Goal: Task Accomplishment & Management: Manage account settings

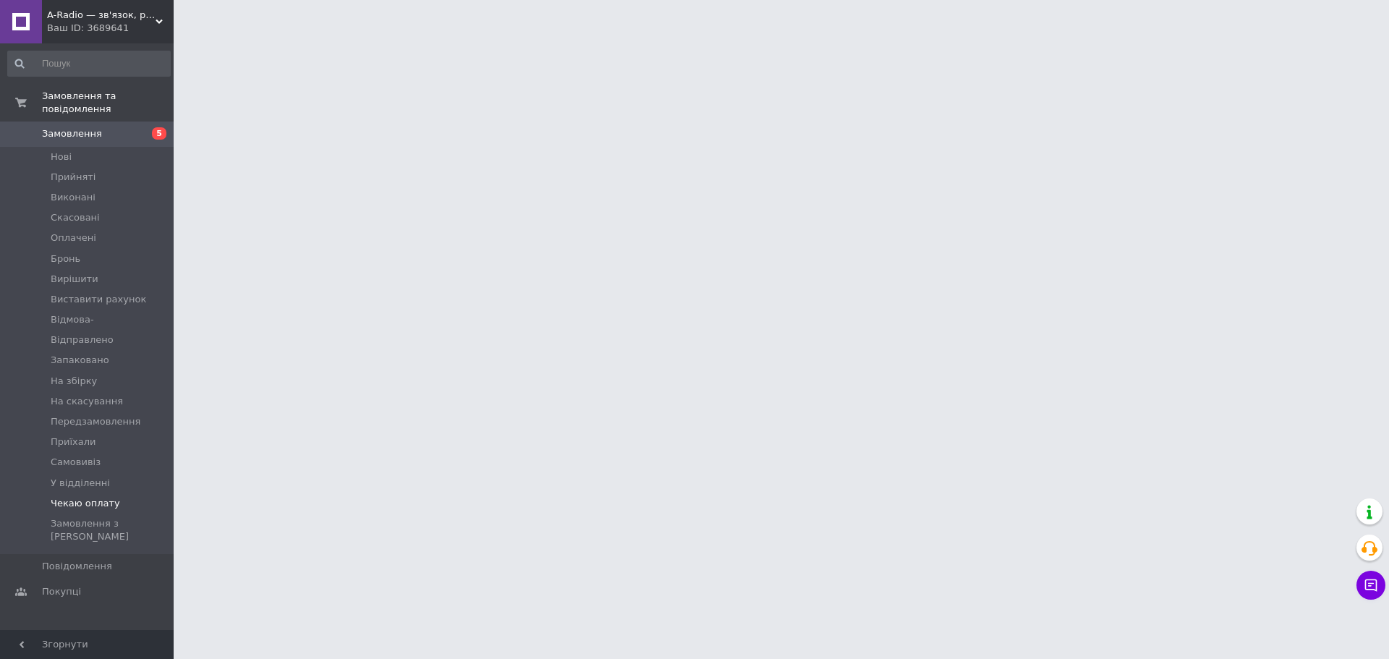
click at [80, 497] on span "Чекаю оплату" at bounding box center [85, 503] width 69 height 13
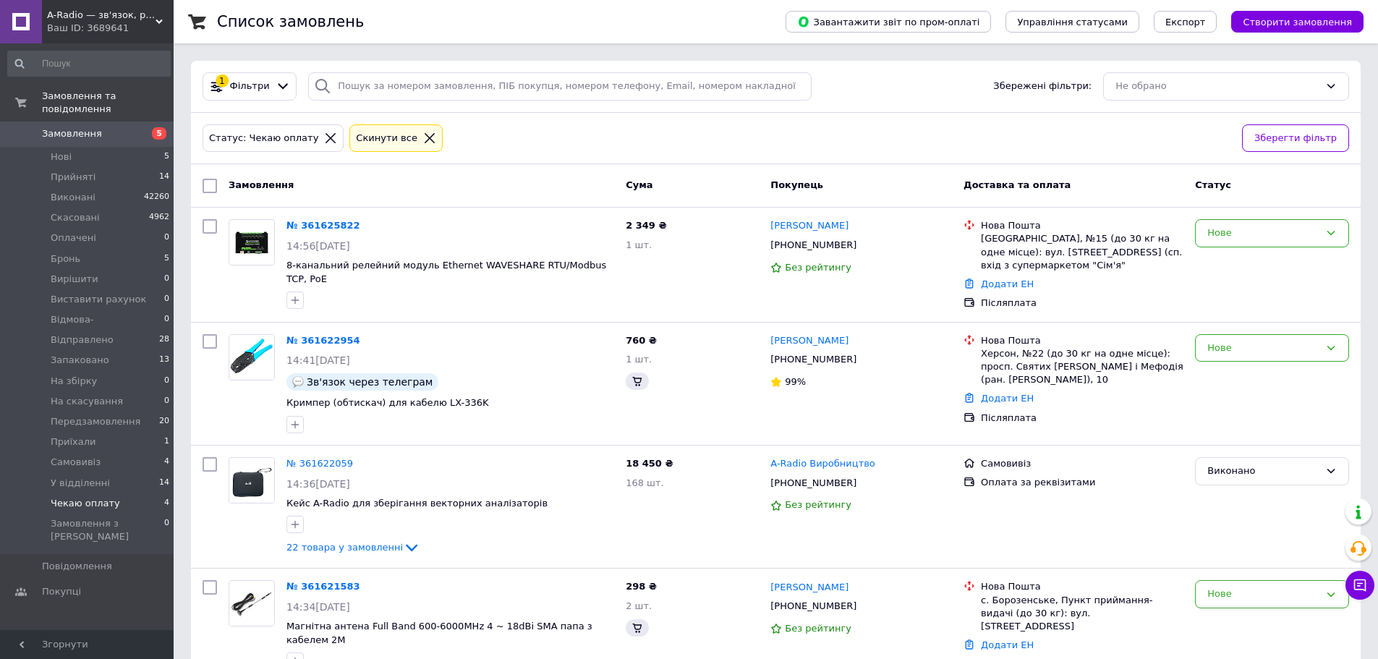
click at [80, 497] on span "Чекаю оплату" at bounding box center [85, 503] width 69 height 13
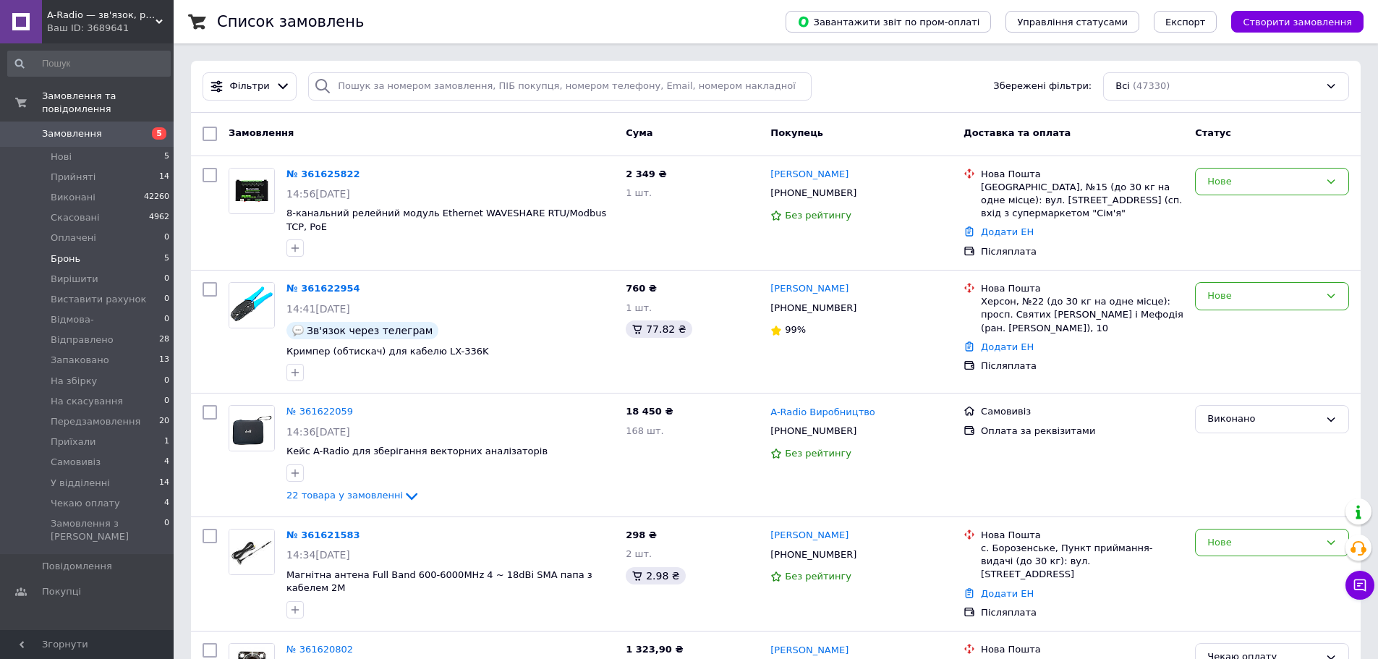
click at [61, 252] on span "Бронь" at bounding box center [66, 258] width 30 height 13
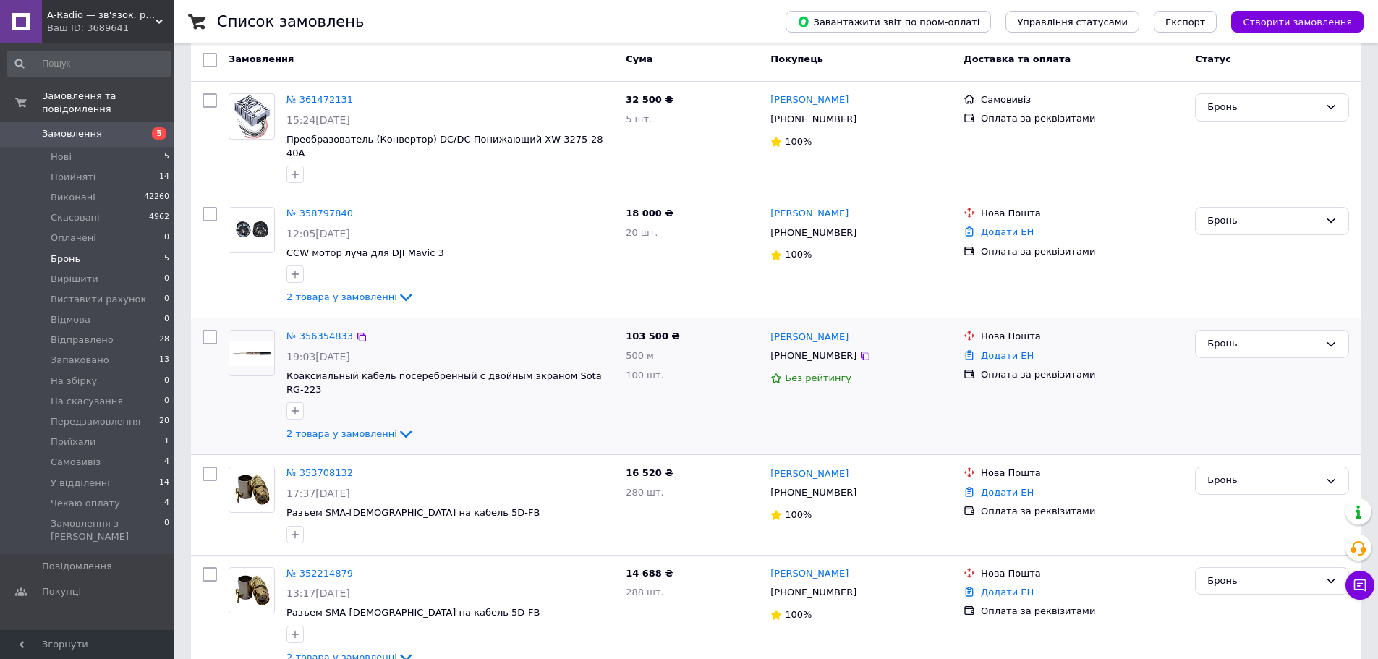
scroll to position [135, 0]
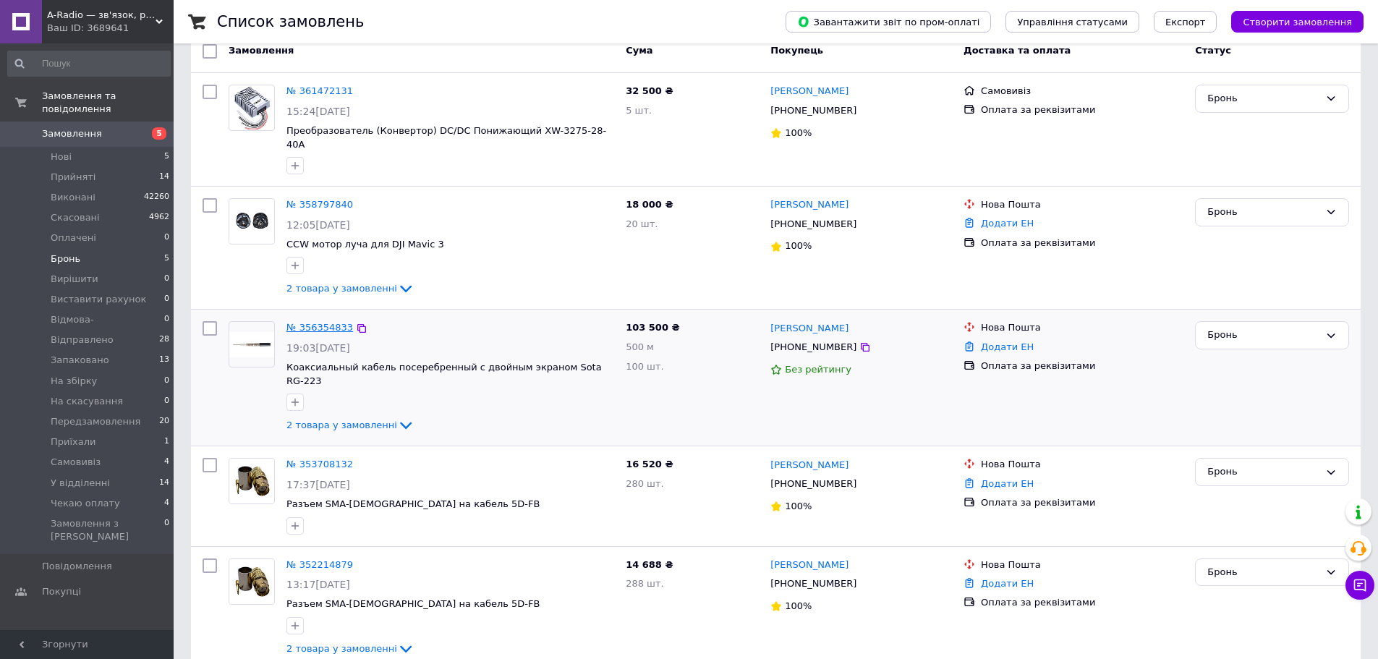
click at [323, 322] on link "№ 356354833" at bounding box center [319, 327] width 67 height 11
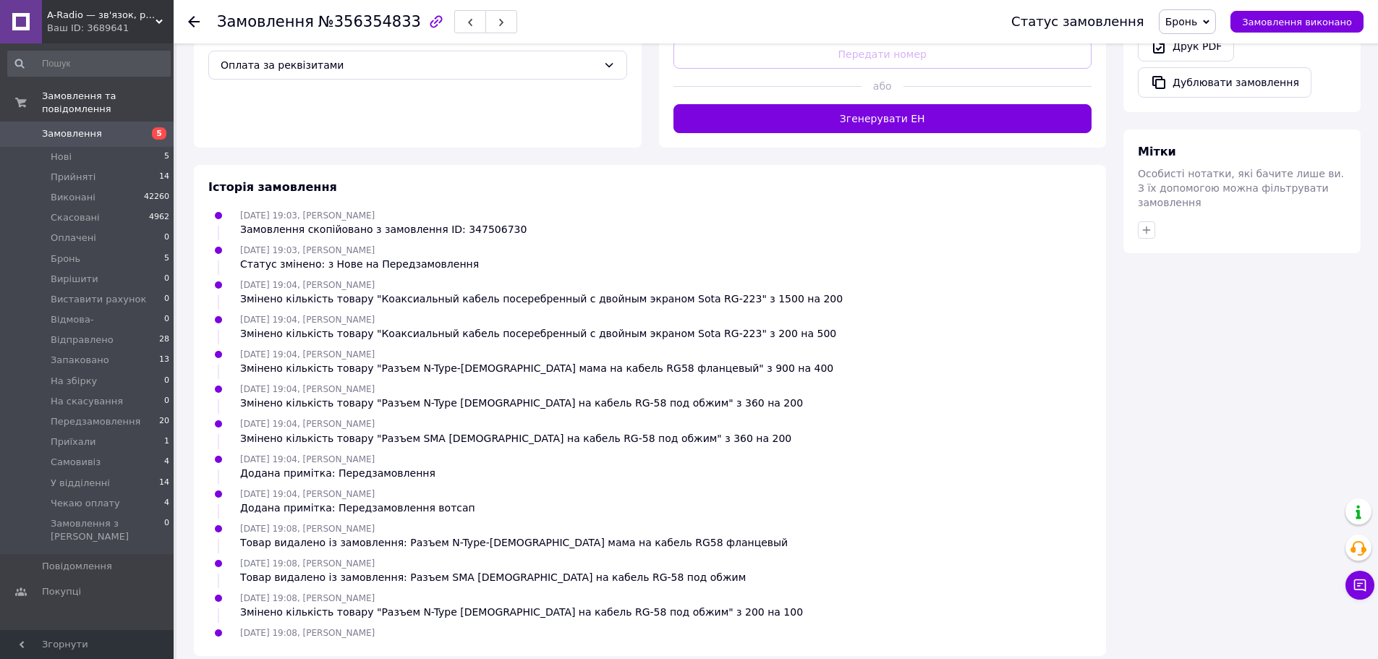
click at [378, 22] on span "№356354833" at bounding box center [369, 21] width 103 height 17
copy span "356354833"
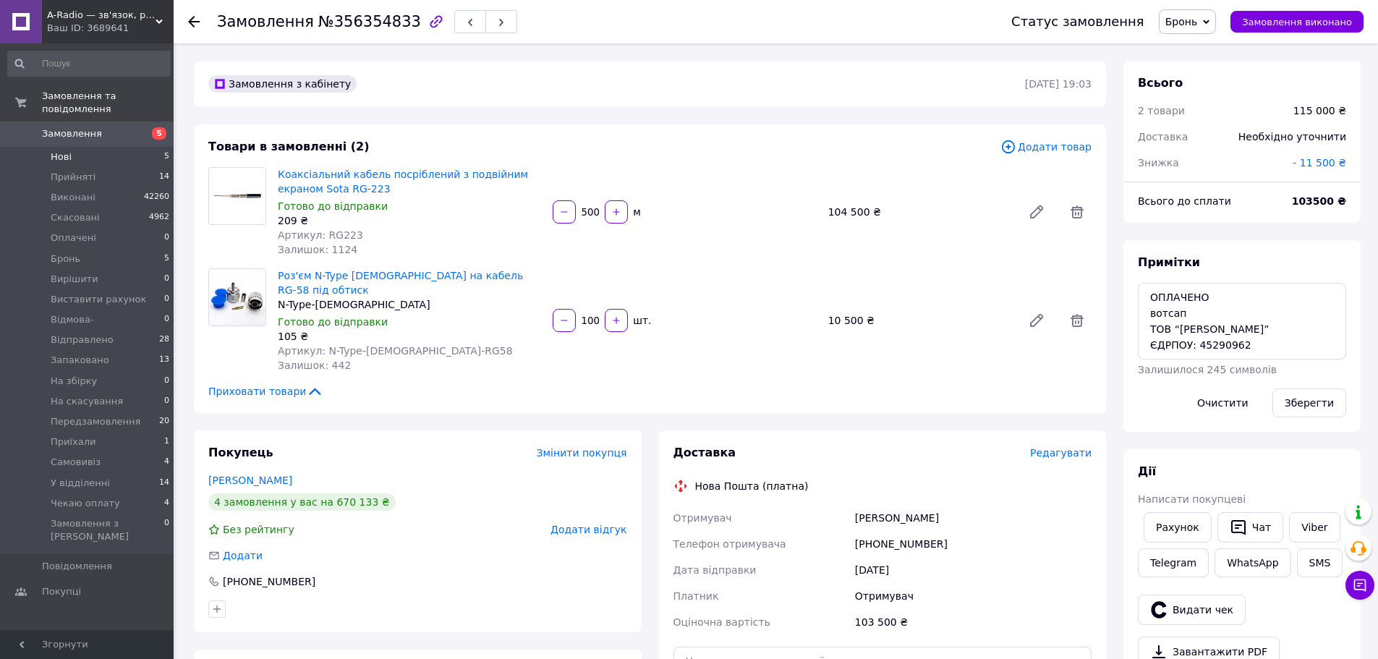
click at [61, 150] on span "Нові" at bounding box center [61, 156] width 21 height 13
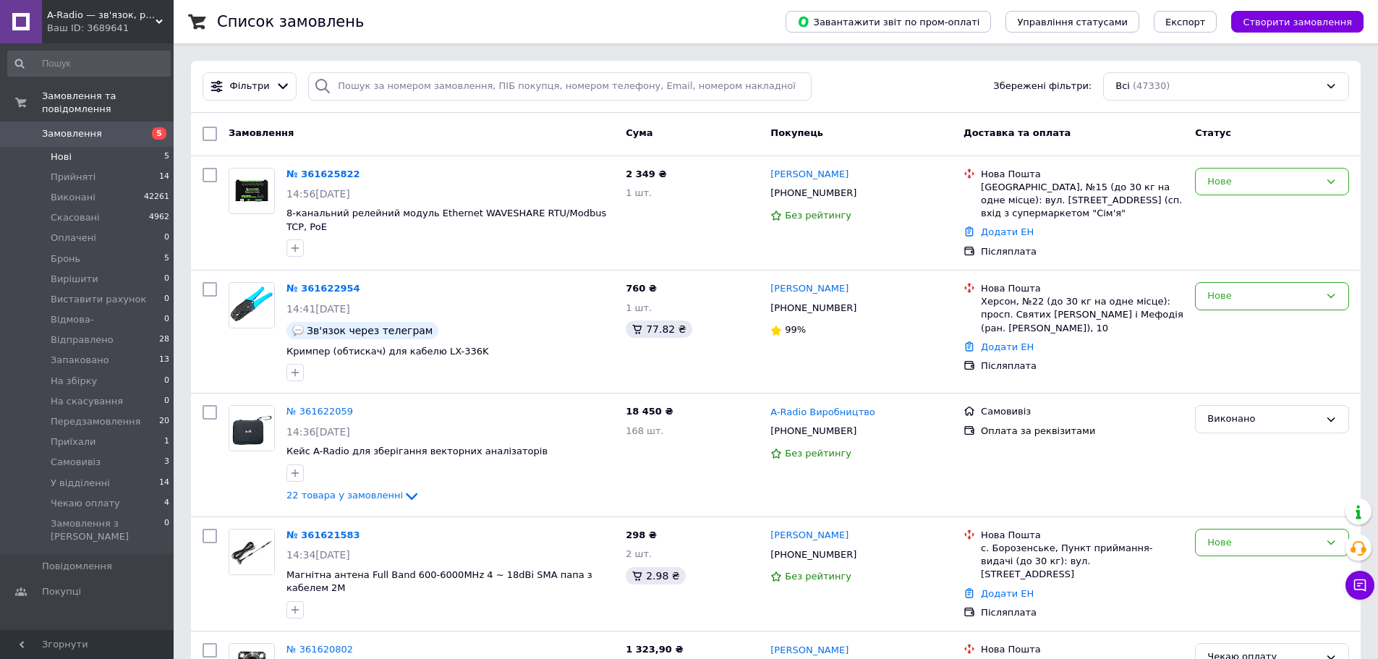
click at [63, 150] on span "Нові" at bounding box center [61, 156] width 21 height 13
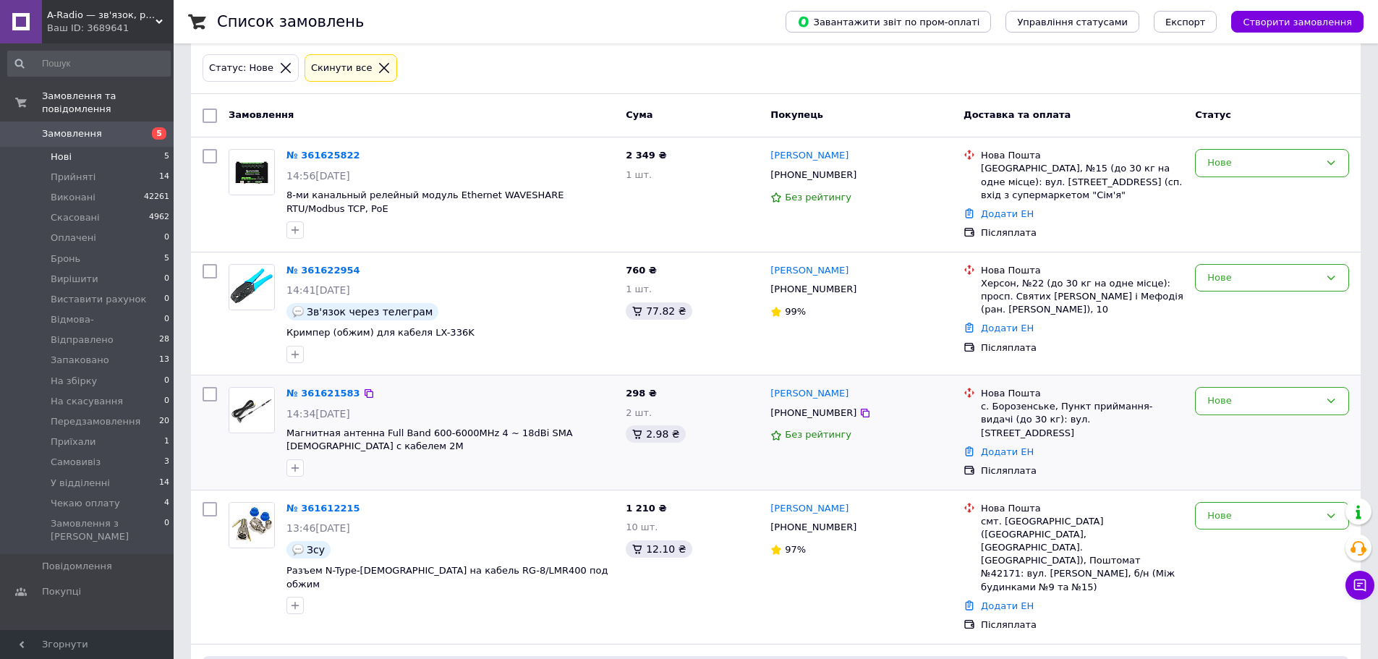
scroll to position [184, 0]
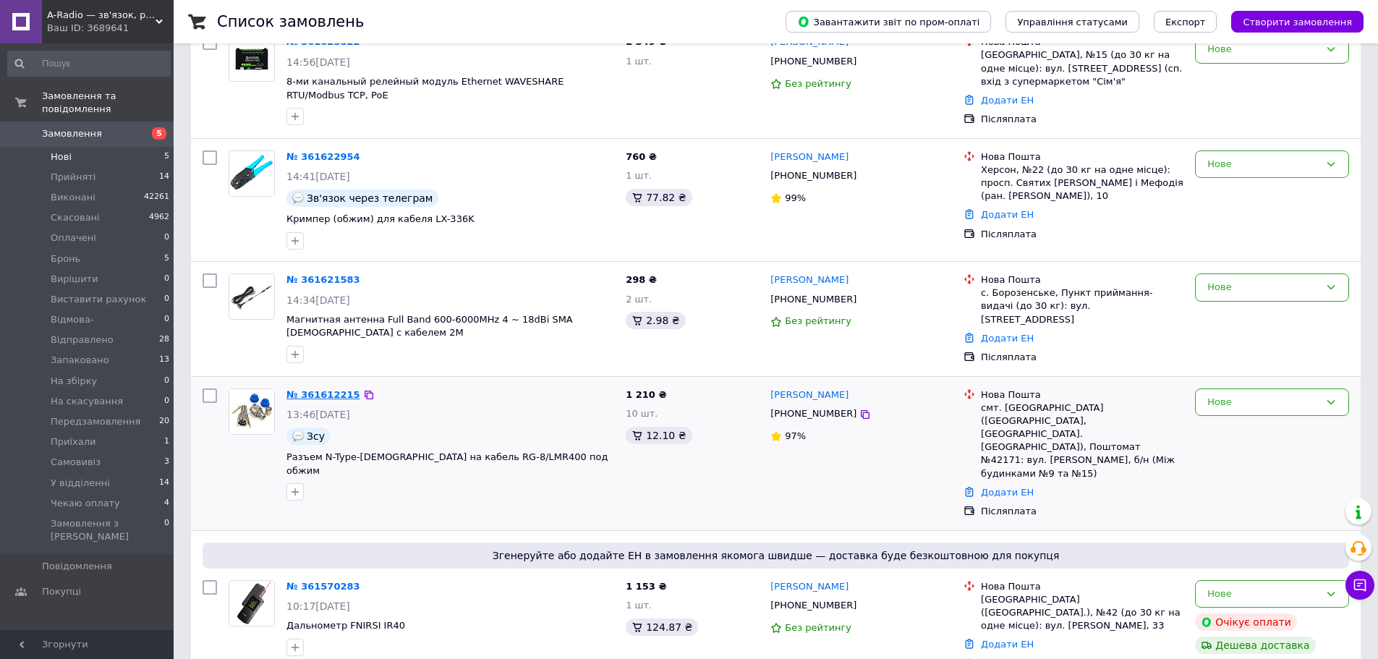
click at [321, 391] on link "№ 361612215" at bounding box center [323, 394] width 74 height 11
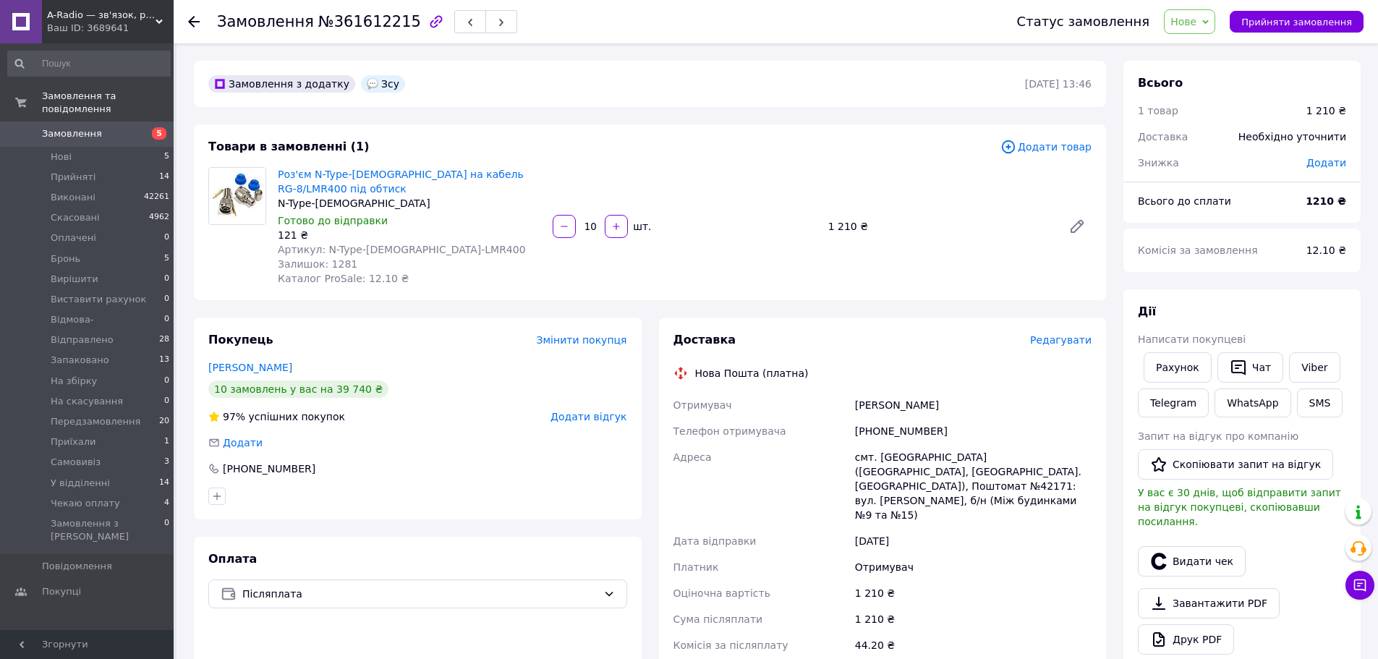
click at [1332, 162] on span "Додати" at bounding box center [1327, 163] width 40 height 12
click at [1260, 224] on input "text" at bounding box center [1226, 221] width 85 height 29
type input "210"
click at [1299, 258] on button "Зберегти" at bounding box center [1298, 261] width 72 height 29
click at [1066, 334] on span "Редагувати" at bounding box center [1060, 340] width 61 height 12
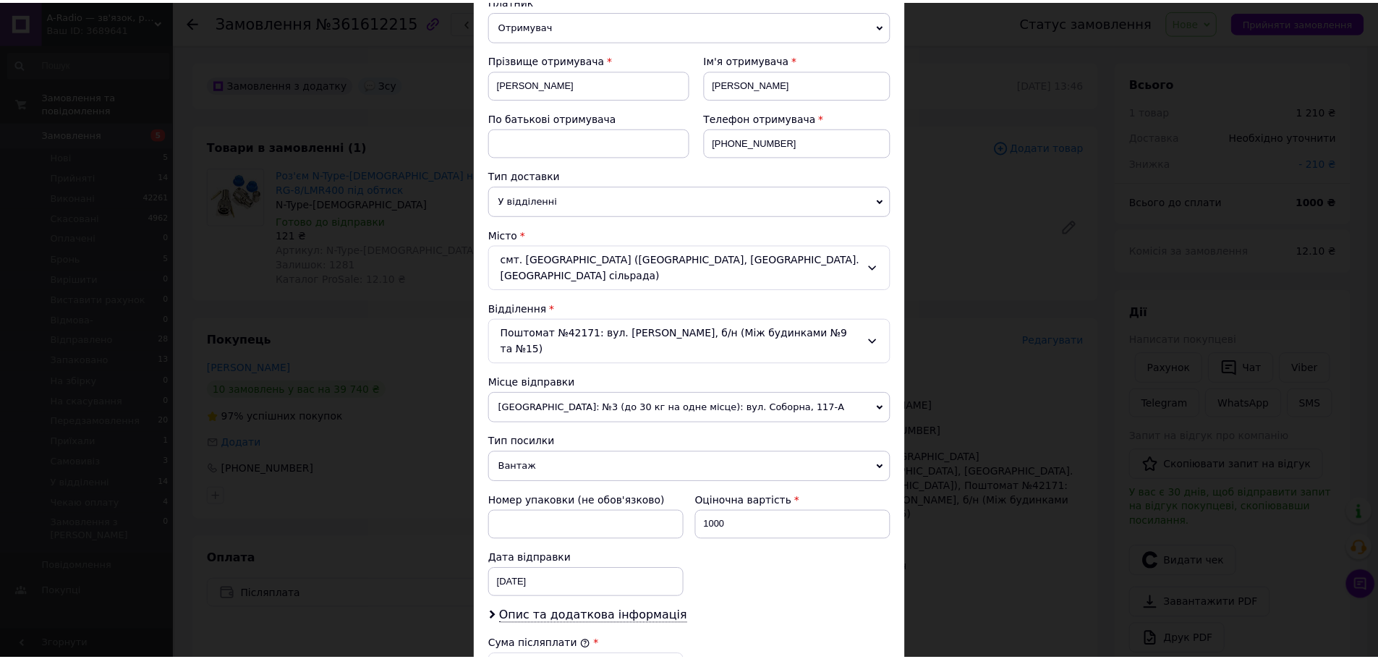
scroll to position [445, 0]
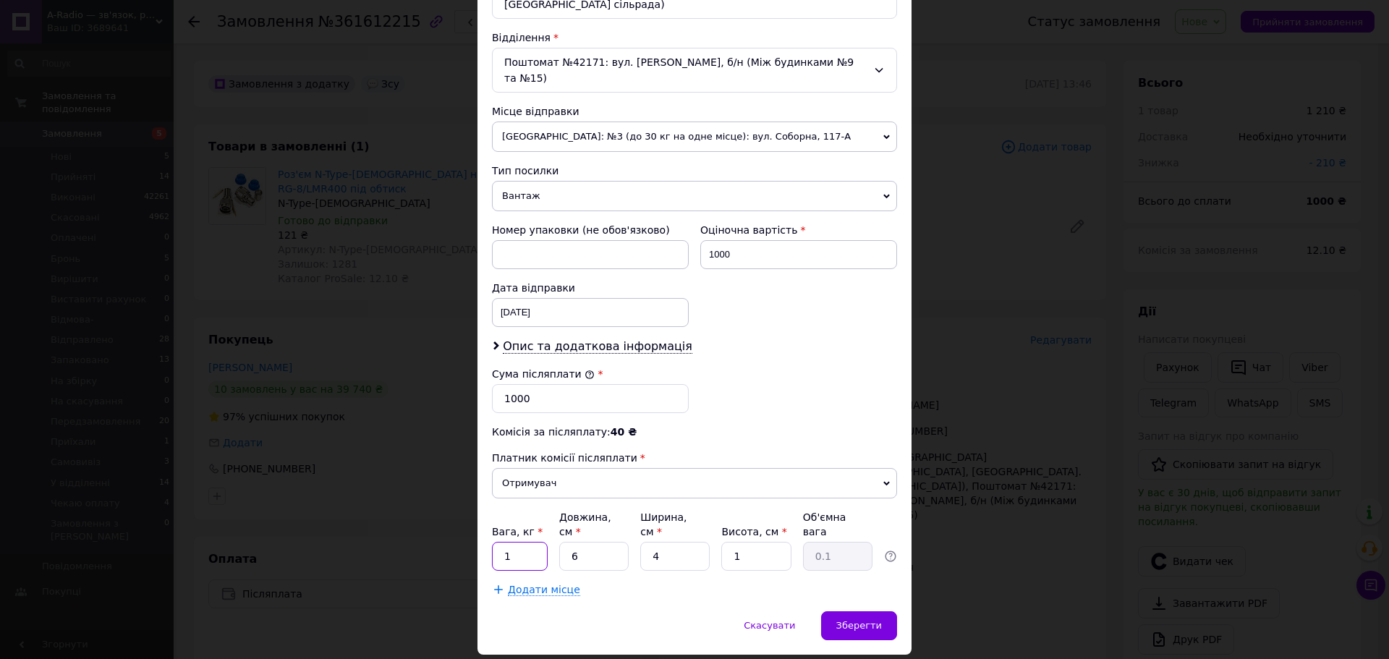
drag, startPoint x: 518, startPoint y: 514, endPoint x: 502, endPoint y: 522, distance: 17.8
click at [502, 542] on input "1" at bounding box center [520, 556] width 56 height 29
type input "0.5"
click at [878, 620] on span "Зберегти" at bounding box center [859, 625] width 46 height 11
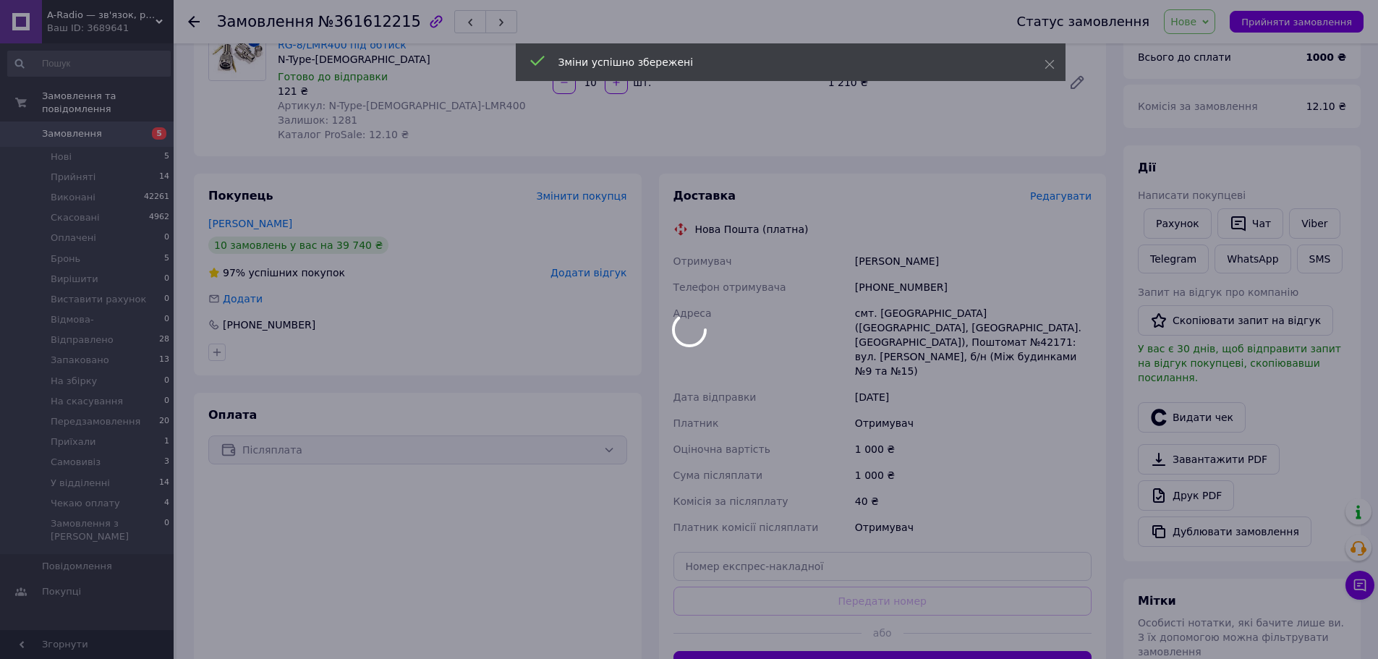
scroll to position [145, 0]
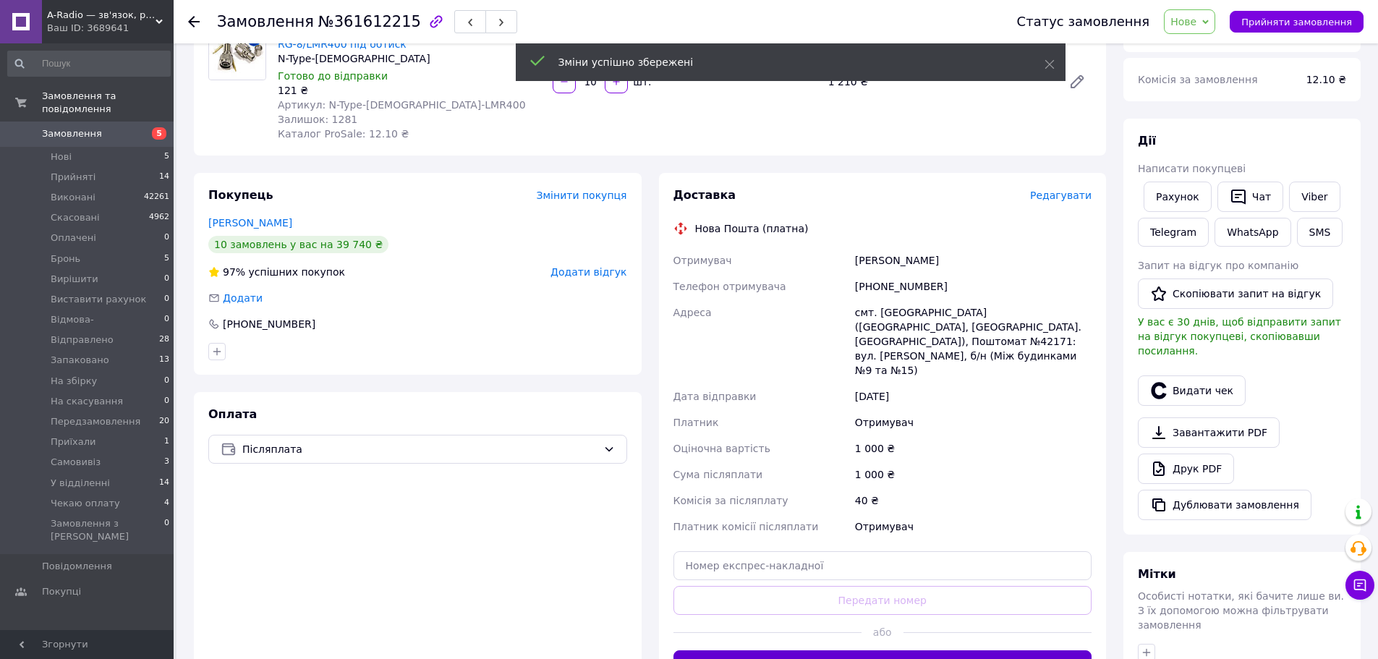
click at [911, 650] on button "Згенерувати ЕН" at bounding box center [883, 664] width 419 height 29
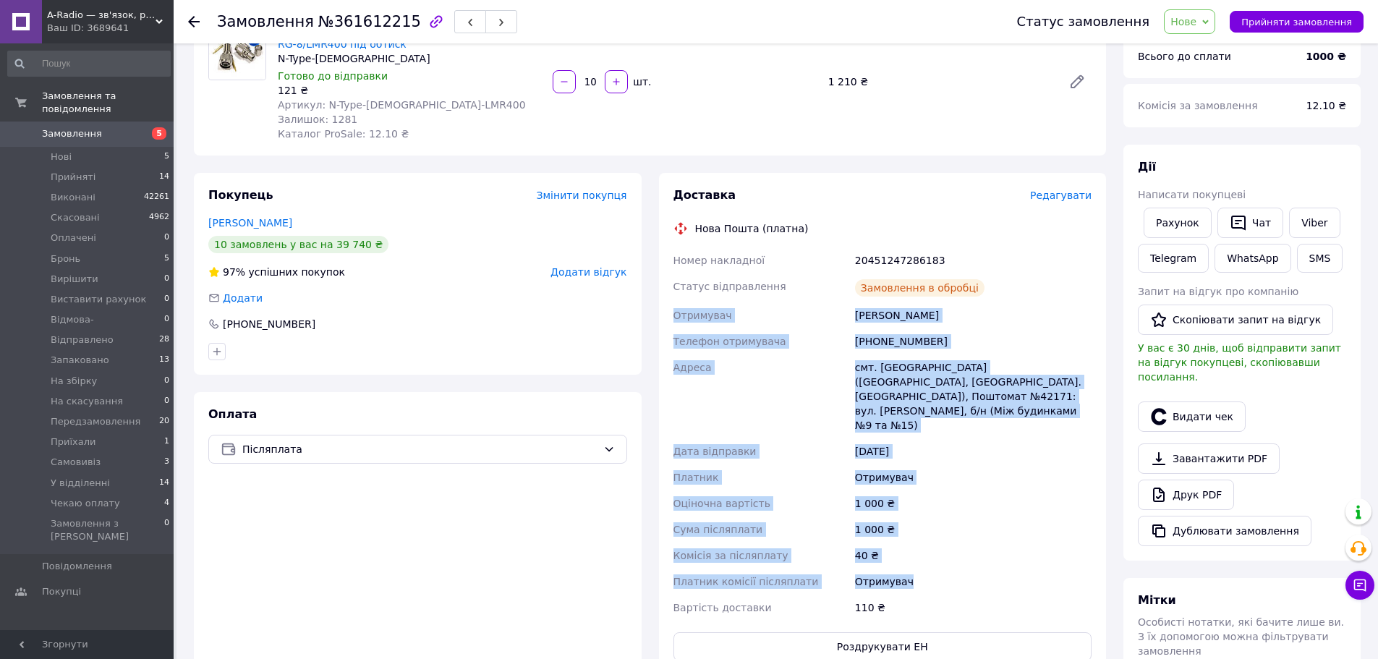
drag, startPoint x: 683, startPoint y: 255, endPoint x: 917, endPoint y: 516, distance: 350.9
click at [949, 517] on div "1 000 ₴" at bounding box center [973, 530] width 242 height 26
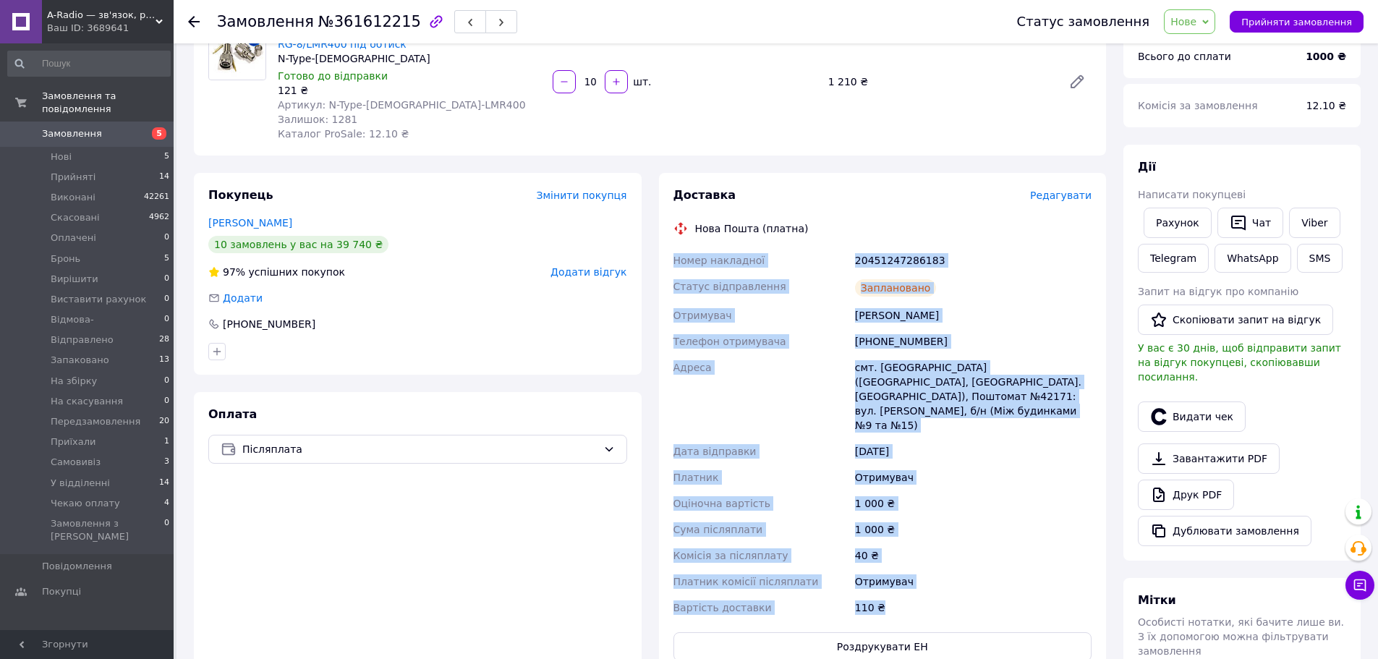
drag, startPoint x: 676, startPoint y: 242, endPoint x: 911, endPoint y: 560, distance: 395.3
click at [912, 560] on div "Номер накладної 20451247286183 Статус відправлення Заплановано Отримувач Рябухі…" at bounding box center [883, 433] width 425 height 373
copy div "Номер накладної 20451247286183 Статус відправлення Заплановано Отримувач Рябухі…"
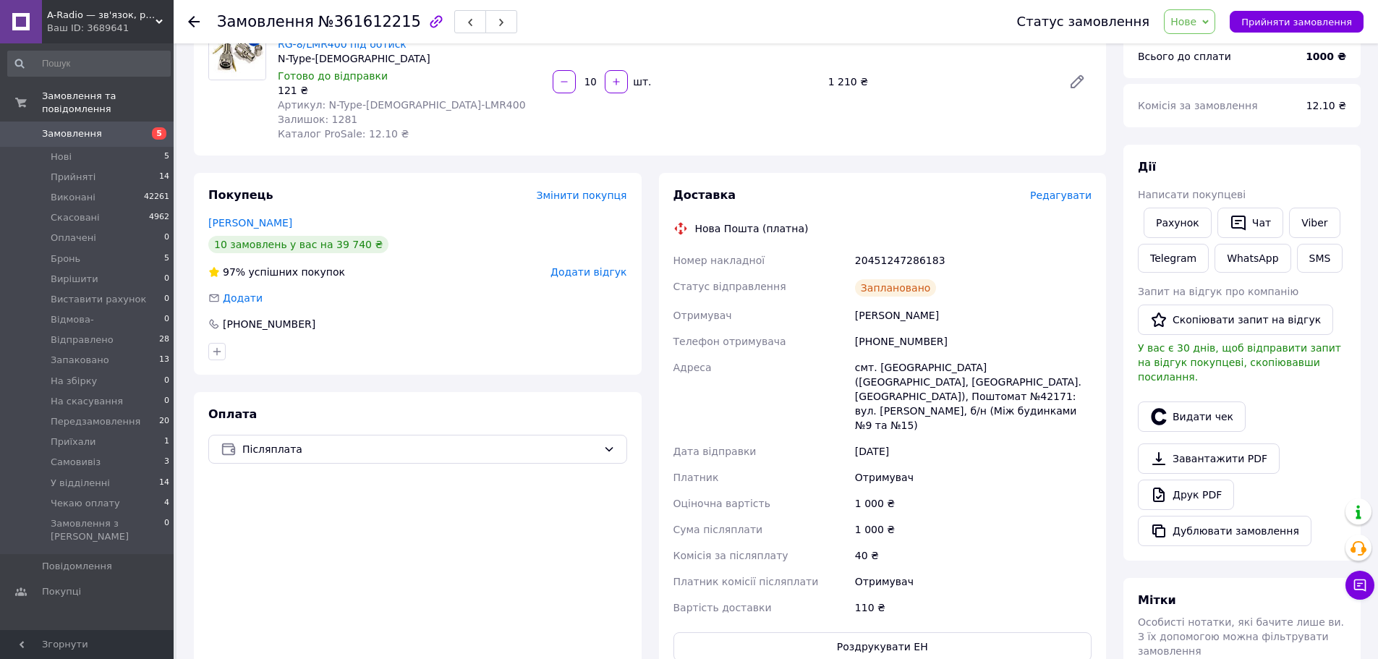
click at [1209, 25] on icon at bounding box center [1205, 22] width 7 height 7
click at [1236, 56] on li "На збірку" at bounding box center [1220, 51] width 110 height 22
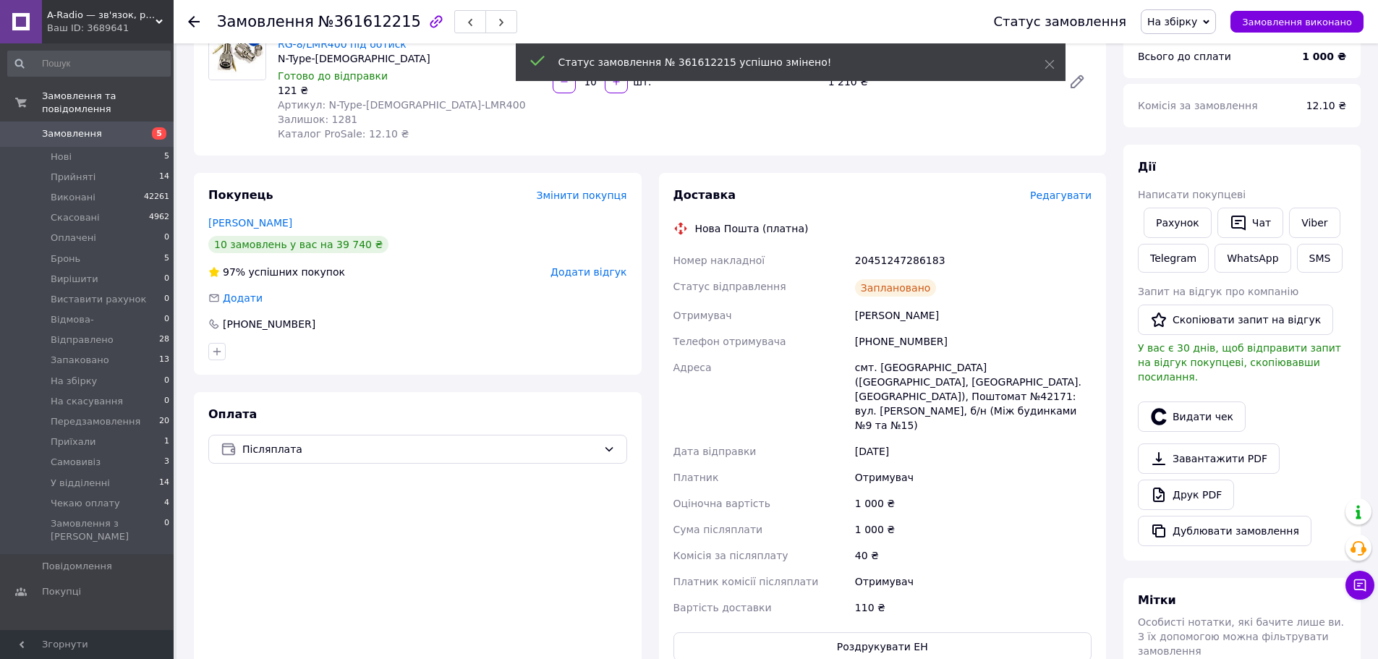
click at [1205, 409] on button "Видати чек" at bounding box center [1192, 417] width 108 height 30
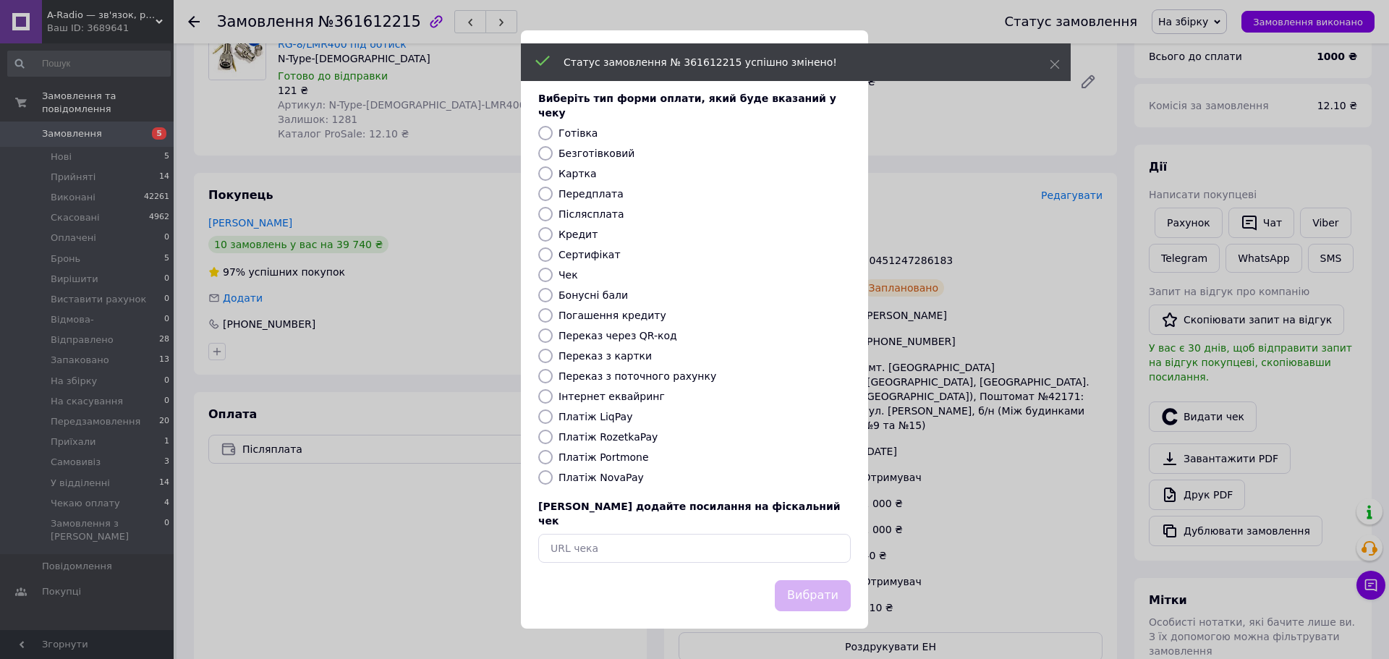
click at [541, 478] on input "Платіж NovaPay" at bounding box center [545, 477] width 14 height 14
radio input "true"
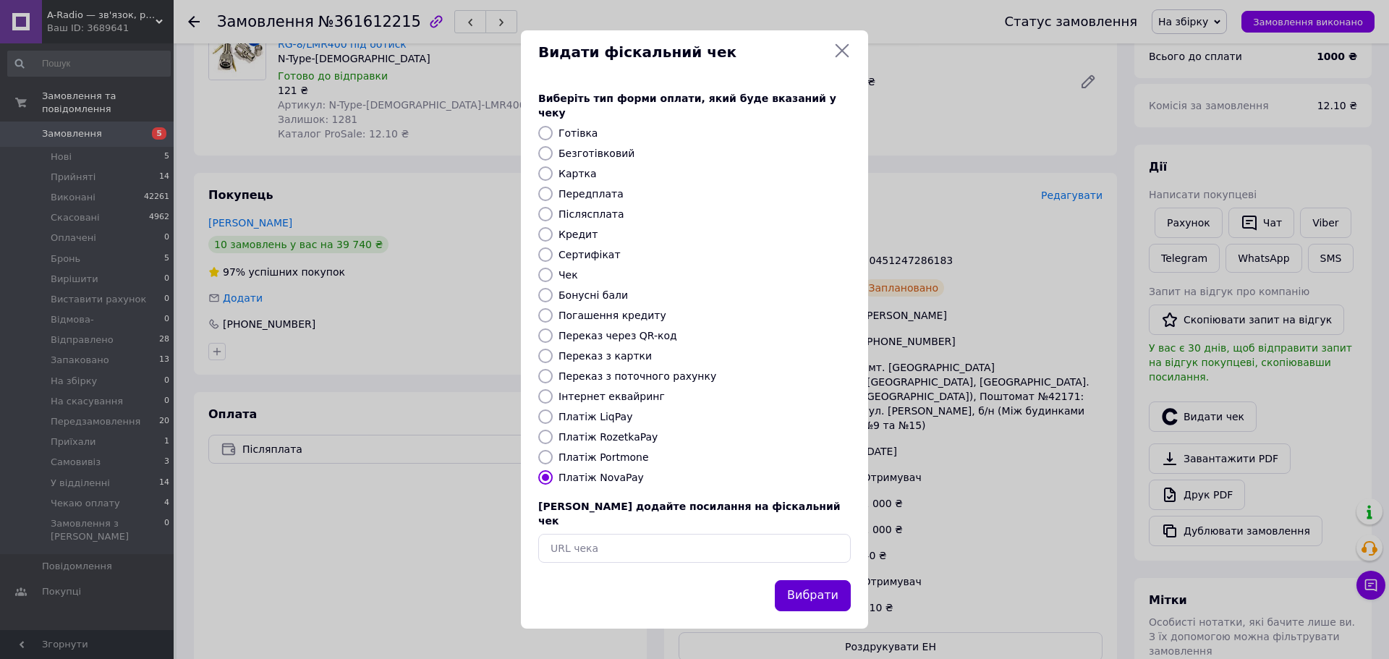
click at [817, 590] on button "Вибрати" at bounding box center [813, 595] width 76 height 31
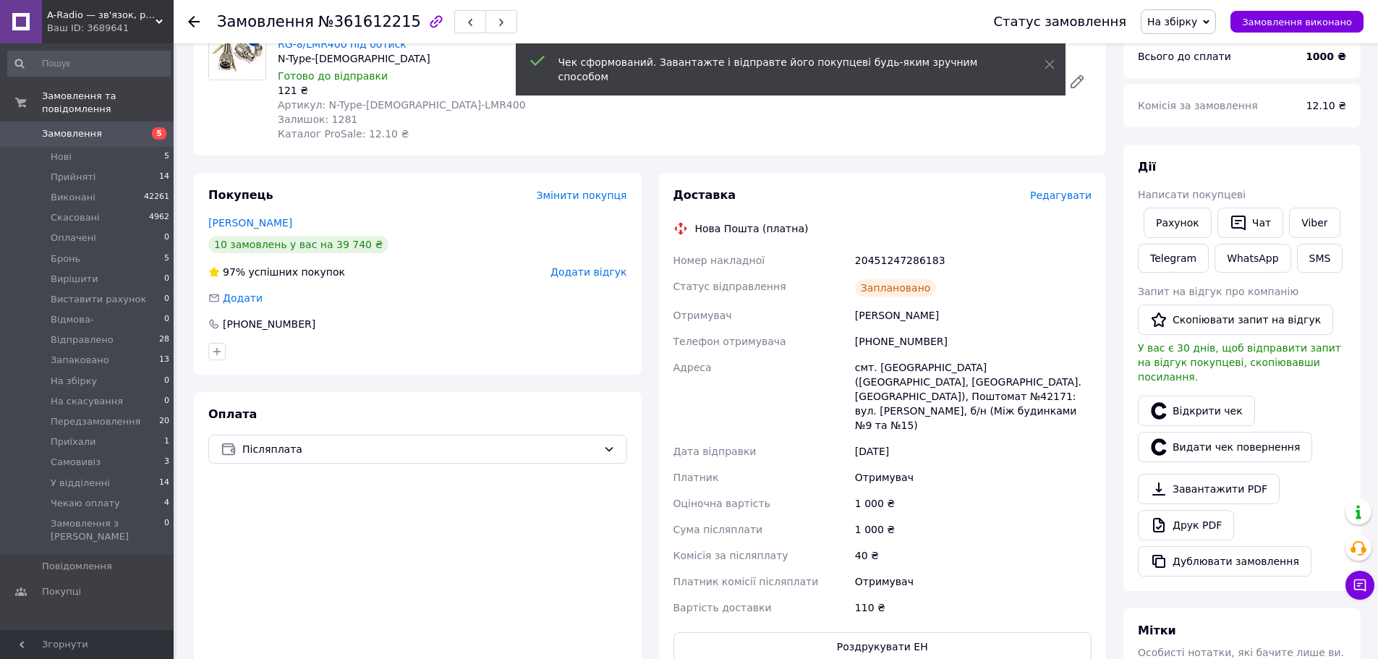
click at [197, 16] on icon at bounding box center [194, 22] width 12 height 12
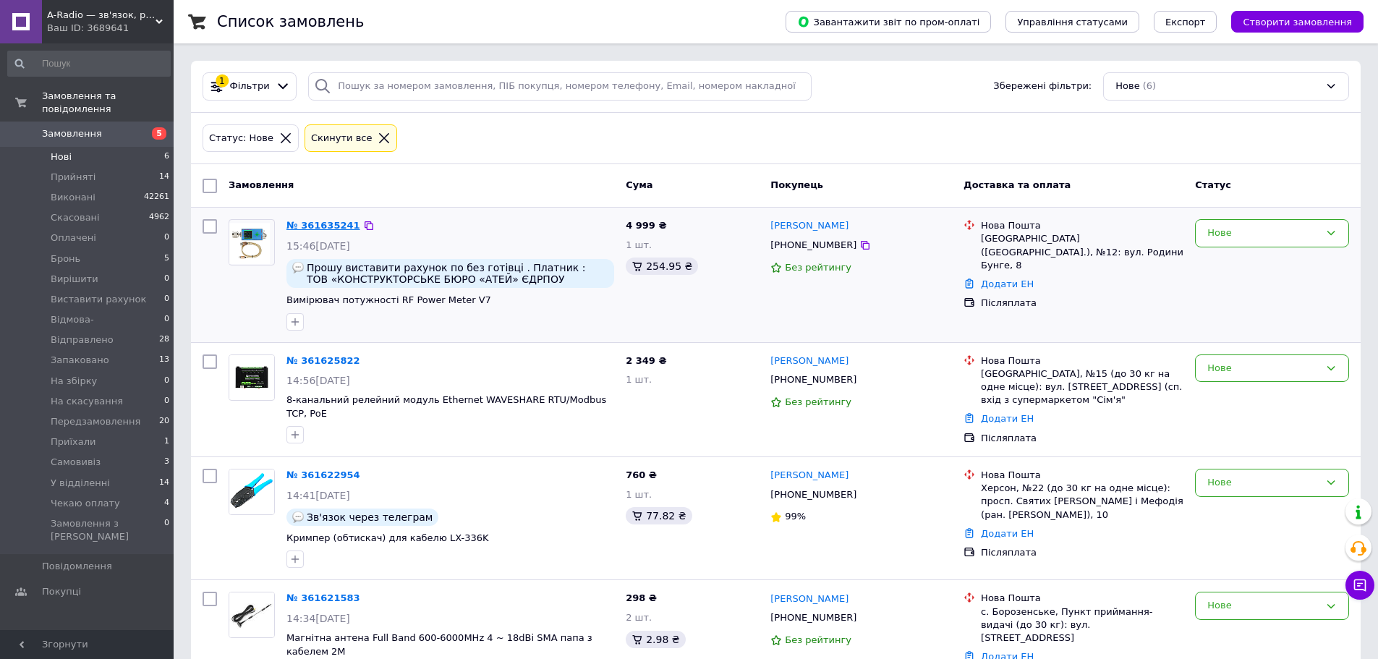
click at [322, 225] on link "№ 361635241" at bounding box center [323, 225] width 74 height 11
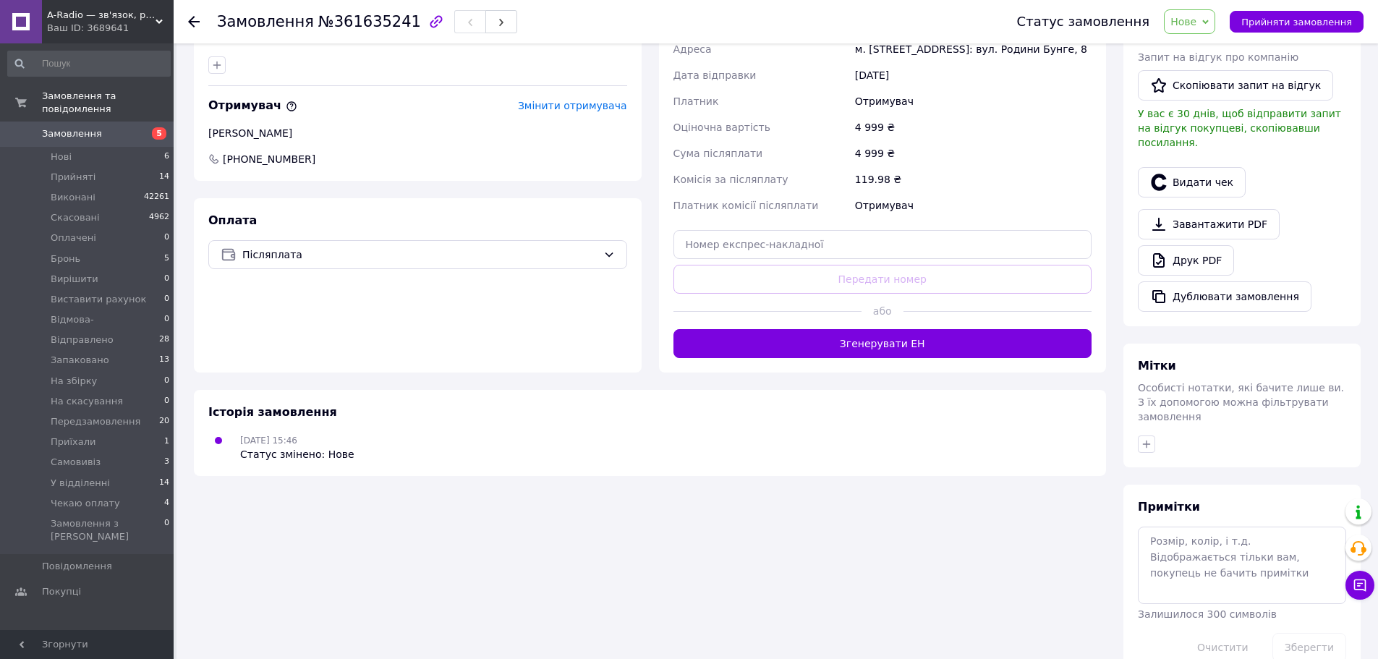
scroll to position [385, 0]
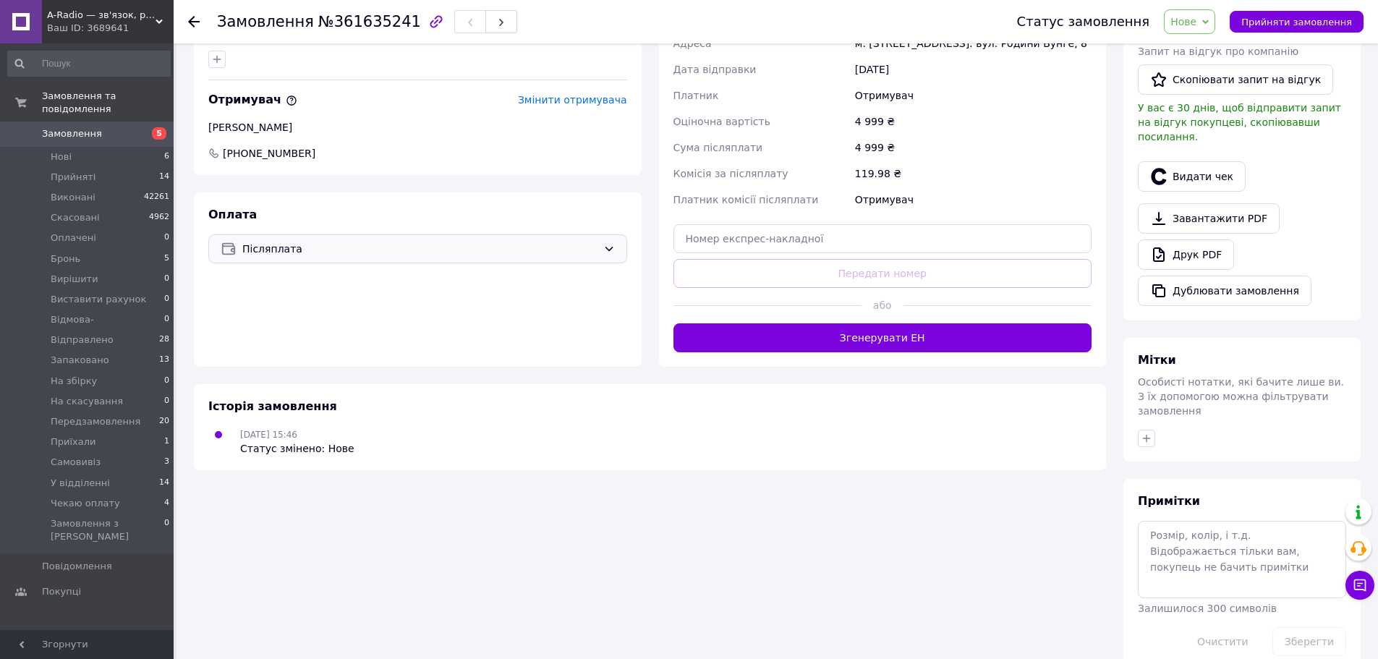
click at [315, 240] on div "Післяплата" at bounding box center [417, 248] width 419 height 29
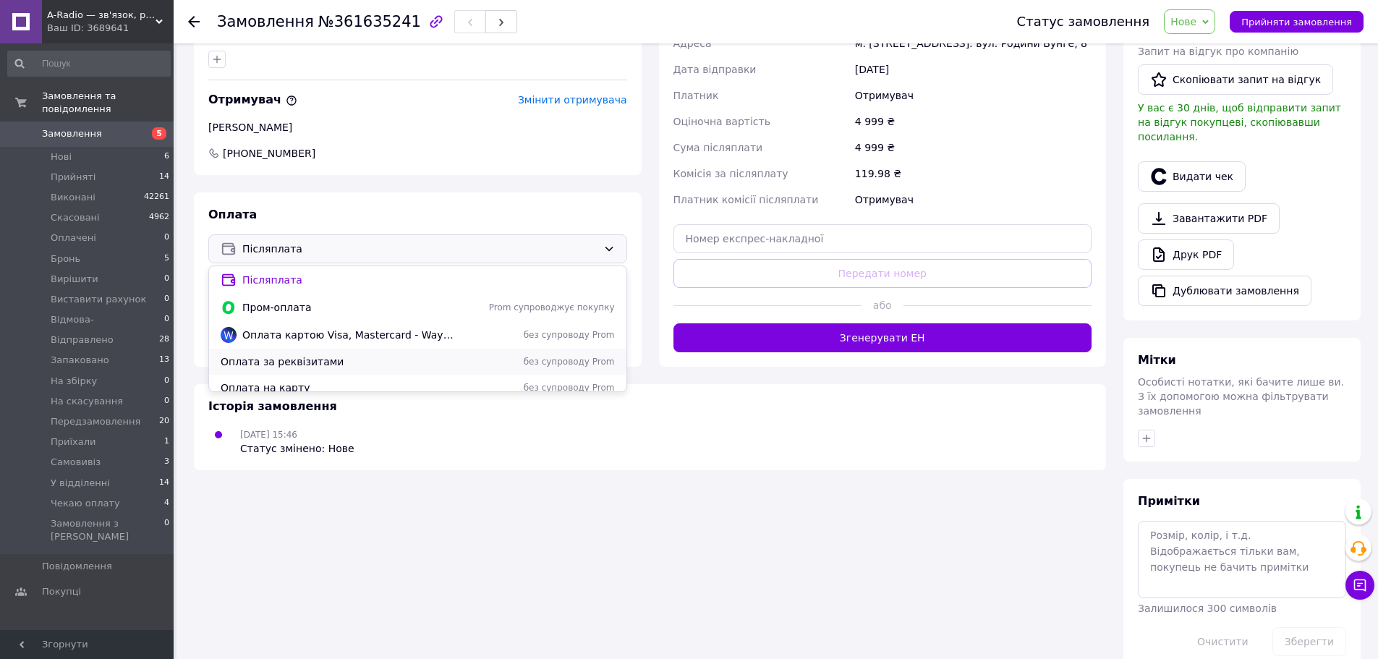
click at [326, 357] on span "Оплата за реквізитами" at bounding box center [338, 361] width 234 height 14
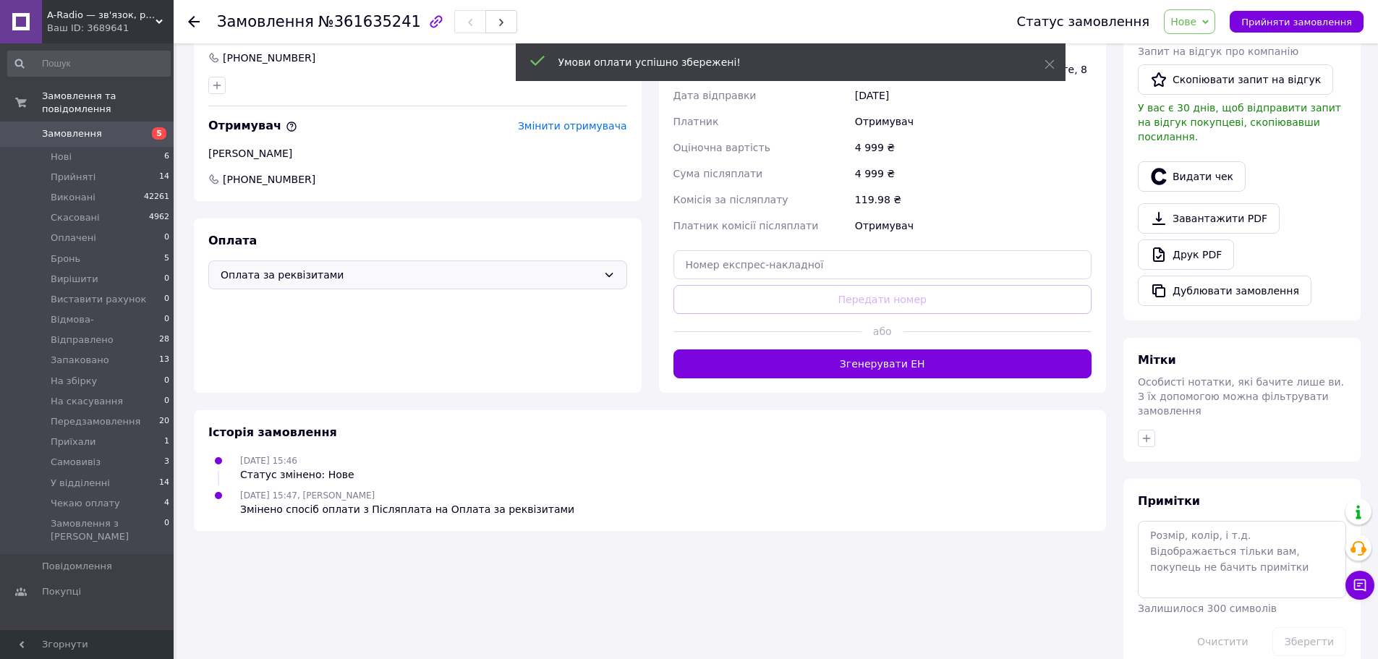
click at [1197, 20] on span "Нове" at bounding box center [1184, 22] width 26 height 12
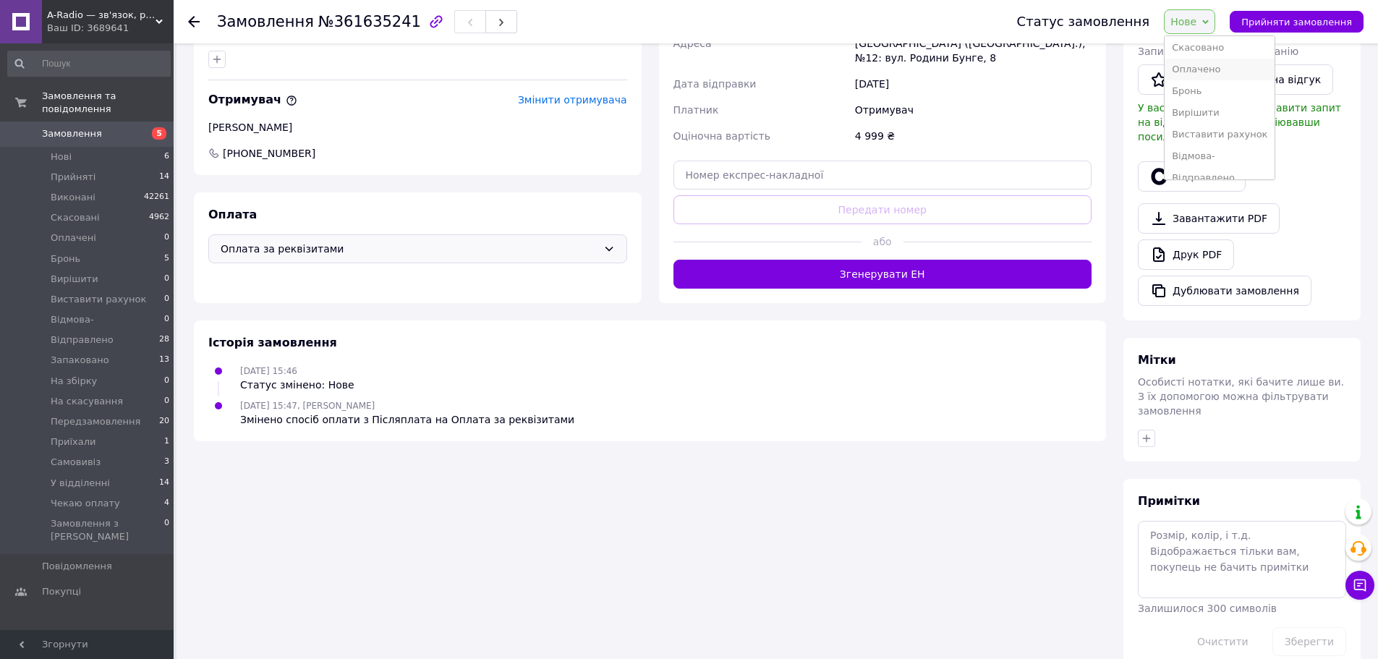
scroll to position [72, 0]
click at [1228, 109] on li "Виставити рахунок" at bounding box center [1220, 109] width 110 height 22
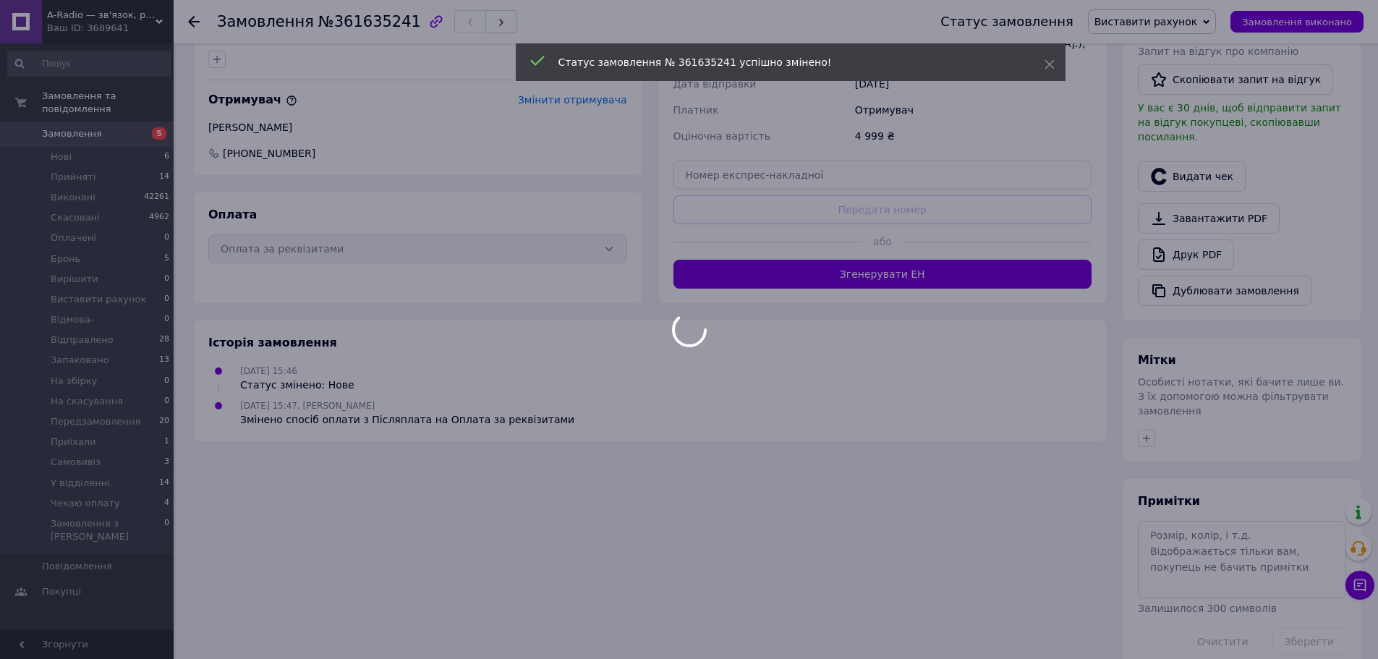
click at [195, 25] on div at bounding box center [689, 329] width 1378 height 659
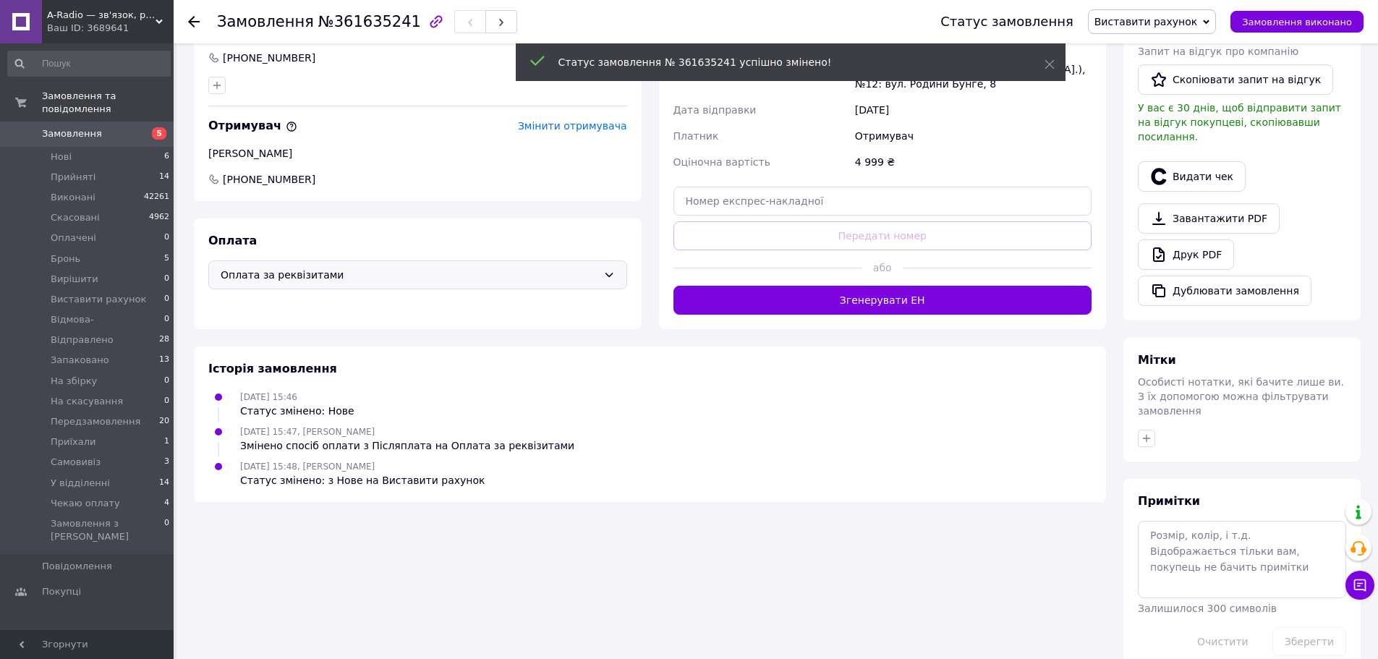
scroll to position [385, 0]
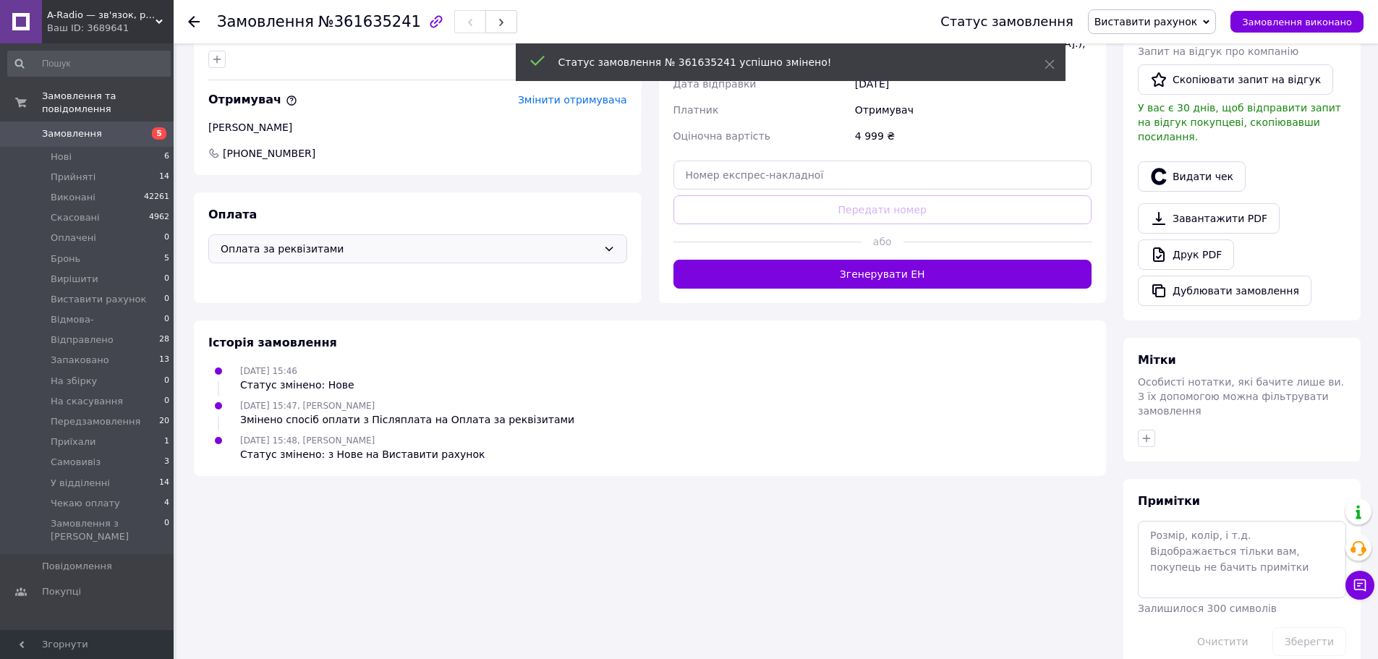
click at [192, 20] on icon at bounding box center [194, 22] width 12 height 12
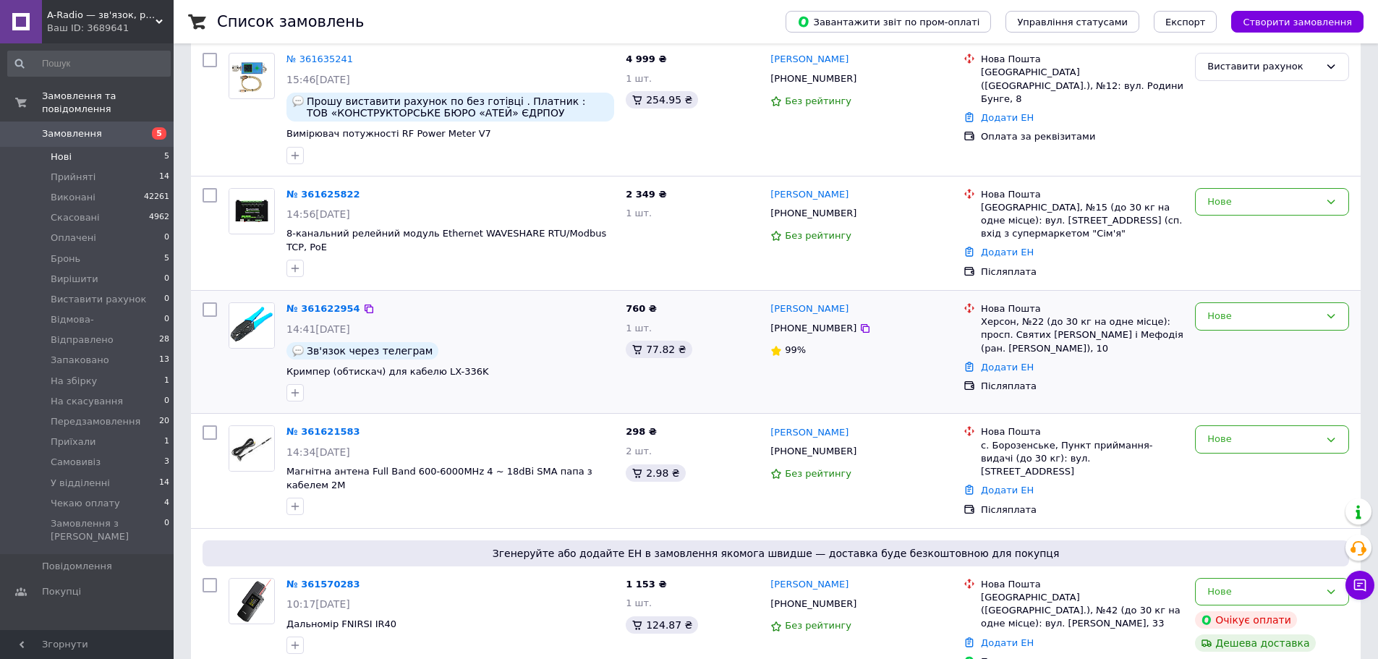
scroll to position [179, 0]
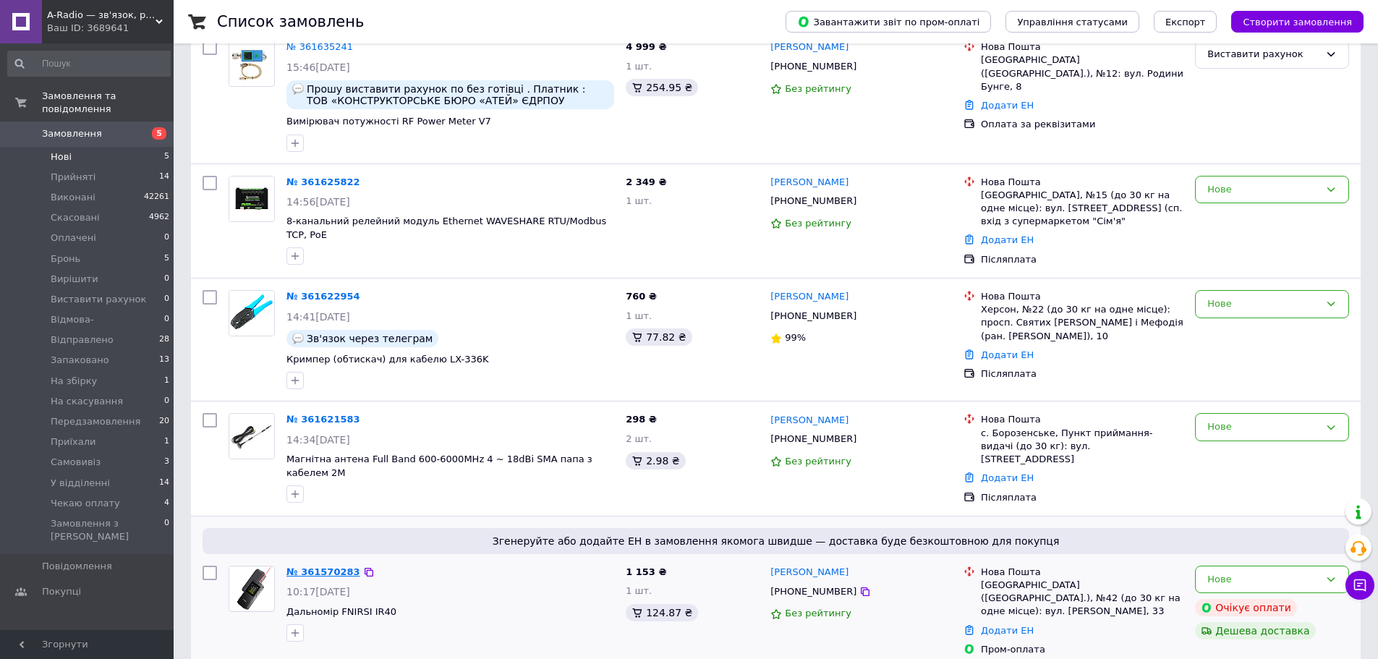
click at [329, 566] on link "№ 361570283" at bounding box center [323, 571] width 74 height 11
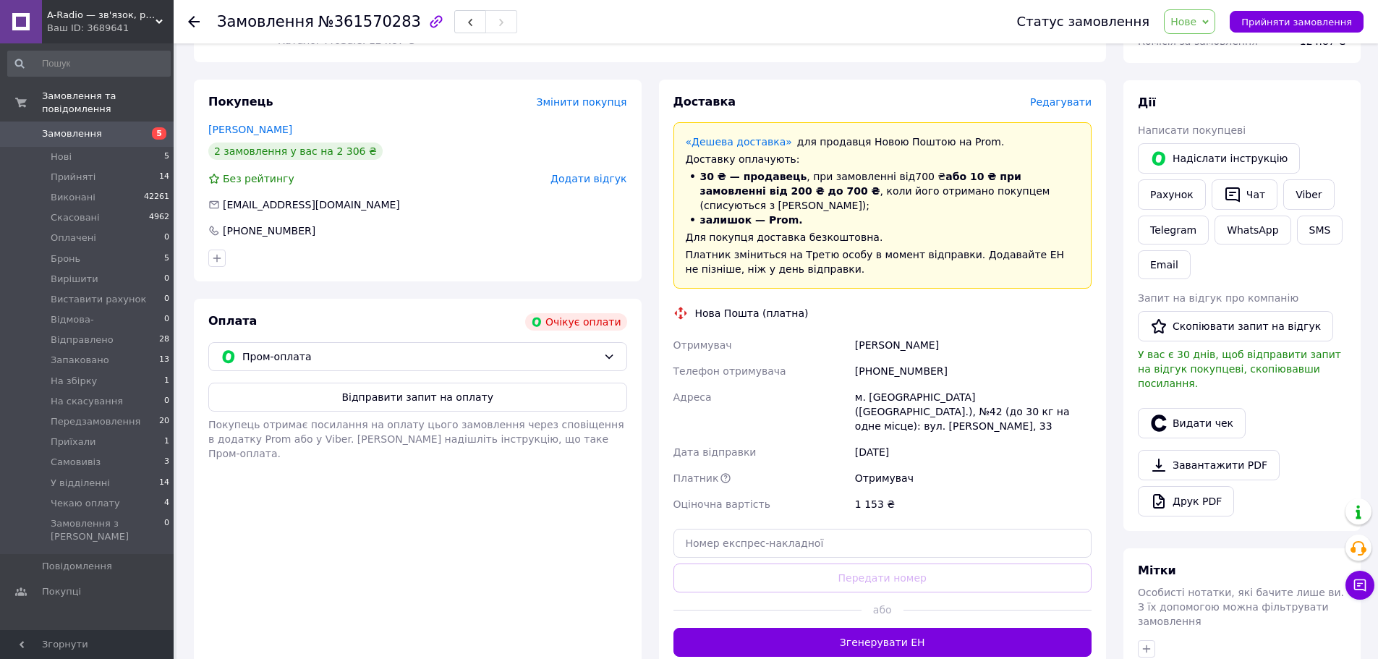
scroll to position [217, 0]
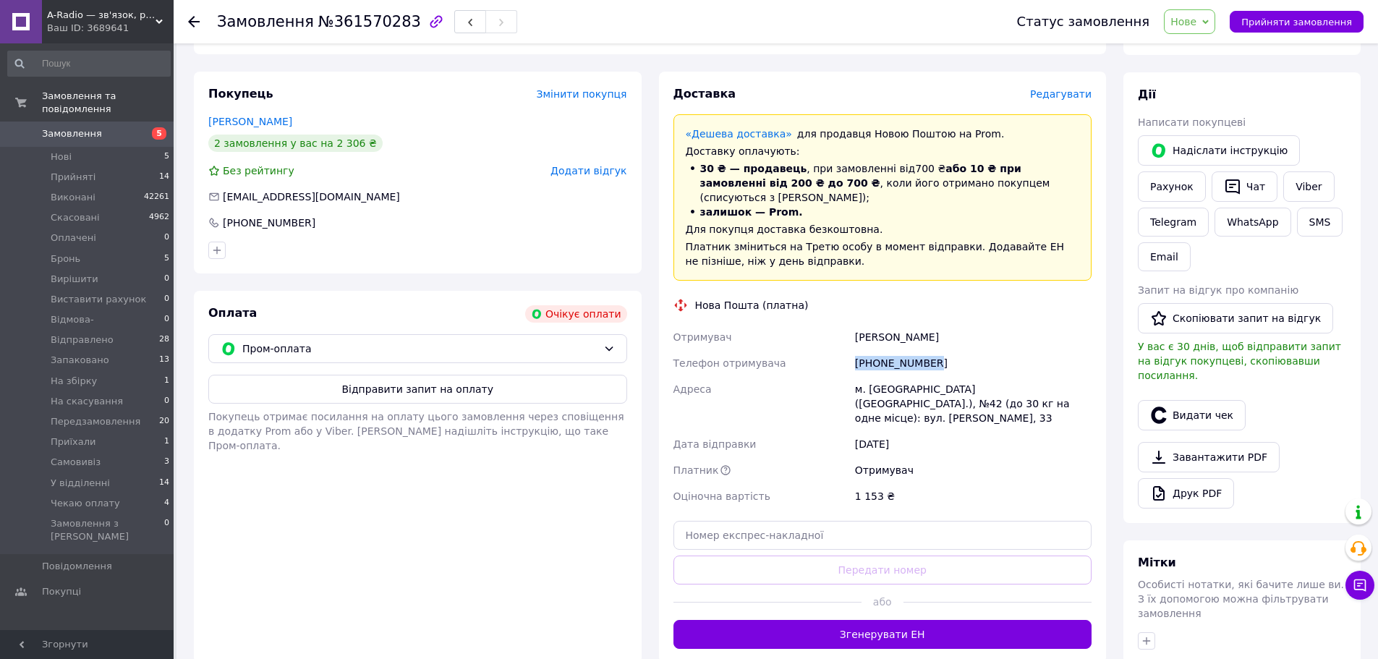
drag, startPoint x: 933, startPoint y: 347, endPoint x: 852, endPoint y: 353, distance: 80.6
click at [852, 353] on div "[PHONE_NUMBER]" at bounding box center [973, 363] width 242 height 26
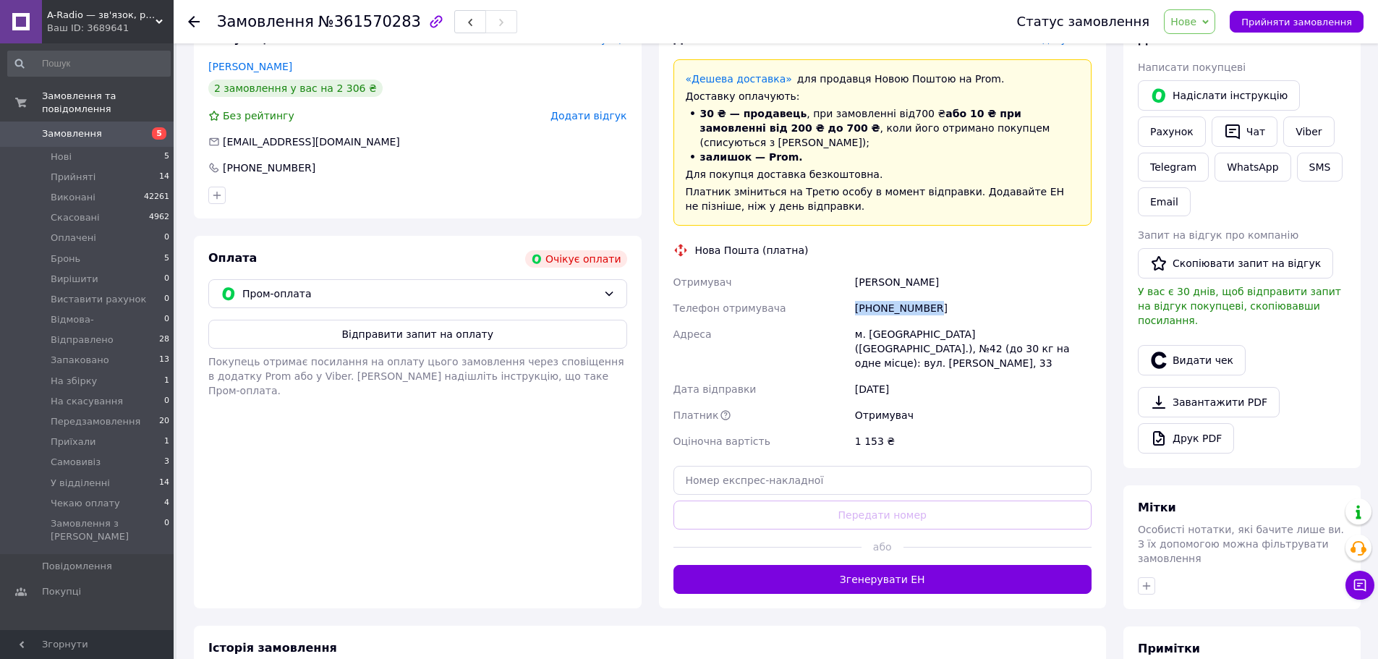
scroll to position [289, 0]
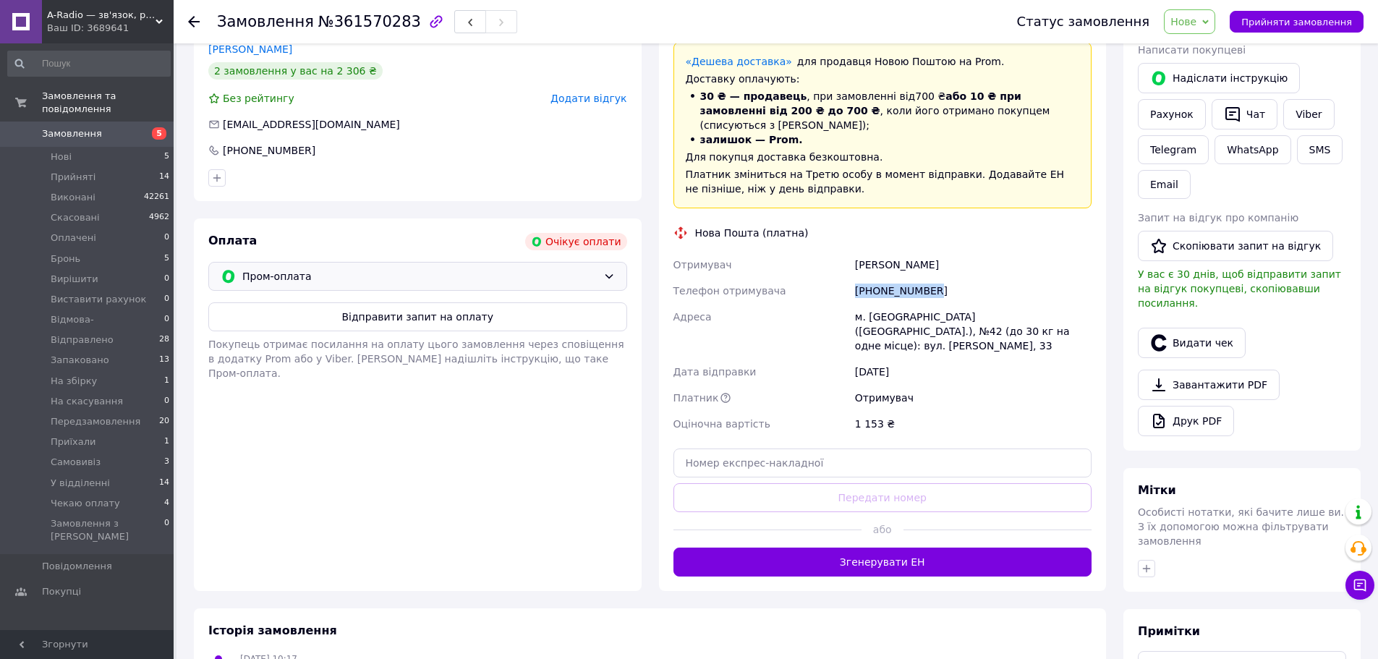
click at [315, 273] on span "Пром-оплата" at bounding box center [419, 276] width 355 height 16
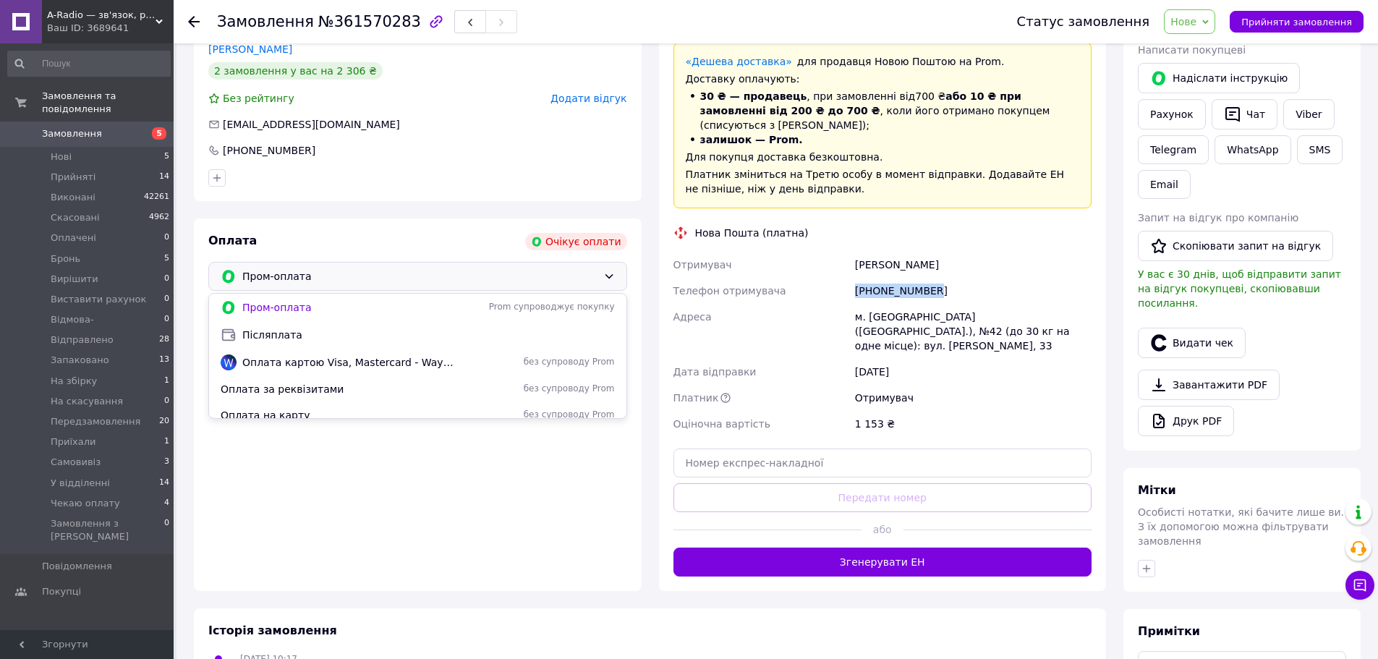
click at [352, 336] on span "Післяплата" at bounding box center [428, 335] width 373 height 14
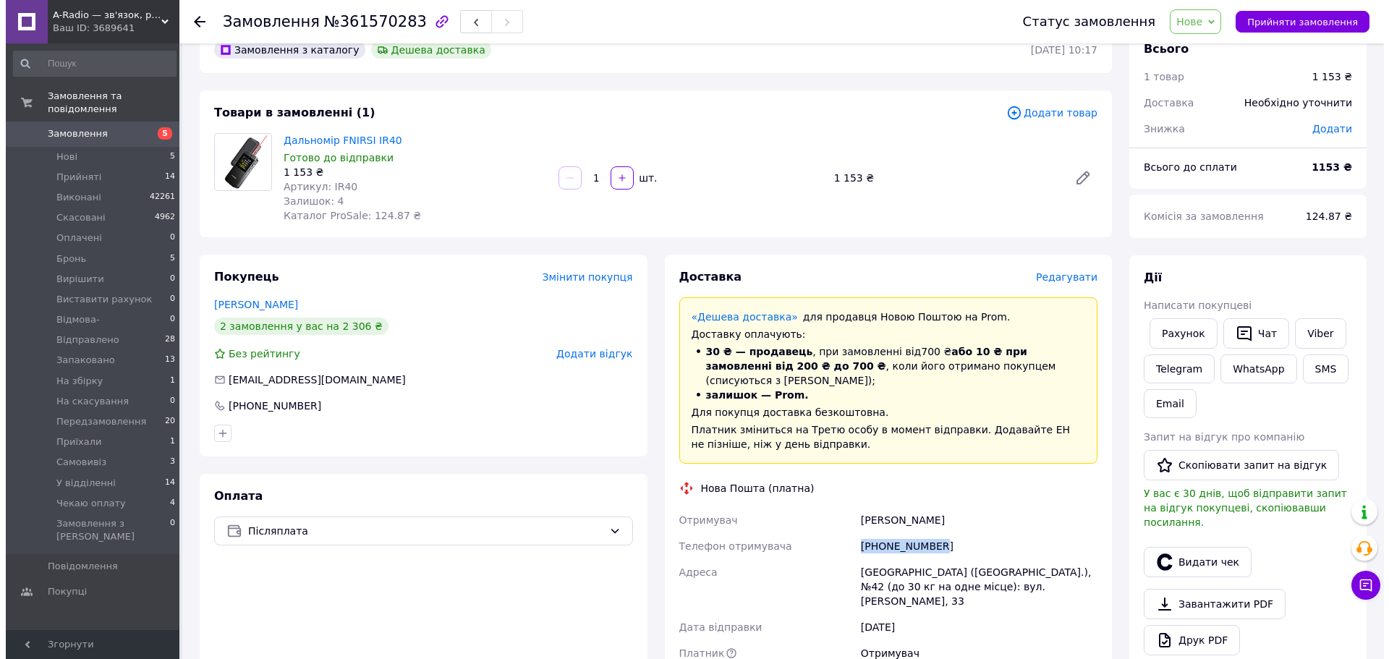
scroll to position [0, 0]
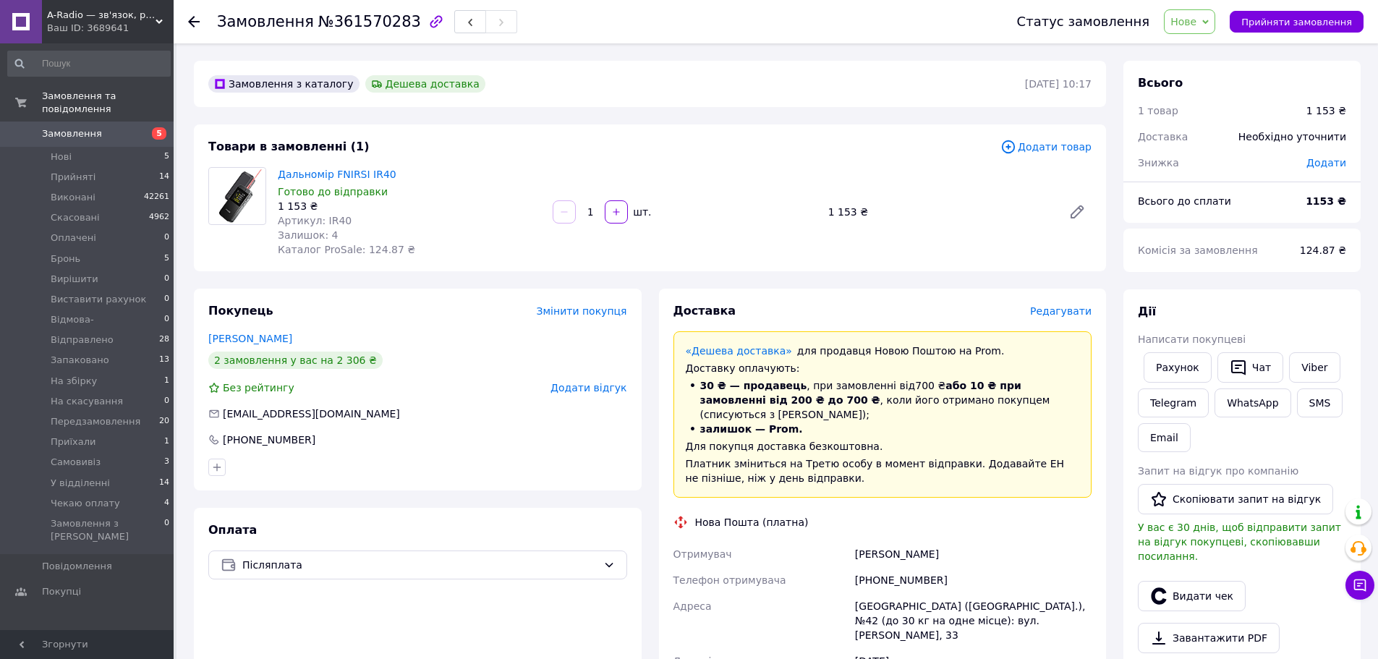
click at [1337, 166] on span "Додати" at bounding box center [1327, 163] width 40 height 12
click at [1226, 216] on input "text" at bounding box center [1226, 221] width 85 height 29
type input "153"
click at [1307, 264] on button "Зберегти" at bounding box center [1298, 261] width 72 height 29
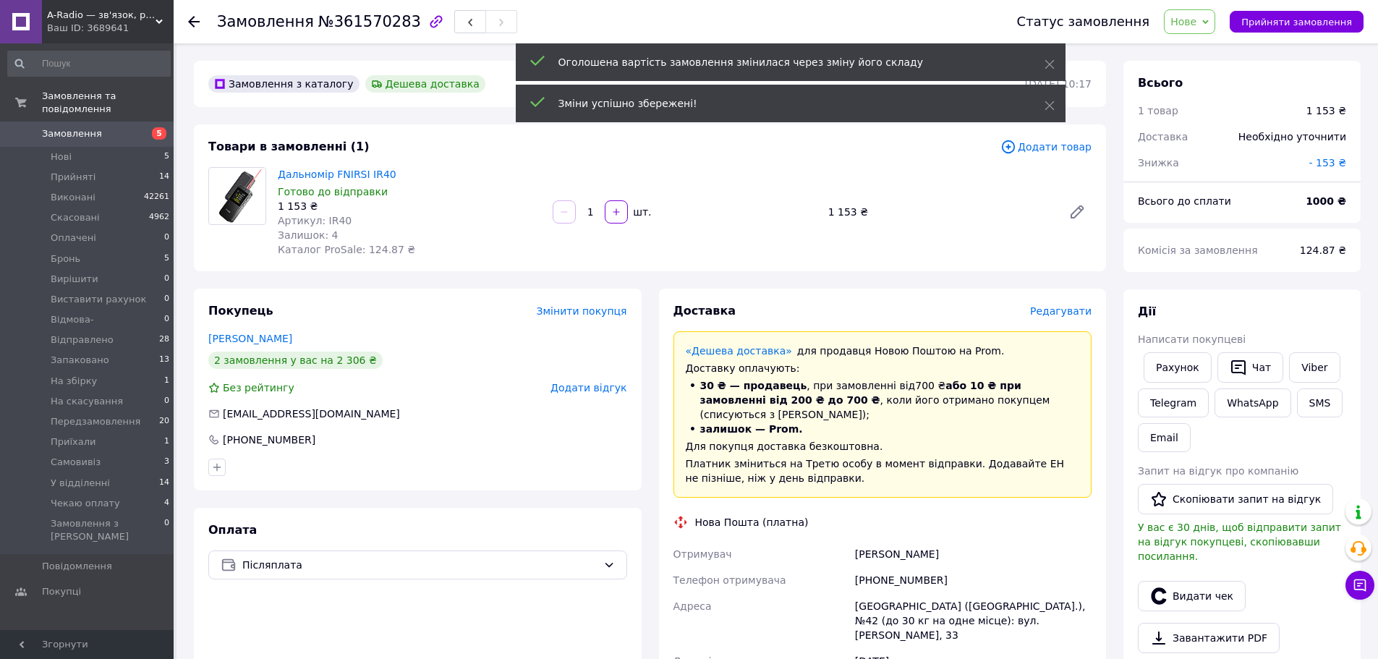
click at [1309, 343] on div "Написати покупцеві" at bounding box center [1242, 339] width 208 height 14
click at [1309, 370] on link "Viber" at bounding box center [1314, 367] width 51 height 30
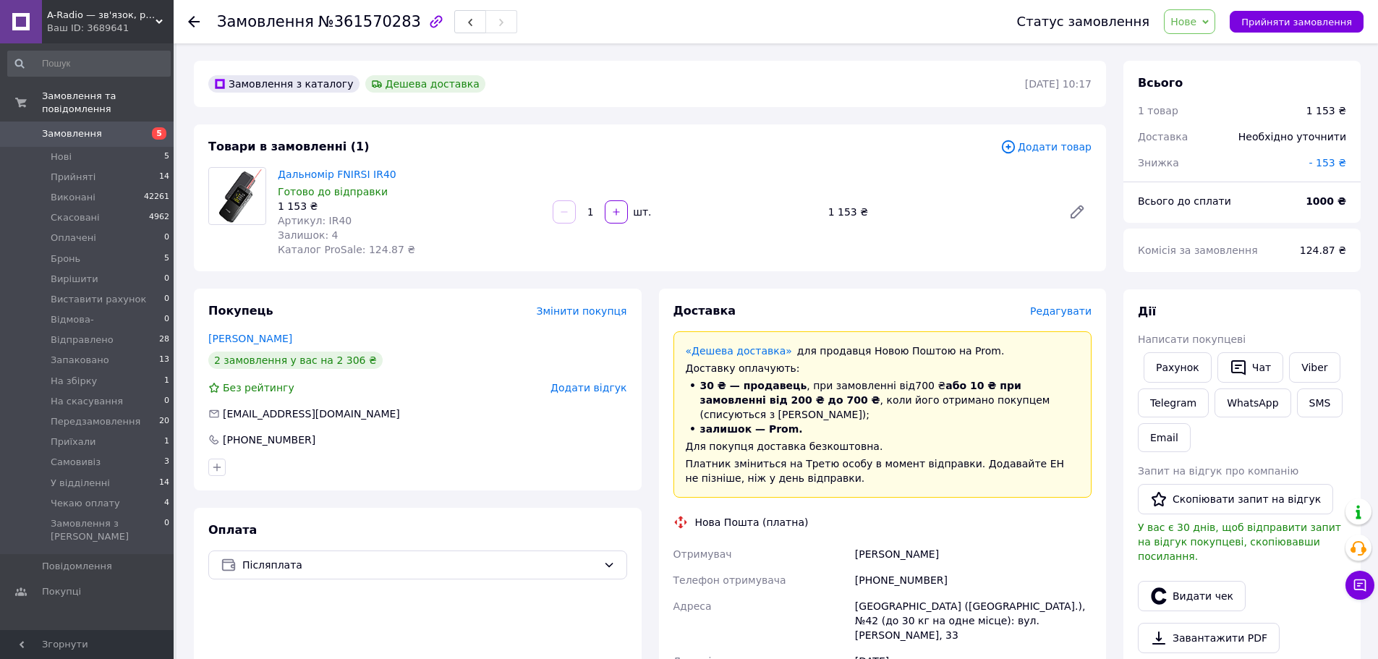
click at [1069, 315] on span "Редагувати" at bounding box center [1060, 311] width 61 height 12
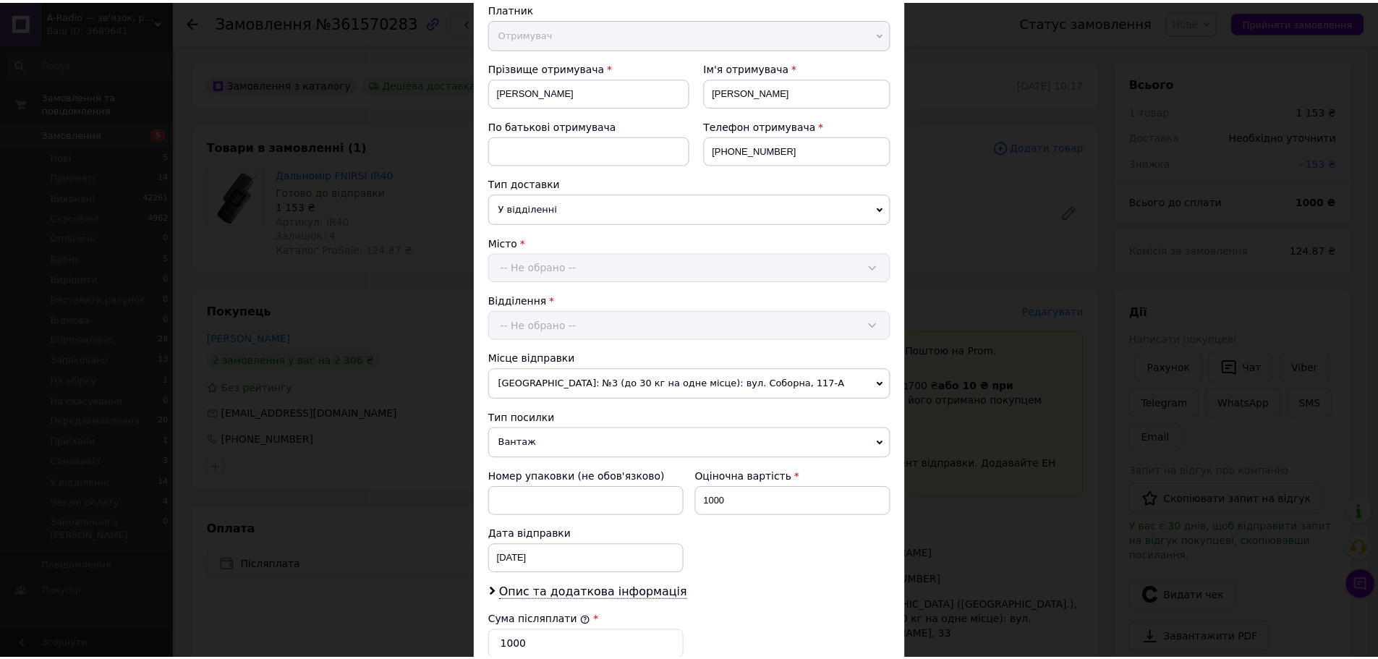
scroll to position [434, 0]
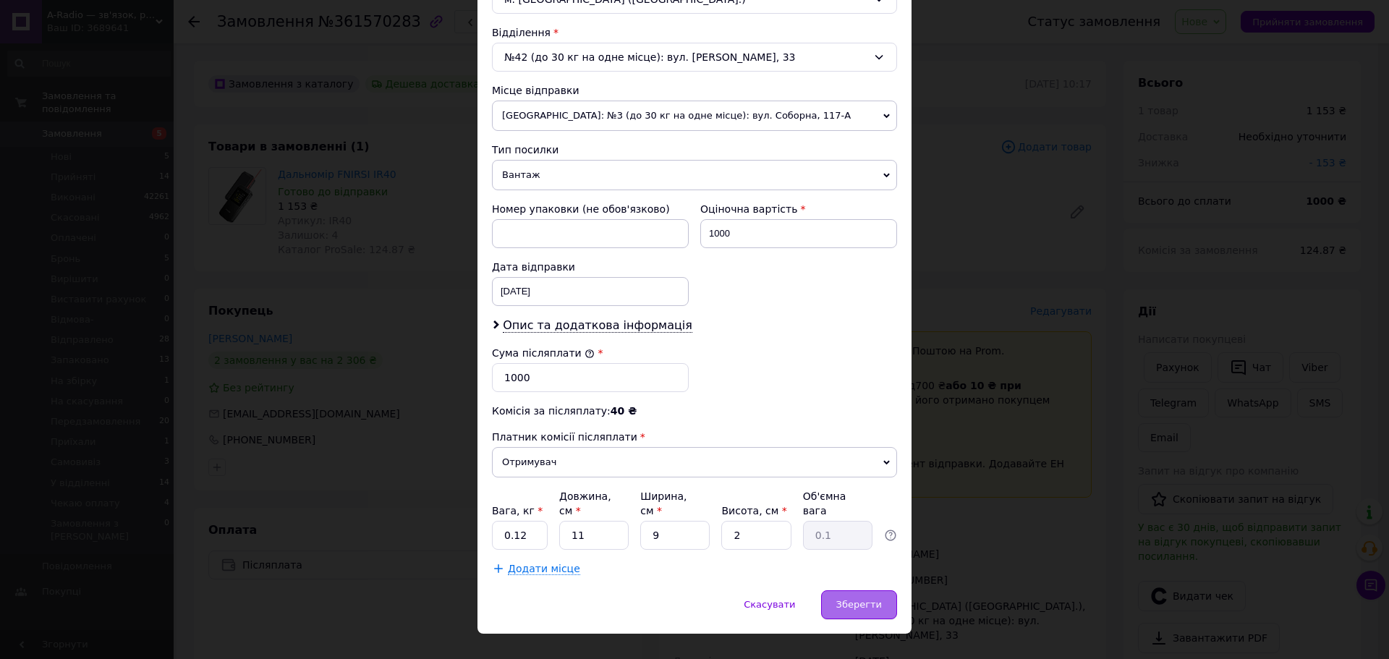
click at [854, 599] on span "Зберегти" at bounding box center [859, 604] width 46 height 11
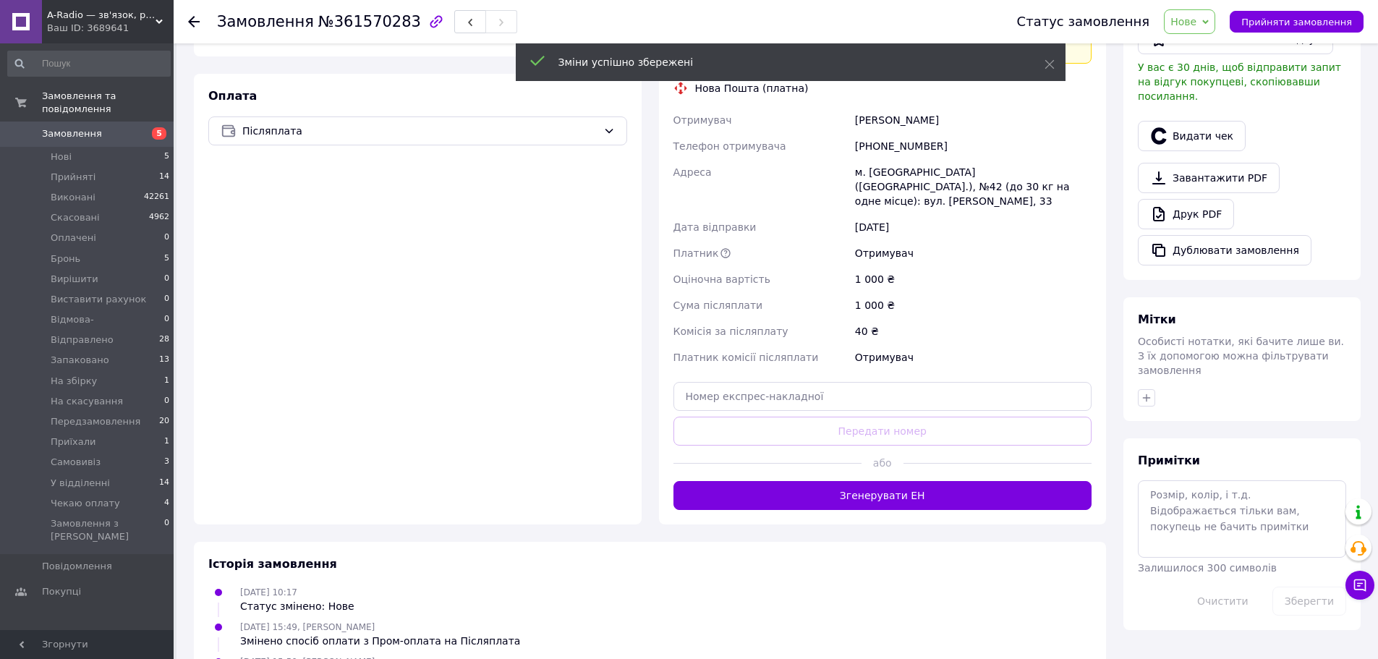
click at [912, 481] on button "Згенерувати ЕН" at bounding box center [883, 495] width 419 height 29
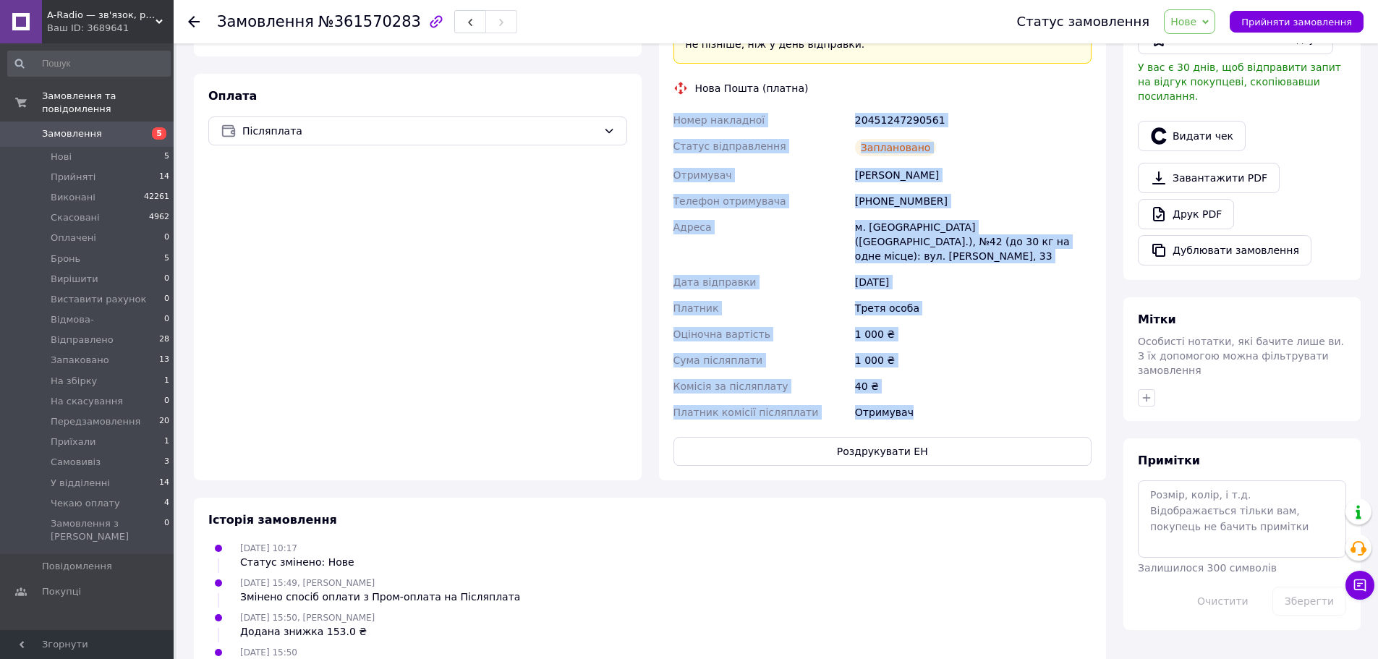
drag, startPoint x: 674, startPoint y: 103, endPoint x: 925, endPoint y: 393, distance: 383.6
click at [925, 393] on div "Номер накладної 20451247290561 Статус відправлення Заплановано Отримувач Соколо…" at bounding box center [883, 266] width 425 height 318
copy div "Номер накладної 20451247290561 Статус відправлення Заплановано Отримувач Соколо…"
click at [1205, 29] on span "Нове" at bounding box center [1189, 21] width 51 height 25
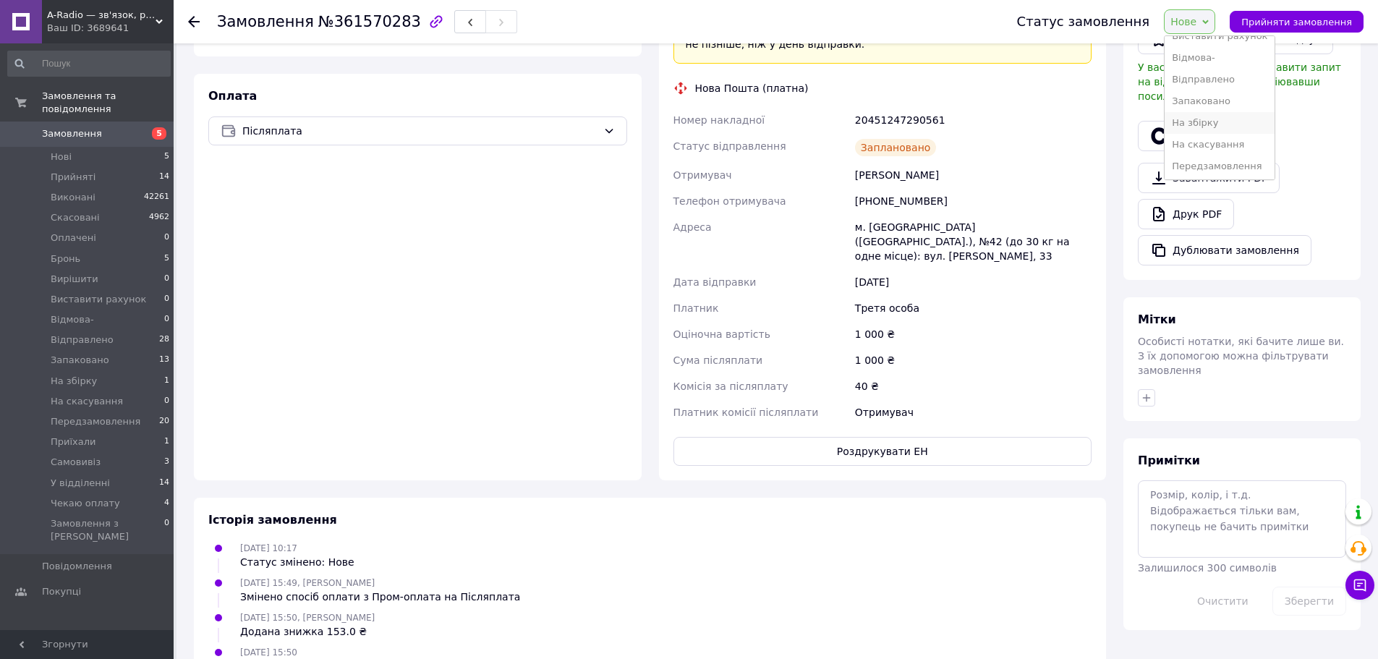
click at [1244, 123] on li "На збірку" at bounding box center [1220, 123] width 110 height 22
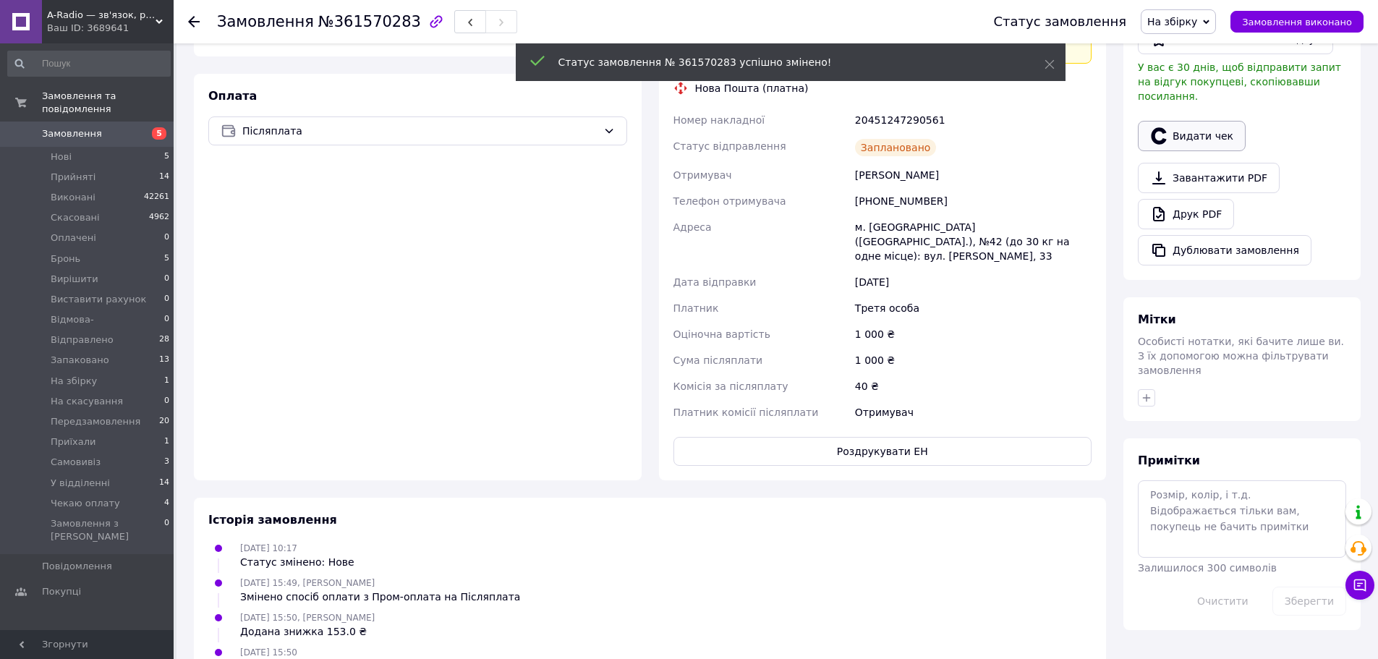
click at [1197, 123] on button "Видати чек" at bounding box center [1192, 136] width 108 height 30
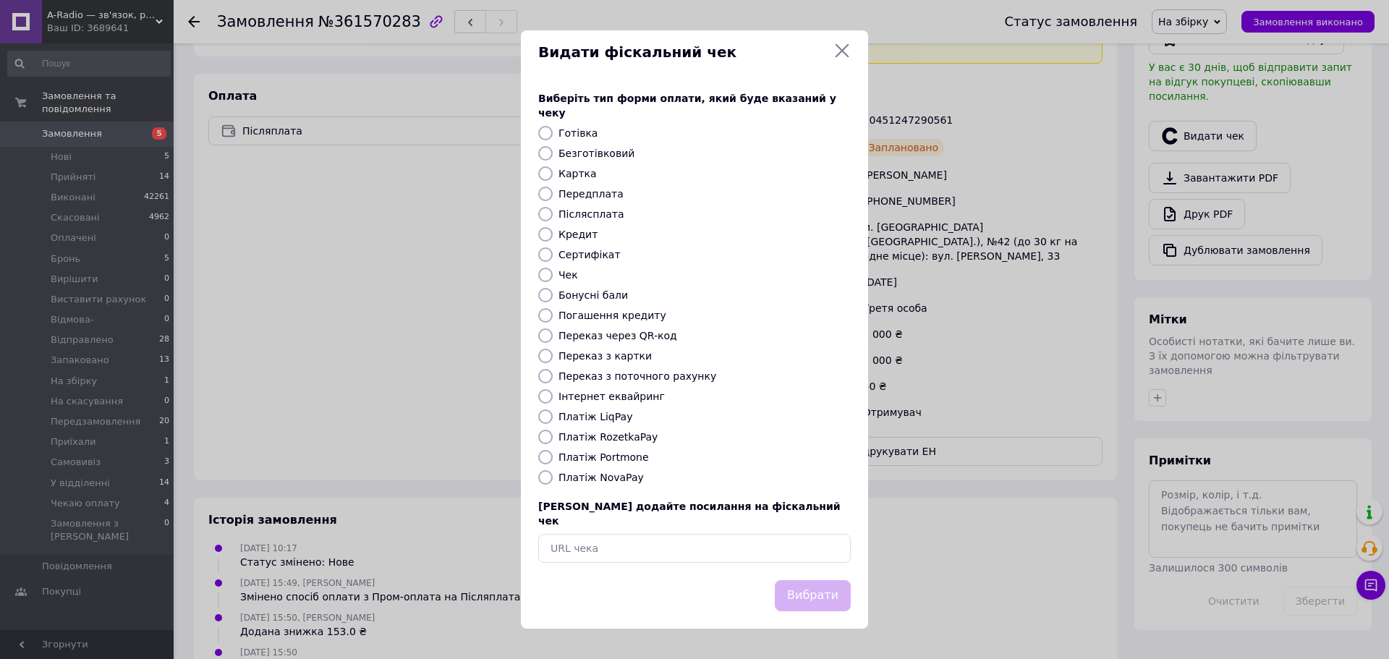
click at [544, 478] on input "Платіж NovaPay" at bounding box center [545, 477] width 14 height 14
radio input "true"
click at [835, 587] on button "Вибрати" at bounding box center [813, 595] width 76 height 31
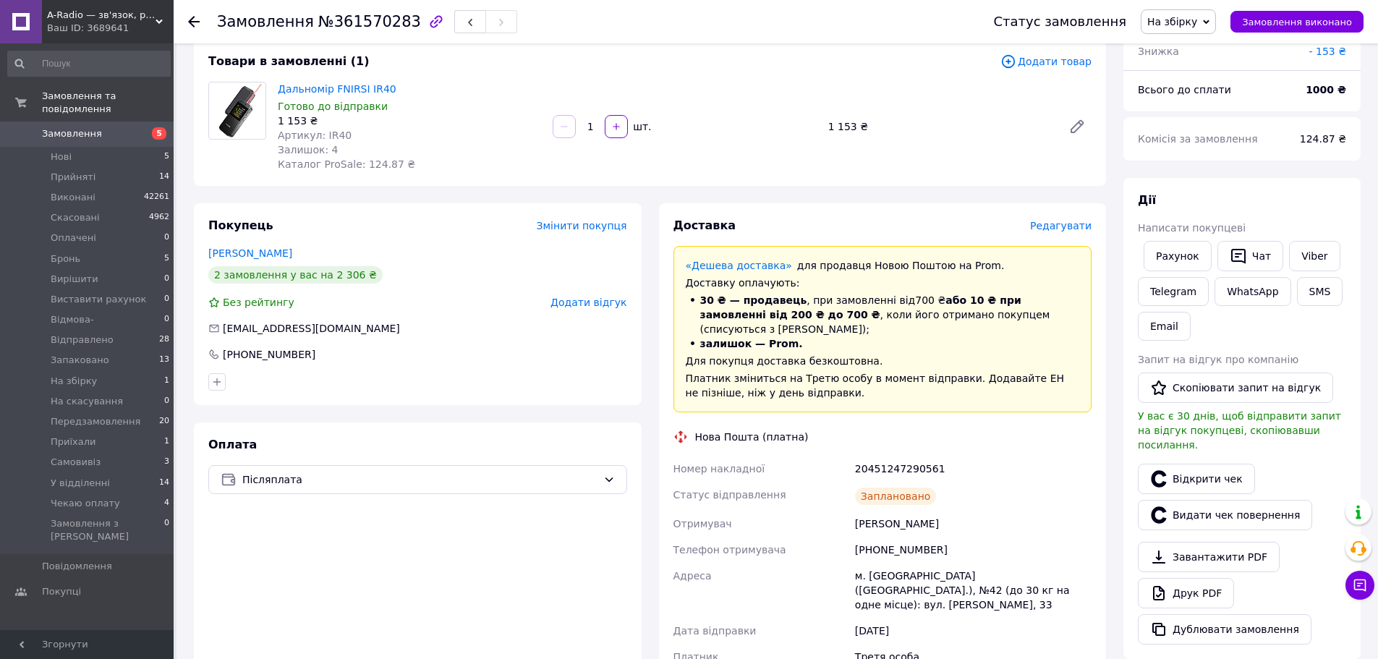
scroll to position [72, 0]
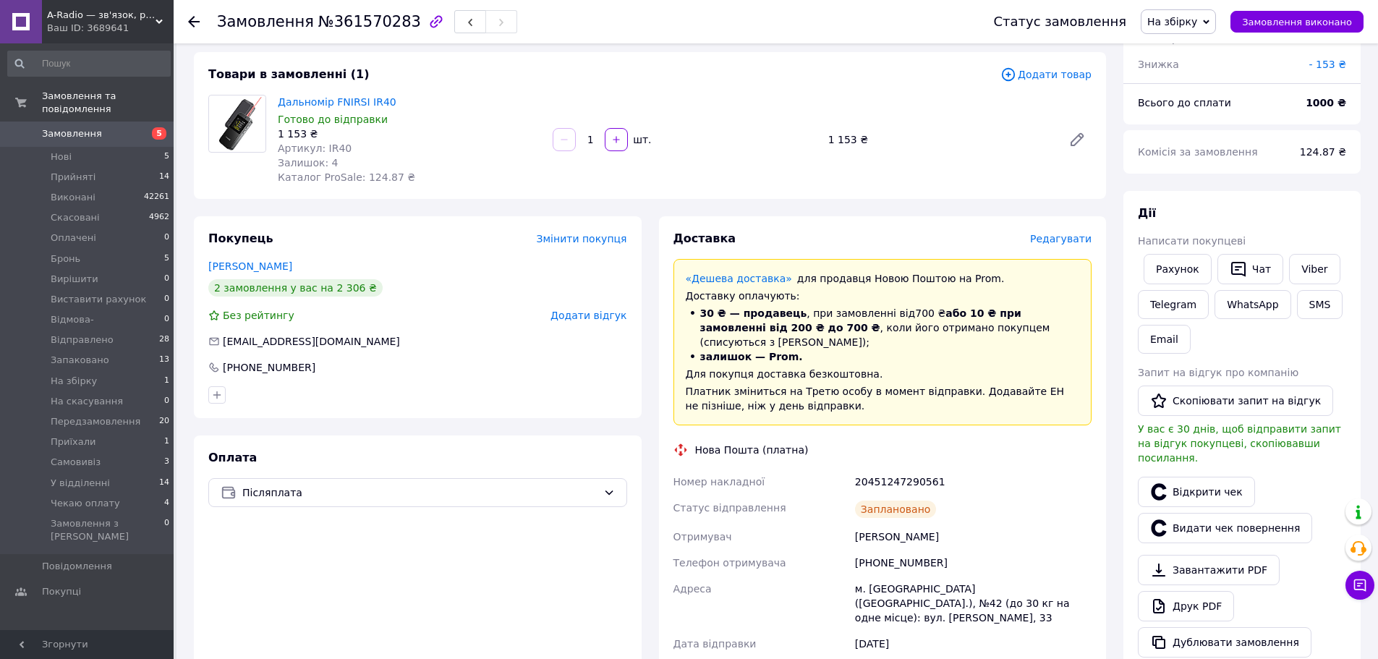
click at [195, 25] on icon at bounding box center [194, 22] width 12 height 12
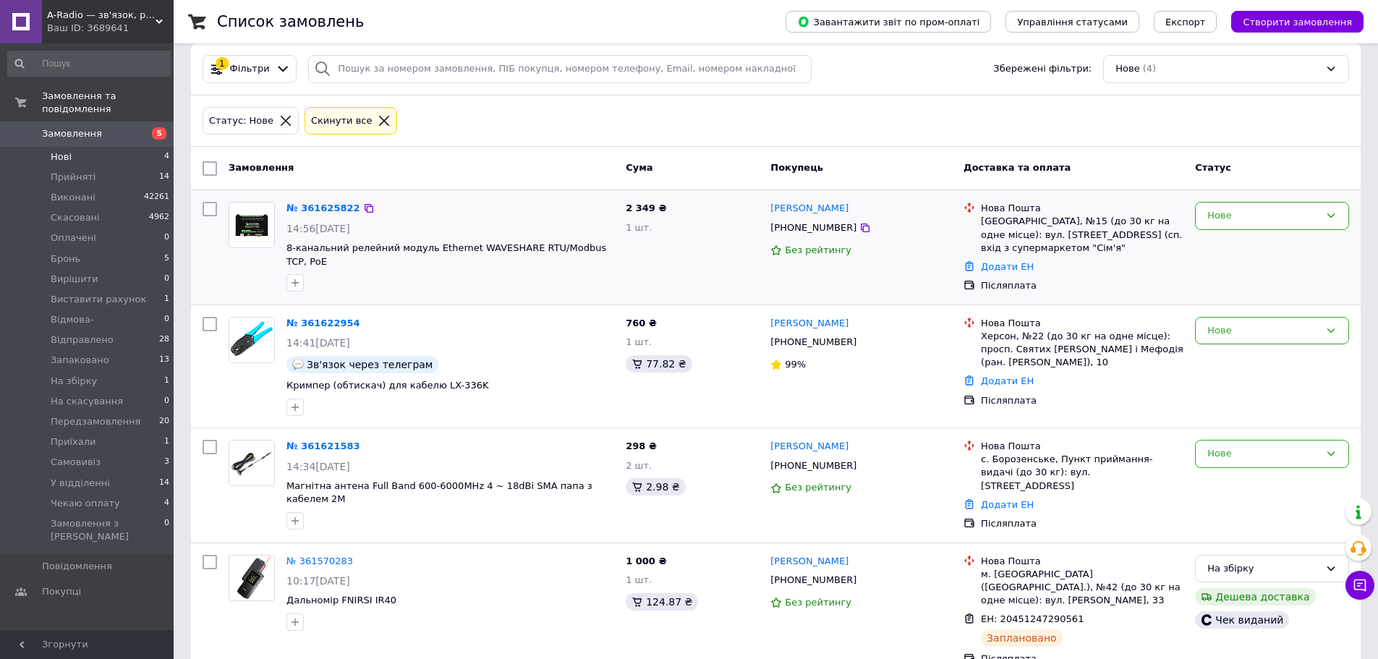
scroll to position [26, 0]
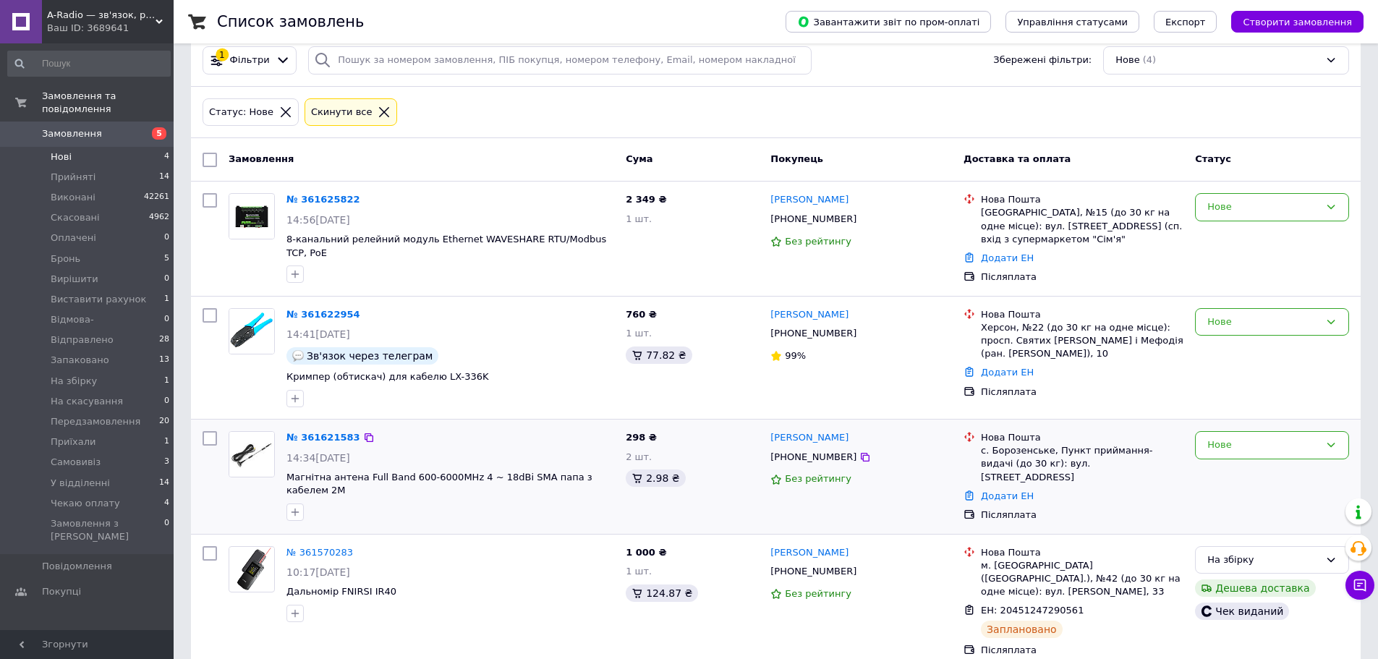
click at [329, 443] on div "№ 361621583" at bounding box center [323, 438] width 77 height 17
click at [329, 438] on link "№ 361621583" at bounding box center [323, 437] width 74 height 11
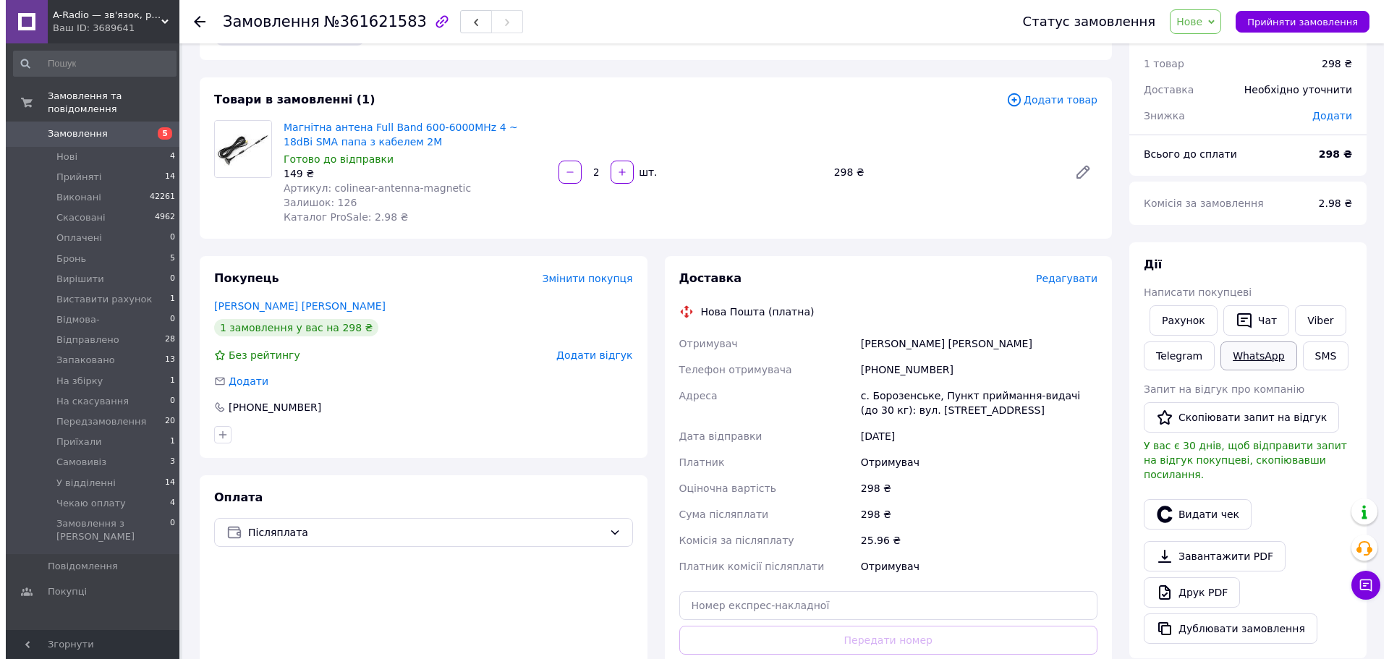
scroll to position [72, 0]
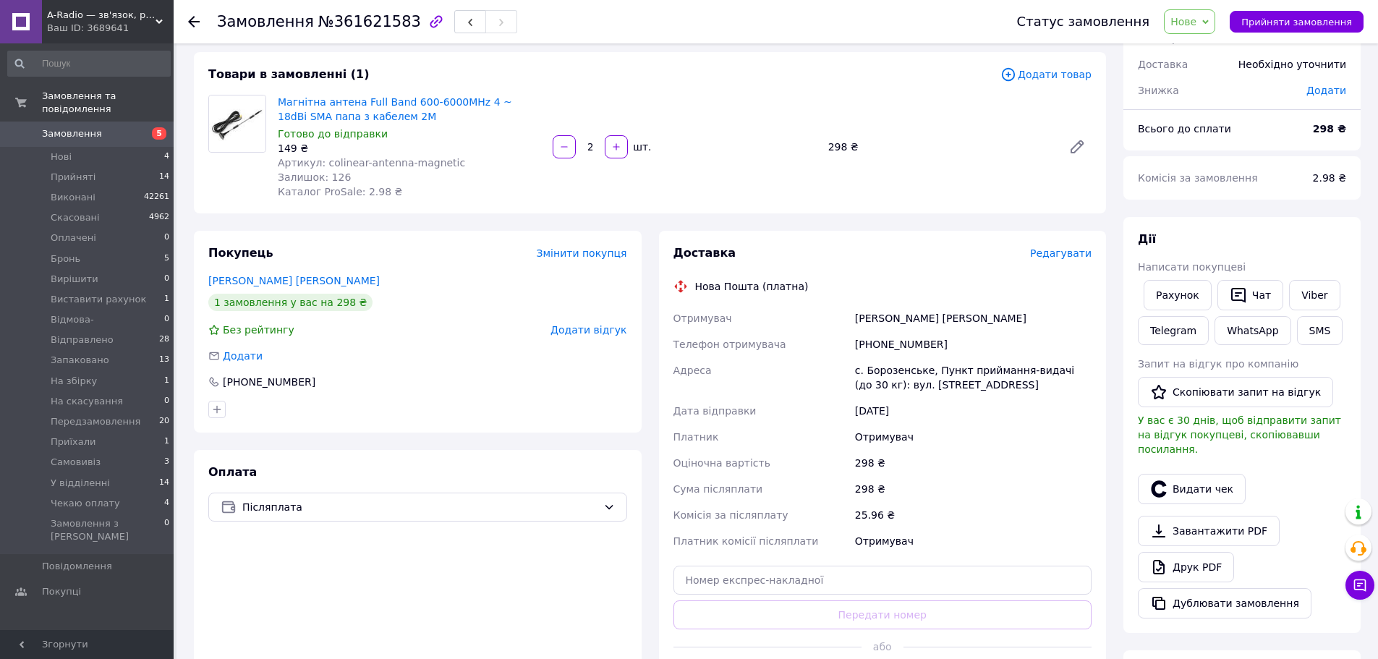
click at [1213, 20] on span "Нове" at bounding box center [1189, 21] width 51 height 25
click at [917, 205] on div "Товари в замовленні (1) Додати товар Магнітна антена Full Band 600-6000MHz 4 ~ …" at bounding box center [650, 132] width 912 height 161
click at [1069, 258] on span "Редагувати" at bounding box center [1060, 253] width 61 height 12
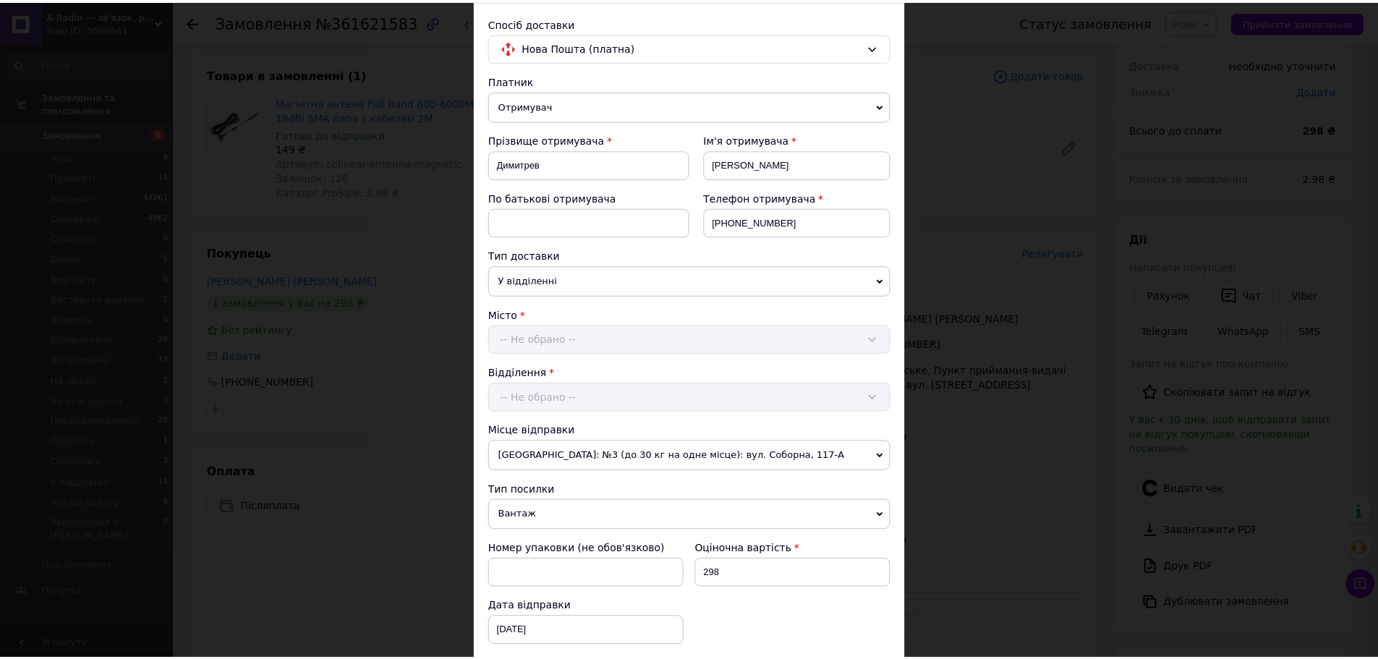
scroll to position [445, 0]
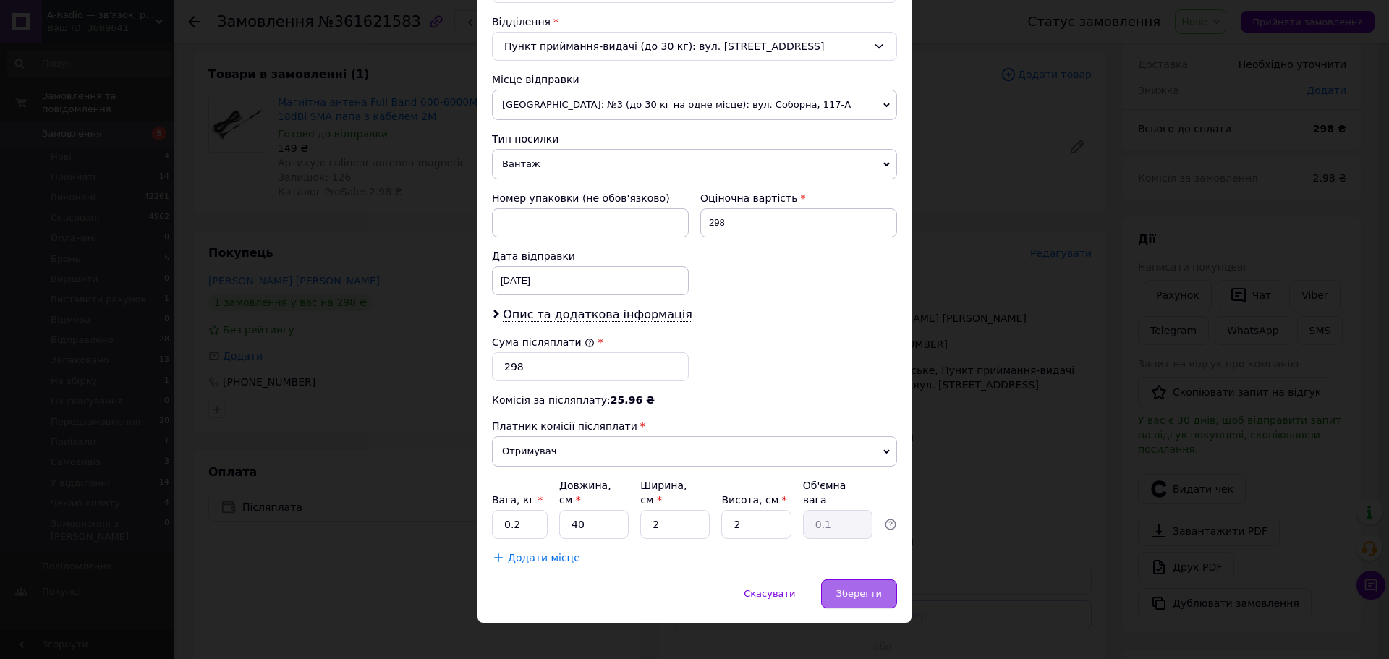
click at [838, 581] on div "Зберегти" at bounding box center [859, 593] width 76 height 29
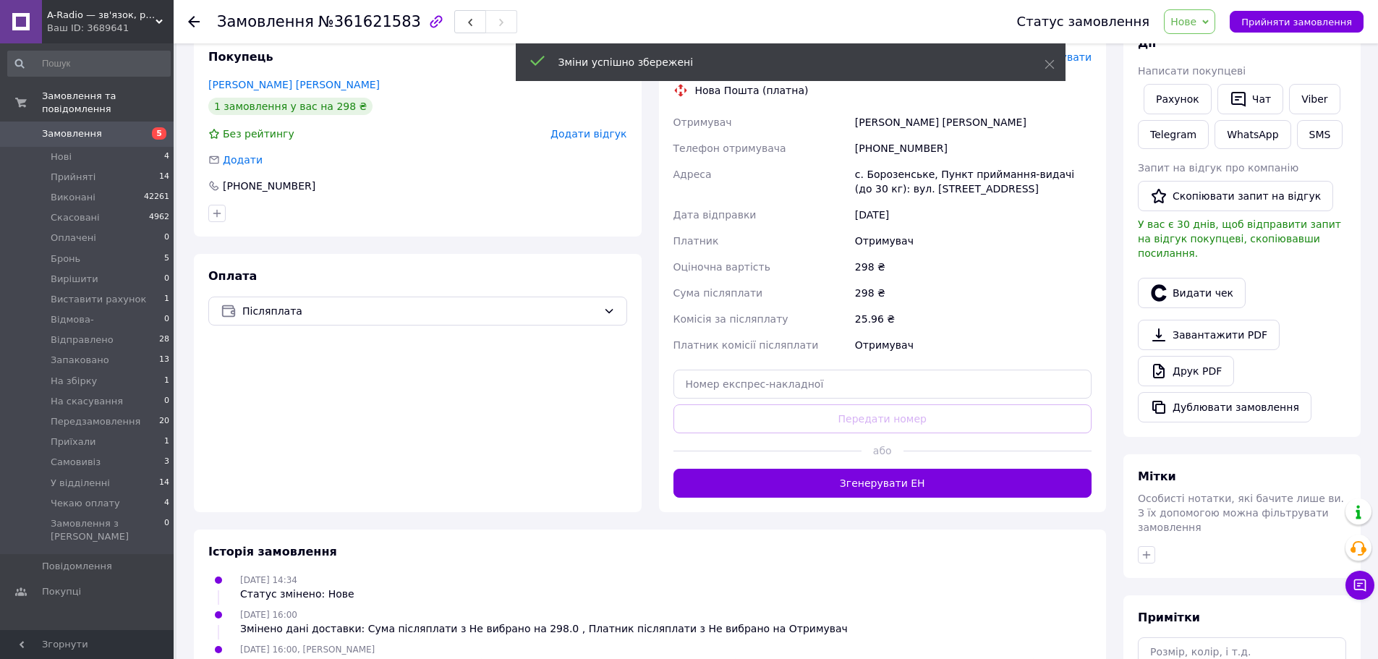
scroll to position [289, 0]
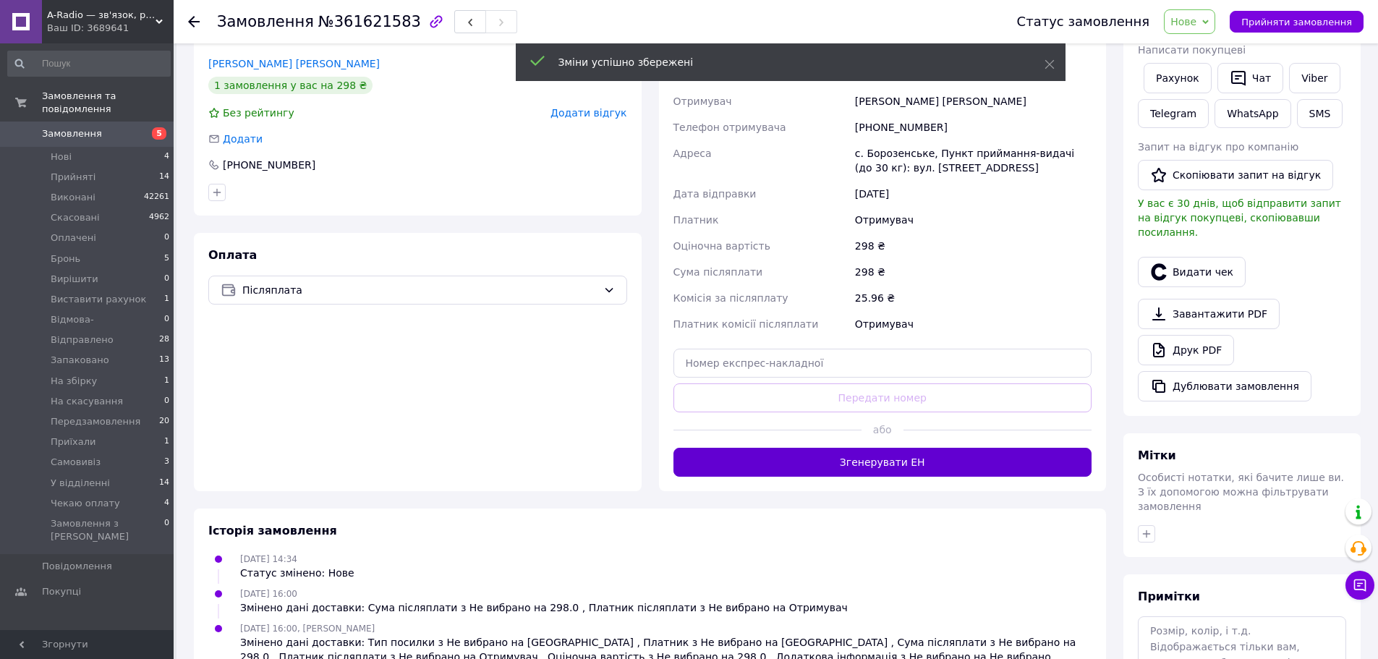
click at [874, 457] on button "Згенерувати ЕН" at bounding box center [883, 462] width 419 height 29
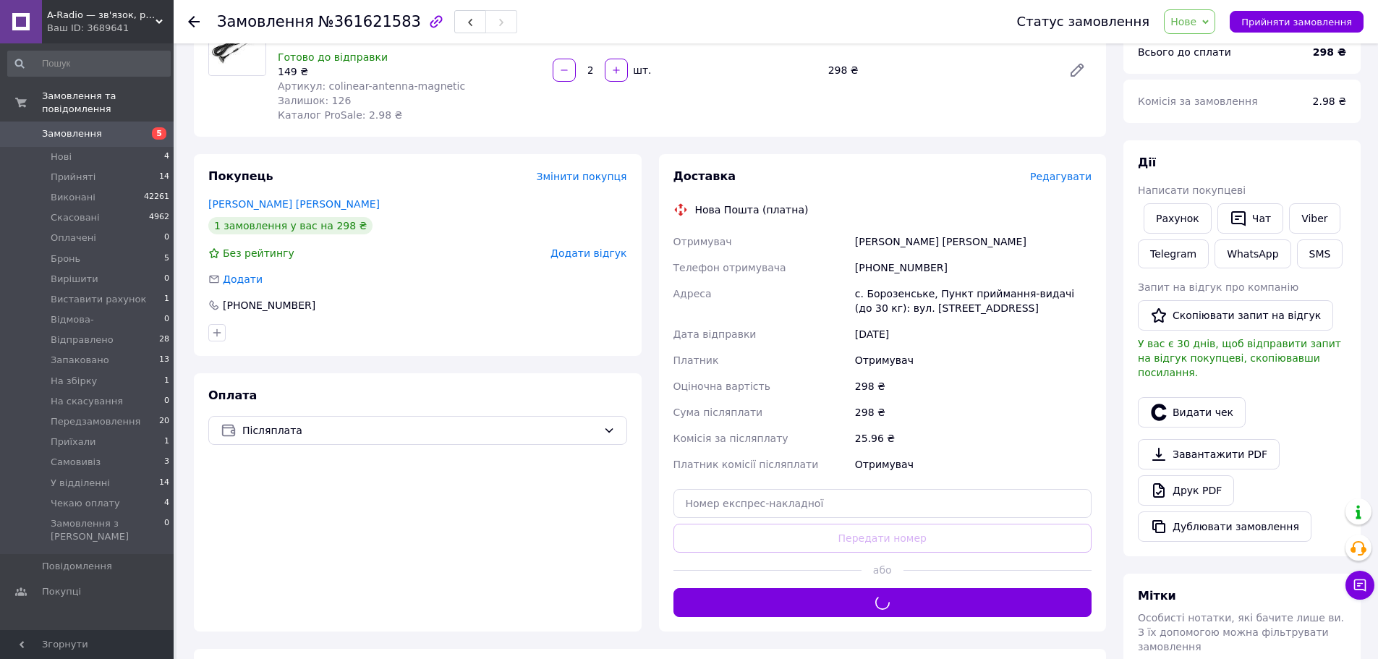
scroll to position [145, 0]
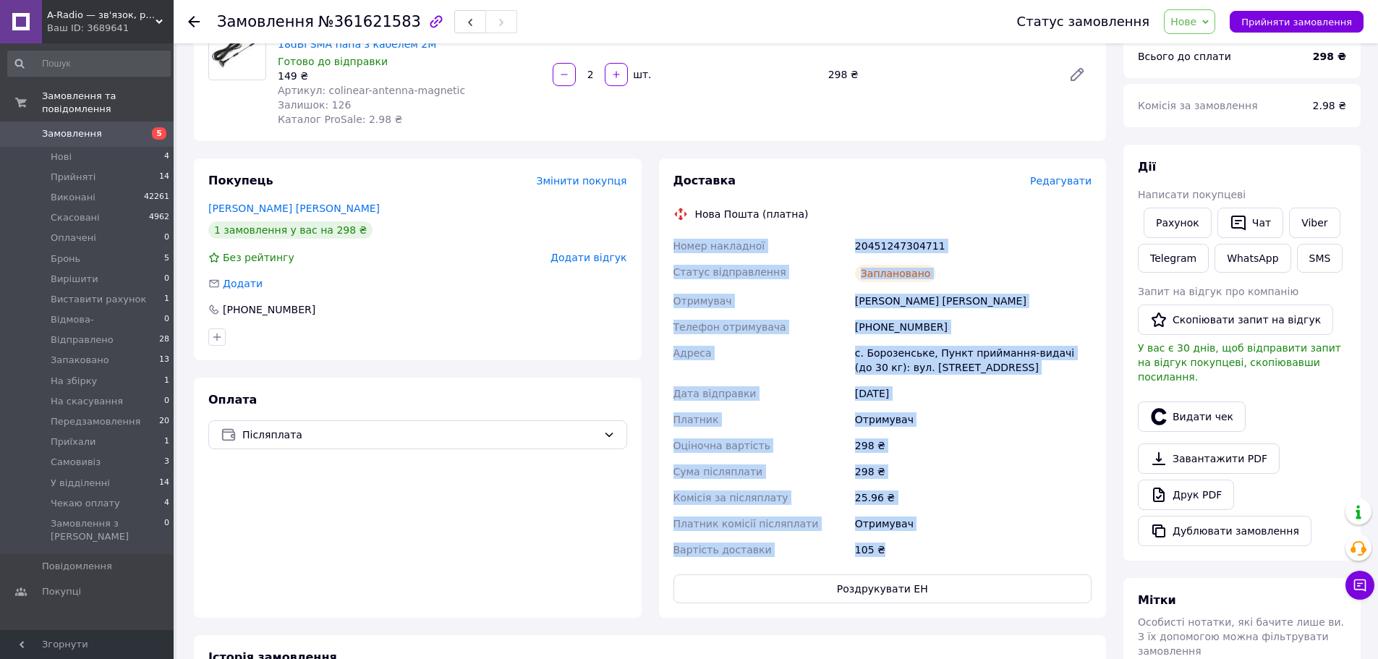
drag, startPoint x: 674, startPoint y: 245, endPoint x: 906, endPoint y: 547, distance: 381.3
click at [906, 547] on div "Номер накладної 20451247304711 Статус відправлення Заплановано Отримувач Димитр…" at bounding box center [883, 398] width 425 height 330
copy div "Номер накладної 20451247304711 Статус відправлення Заплановано Отримувач Димитр…"
click at [1197, 18] on span "Нове" at bounding box center [1184, 22] width 26 height 12
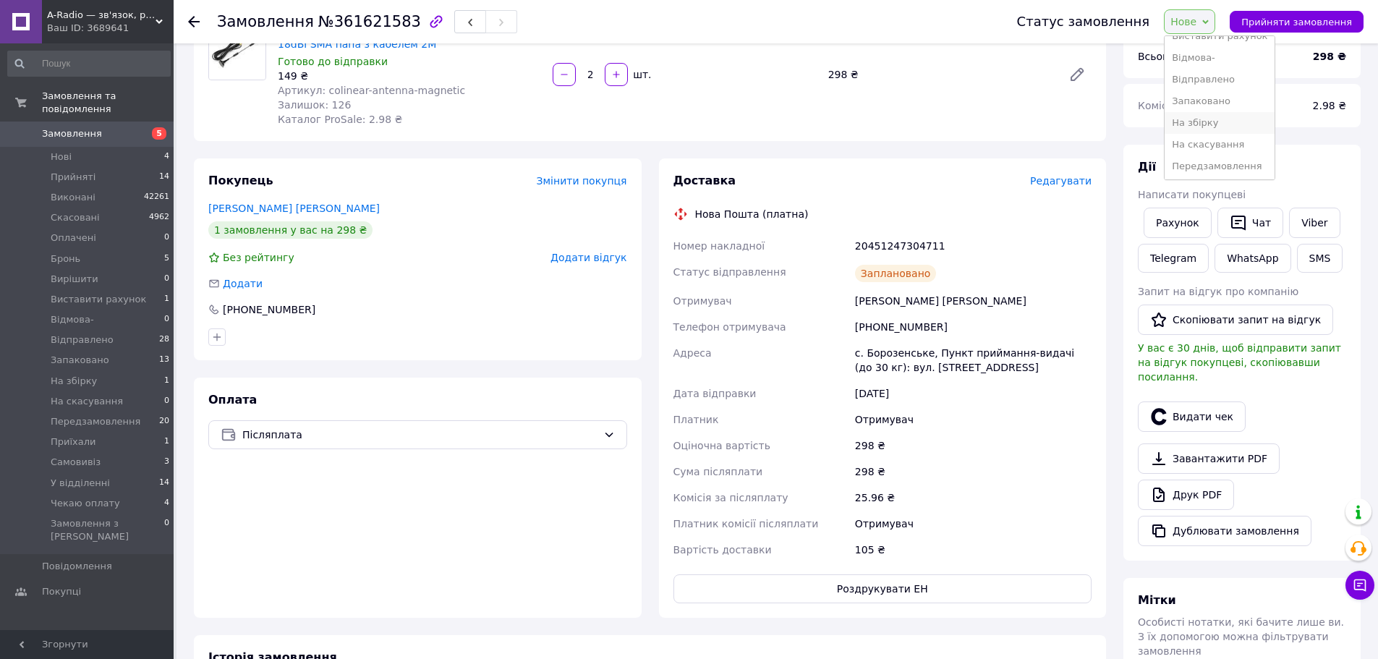
click at [1228, 116] on li "На збірку" at bounding box center [1220, 123] width 110 height 22
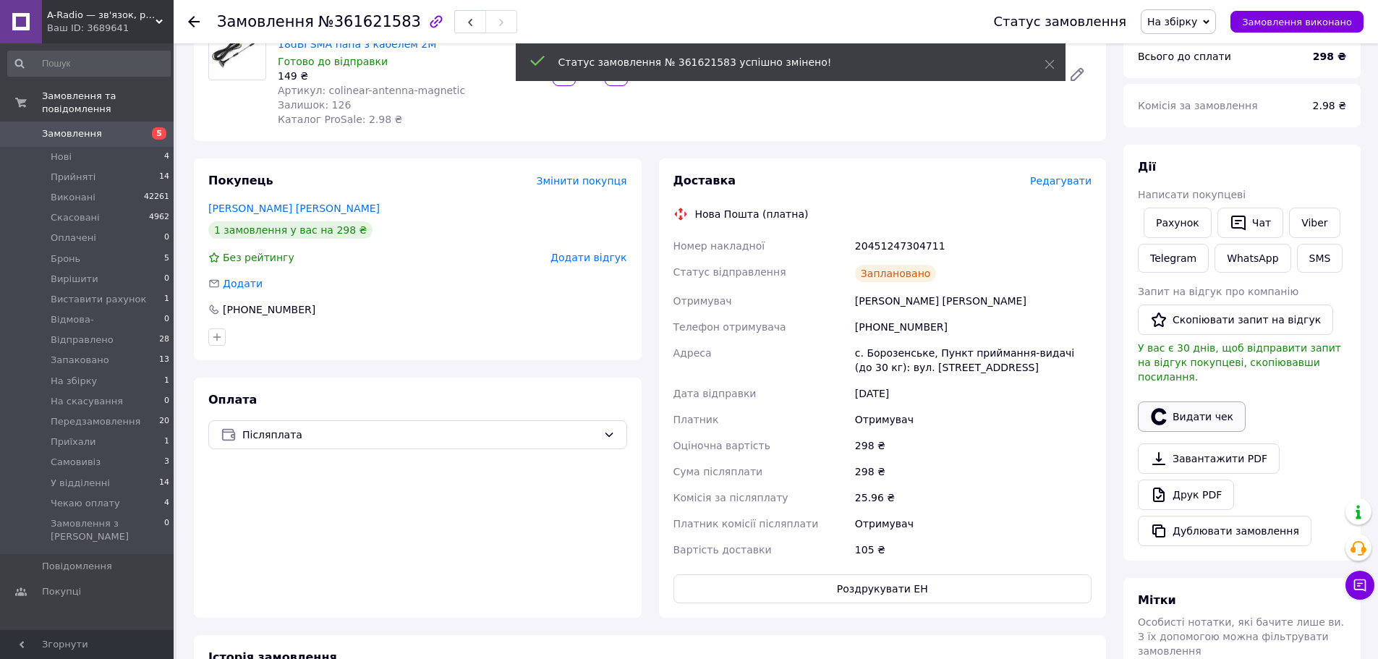
click at [1202, 402] on button "Видати чек" at bounding box center [1192, 417] width 108 height 30
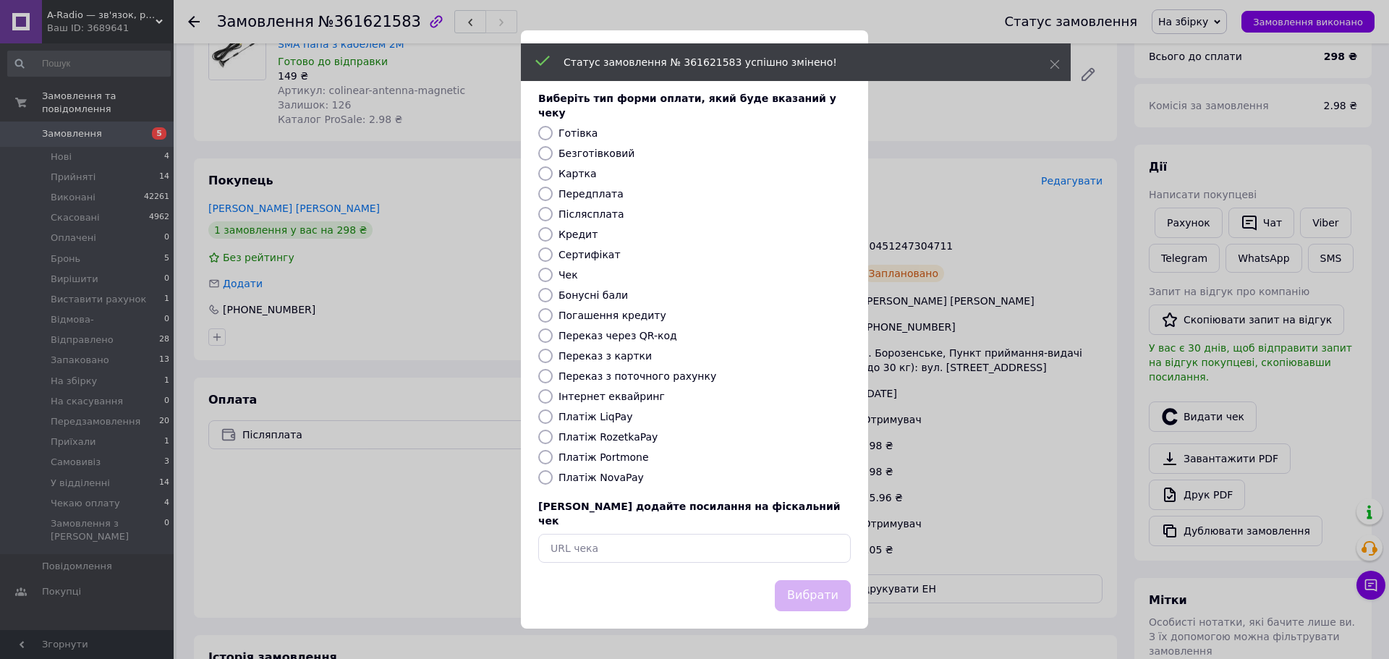
click at [544, 479] on input "Платіж NovaPay" at bounding box center [545, 477] width 14 height 14
radio input "true"
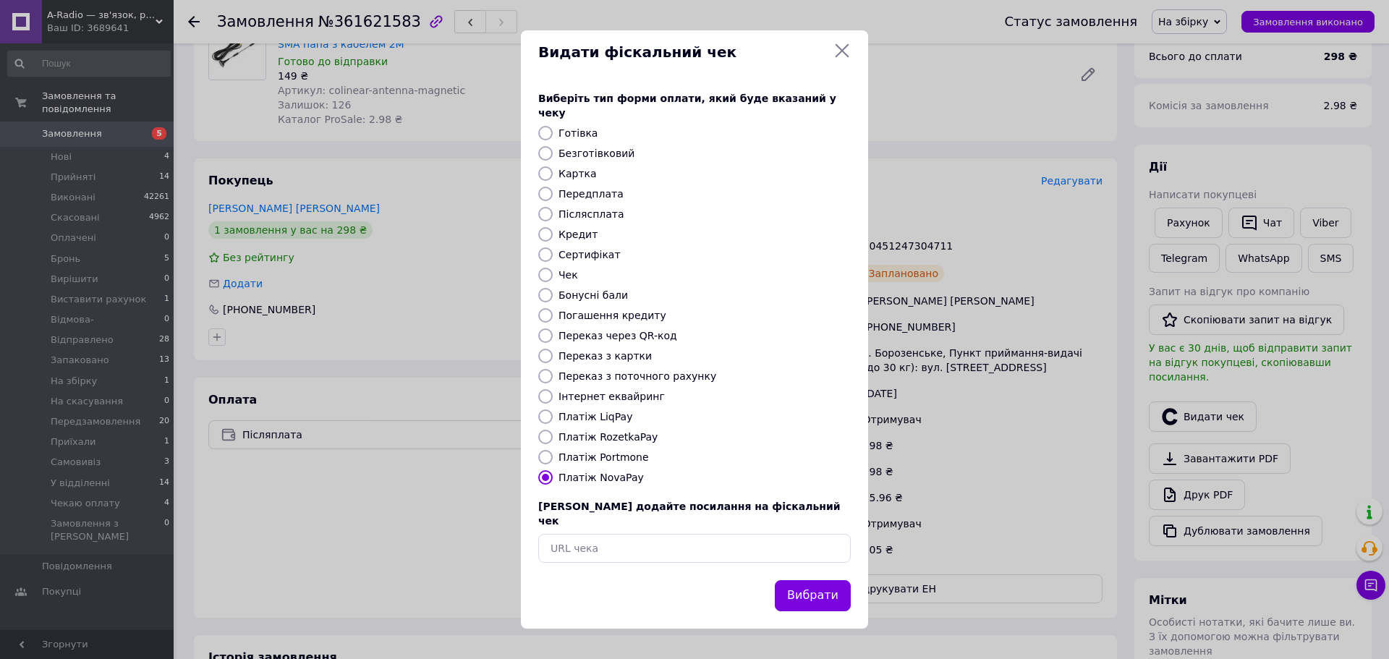
click at [798, 580] on button "Вибрати" at bounding box center [813, 595] width 76 height 31
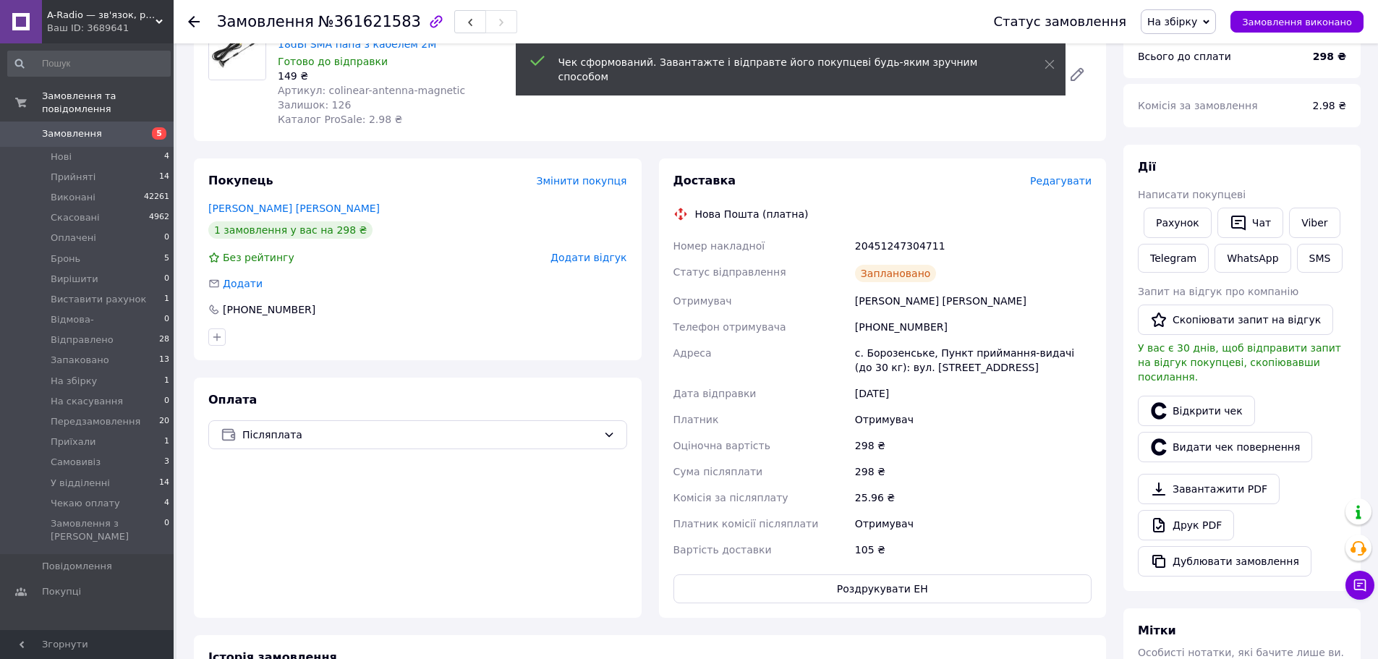
click at [192, 14] on div at bounding box center [194, 21] width 12 height 14
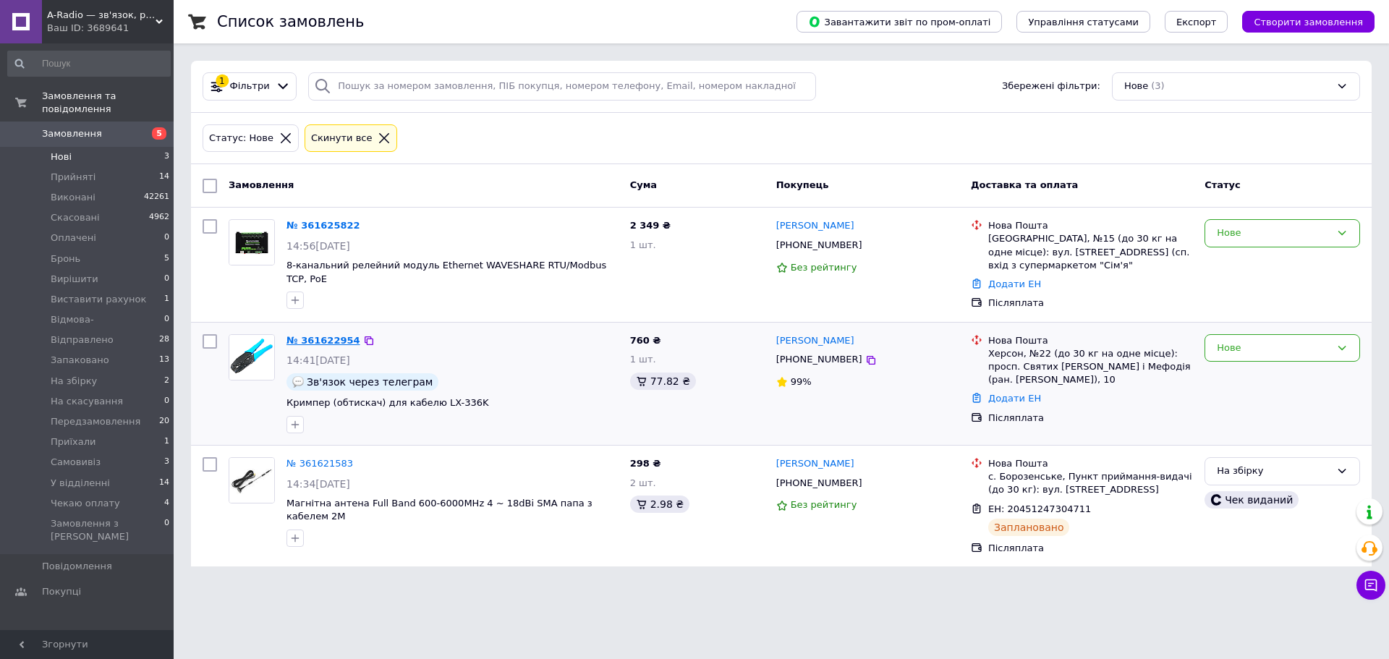
click at [328, 339] on link "№ 361622954" at bounding box center [323, 340] width 74 height 11
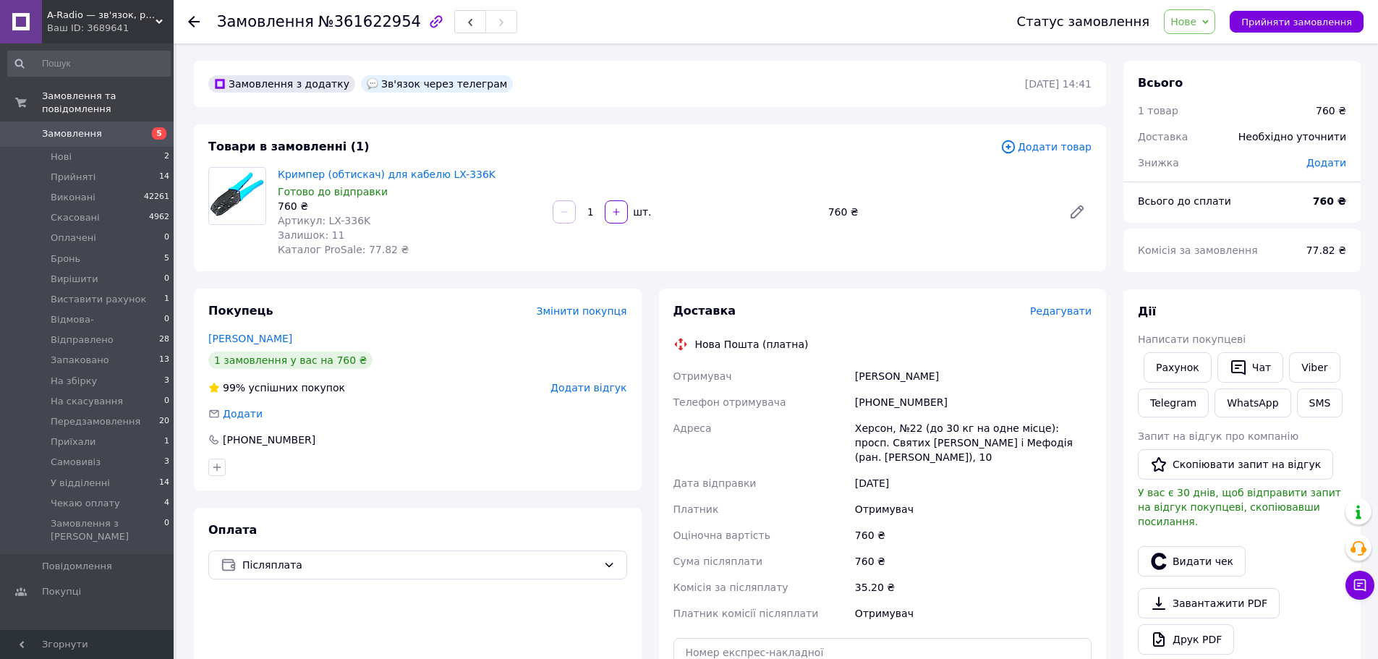
click at [1336, 164] on span "Додати" at bounding box center [1327, 163] width 40 height 12
click at [1254, 229] on input "text" at bounding box center [1226, 221] width 85 height 29
type input "60"
click at [1288, 264] on button "Зберегти" at bounding box center [1298, 261] width 72 height 29
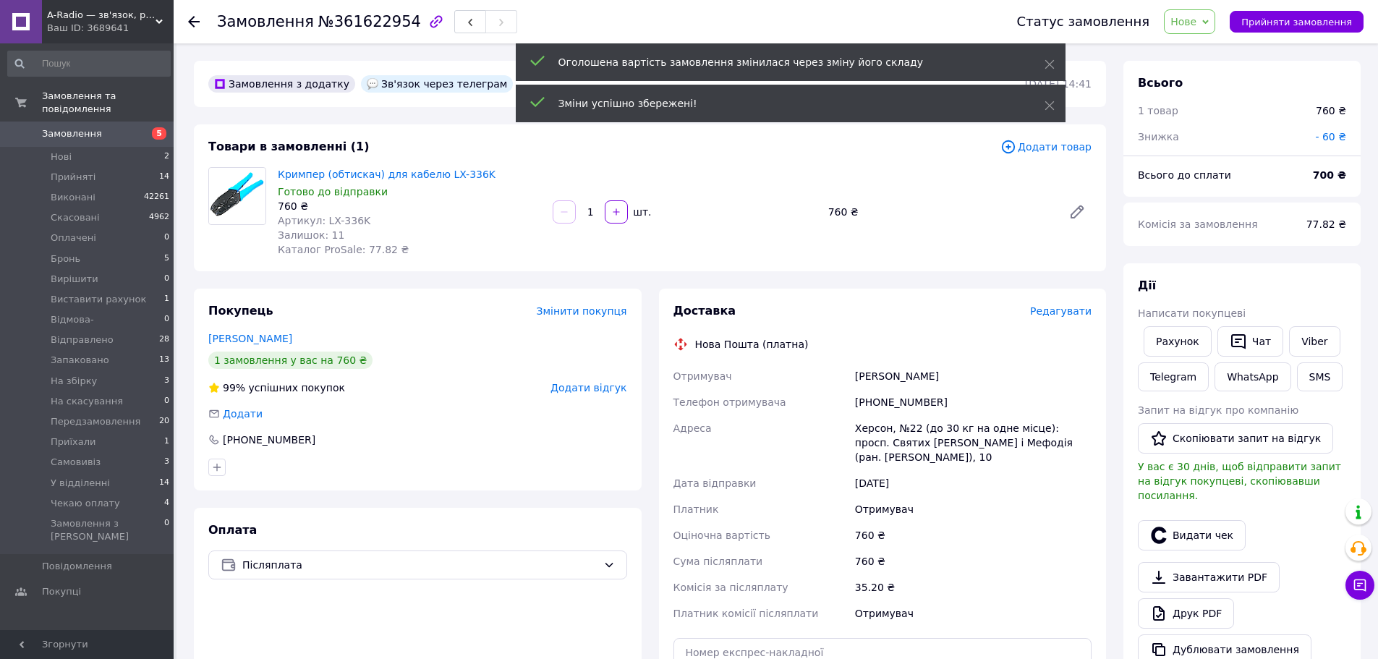
click at [1072, 312] on span "Редагувати" at bounding box center [1060, 311] width 61 height 12
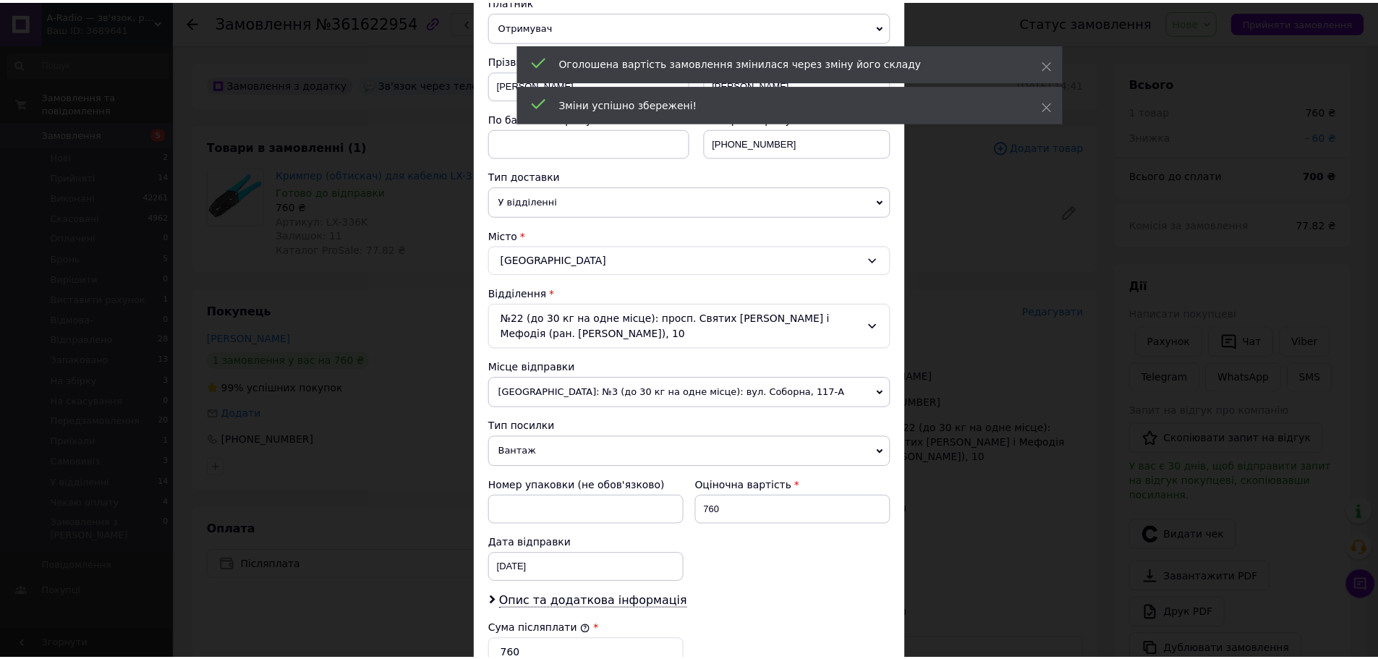
scroll to position [461, 0]
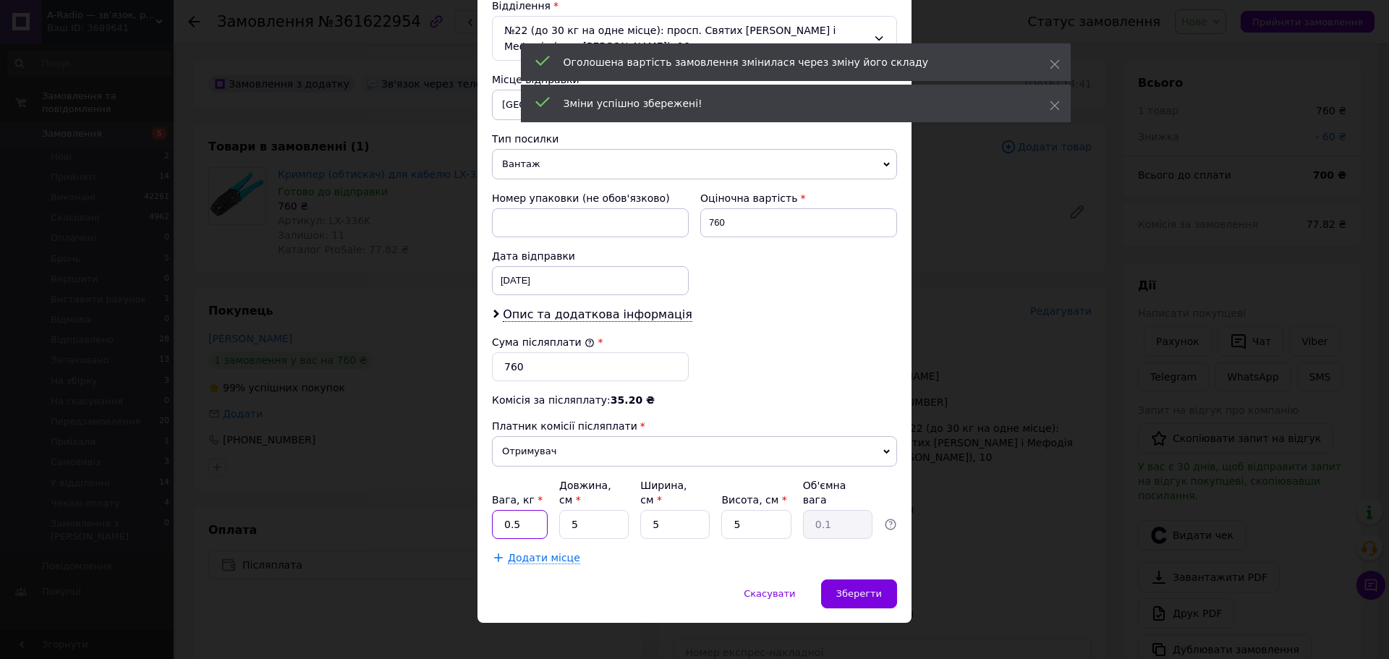
click at [524, 510] on input "0.5" at bounding box center [520, 524] width 56 height 29
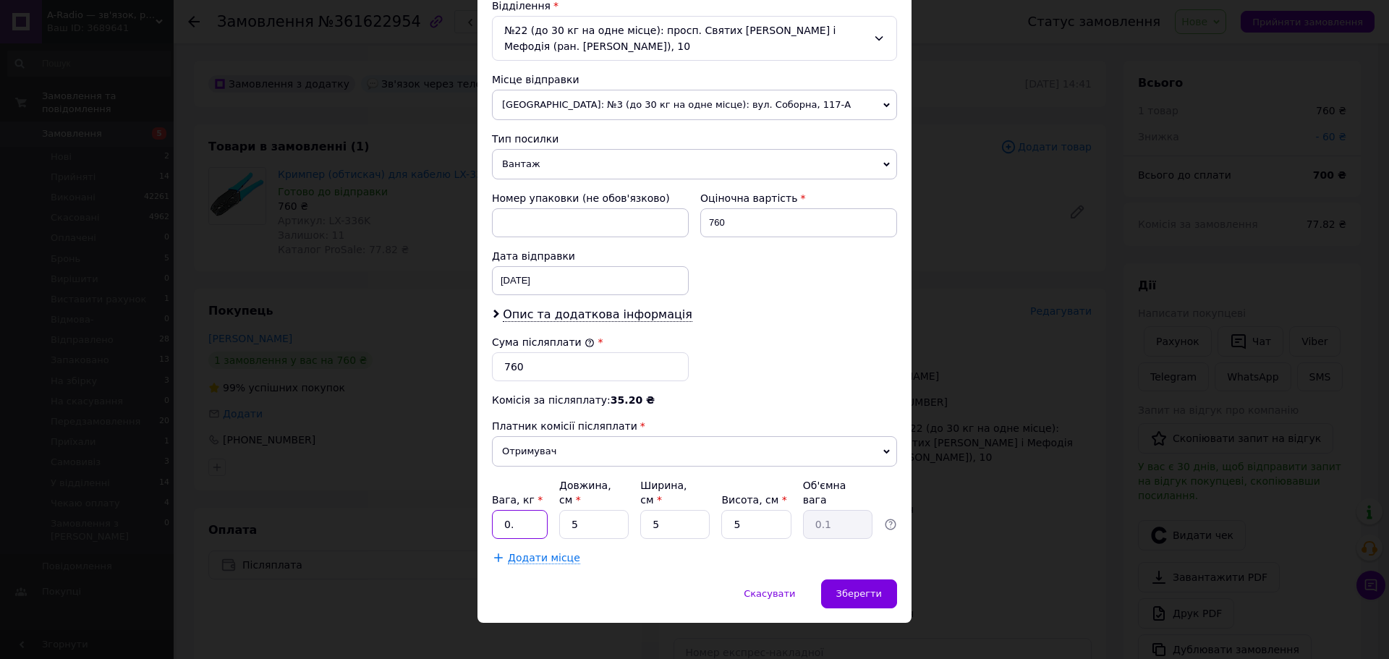
type input "0"
type input "1"
click at [855, 588] on span "Зберегти" at bounding box center [859, 593] width 46 height 11
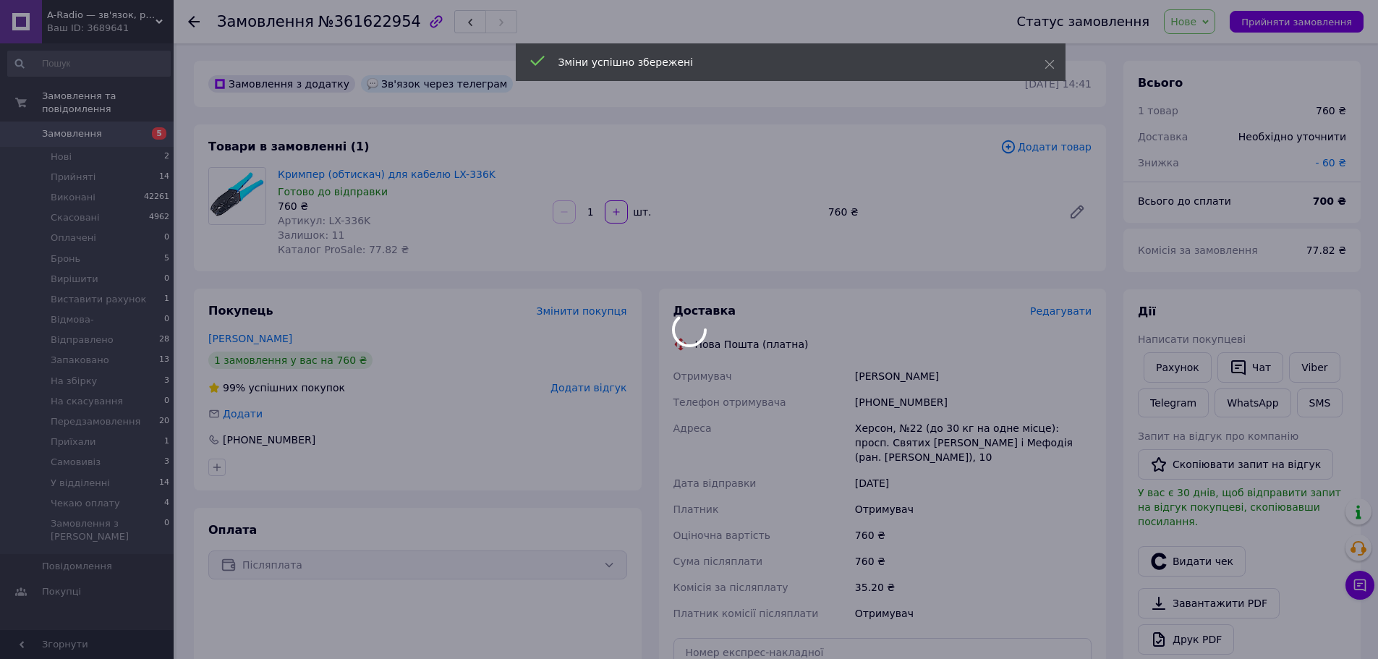
scroll to position [145, 0]
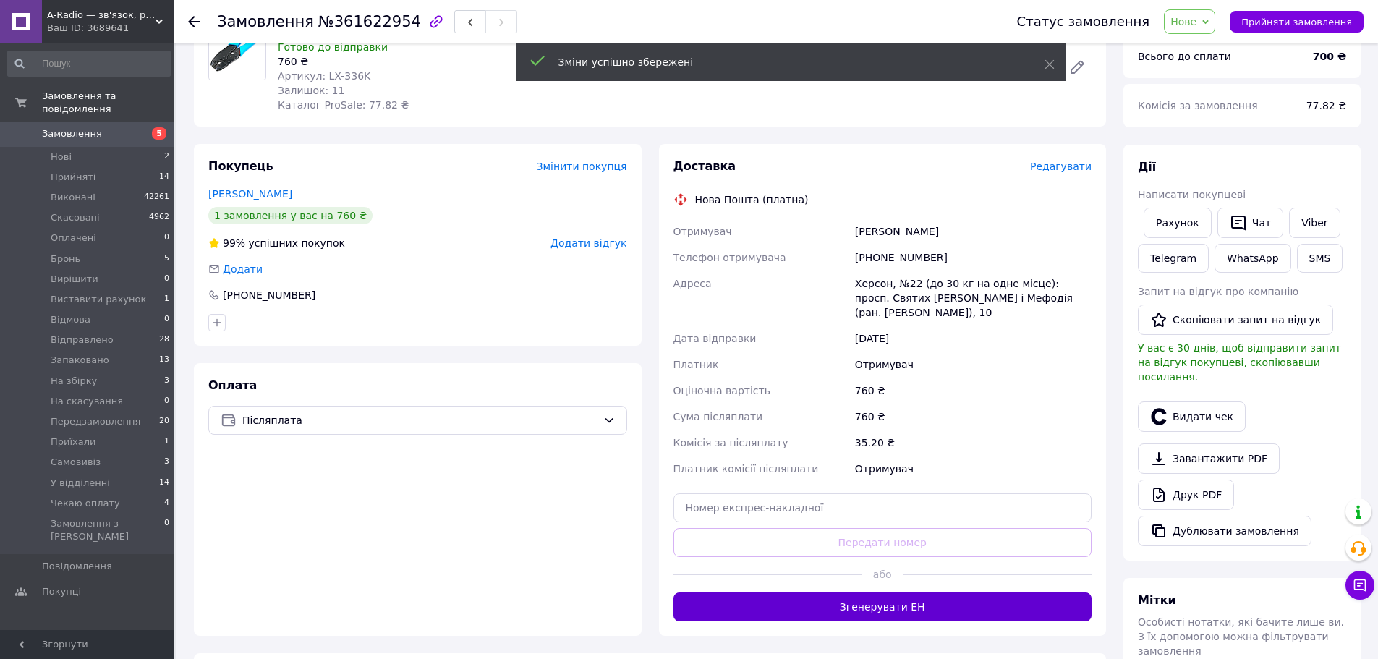
click at [875, 593] on button "Згенерувати ЕН" at bounding box center [883, 607] width 419 height 29
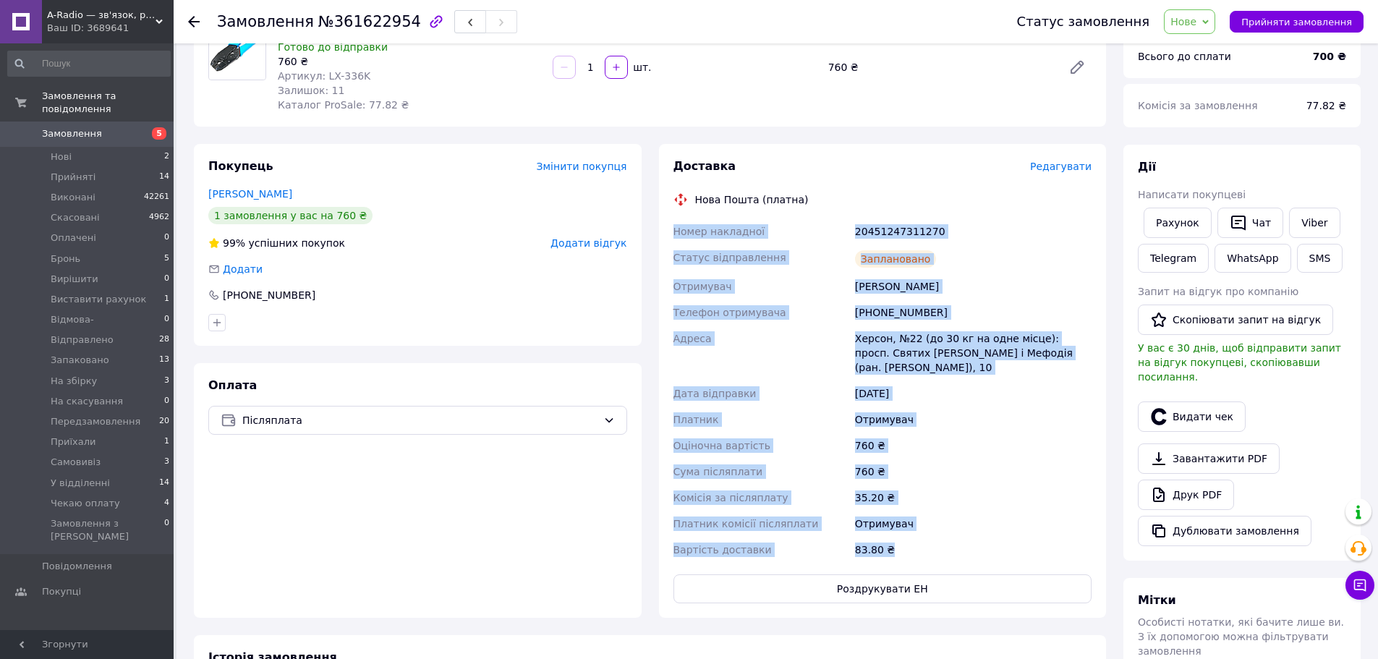
drag, startPoint x: 674, startPoint y: 229, endPoint x: 908, endPoint y: 543, distance: 391.4
click at [908, 543] on div "Номер накладної 20451247311270 Статус відправлення Заплановано Отримувач Скляре…" at bounding box center [883, 390] width 425 height 344
copy div "Номер накладної 20451247311270 Статус відправлення Заплановано Отримувач Скляре…"
click at [1197, 21] on span "Нове" at bounding box center [1184, 22] width 26 height 12
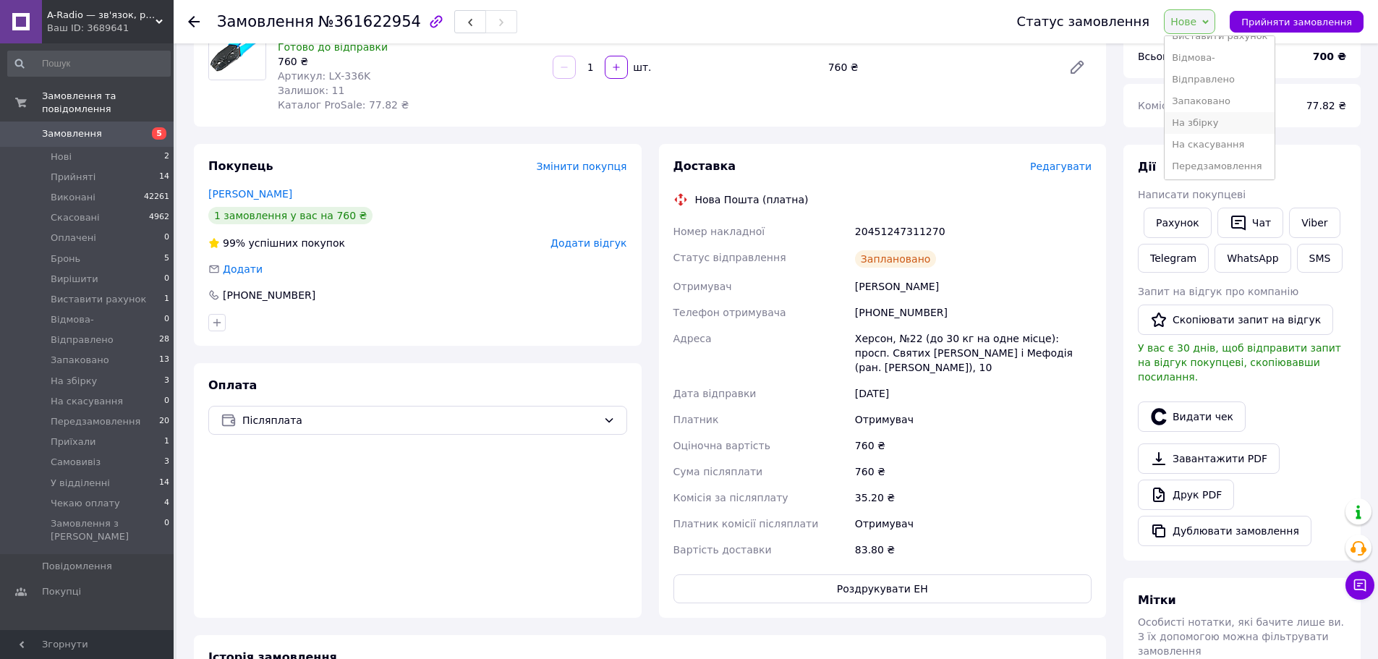
click at [1223, 119] on li "На збірку" at bounding box center [1220, 123] width 110 height 22
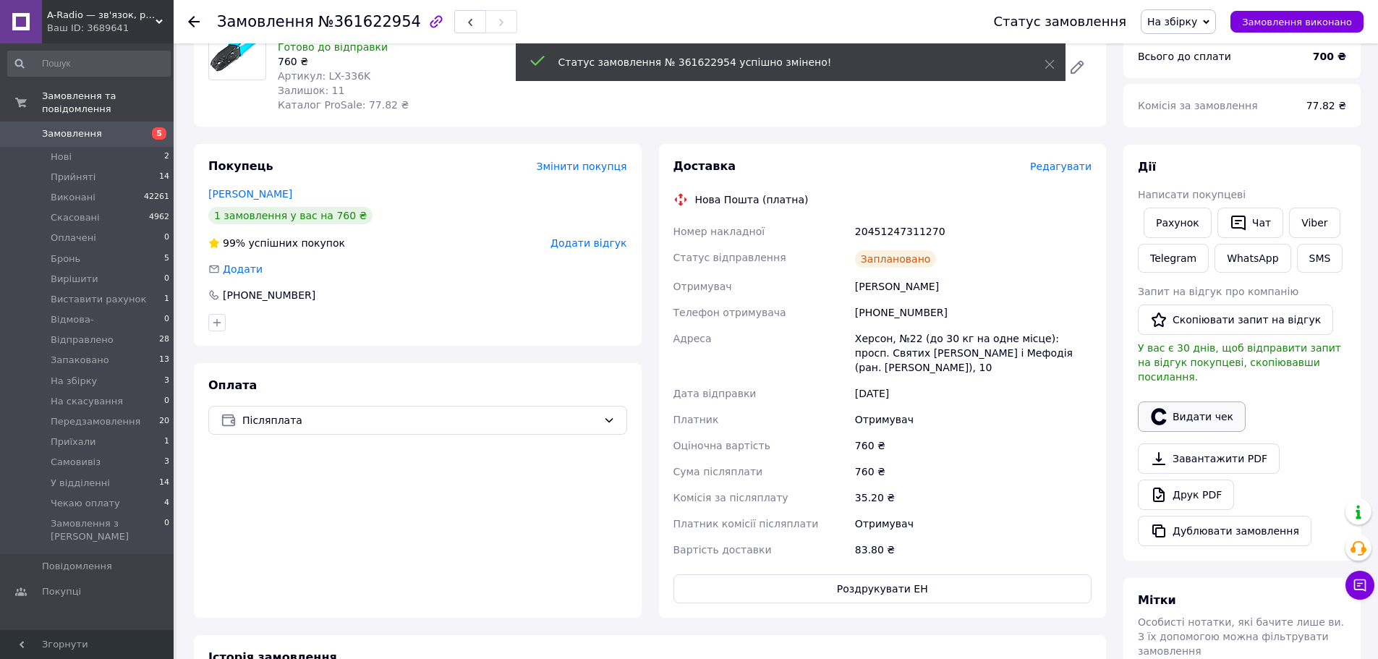
click at [1206, 402] on button "Видати чек" at bounding box center [1192, 417] width 108 height 30
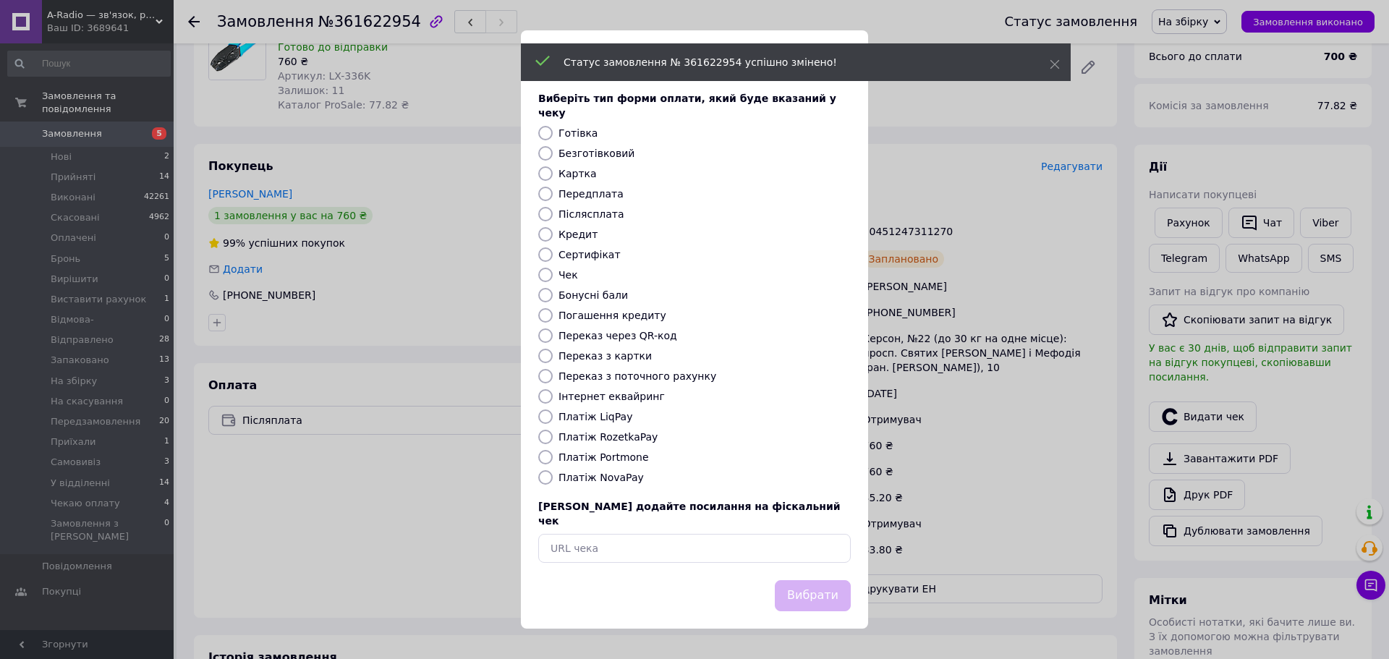
click at [541, 481] on input "Платіж NovaPay" at bounding box center [545, 477] width 14 height 14
radio input "true"
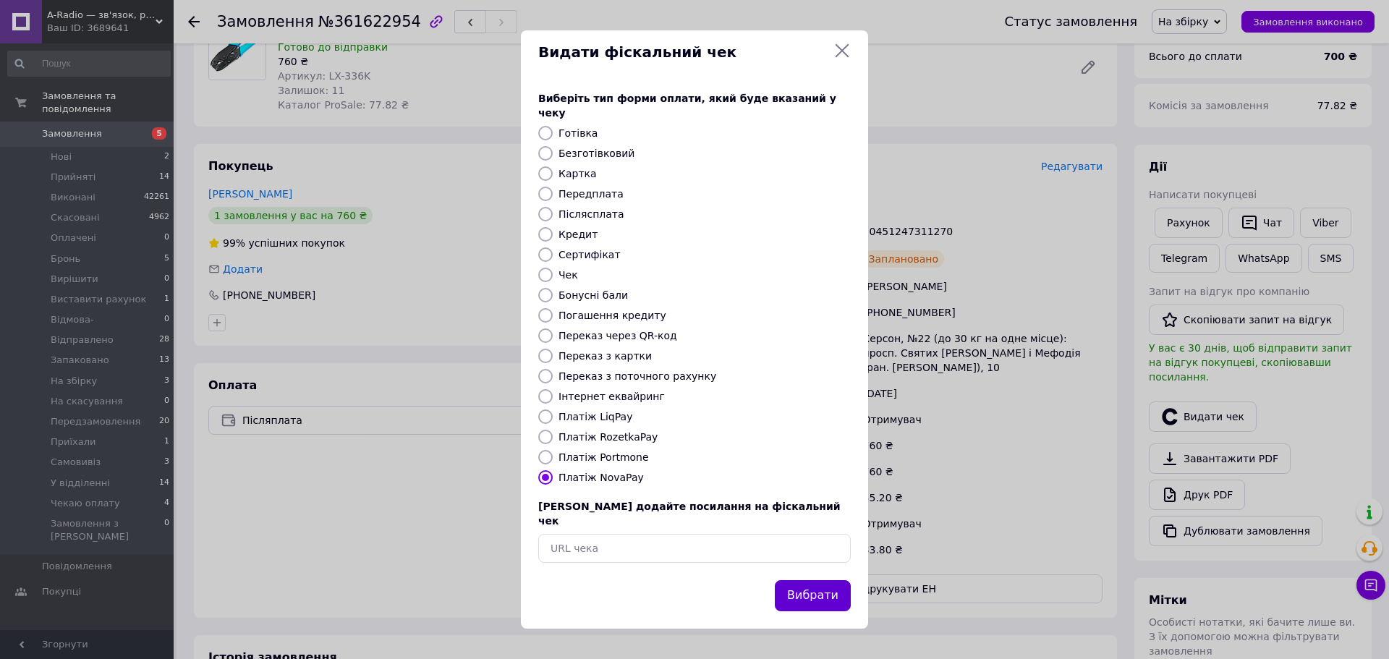
click at [806, 580] on button "Вибрати" at bounding box center [813, 595] width 76 height 31
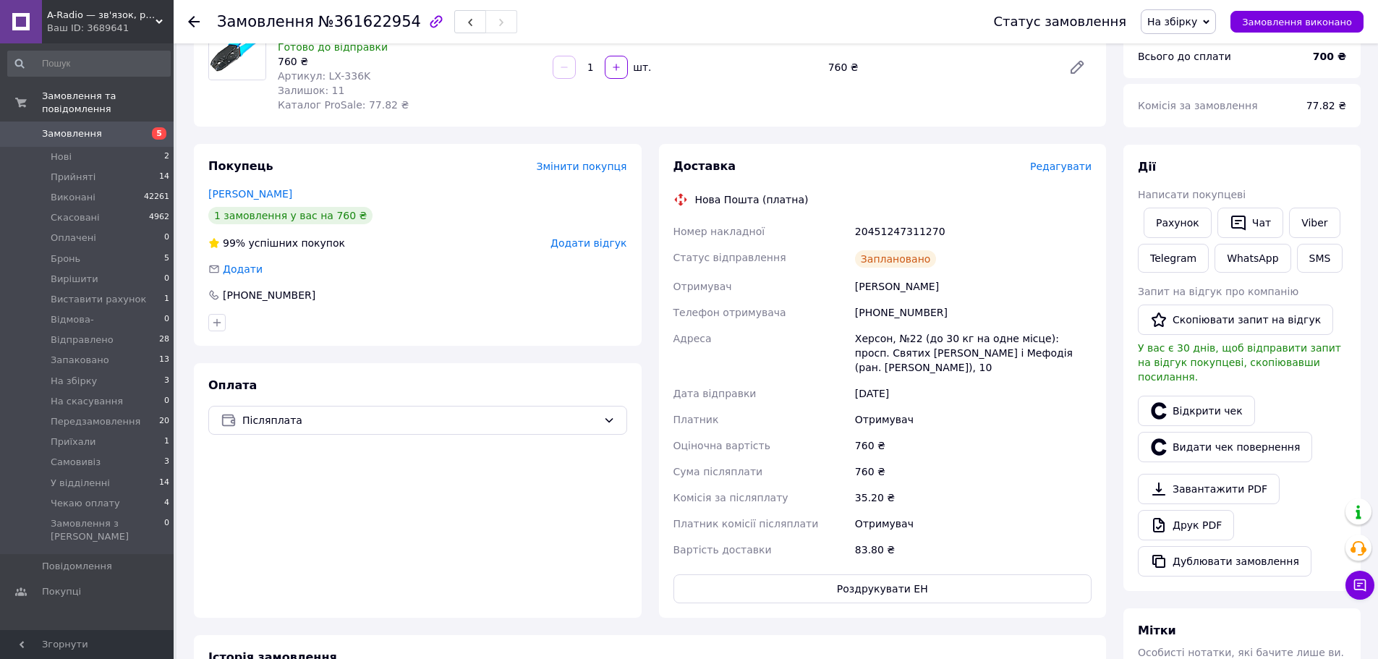
click at [197, 22] on use at bounding box center [194, 22] width 12 height 12
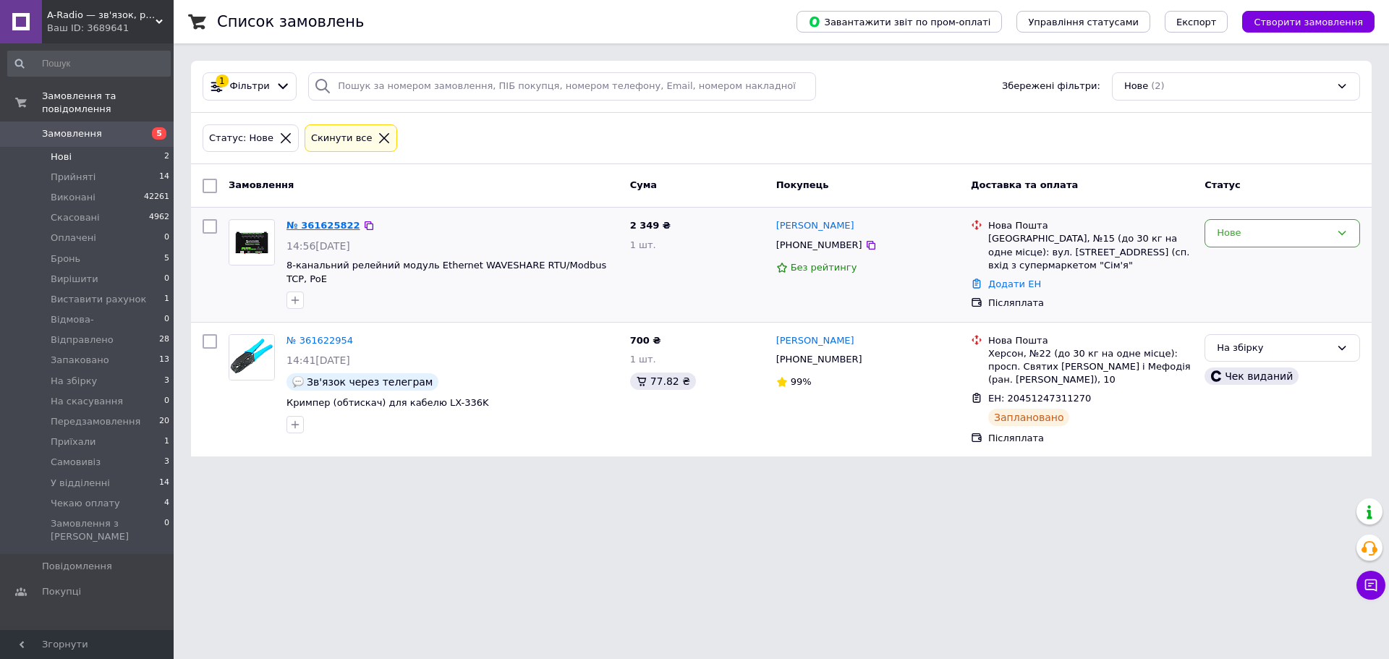
click at [310, 229] on link "№ 361625822" at bounding box center [323, 225] width 74 height 11
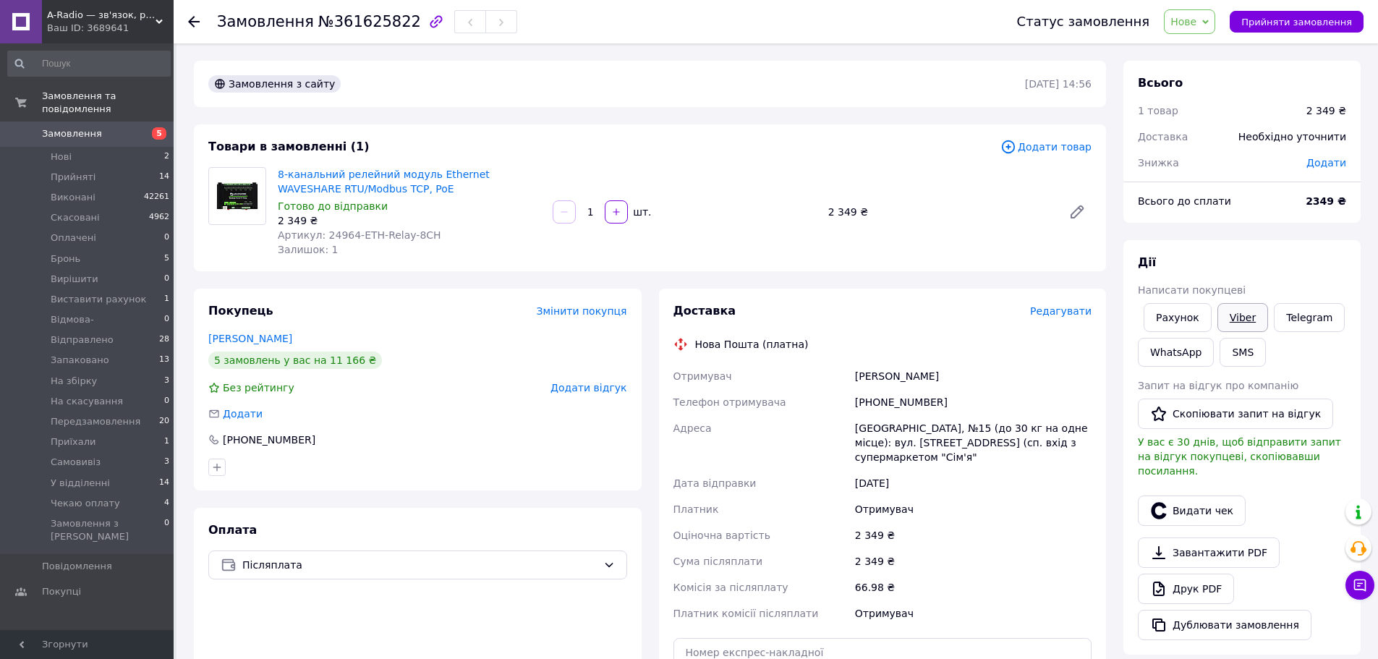
click at [1234, 313] on link "Viber" at bounding box center [1243, 317] width 51 height 29
click at [1066, 310] on span "Редагувати" at bounding box center [1060, 311] width 61 height 12
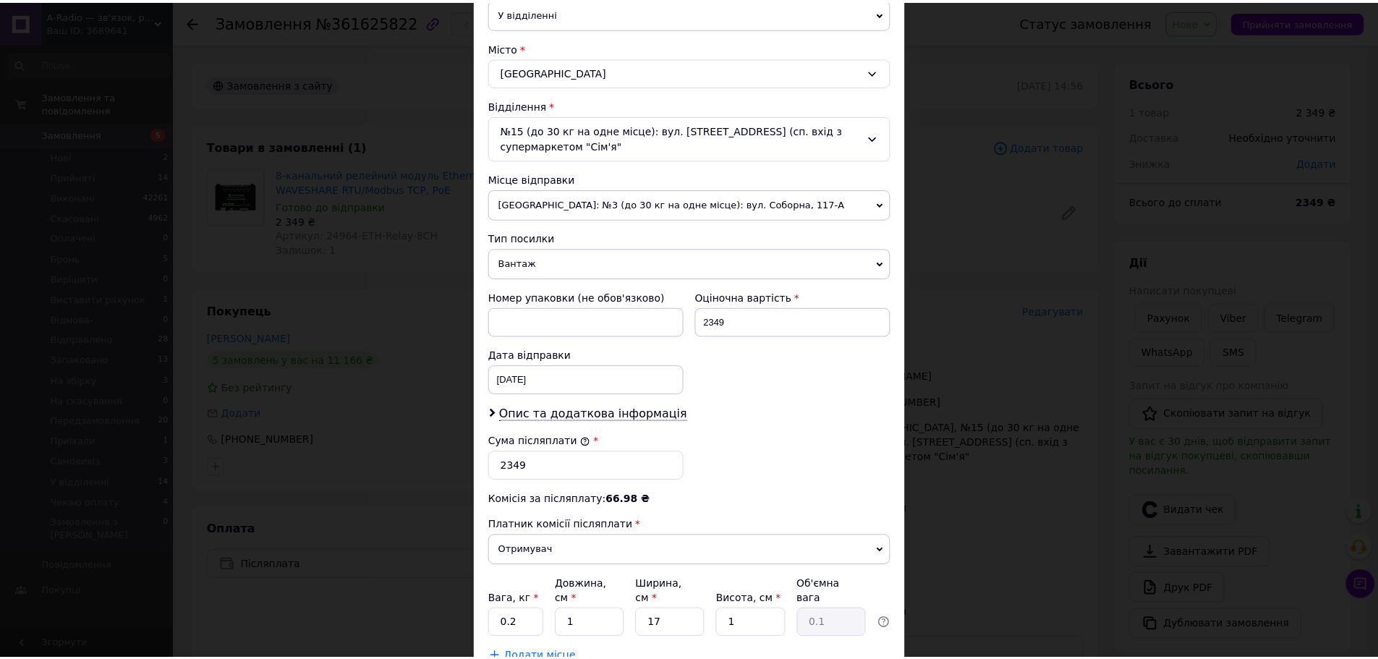
scroll to position [461, 0]
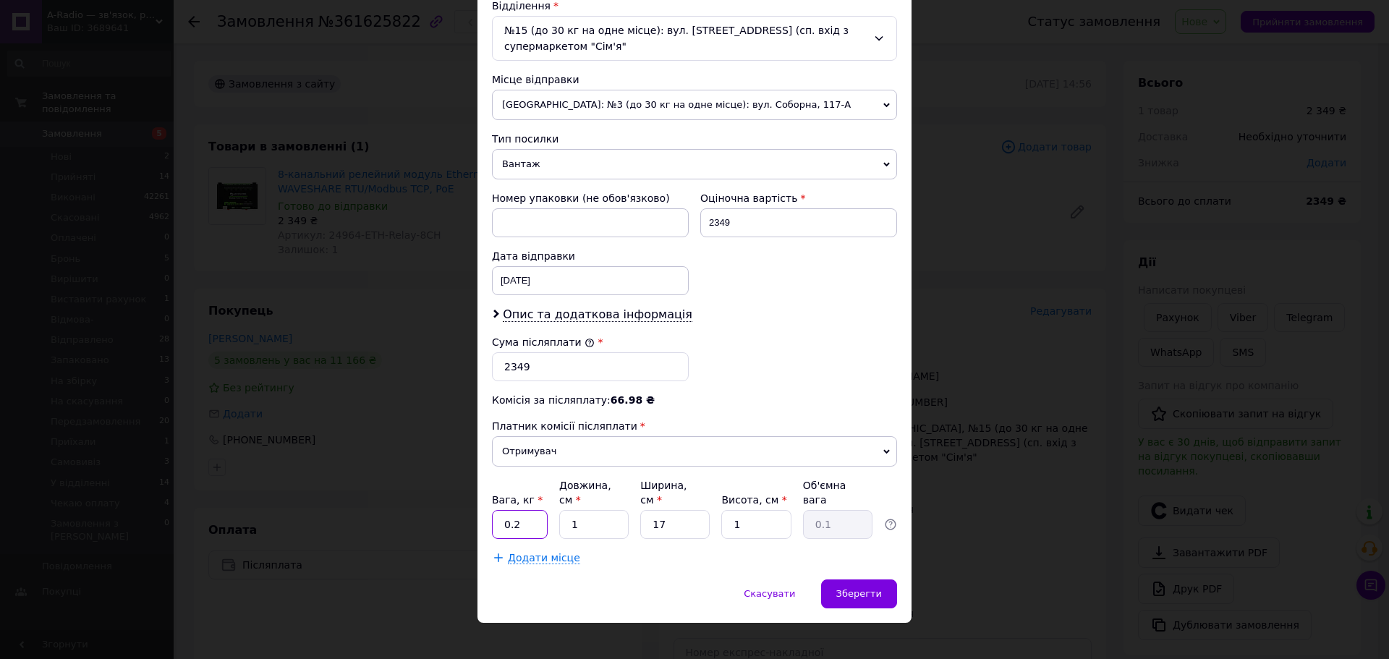
click at [534, 510] on input "0.2" at bounding box center [520, 524] width 56 height 29
type input "0"
type input "0.8"
drag, startPoint x: 587, startPoint y: 515, endPoint x: 567, endPoint y: 522, distance: 20.6
click at [567, 522] on input "1" at bounding box center [593, 524] width 69 height 29
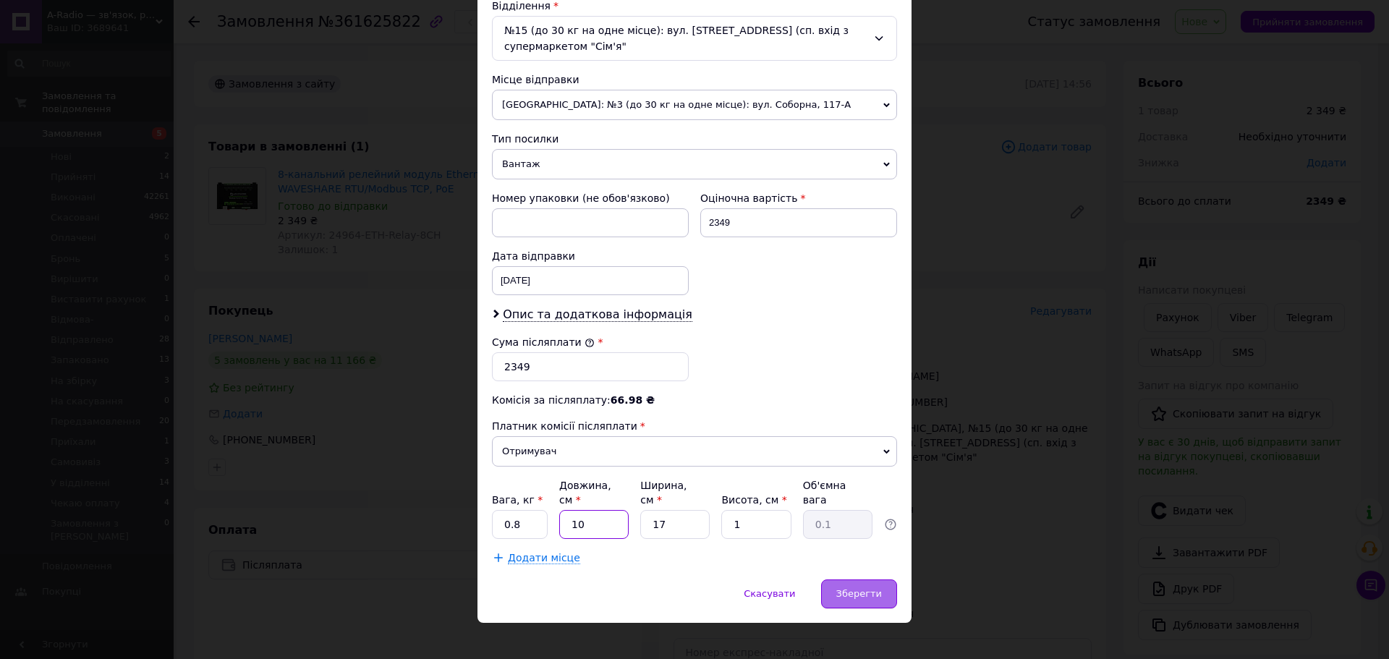
type input "10"
click at [866, 588] on span "Зберегти" at bounding box center [859, 593] width 46 height 11
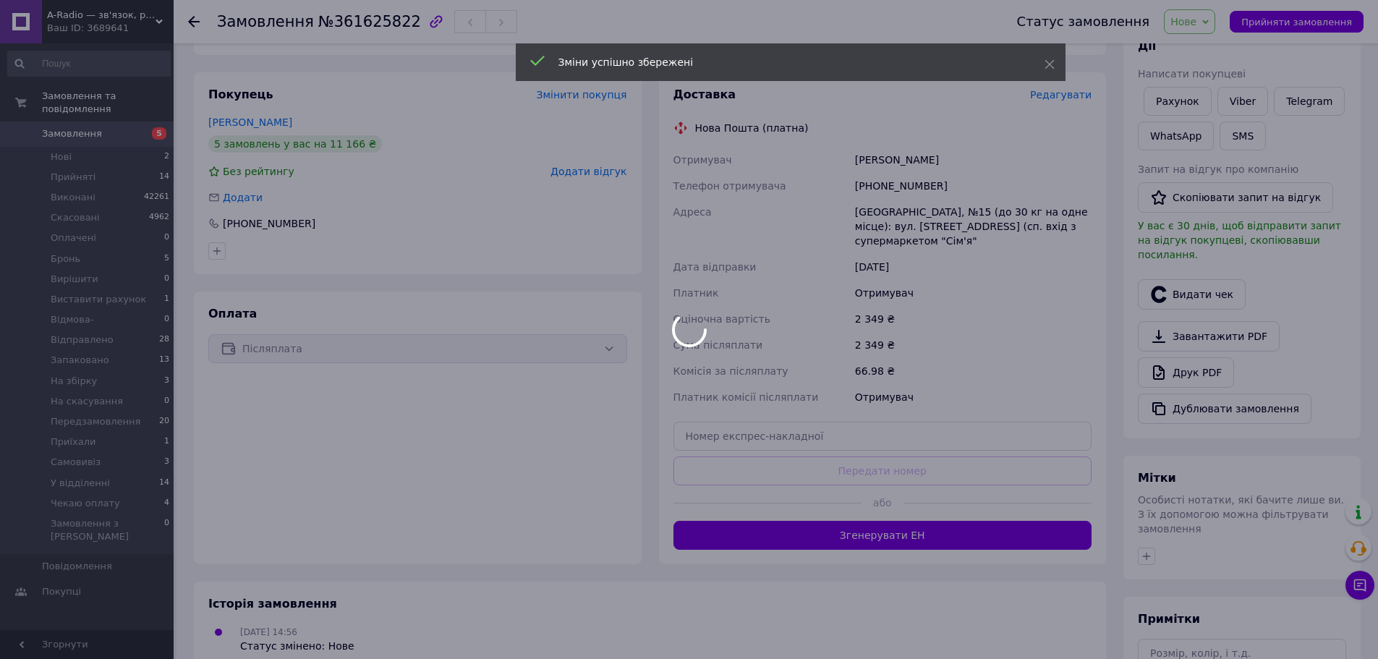
scroll to position [217, 0]
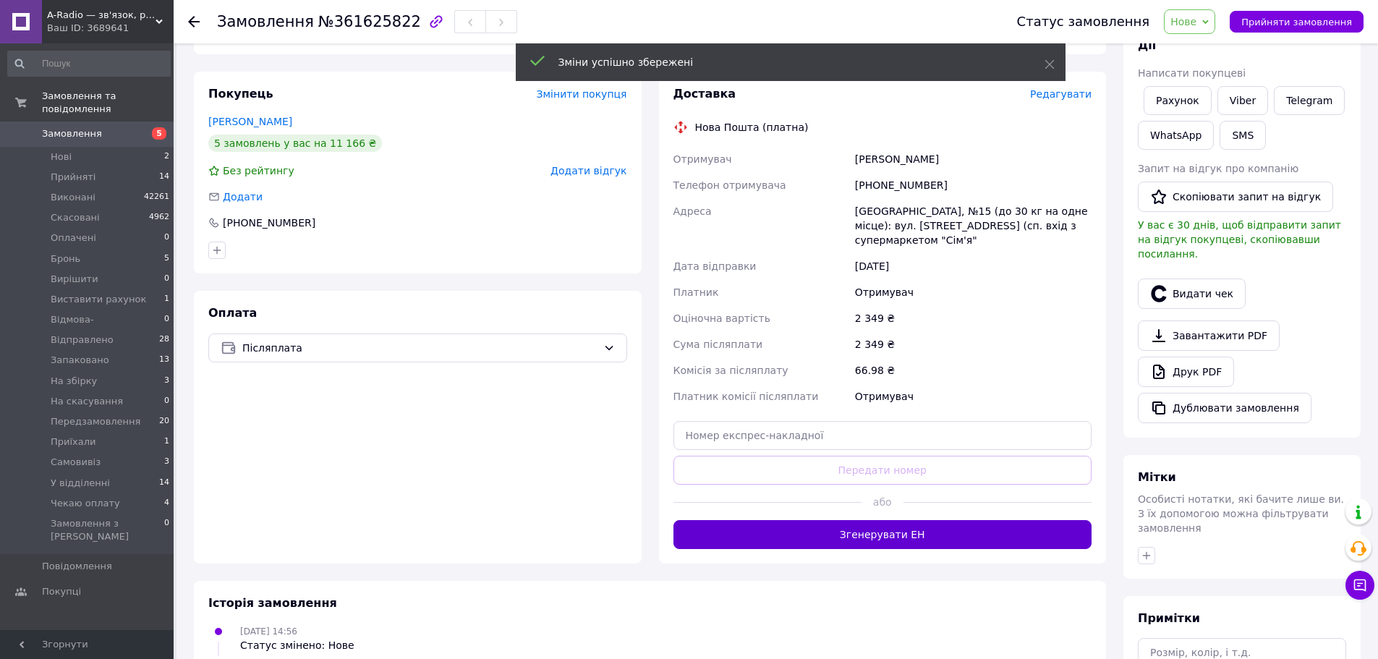
click at [930, 530] on button "Згенерувати ЕН" at bounding box center [883, 534] width 419 height 29
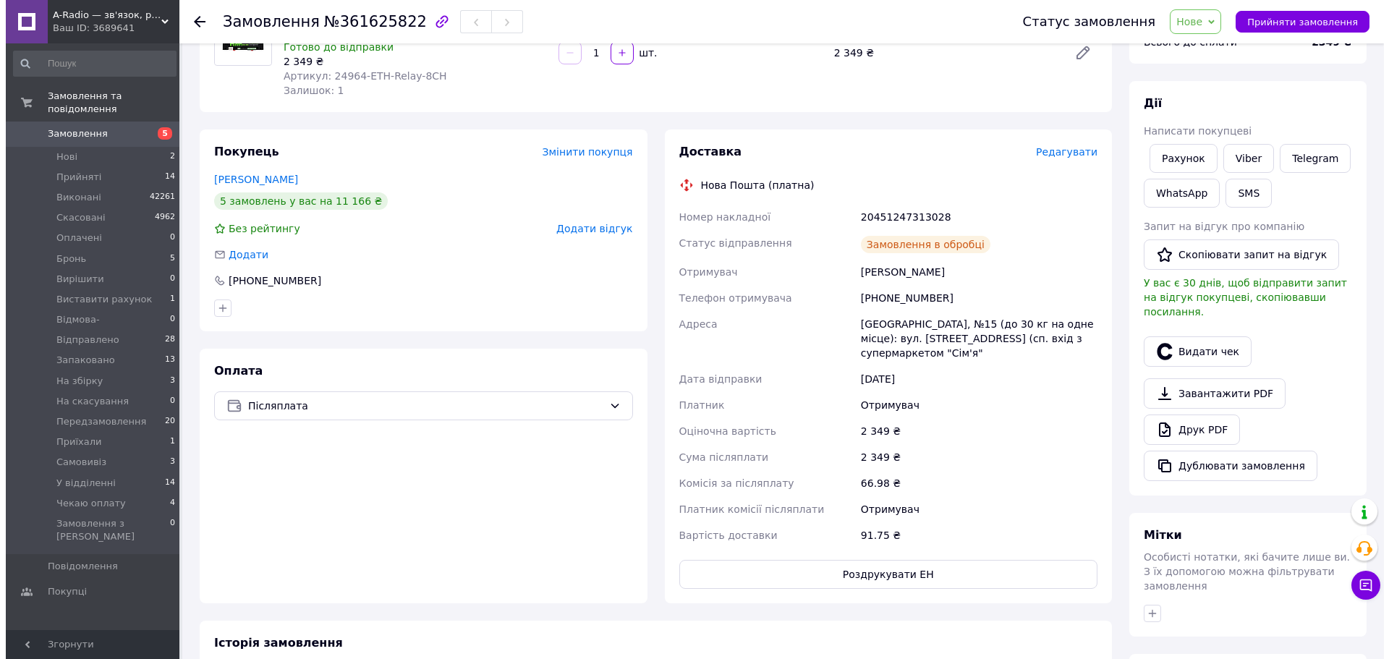
scroll to position [72, 0]
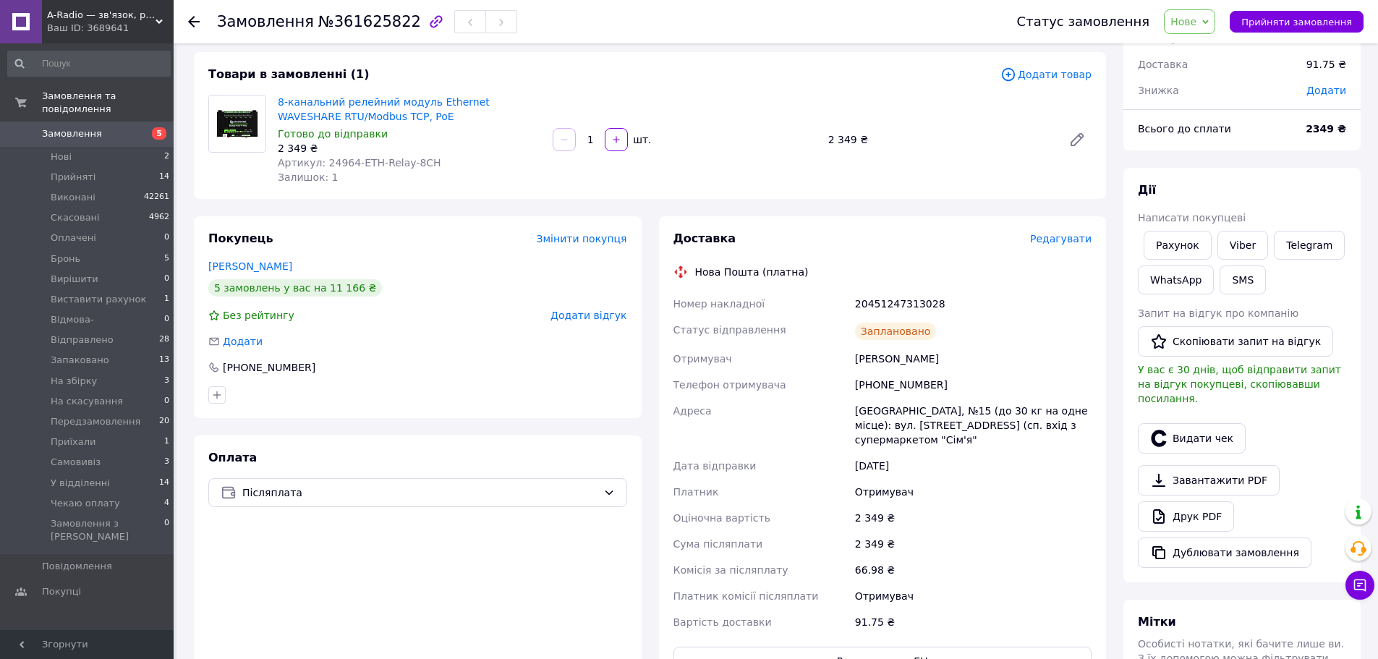
click at [1087, 238] on span "Редагувати" at bounding box center [1060, 239] width 61 height 12
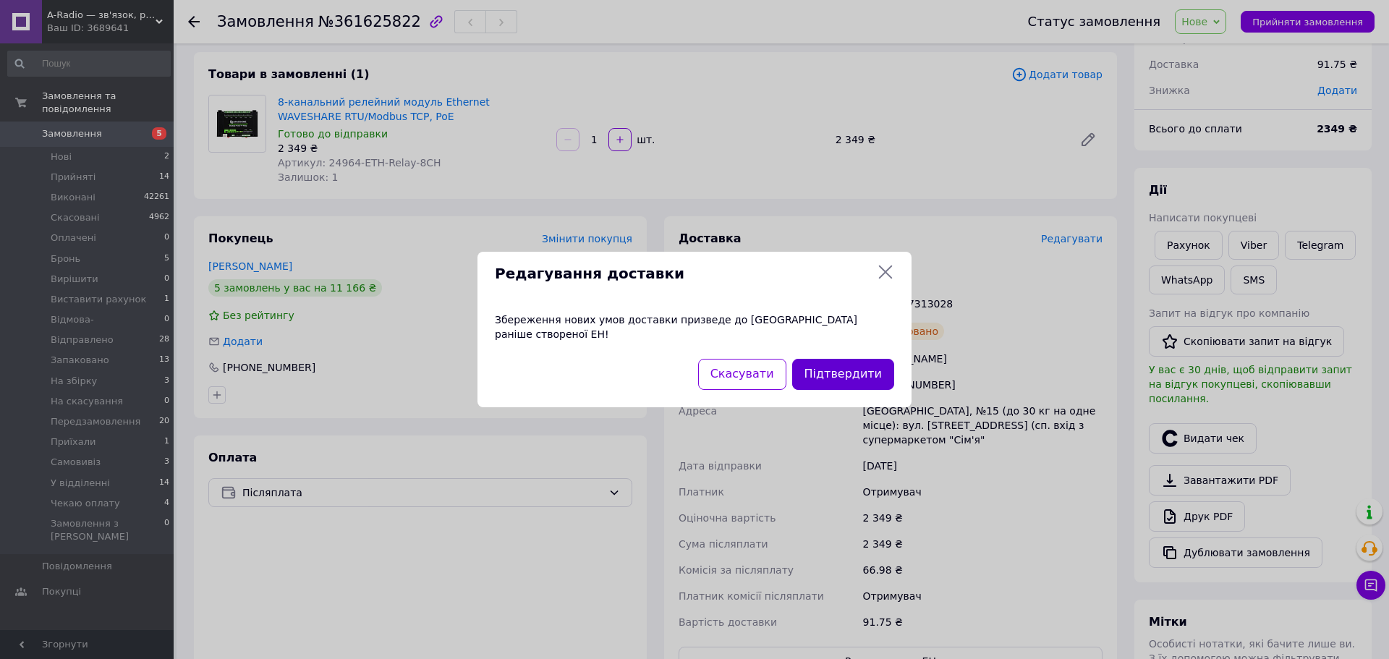
click at [872, 359] on button "Підтвердити" at bounding box center [843, 374] width 102 height 31
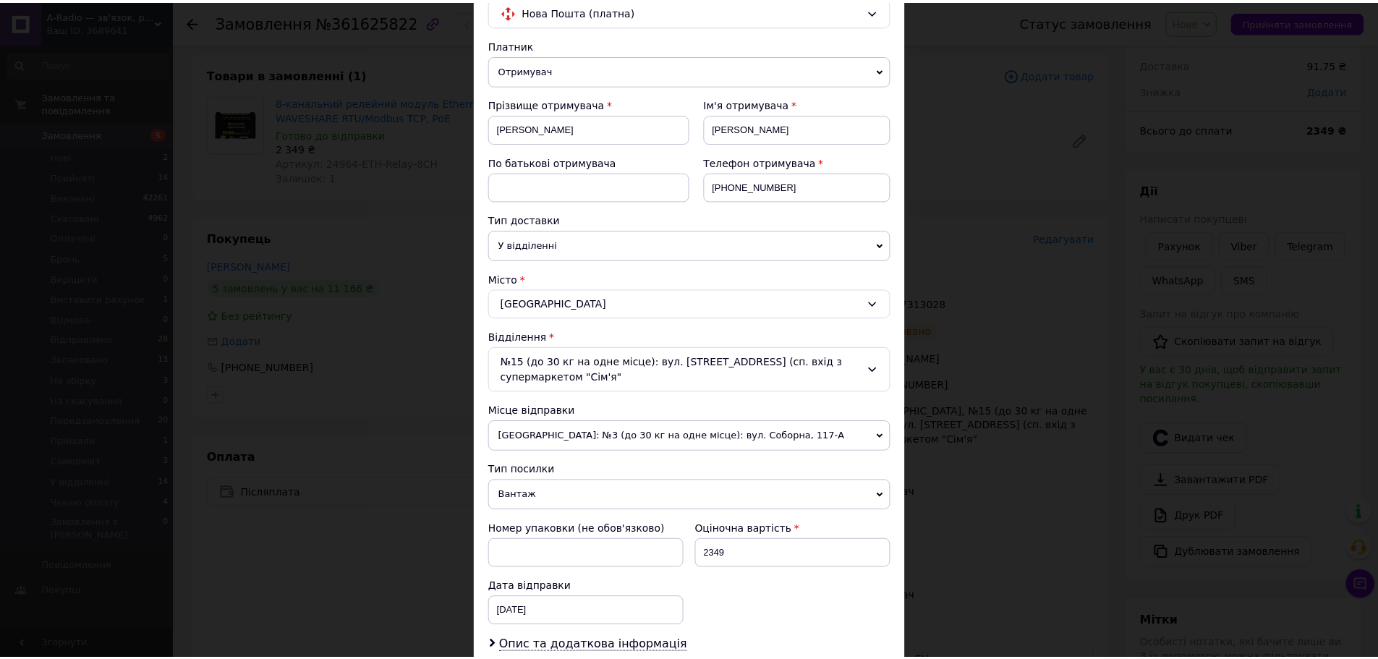
scroll to position [461, 0]
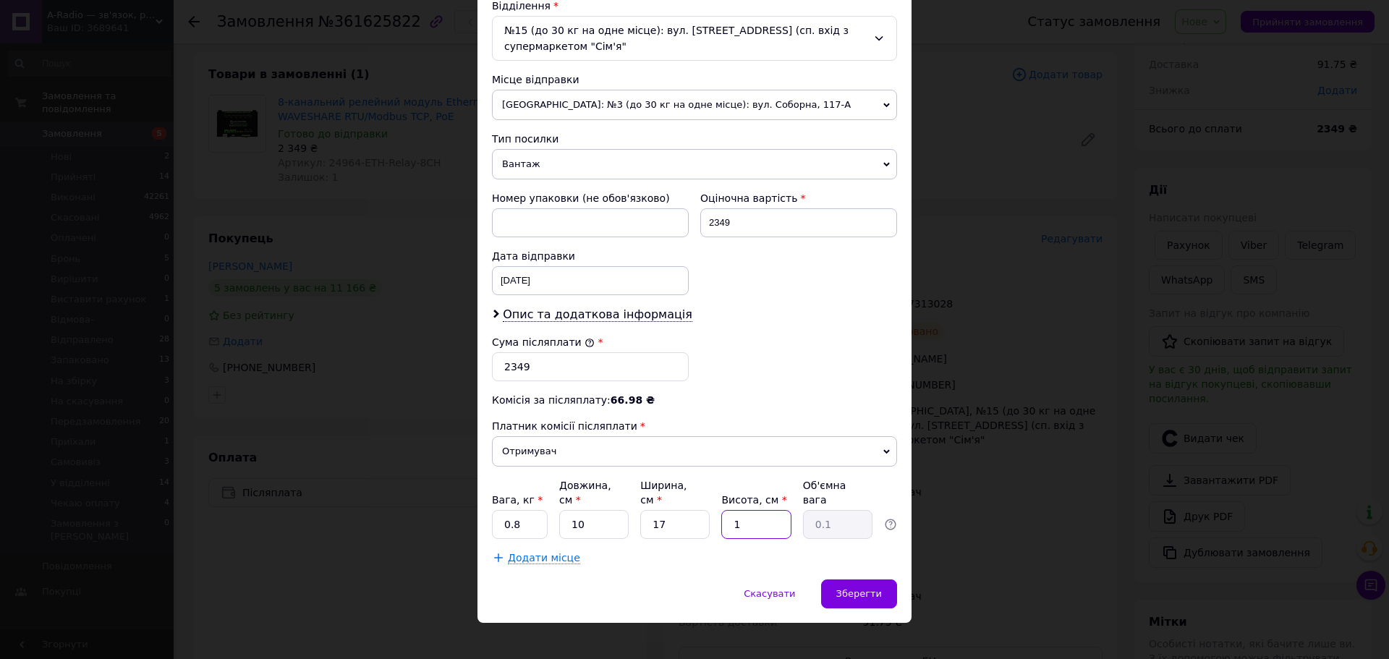
drag, startPoint x: 755, startPoint y: 511, endPoint x: 731, endPoint y: 521, distance: 25.3
click at [731, 521] on input "1" at bounding box center [755, 524] width 69 height 29
type input "5"
type input "0.21"
type input "5"
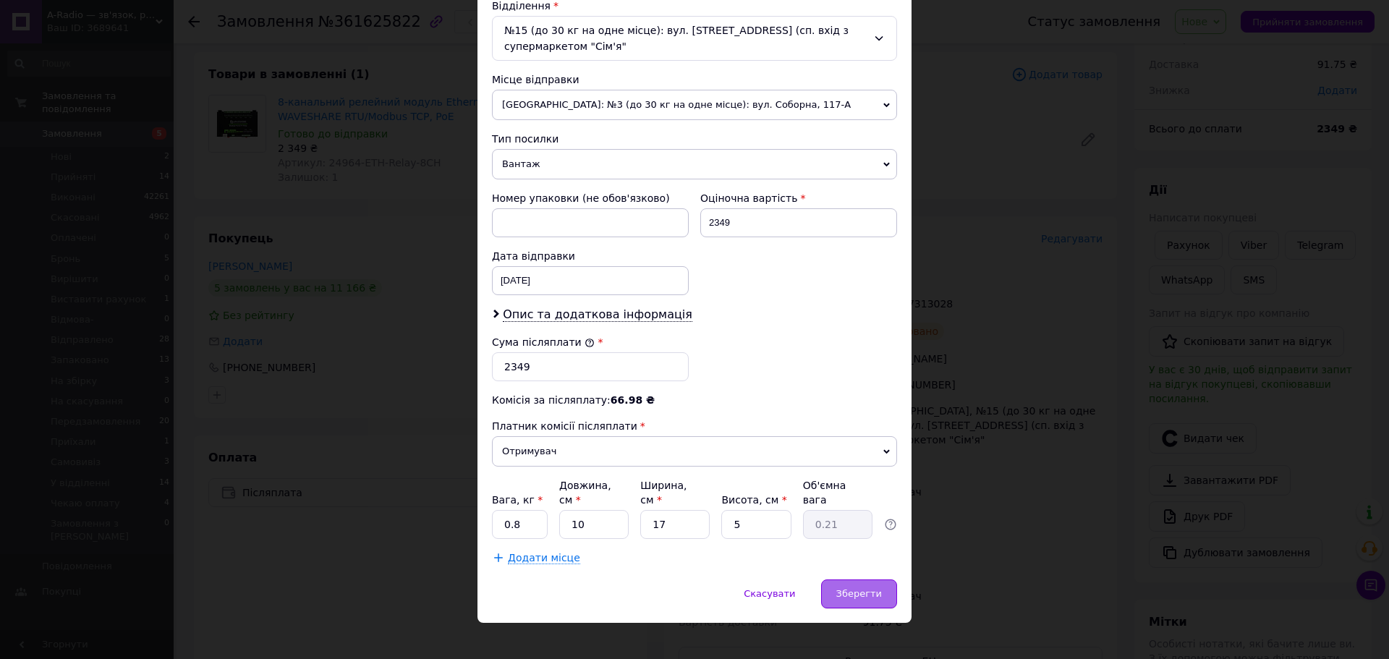
click at [851, 588] on span "Зберегти" at bounding box center [859, 593] width 46 height 11
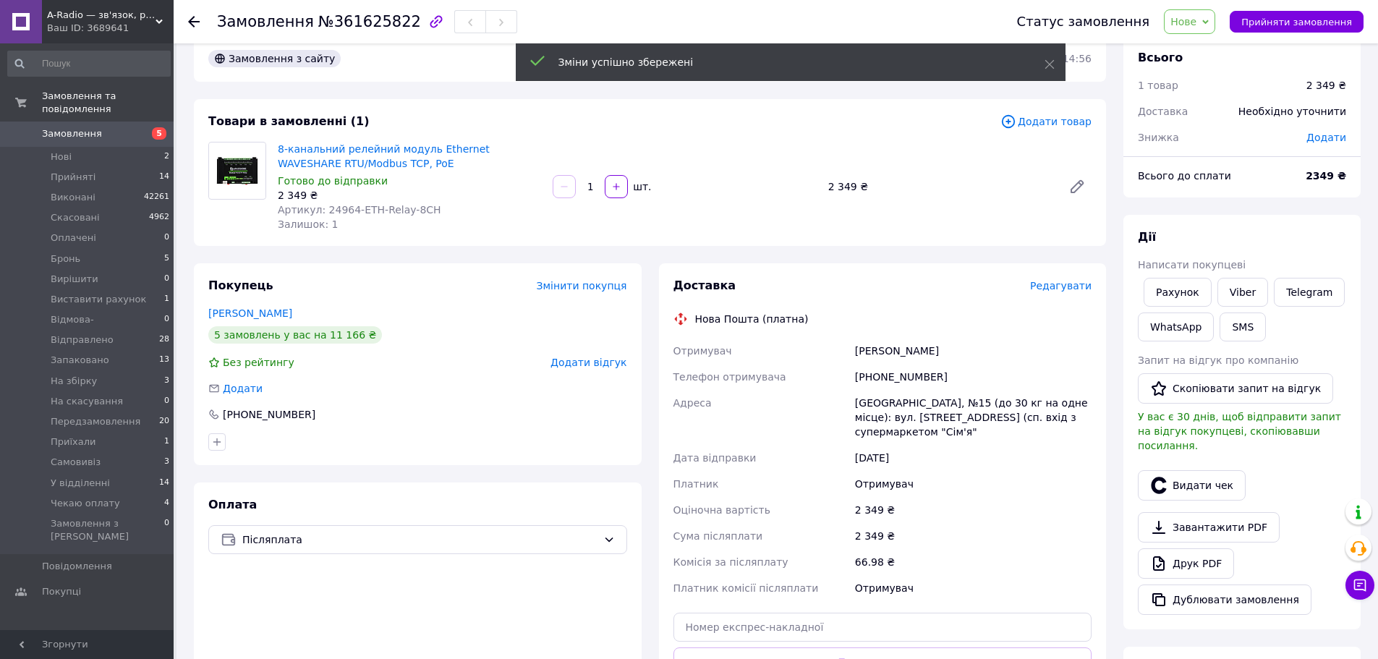
scroll to position [0, 0]
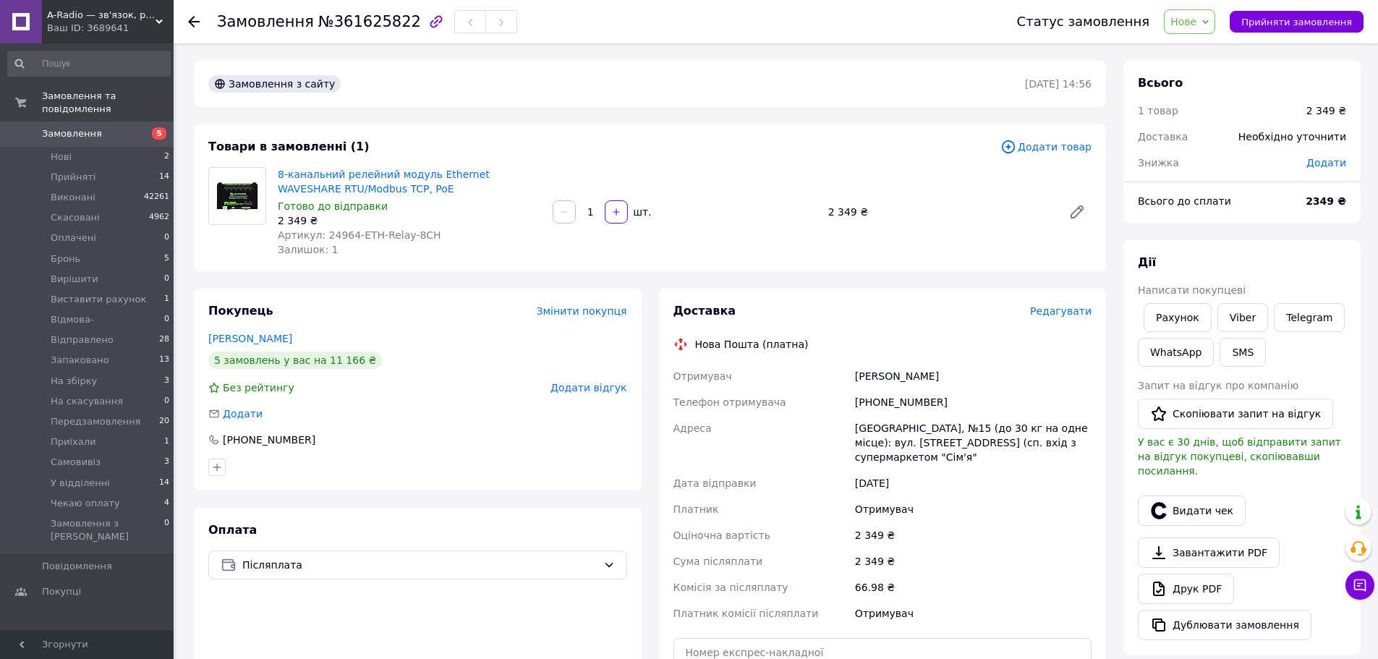
click at [1332, 165] on span "Додати" at bounding box center [1327, 163] width 40 height 12
click at [1235, 218] on input "text" at bounding box center [1226, 221] width 85 height 29
type input "249"
click at [1316, 264] on button "Зберегти" at bounding box center [1298, 261] width 72 height 29
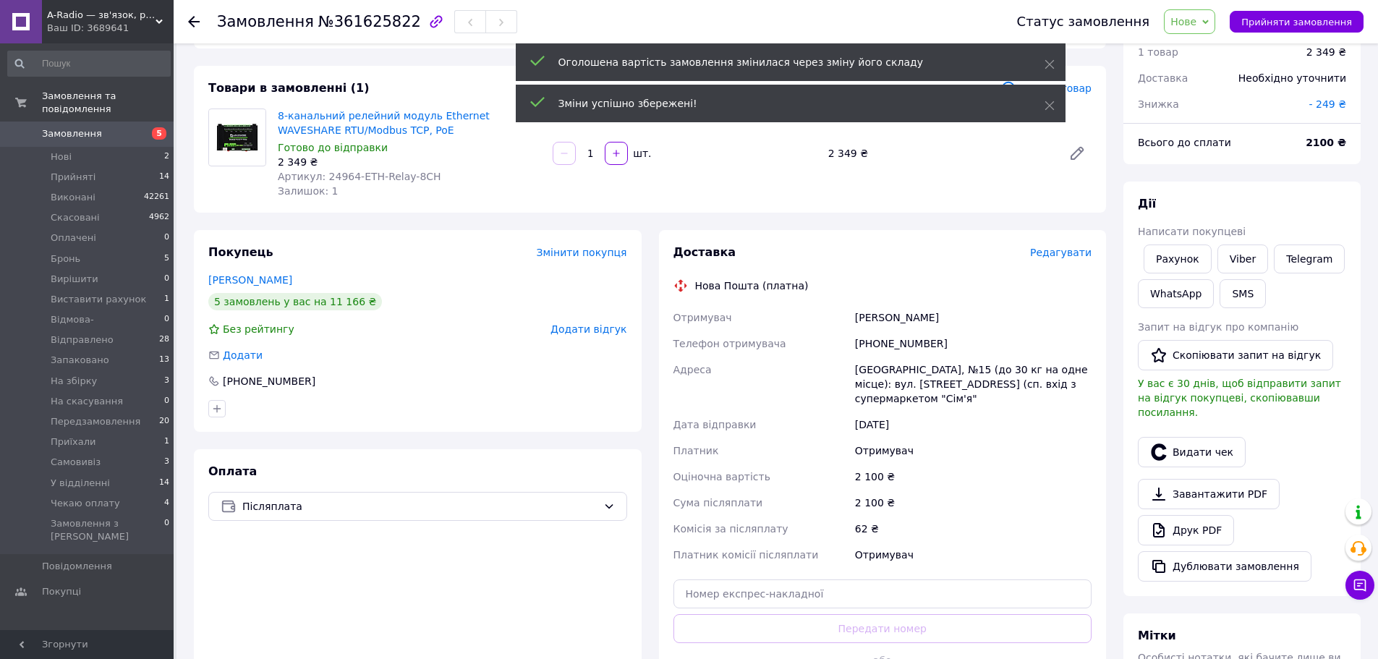
scroll to position [145, 0]
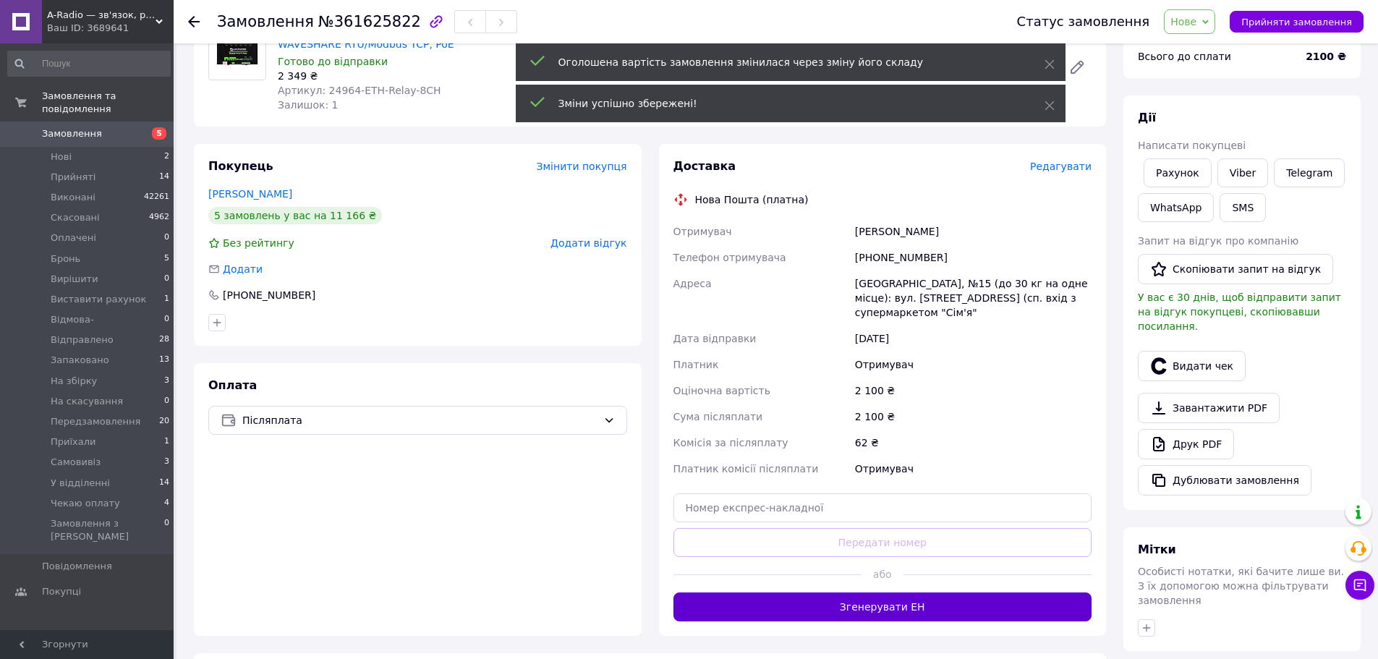
click at [919, 605] on button "Згенерувати ЕН" at bounding box center [883, 607] width 419 height 29
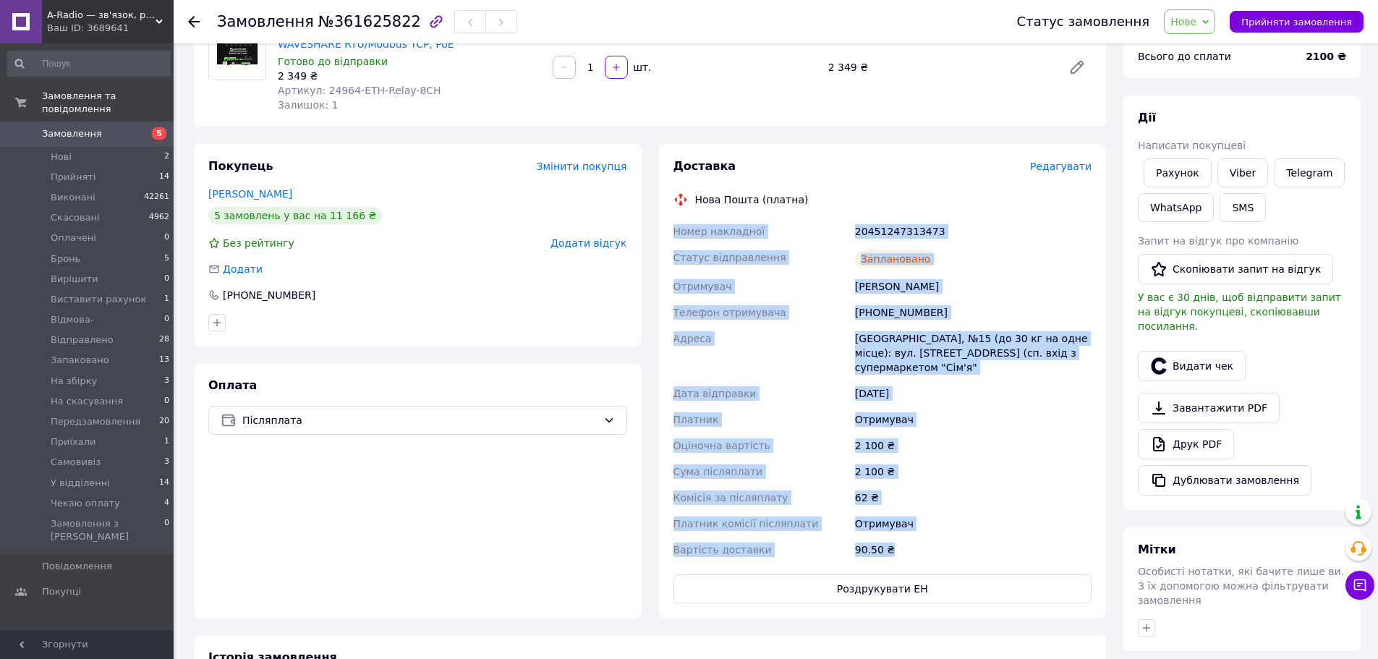
drag, startPoint x: 674, startPoint y: 229, endPoint x: 911, endPoint y: 556, distance: 404.2
click at [912, 558] on div "Номер накладної 20451247313473 Статус відправлення Заплановано Отримувач Івко А…" at bounding box center [883, 390] width 425 height 344
copy div "Номер накладної 20451247313473 Статус відправлення Заплановано Отримувач Івко А…"
click at [1194, 21] on span "Нове" at bounding box center [1184, 22] width 26 height 12
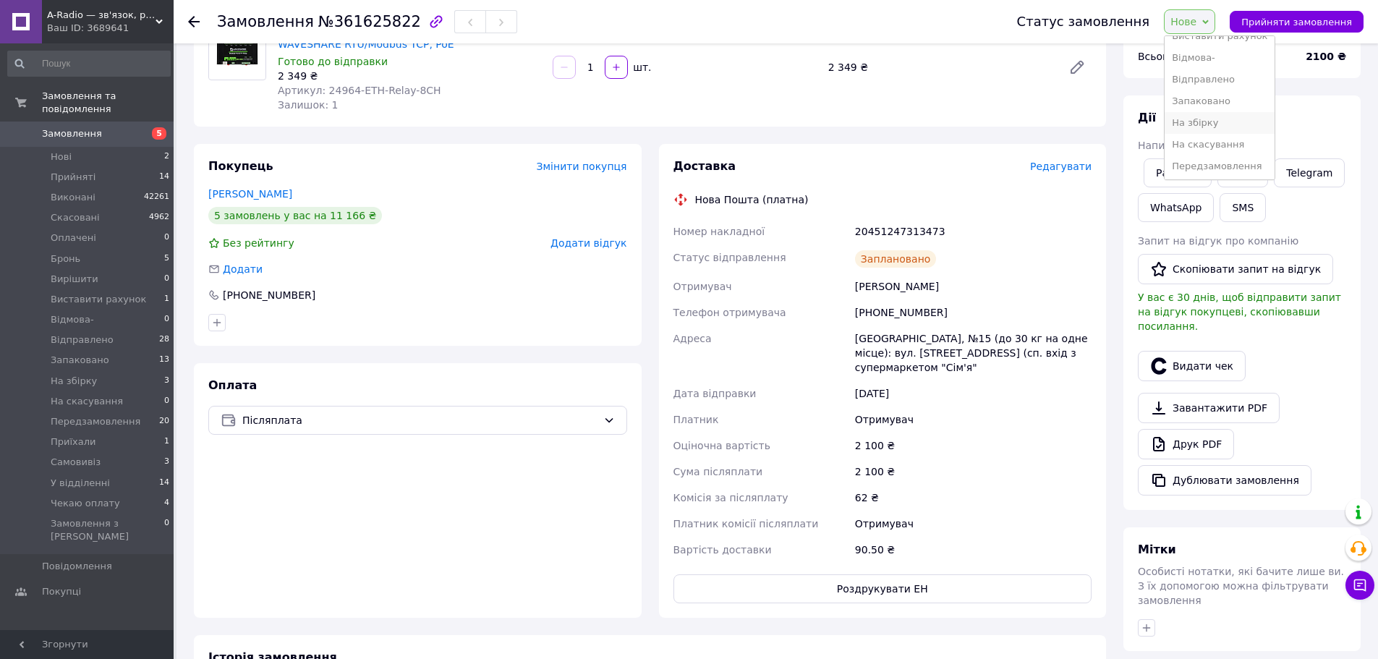
click at [1223, 120] on li "На збірку" at bounding box center [1220, 123] width 110 height 22
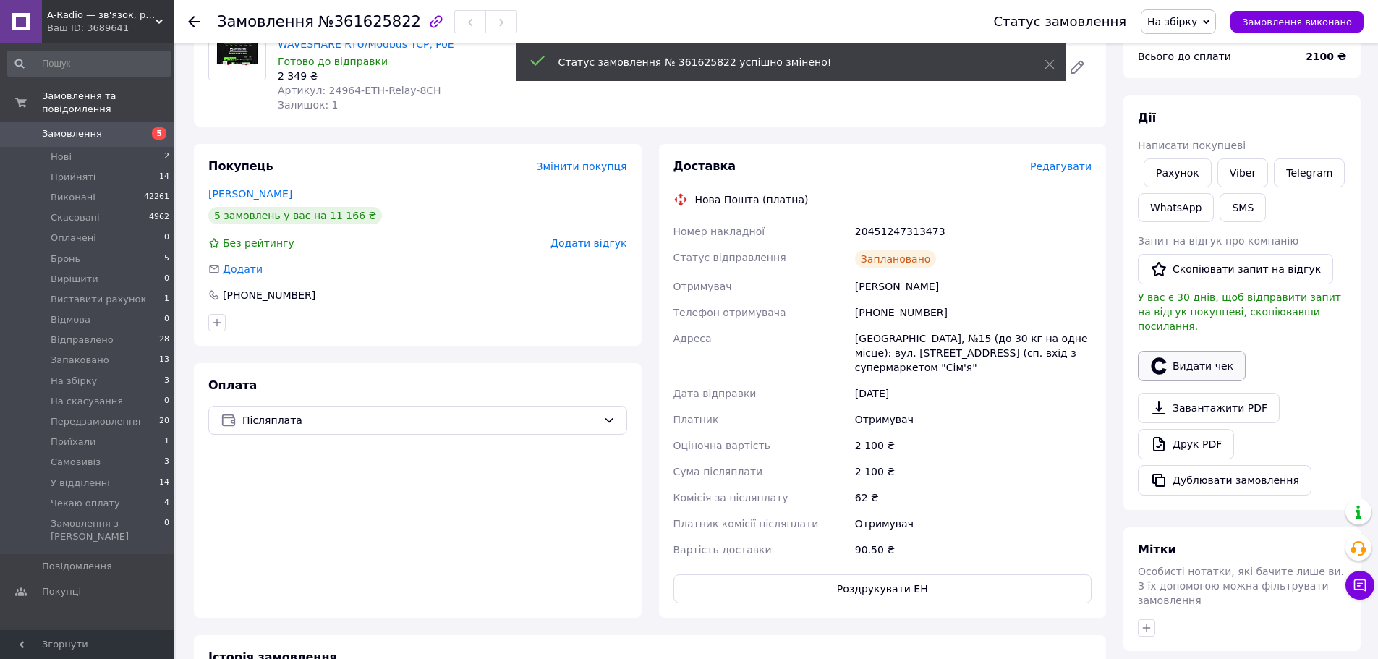
click at [1197, 360] on button "Видати чек" at bounding box center [1192, 366] width 108 height 30
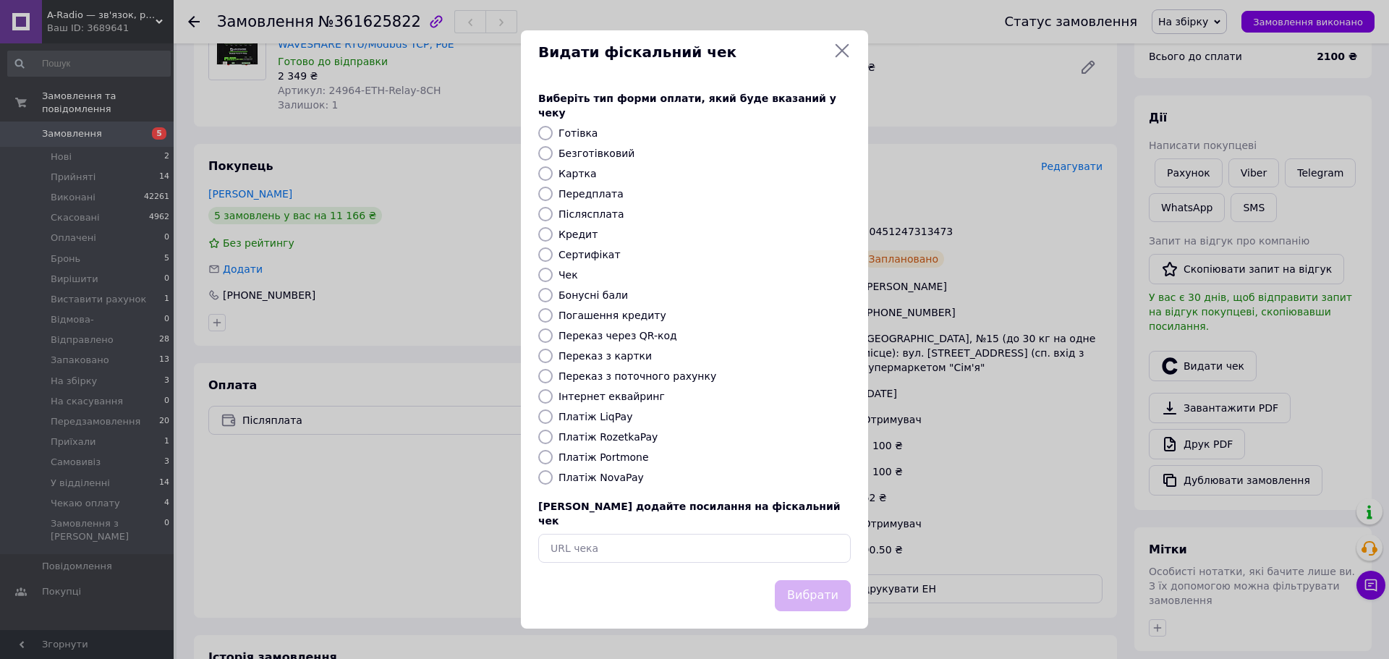
click at [548, 478] on input "Платіж NovaPay" at bounding box center [545, 477] width 14 height 14
radio input "true"
click at [805, 583] on button "Вибрати" at bounding box center [813, 595] width 76 height 31
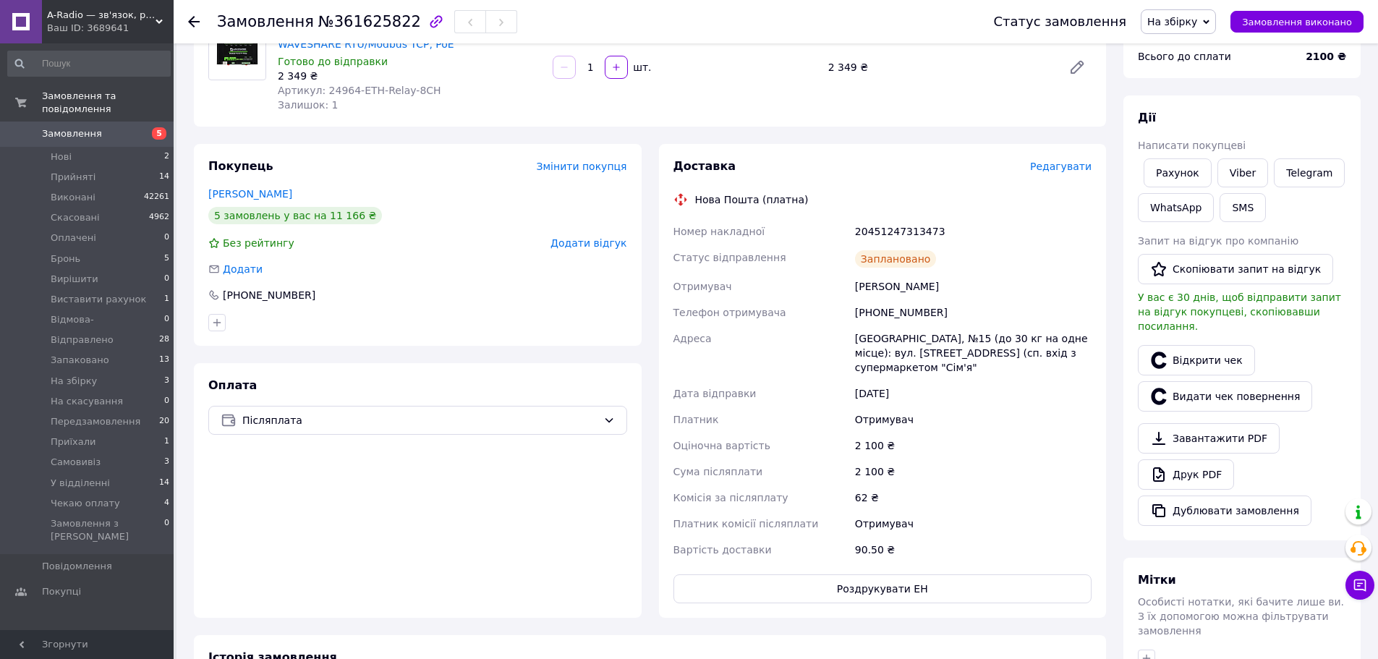
click at [196, 19] on icon at bounding box center [194, 22] width 12 height 12
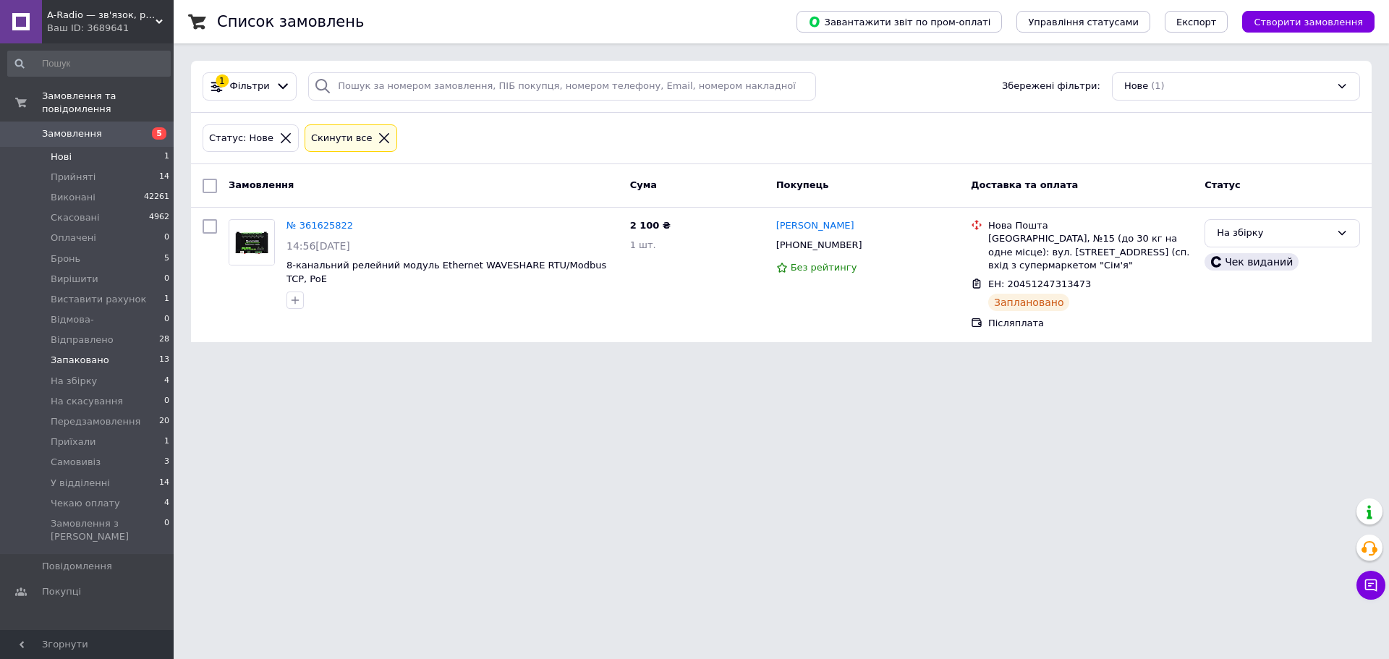
click at [88, 354] on span "Запаковано" at bounding box center [80, 360] width 59 height 13
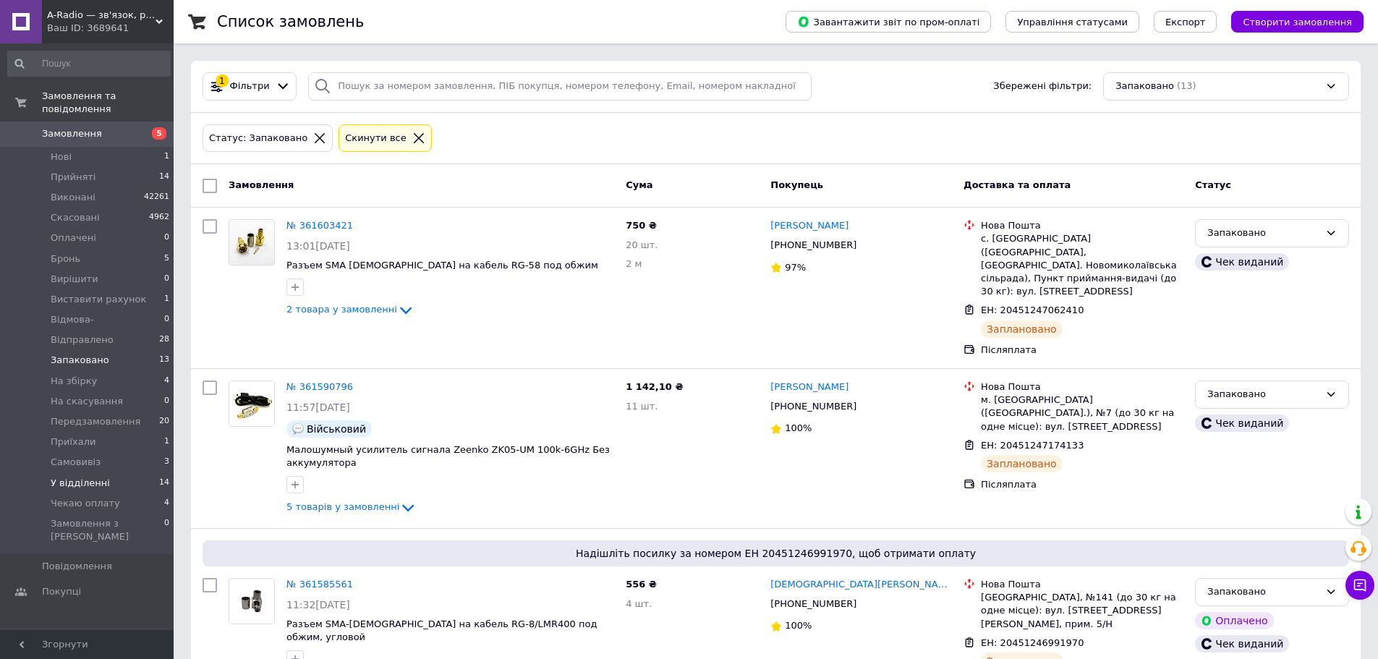
click at [96, 477] on span "У відділенні" at bounding box center [80, 483] width 59 height 13
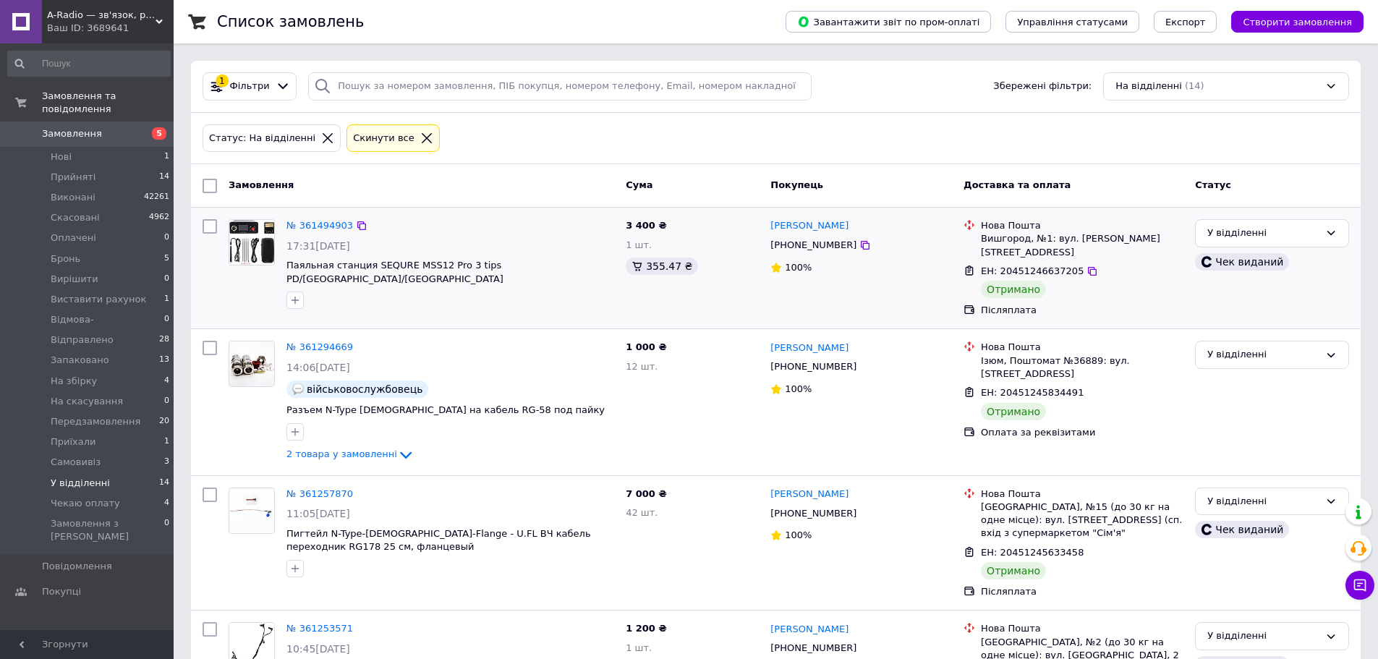
click at [209, 224] on input "checkbox" at bounding box center [210, 226] width 14 height 14
checkbox input "true"
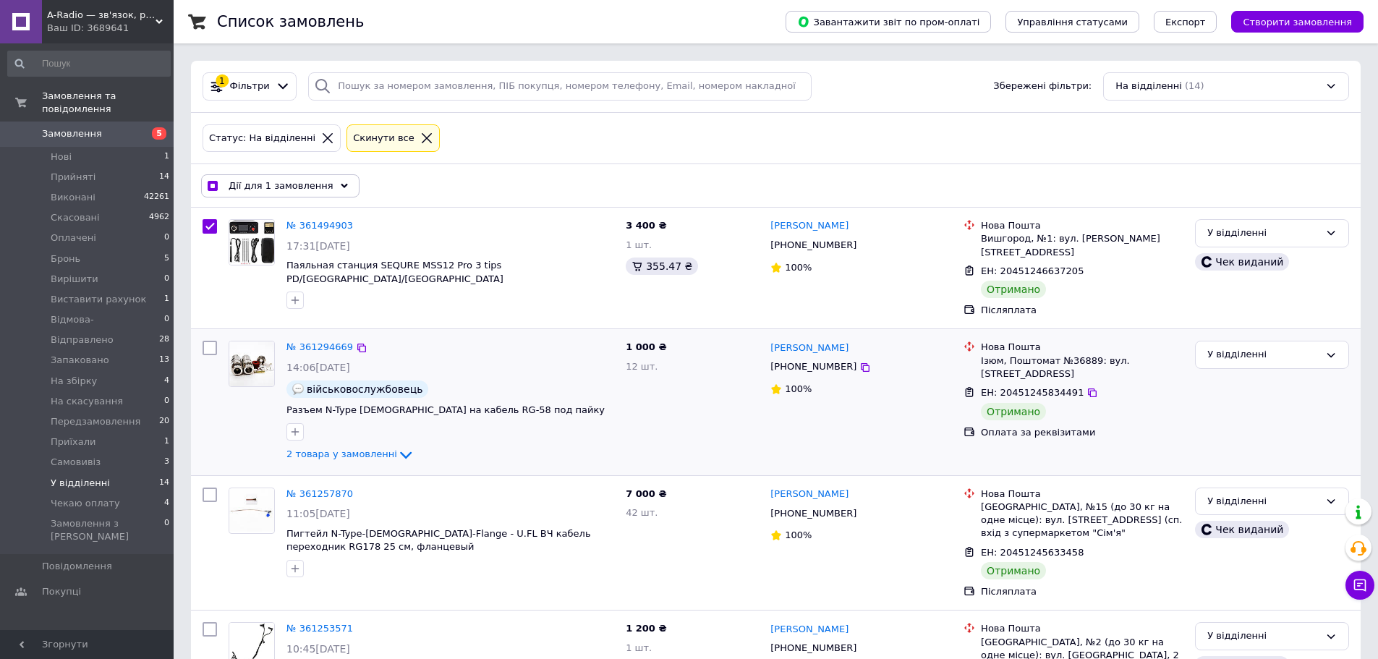
click at [214, 341] on input "checkbox" at bounding box center [210, 348] width 14 height 14
checkbox input "true"
click at [209, 488] on input "checkbox" at bounding box center [210, 495] width 14 height 14
checkbox input "true"
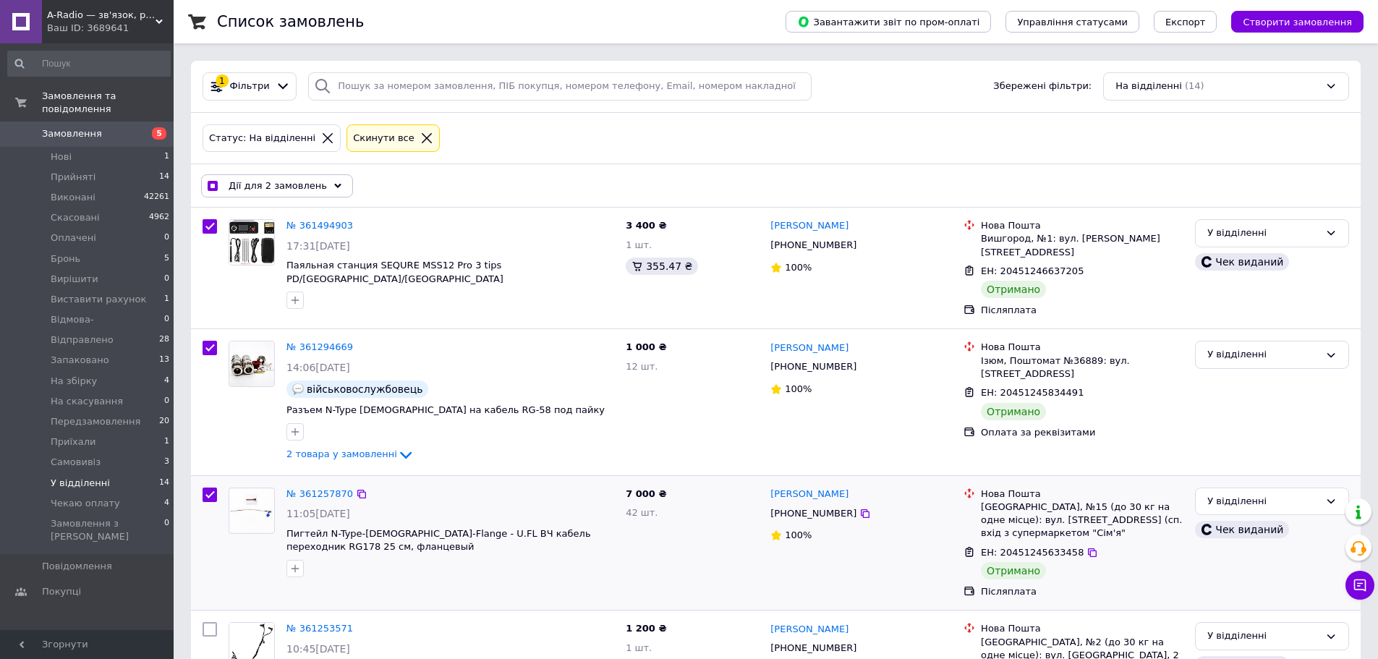
checkbox input "true"
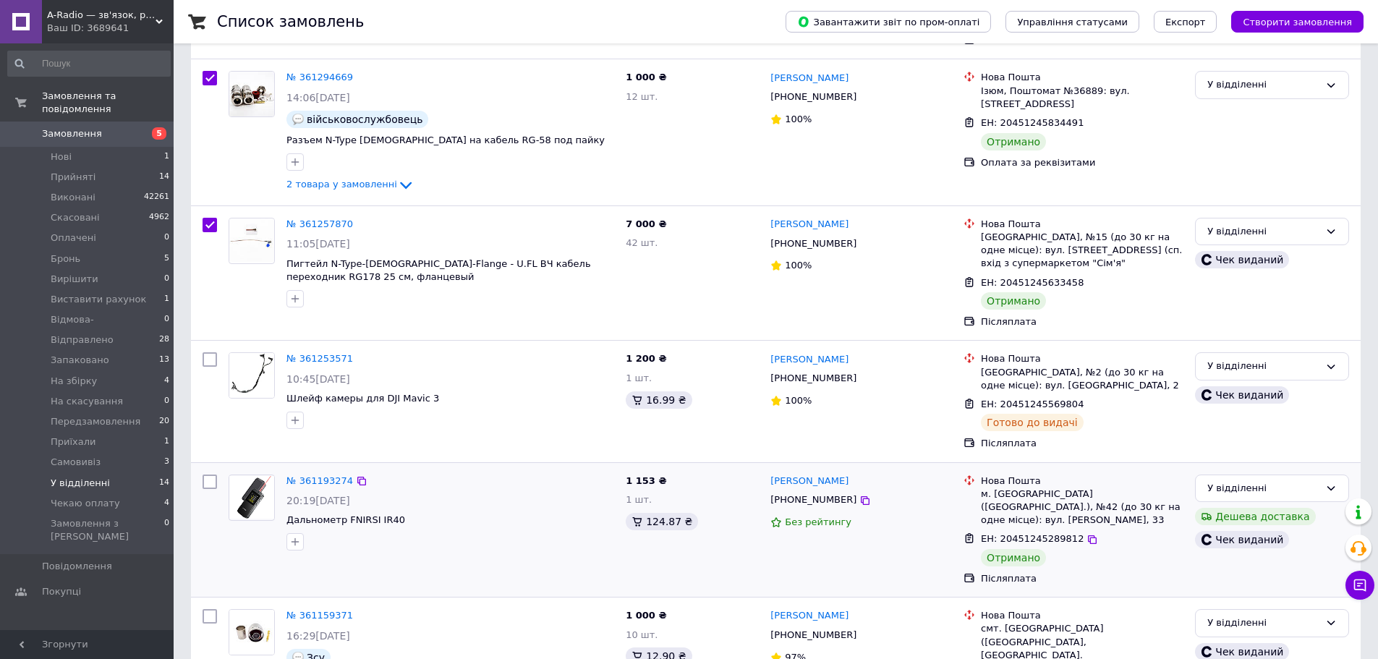
scroll to position [289, 0]
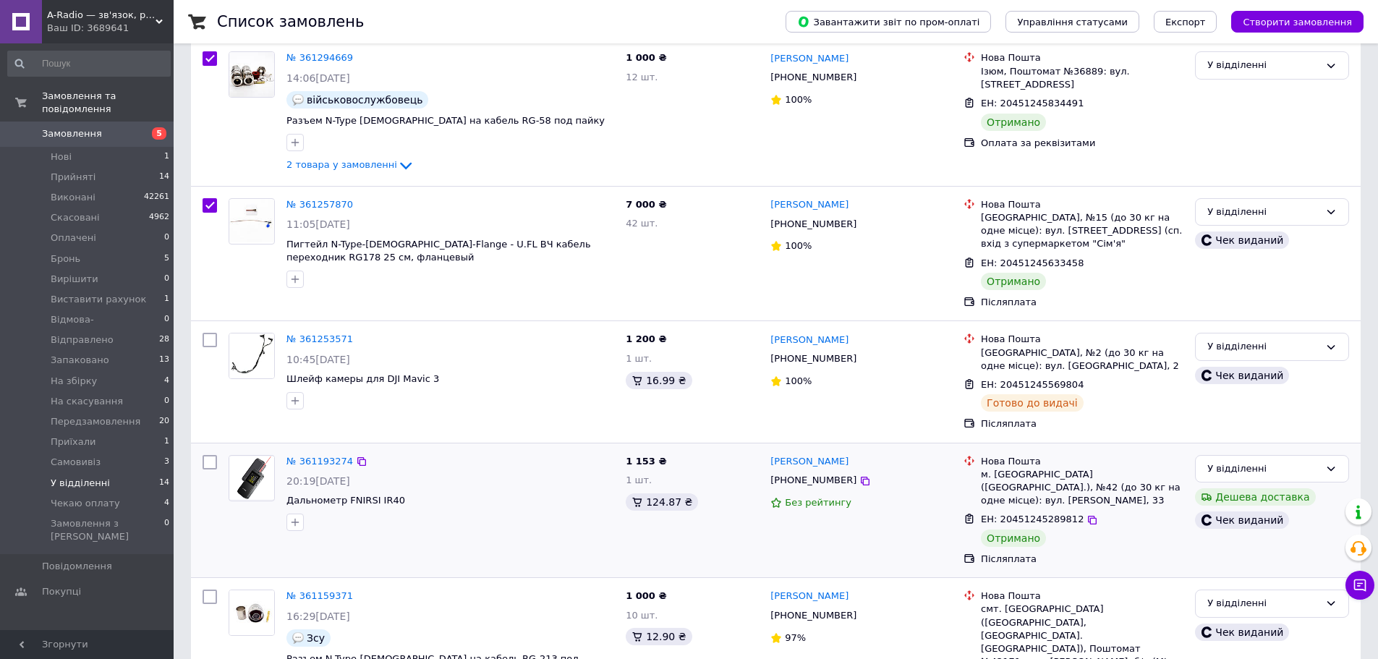
click at [207, 455] on input "checkbox" at bounding box center [210, 462] width 14 height 14
checkbox input "true"
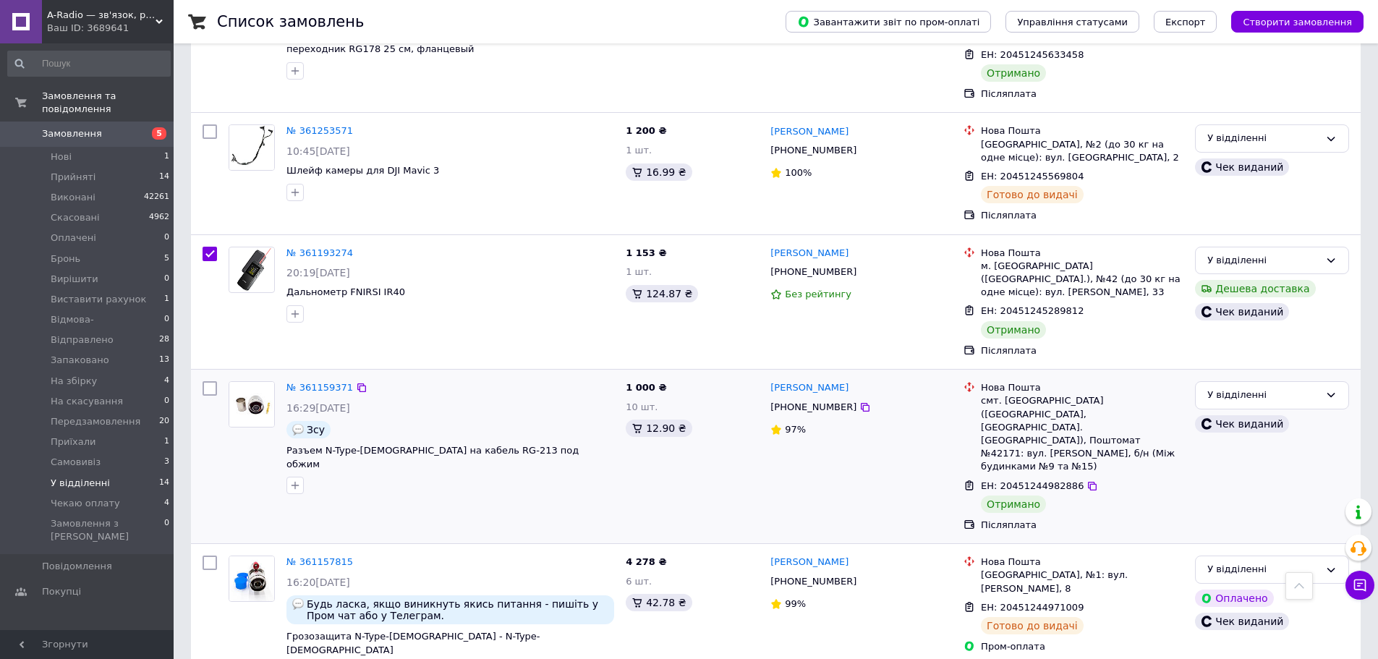
scroll to position [506, 0]
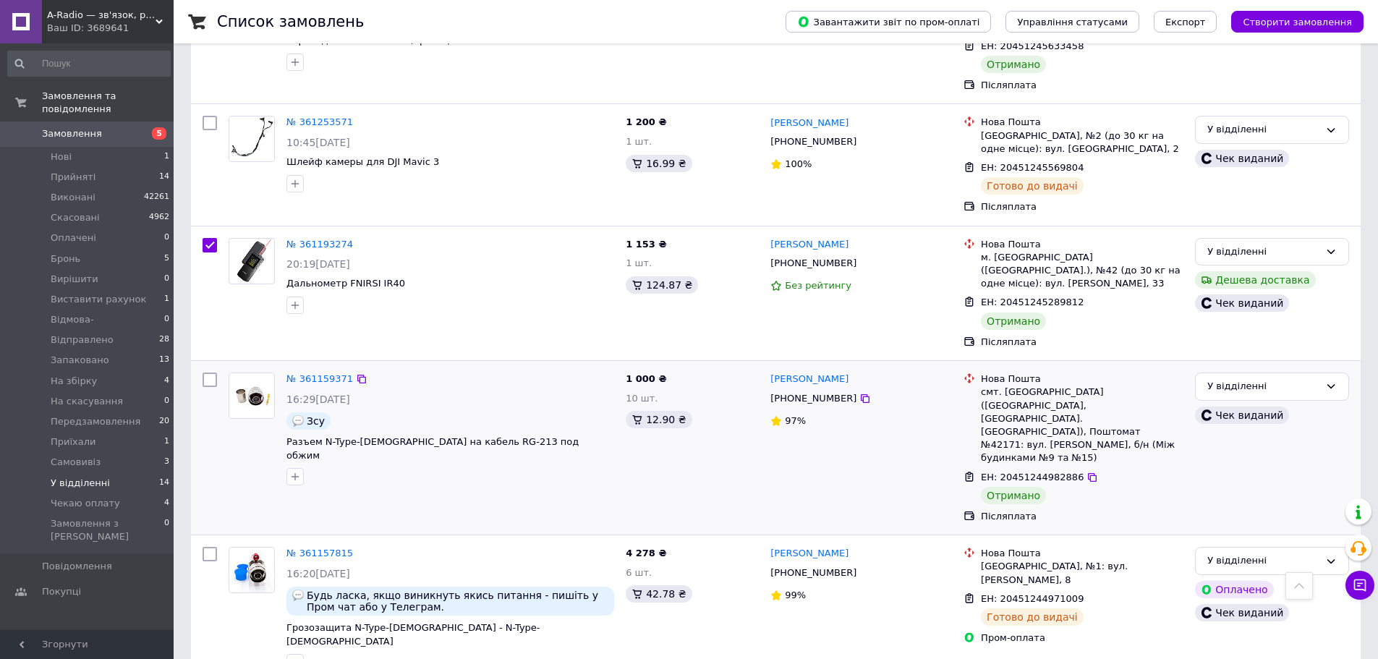
click at [208, 373] on input "checkbox" at bounding box center [210, 380] width 14 height 14
checkbox input "true"
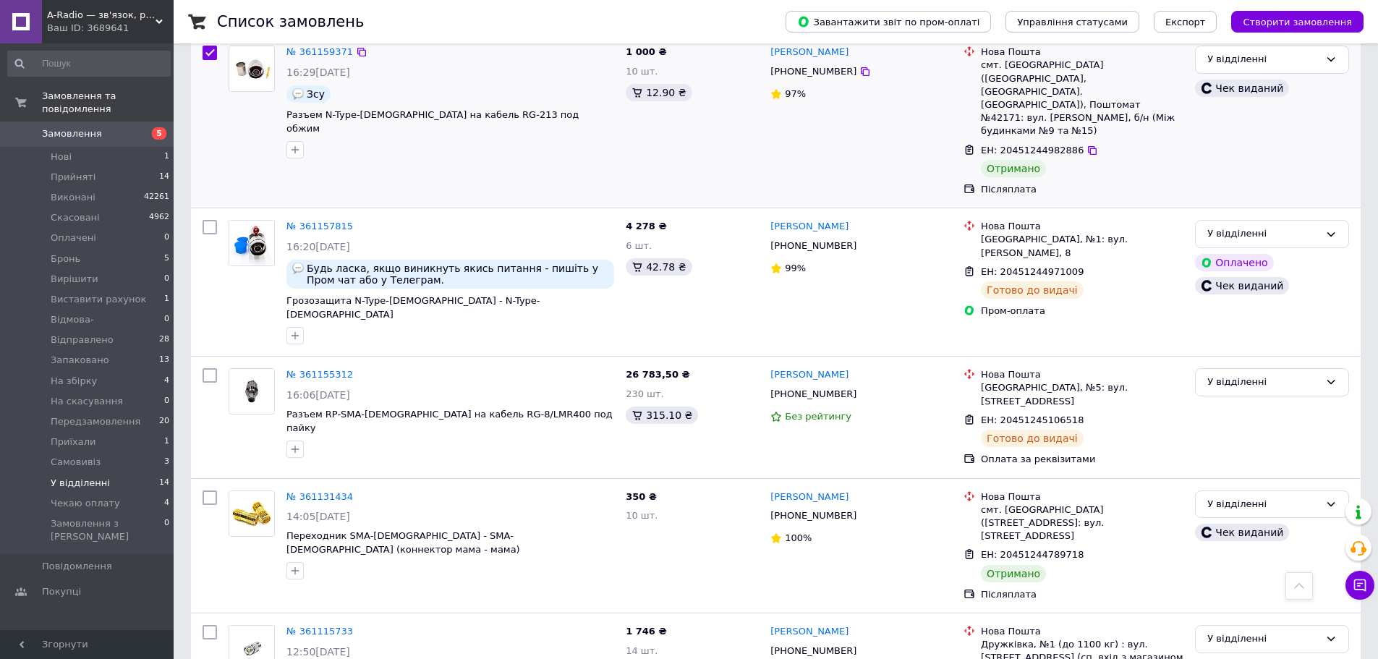
scroll to position [868, 0]
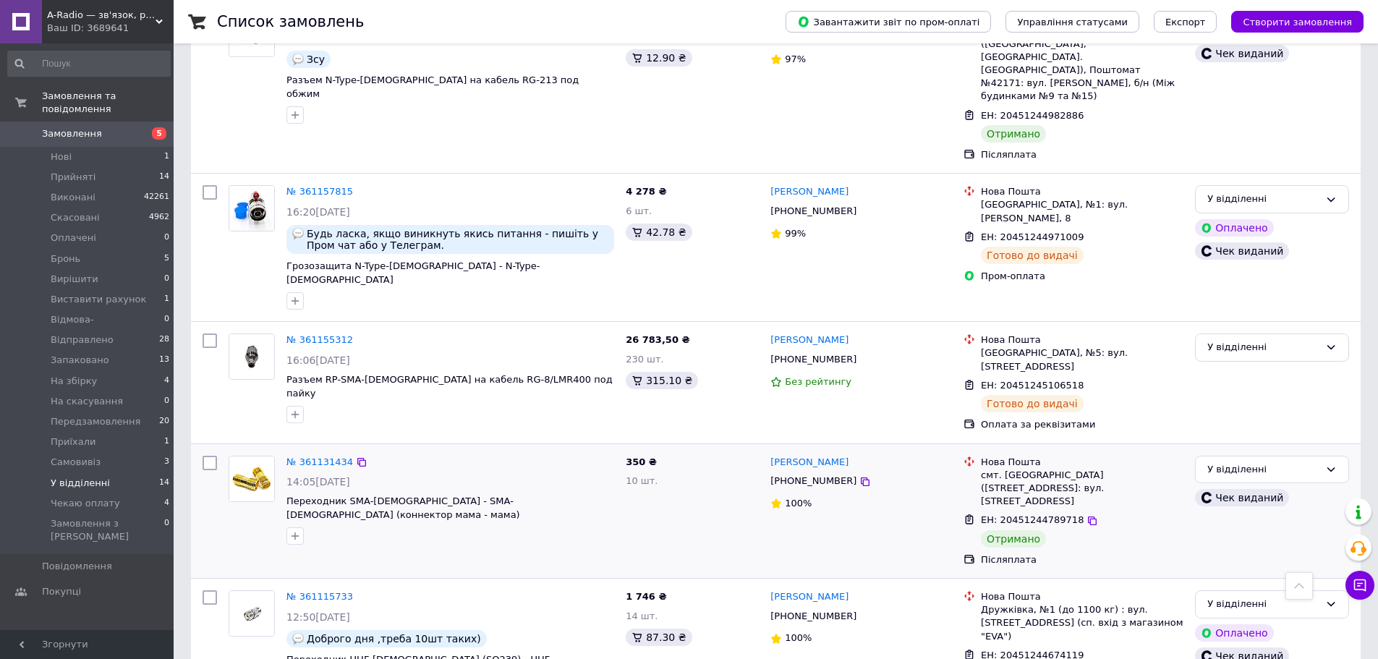
click at [209, 456] on input "checkbox" at bounding box center [210, 463] width 14 height 14
checkbox input "true"
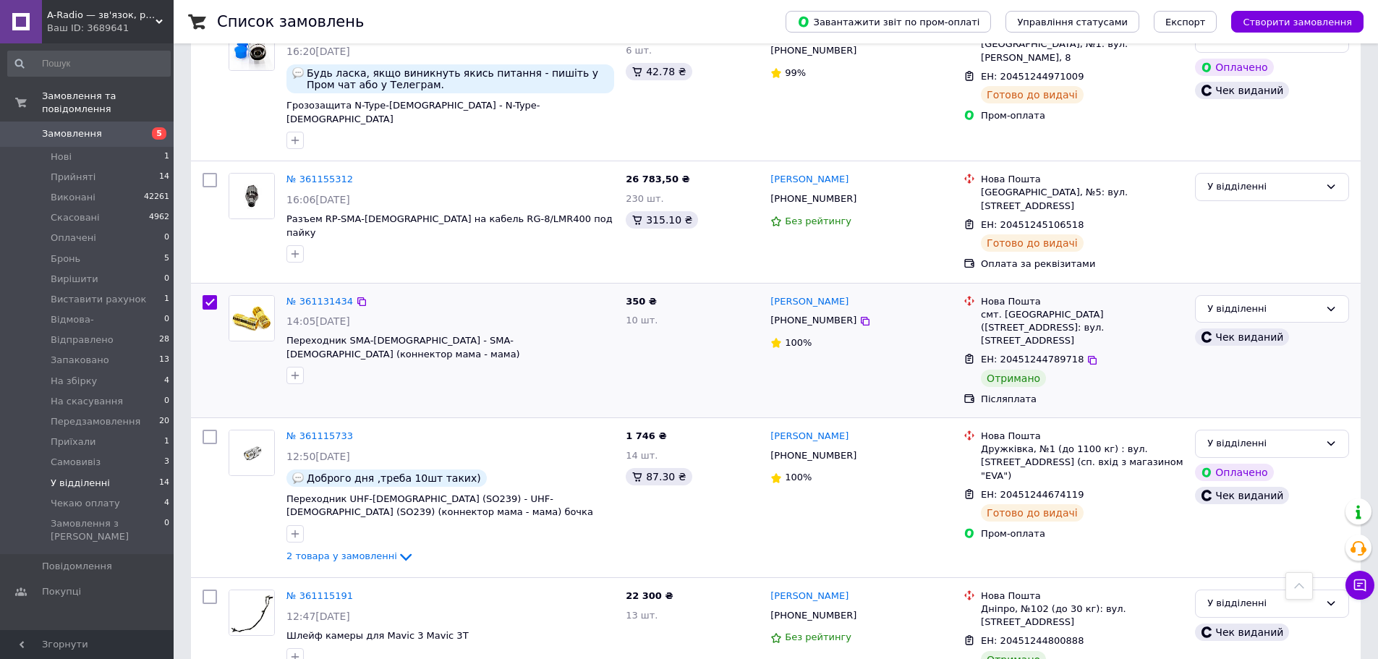
scroll to position [1158, 0]
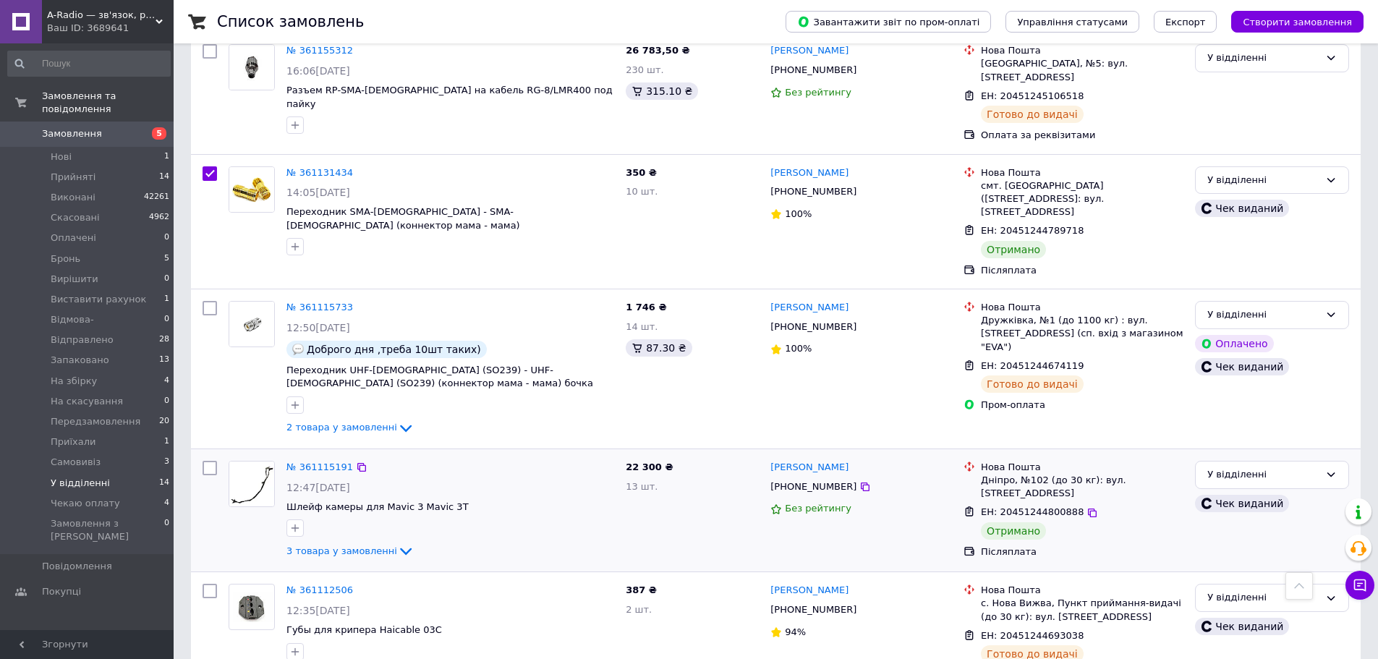
click at [209, 461] on input "checkbox" at bounding box center [210, 468] width 14 height 14
checkbox input "true"
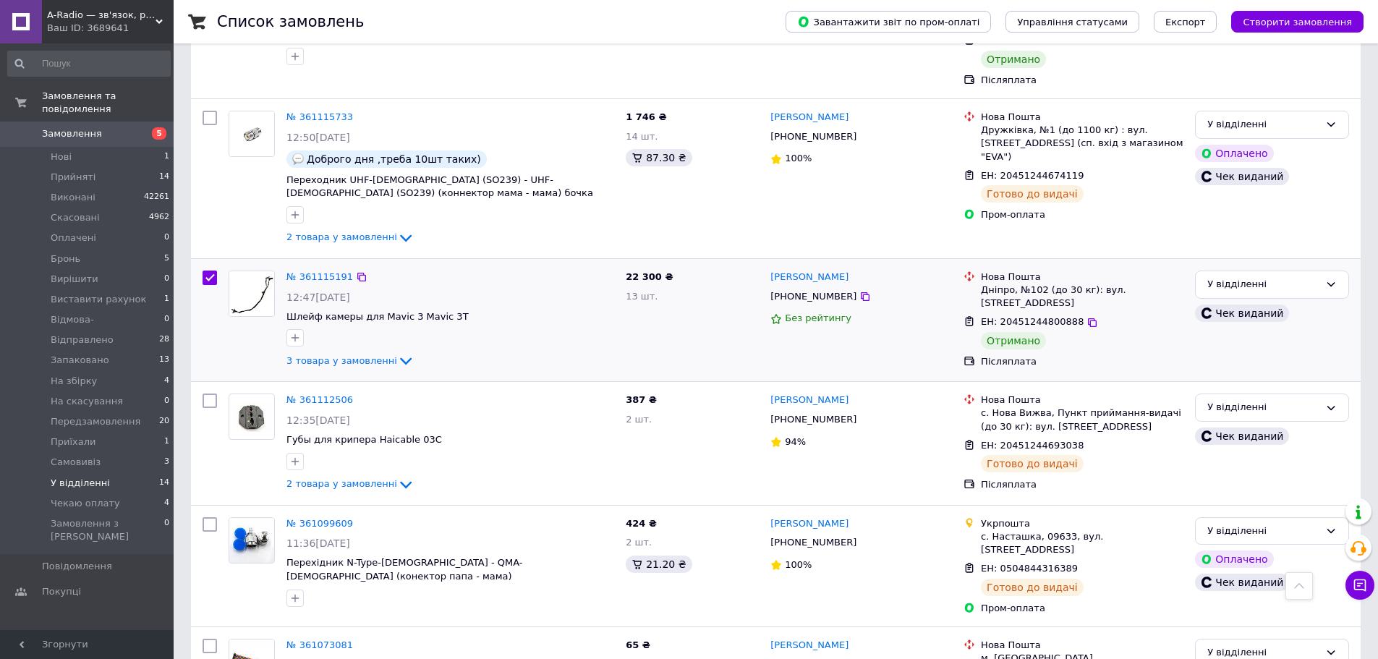
scroll to position [1362, 0]
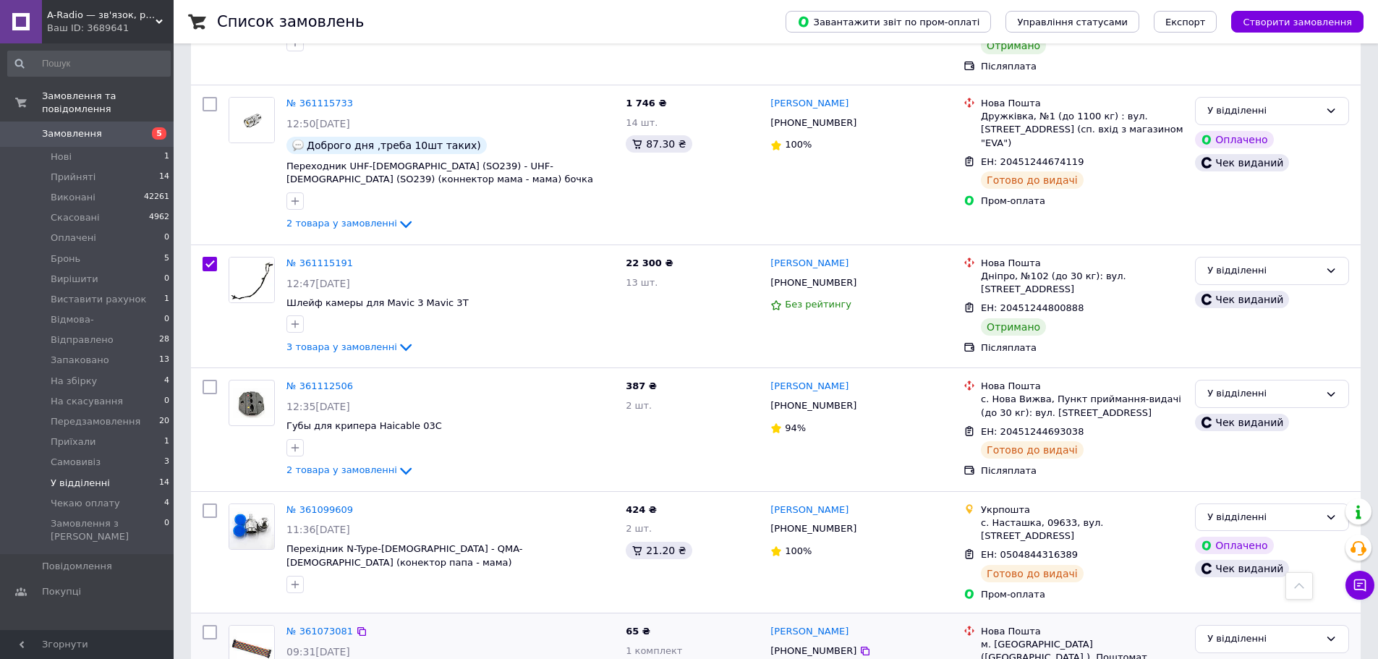
click at [208, 625] on input "checkbox" at bounding box center [210, 632] width 14 height 14
checkbox input "true"
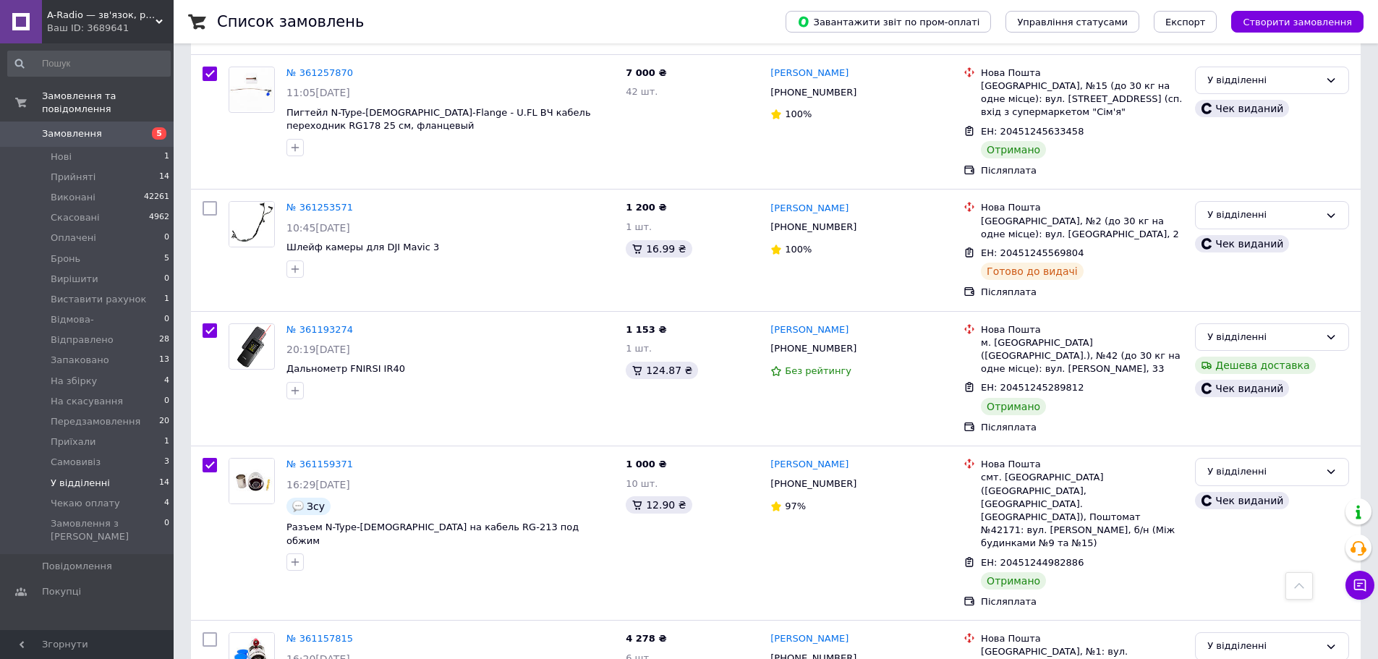
scroll to position [0, 0]
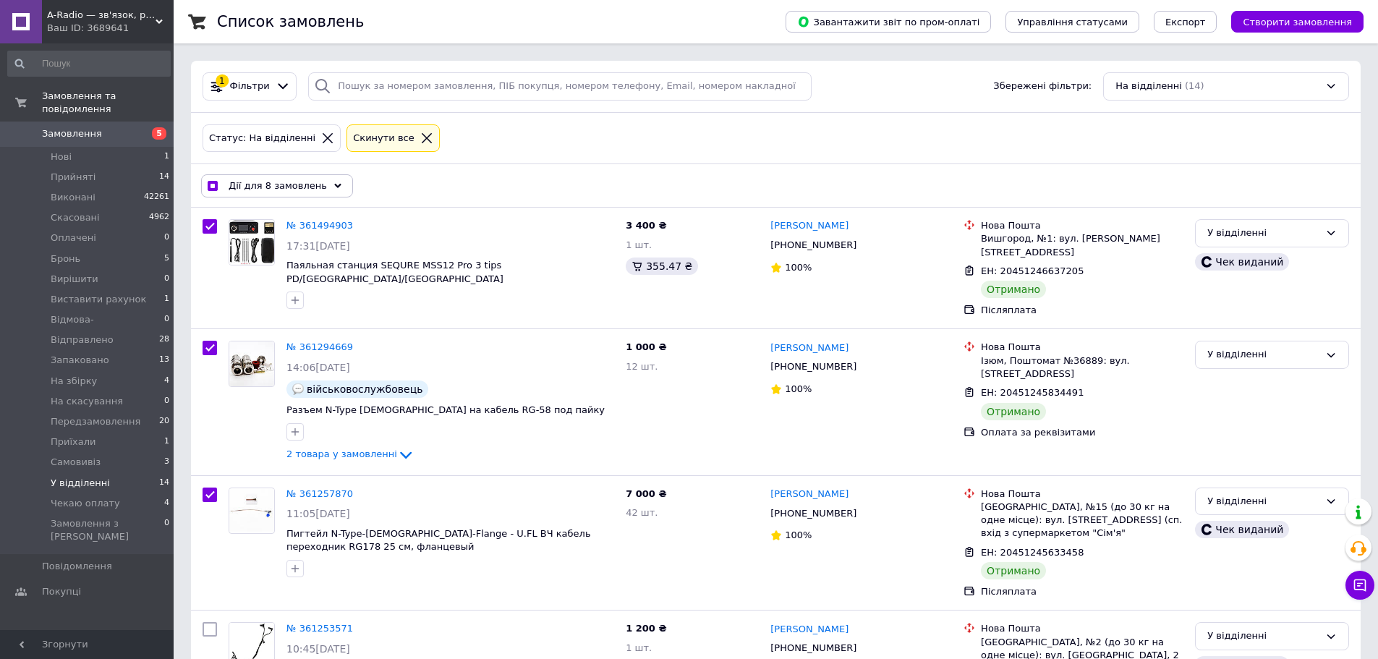
click at [336, 192] on div "Дії для 8 замовлень" at bounding box center [277, 185] width 152 height 23
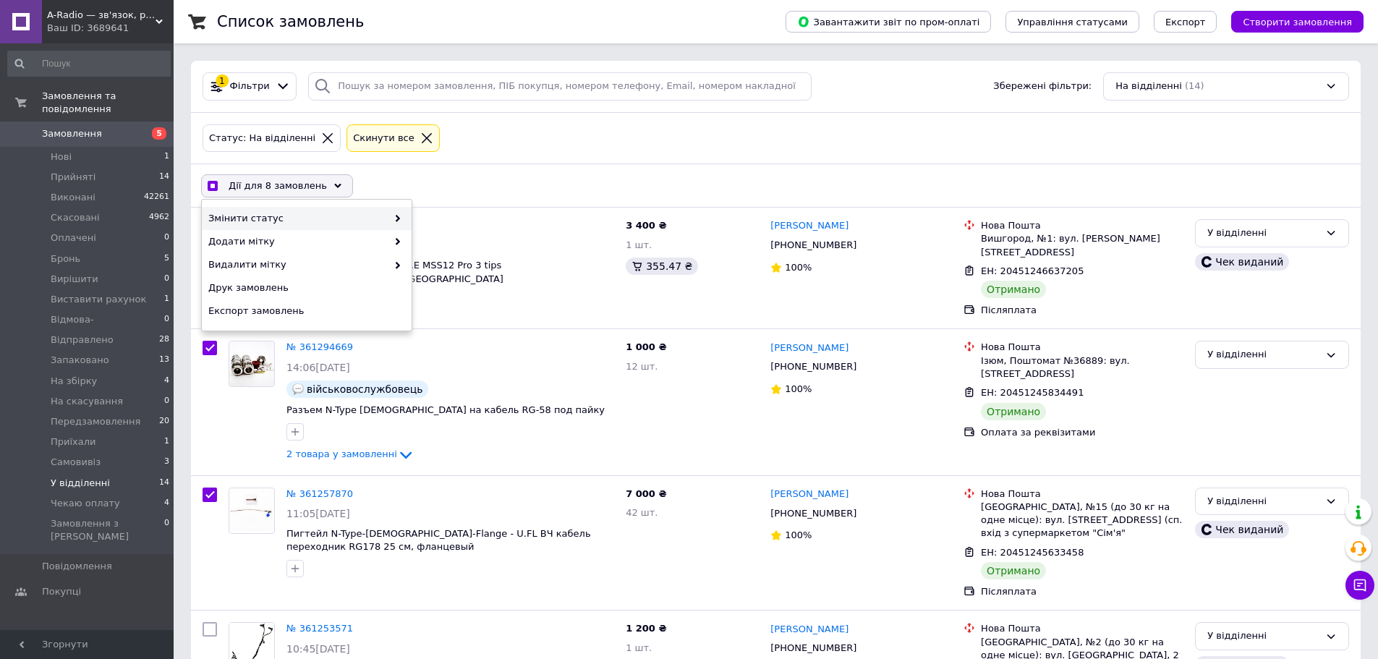
click at [403, 216] on div "Змінити статус" at bounding box center [307, 218] width 210 height 23
click at [400, 216] on icon at bounding box center [397, 218] width 7 height 7
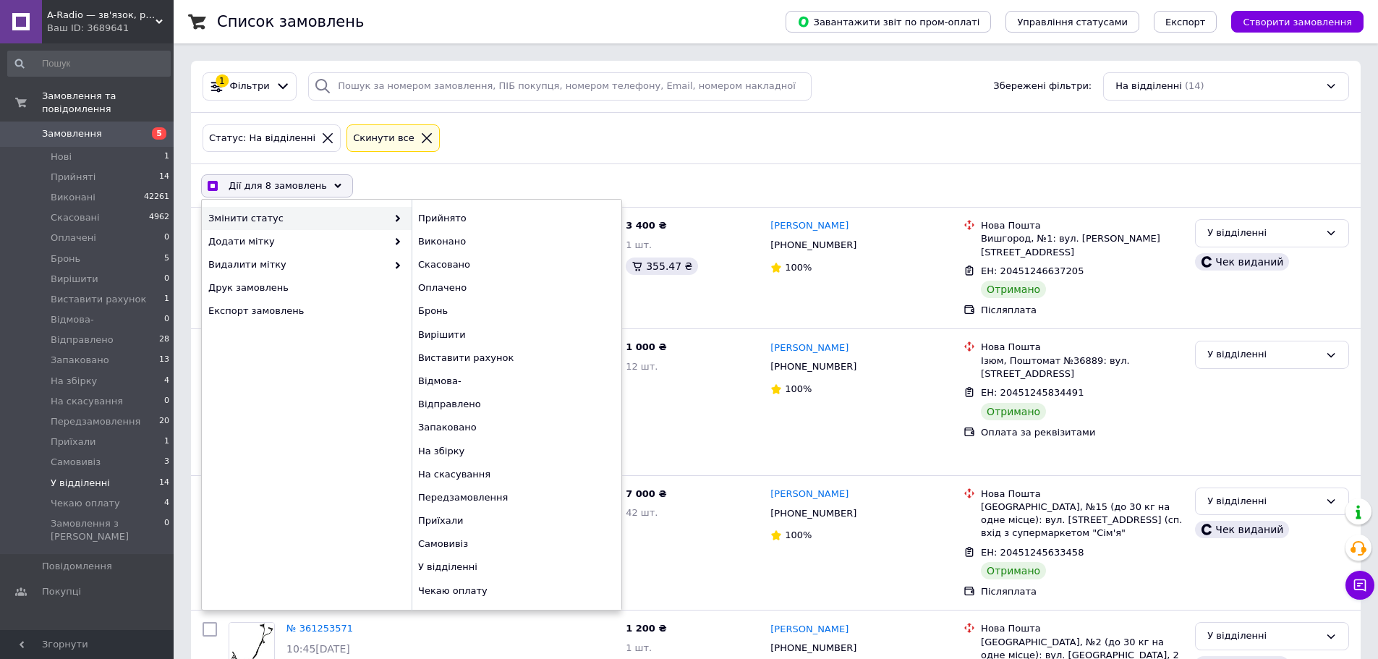
checkbox input "true"
click at [475, 245] on div "Виконано" at bounding box center [517, 241] width 210 height 23
checkbox input "false"
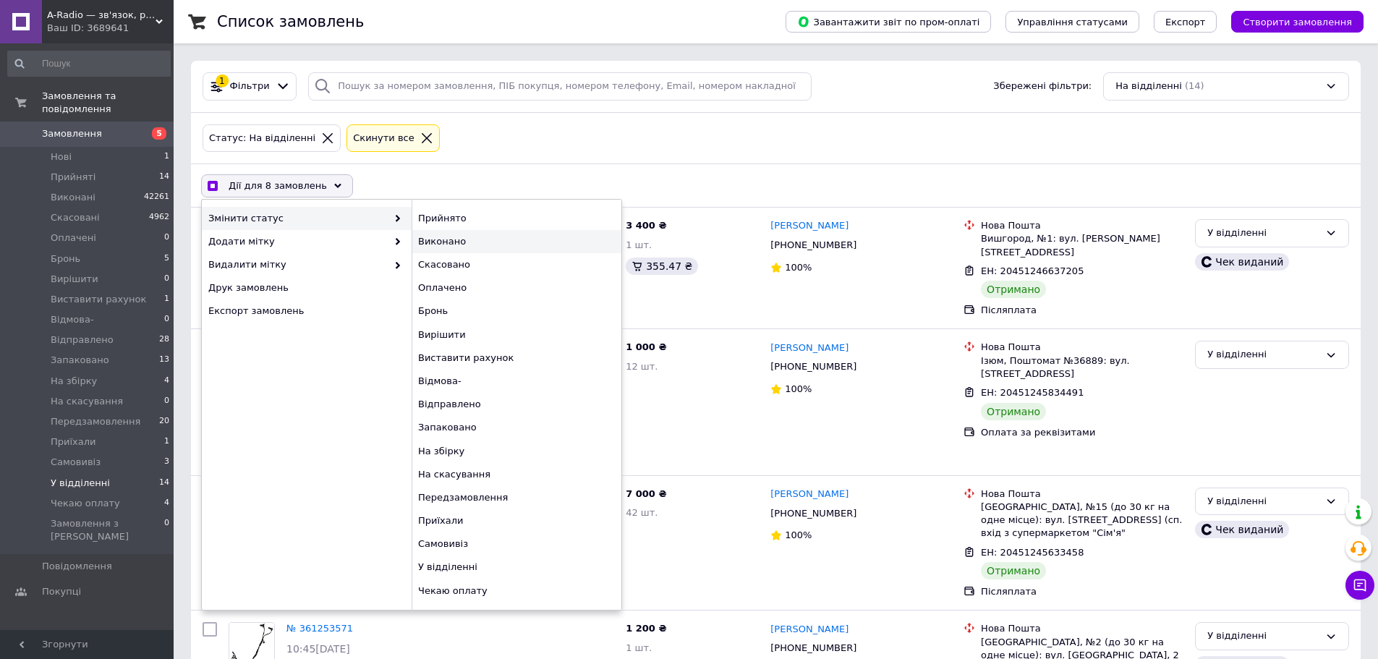
checkbox input "false"
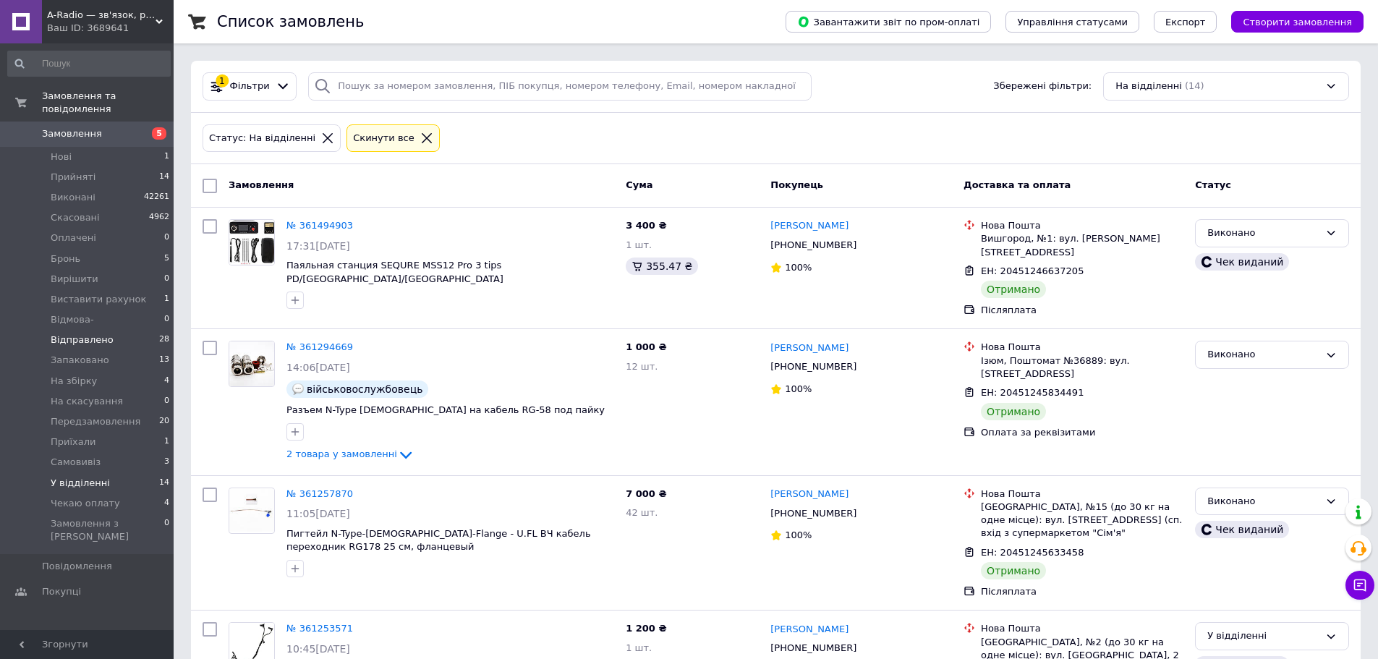
click at [93, 334] on span "Відправлено" at bounding box center [82, 340] width 63 height 13
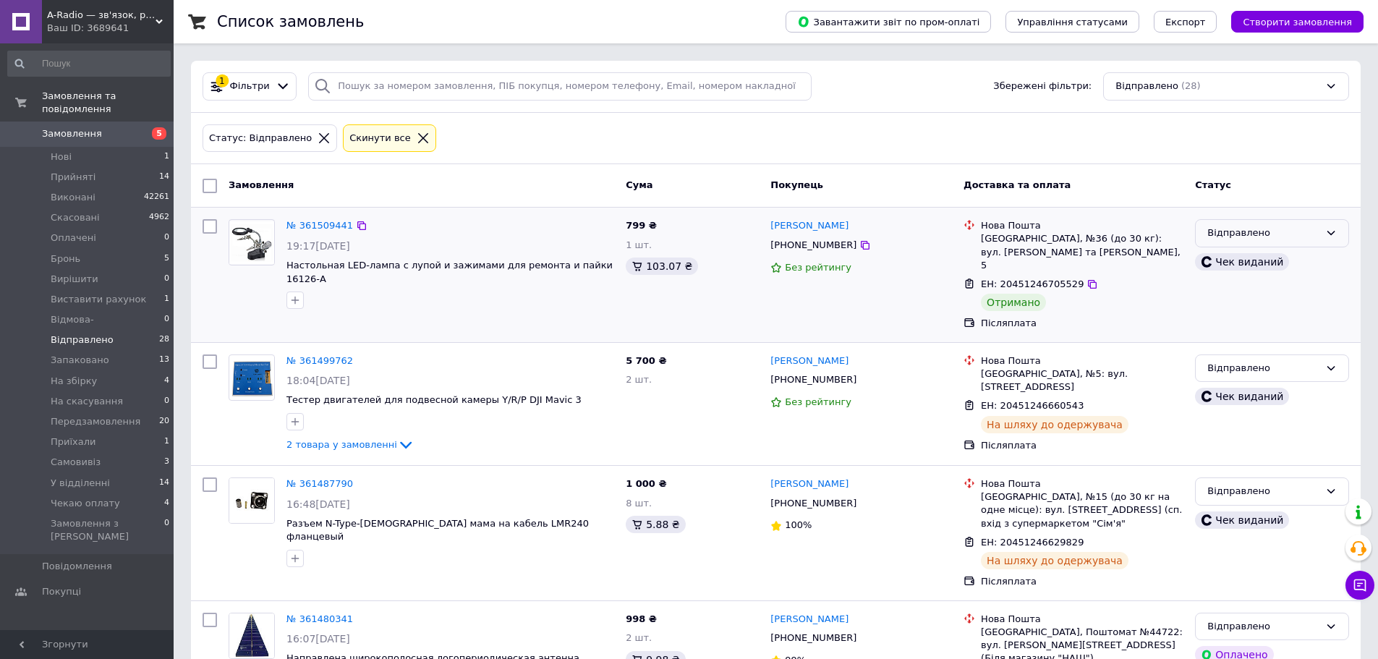
click at [1287, 237] on div "Відправлено" at bounding box center [1263, 233] width 112 height 15
click at [1287, 286] on li "Виконано" at bounding box center [1272, 289] width 153 height 27
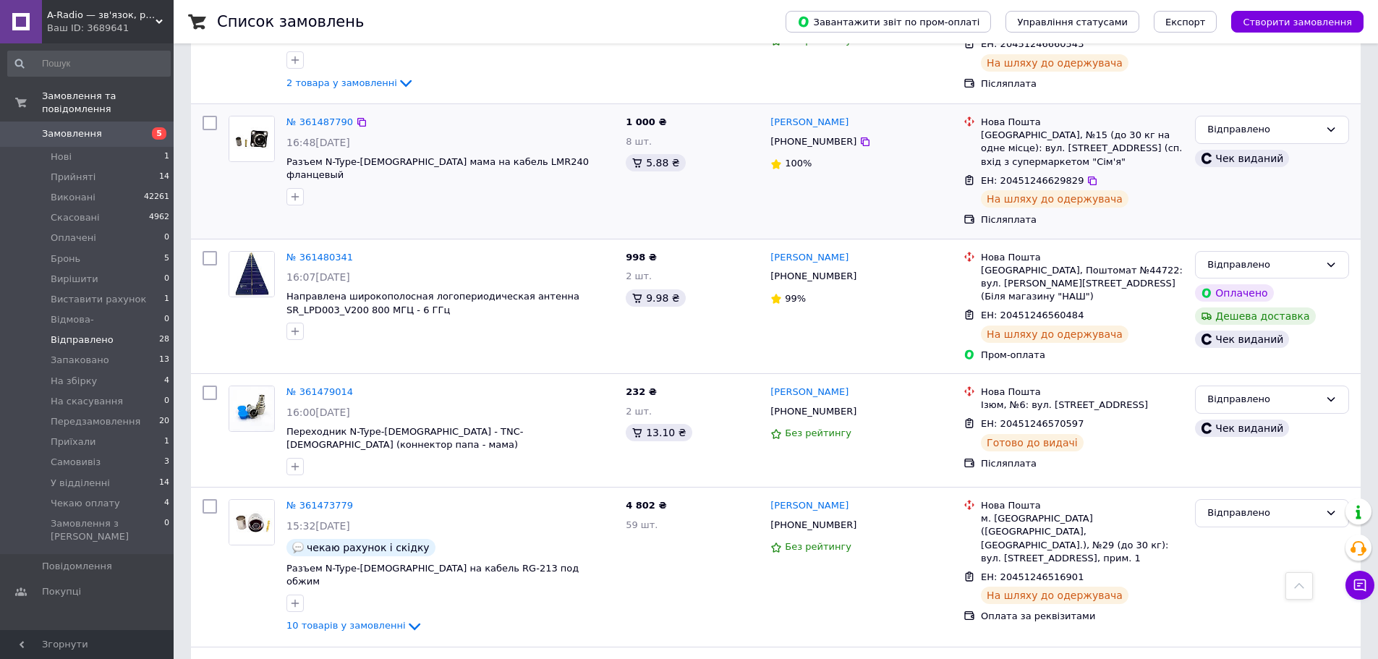
scroll to position [434, 0]
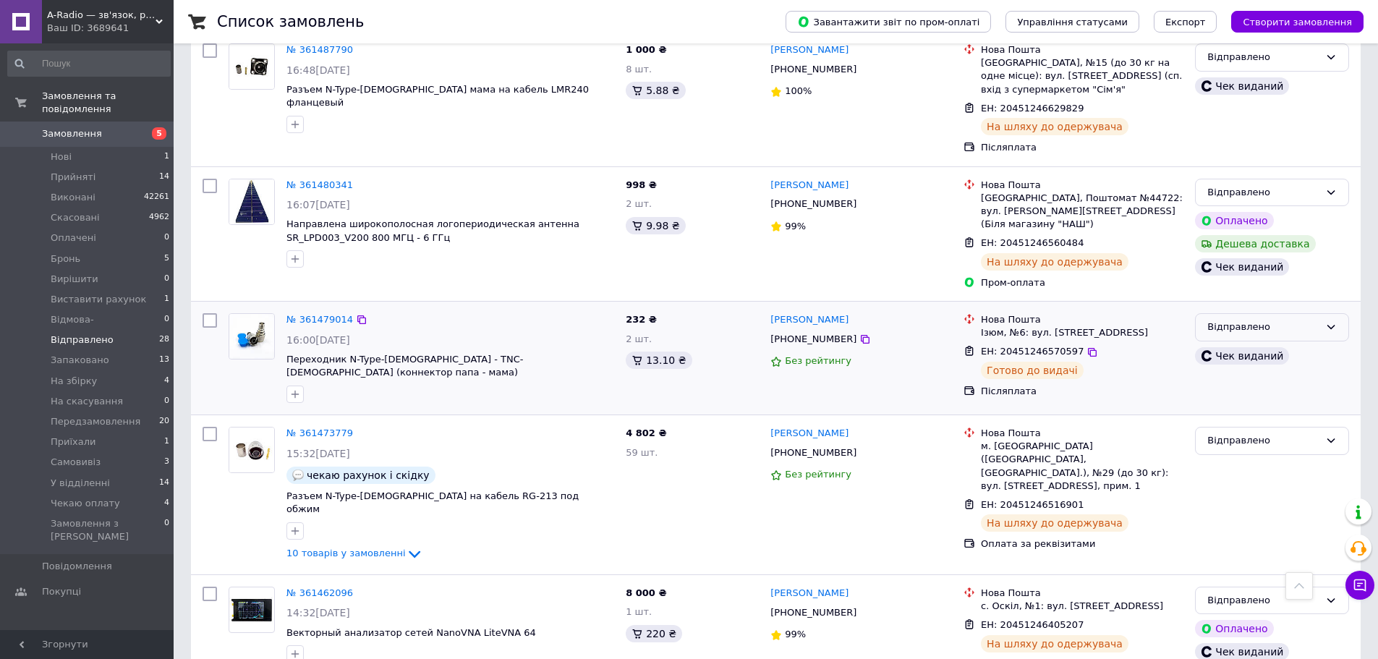
click at [1291, 320] on div "Відправлено" at bounding box center [1263, 327] width 112 height 15
click at [1280, 412] on li "У відділенні" at bounding box center [1272, 425] width 153 height 27
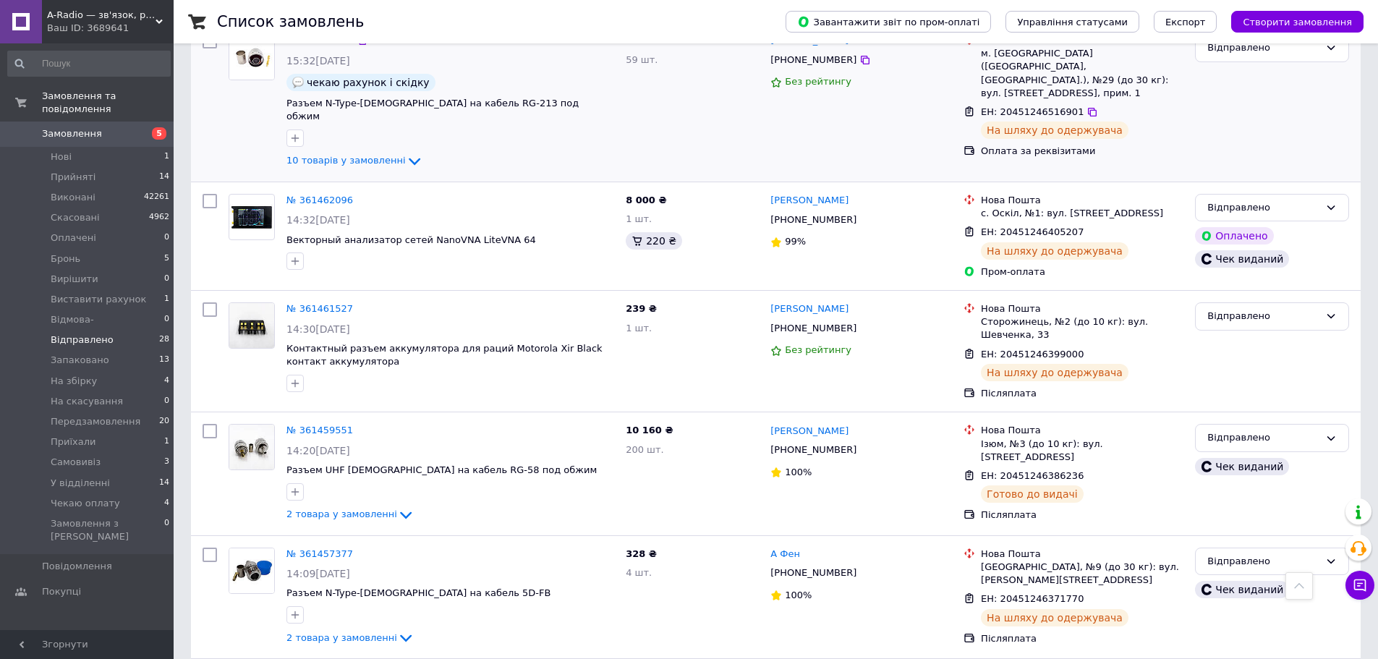
scroll to position [868, 0]
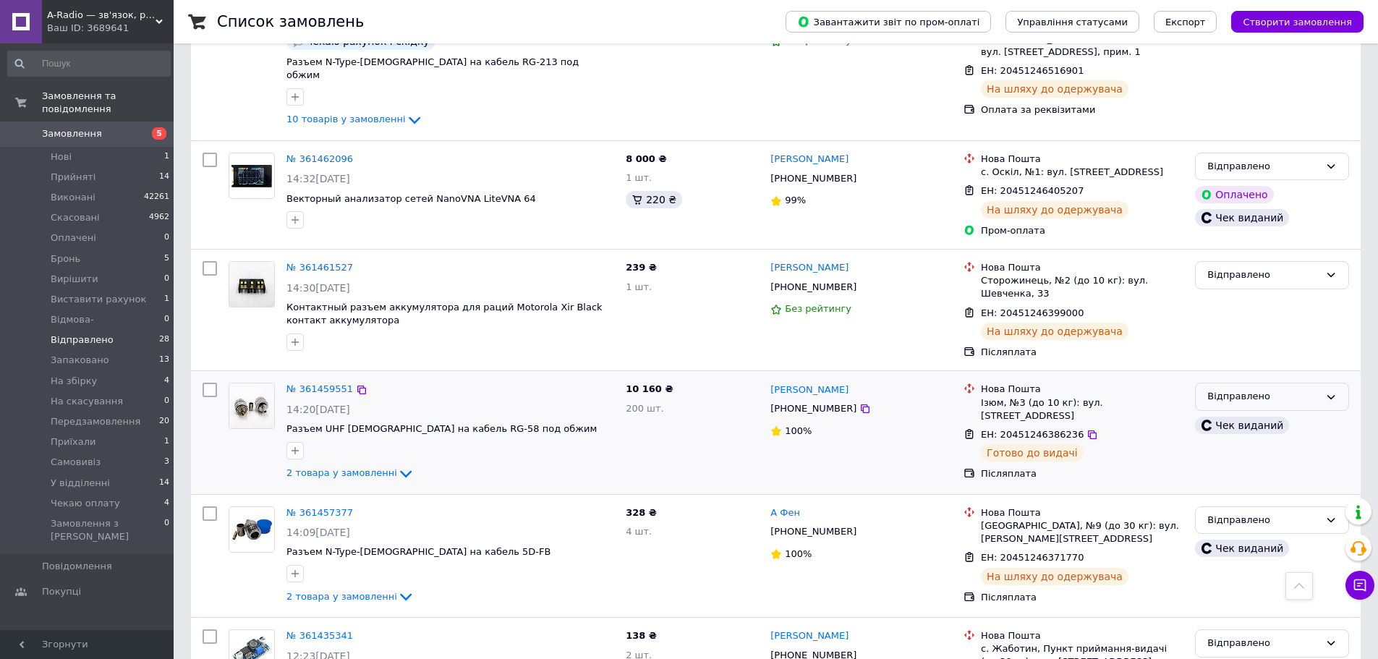
click at [1289, 389] on div "Відправлено" at bounding box center [1263, 396] width 112 height 15
click at [1272, 481] on li "У відділенні" at bounding box center [1272, 494] width 153 height 27
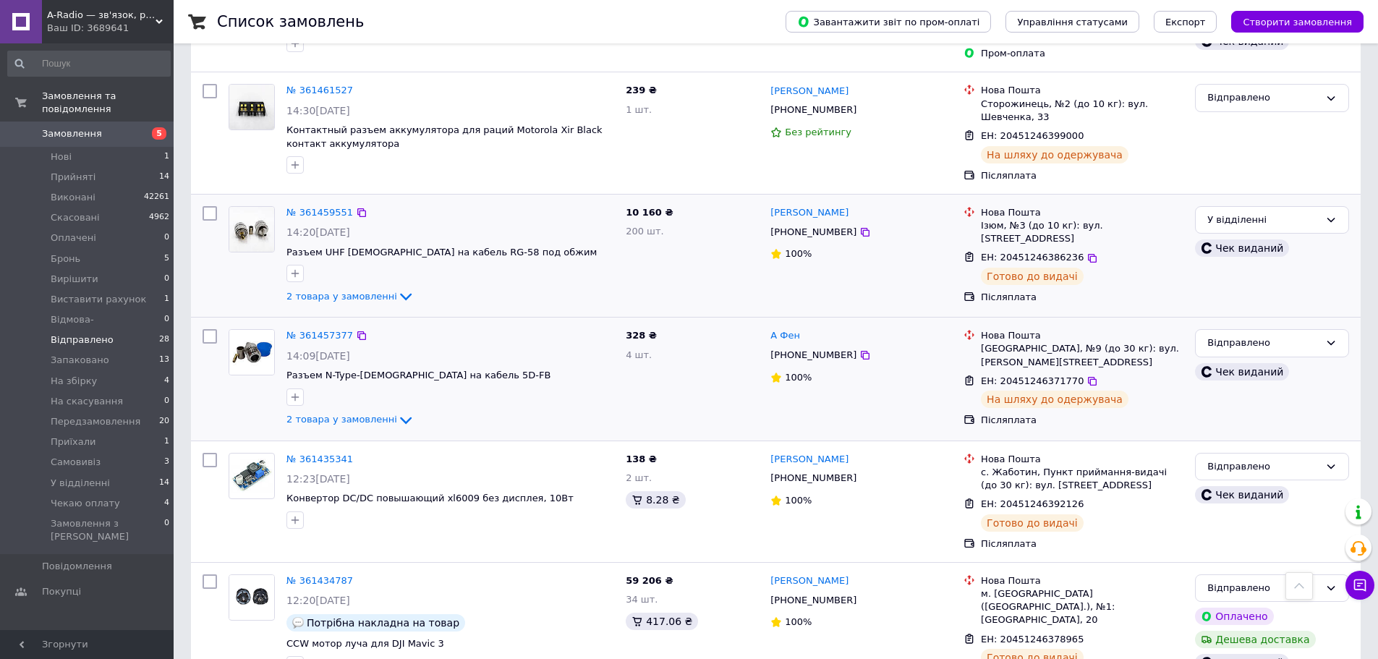
scroll to position [963, 0]
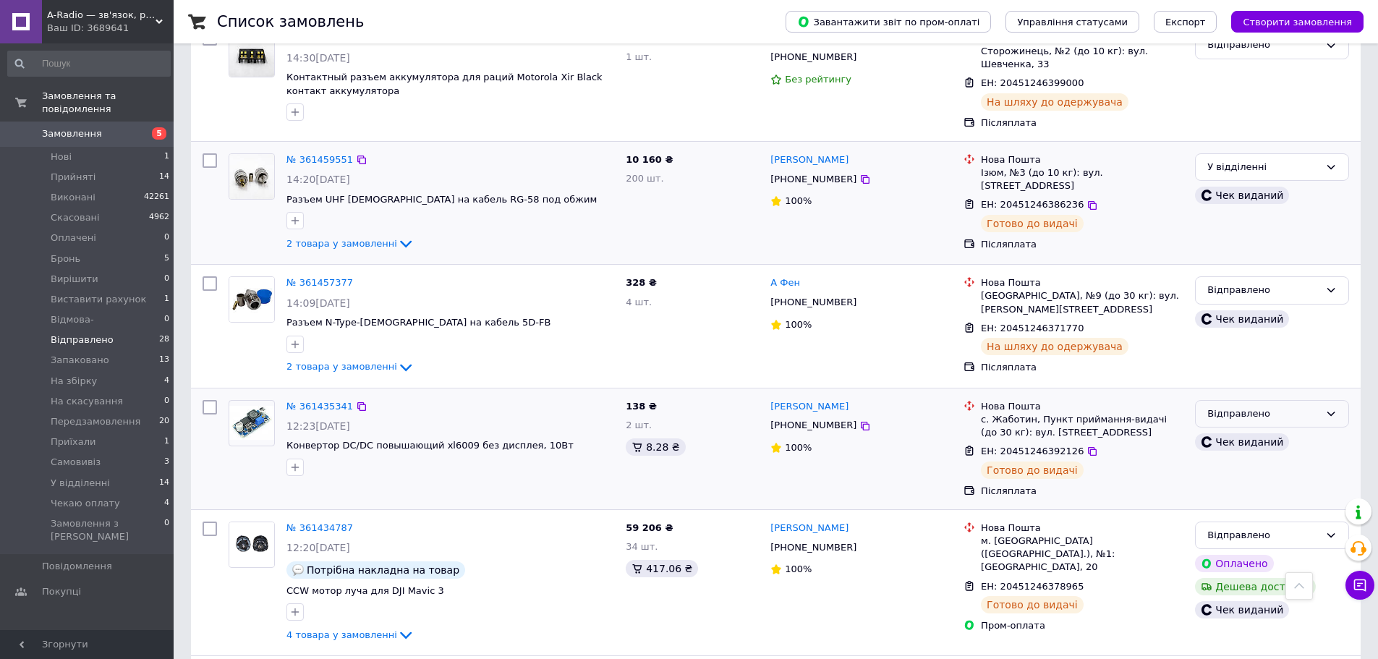
click at [1288, 407] on div "Відправлено" at bounding box center [1263, 414] width 112 height 15
click at [1283, 498] on li "У відділенні" at bounding box center [1272, 511] width 153 height 27
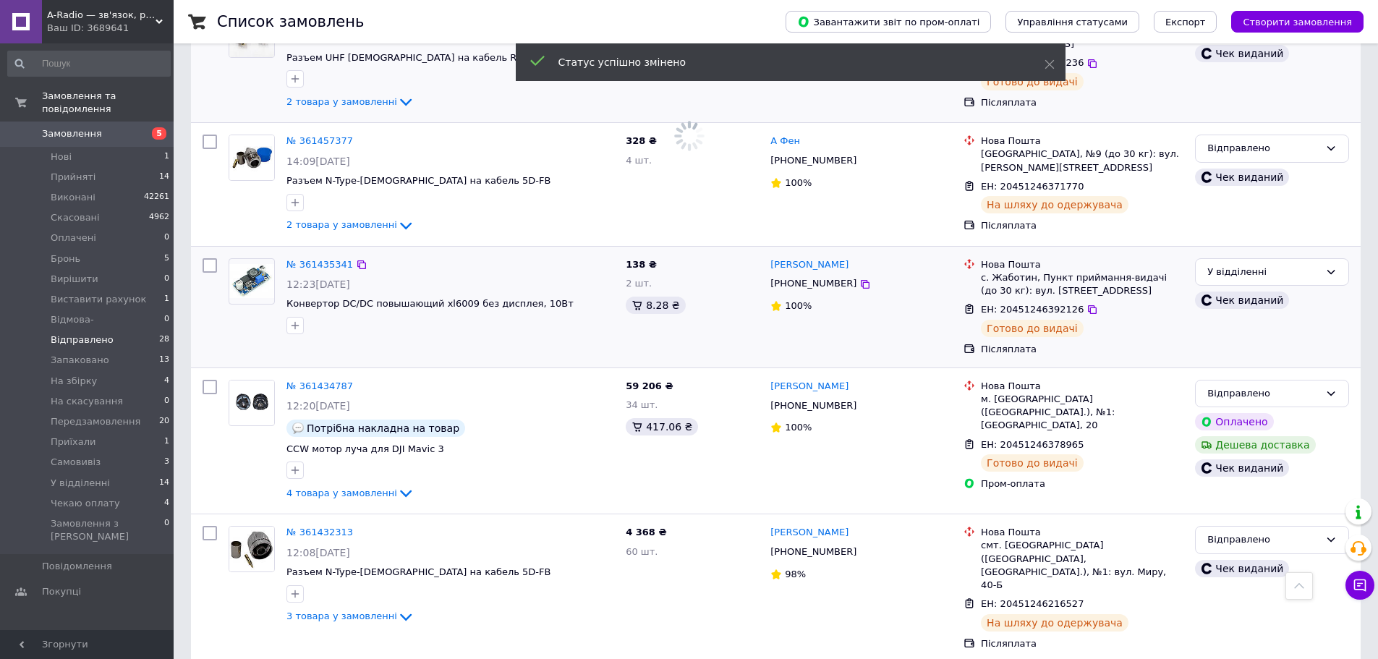
scroll to position [1108, 0]
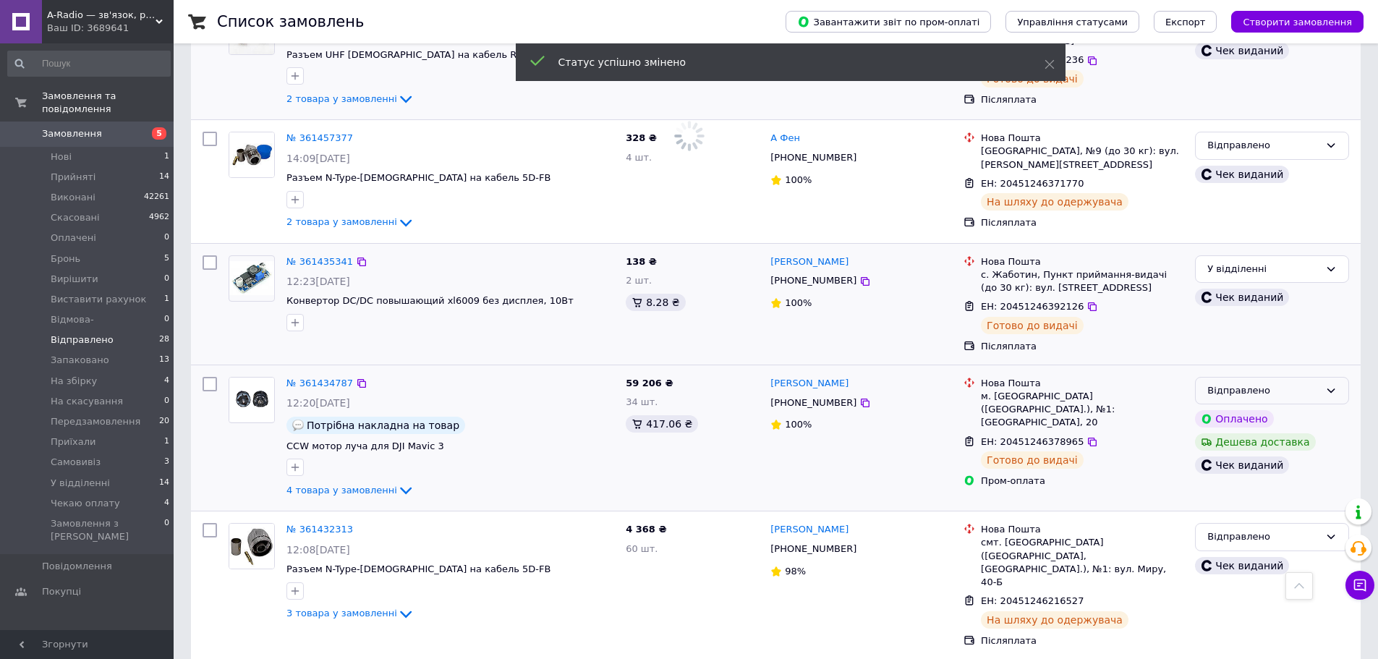
click at [1301, 383] on div "Відправлено" at bounding box center [1263, 390] width 112 height 15
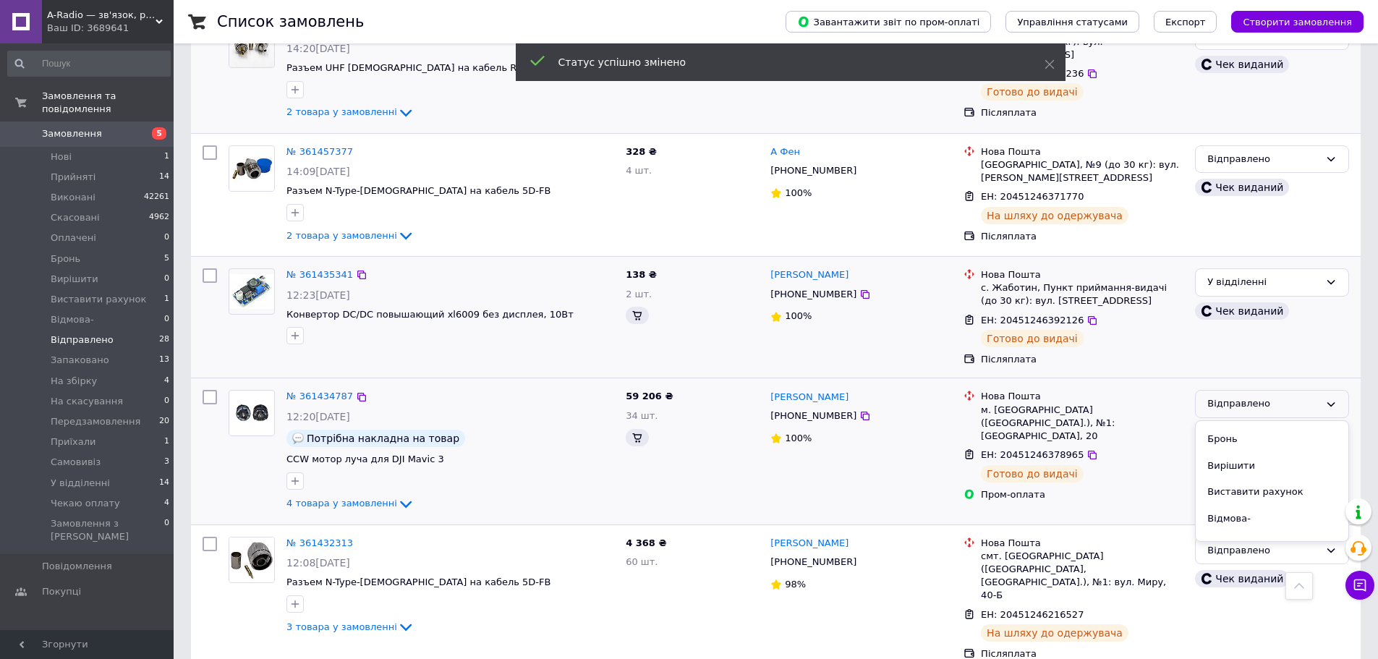
scroll to position [303, 0]
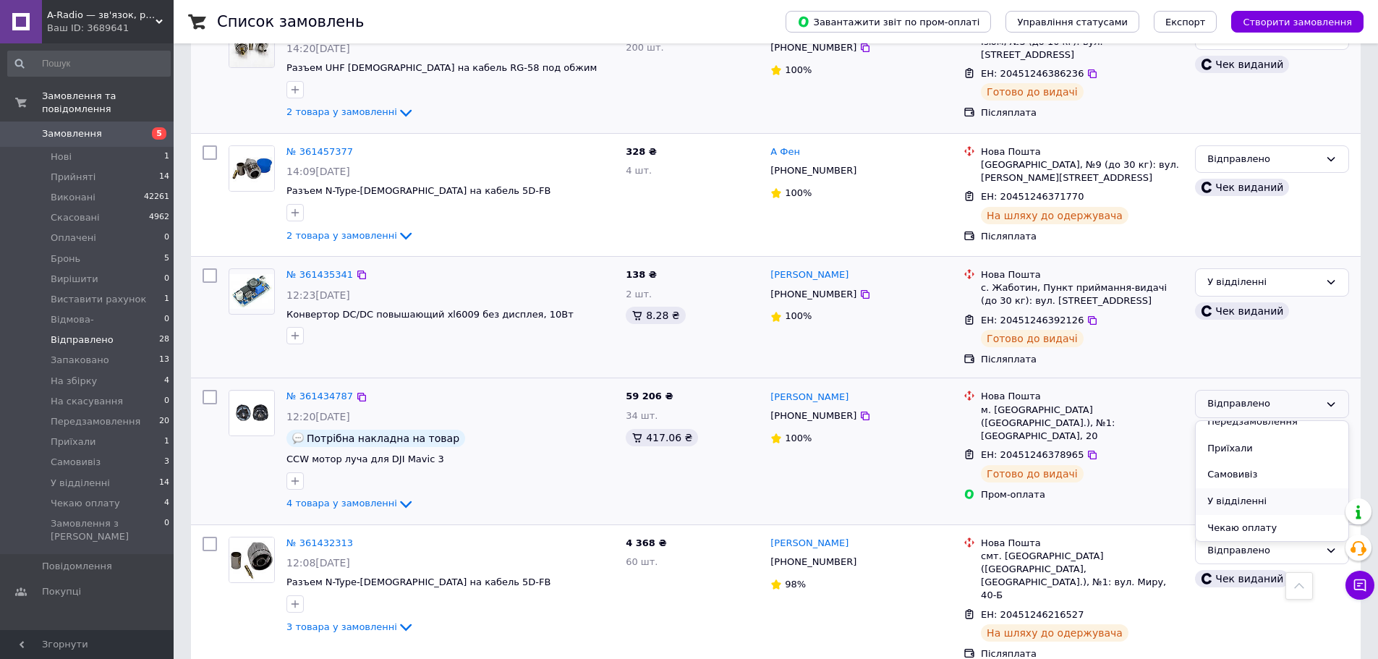
click at [1273, 488] on li "У відділенні" at bounding box center [1272, 501] width 153 height 27
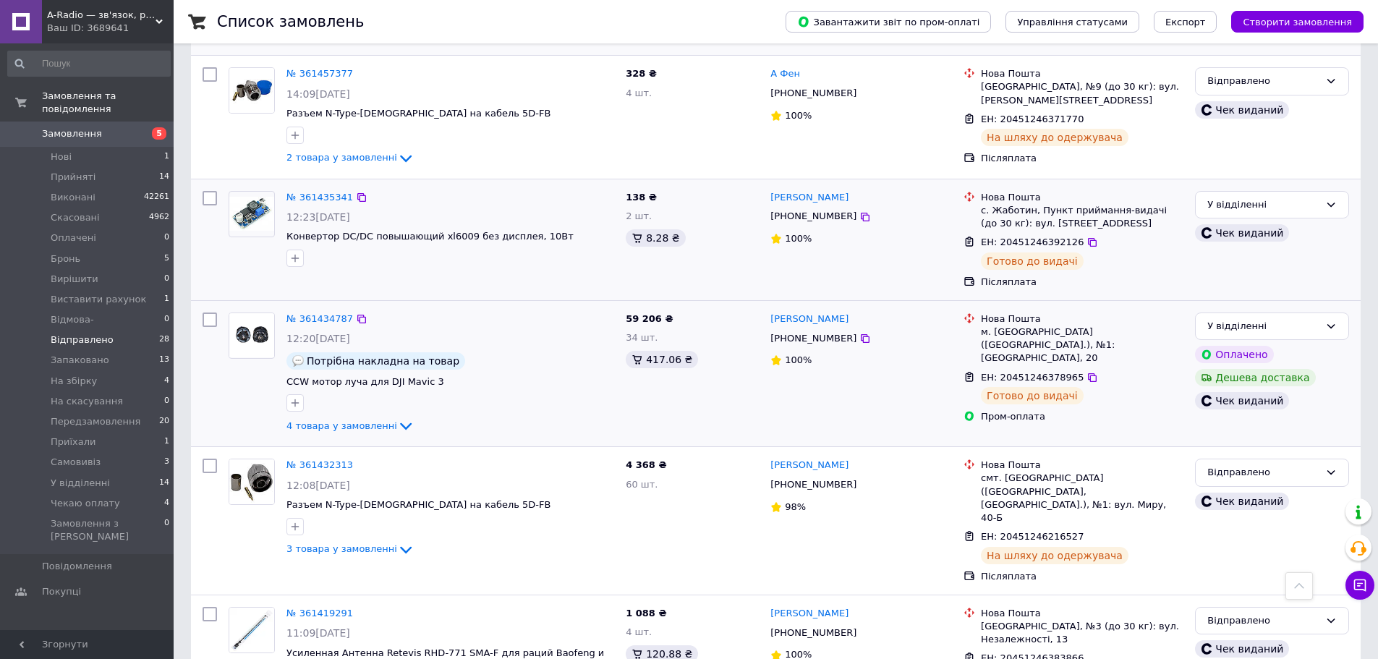
scroll to position [1397, 0]
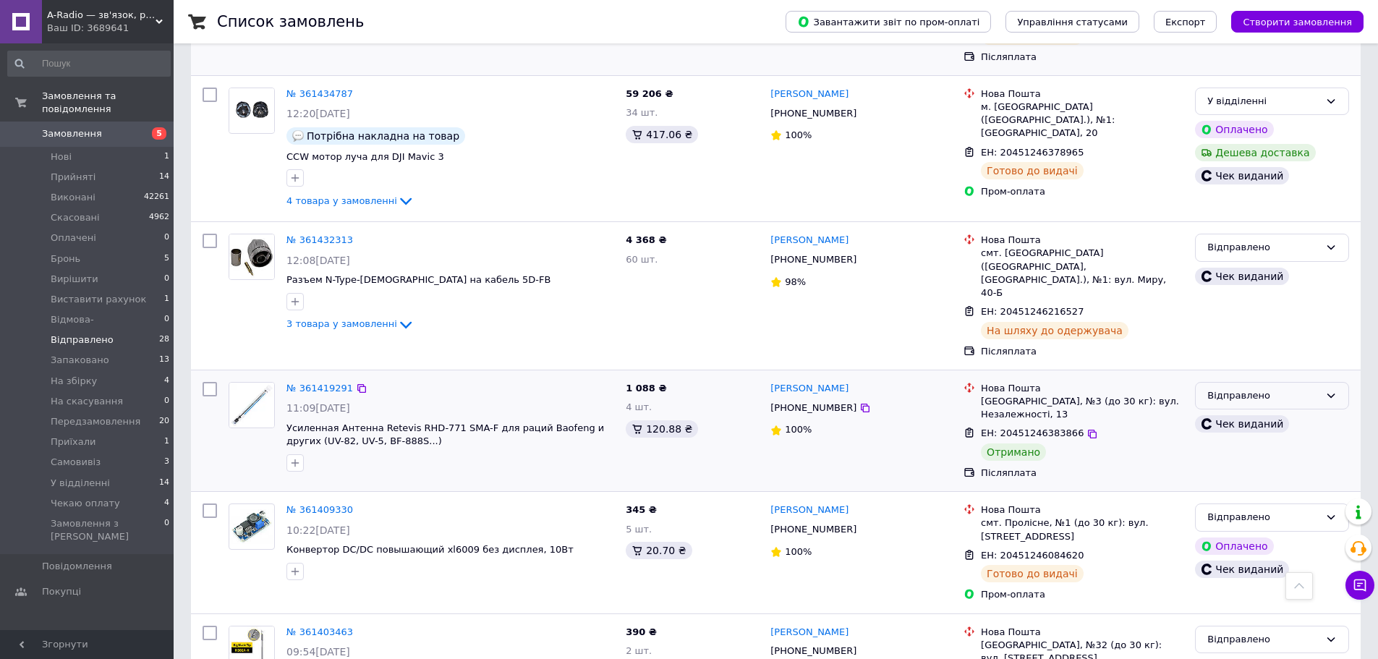
click at [1259, 388] on div "Відправлено" at bounding box center [1263, 395] width 112 height 15
click at [1262, 439] on li "Виконано" at bounding box center [1272, 452] width 153 height 27
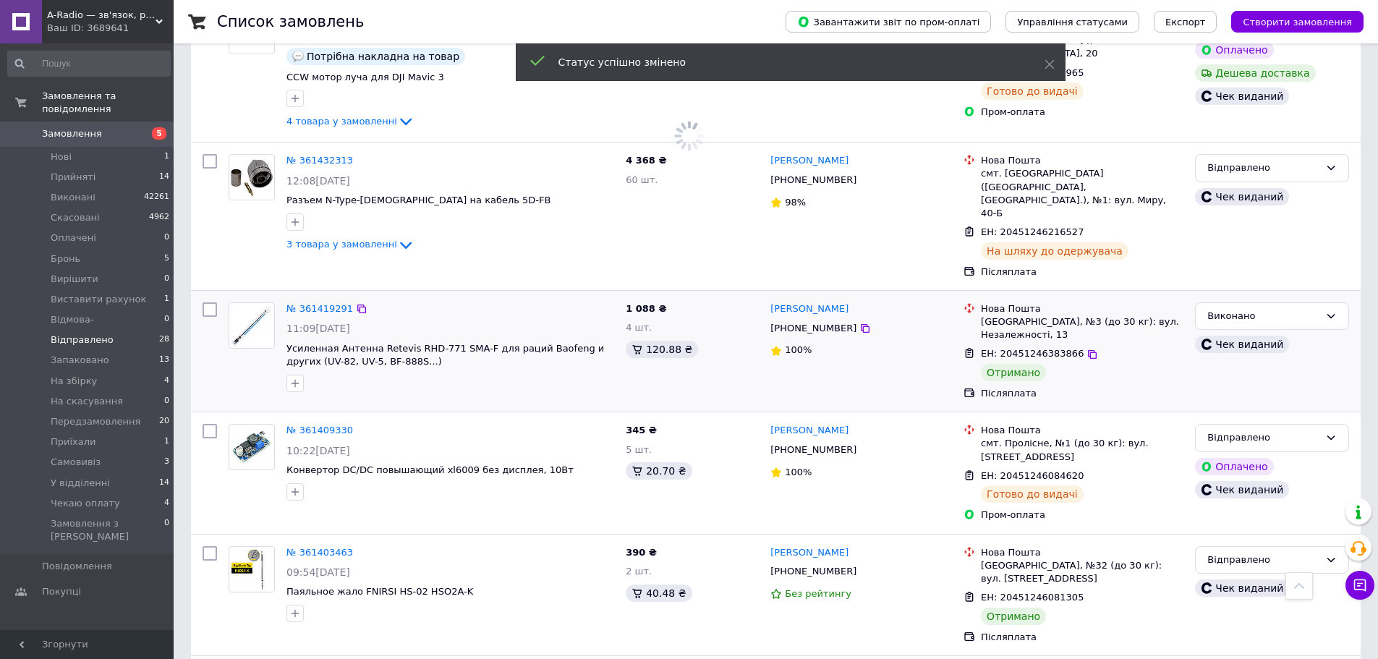
scroll to position [1542, 0]
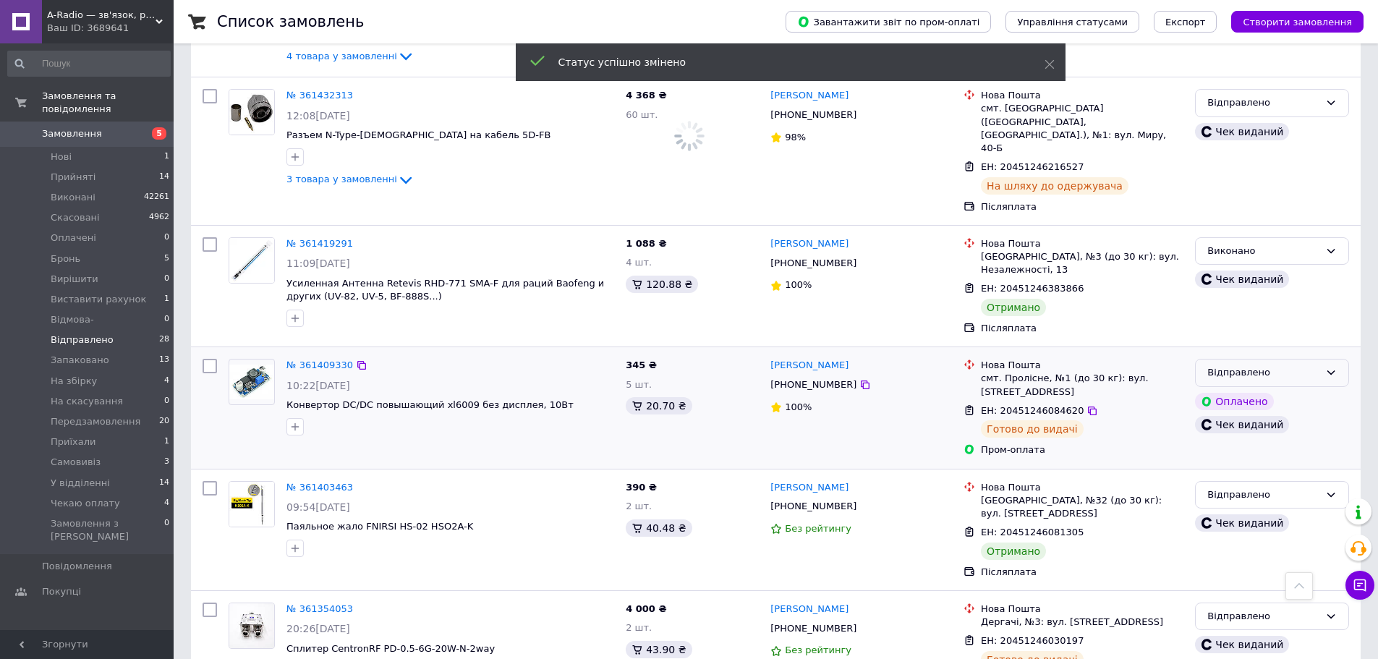
click at [1283, 365] on div "Відправлено" at bounding box center [1263, 372] width 112 height 15
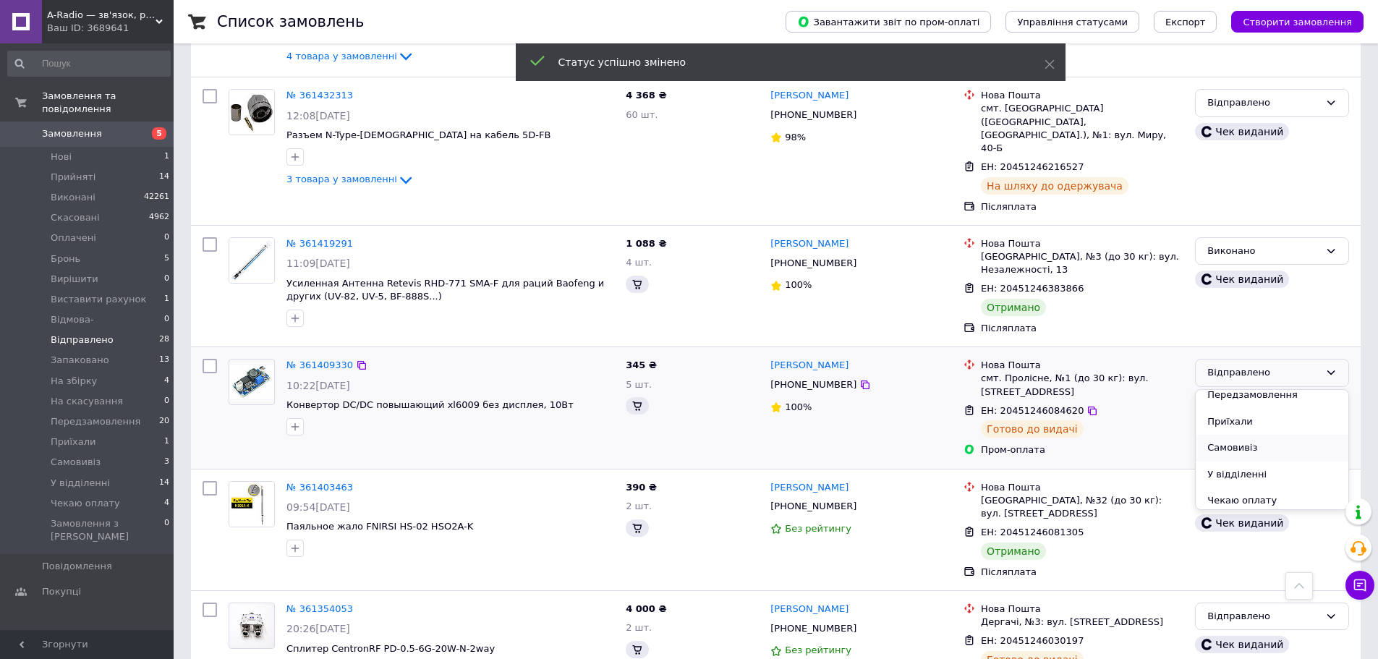
scroll to position [303, 0]
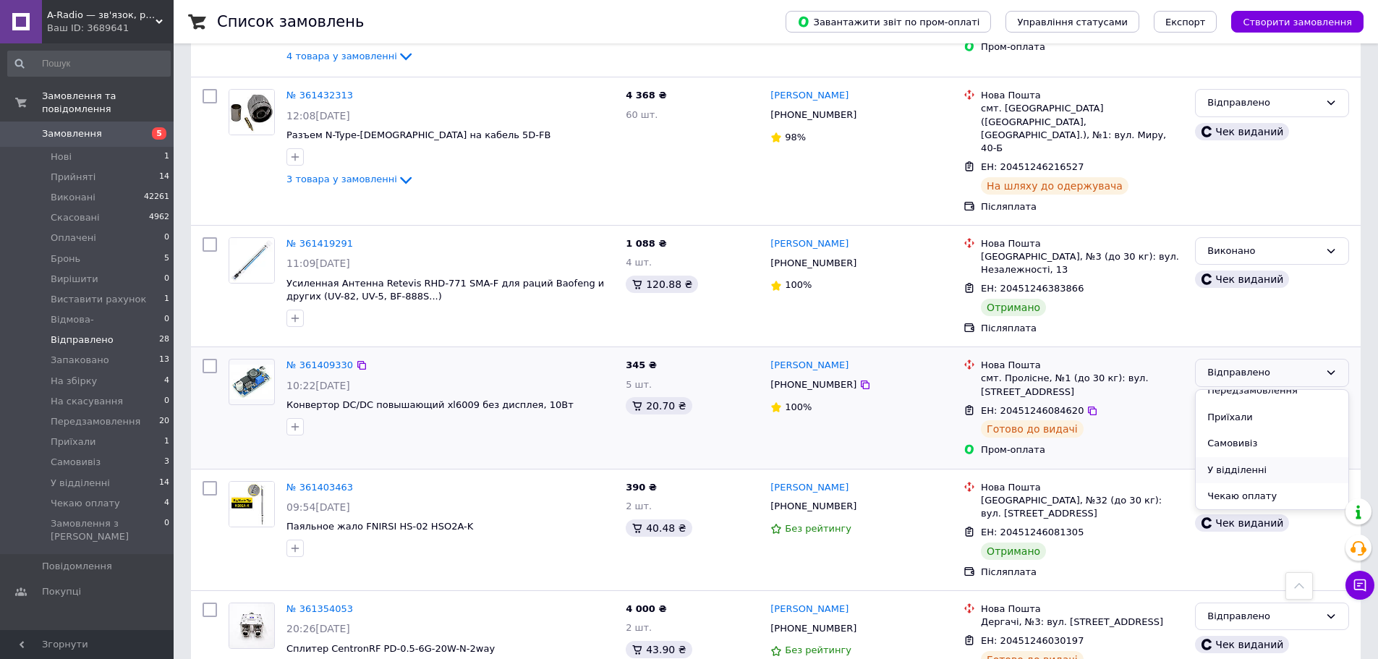
click at [1289, 457] on li "У відділенні" at bounding box center [1272, 470] width 153 height 27
click at [1287, 488] on div "Відправлено" at bounding box center [1263, 495] width 112 height 15
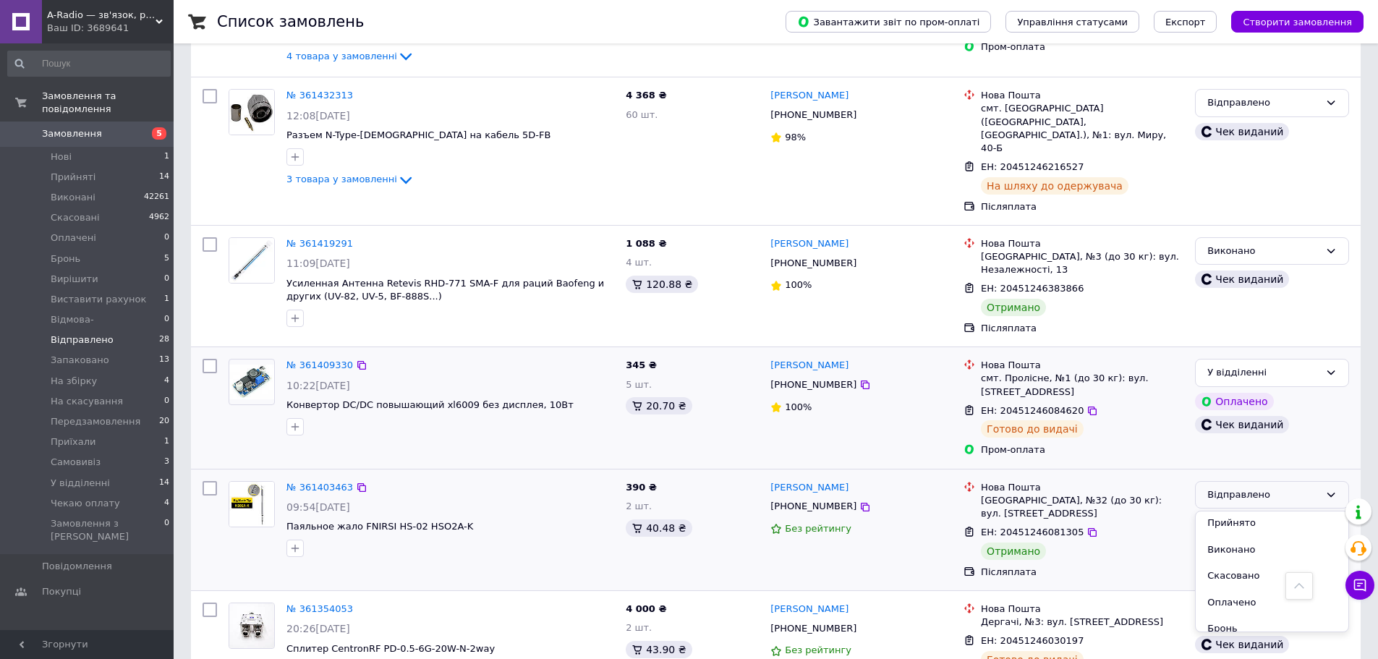
scroll to position [0, 0]
click at [1277, 538] on li "Виконано" at bounding box center [1272, 551] width 153 height 27
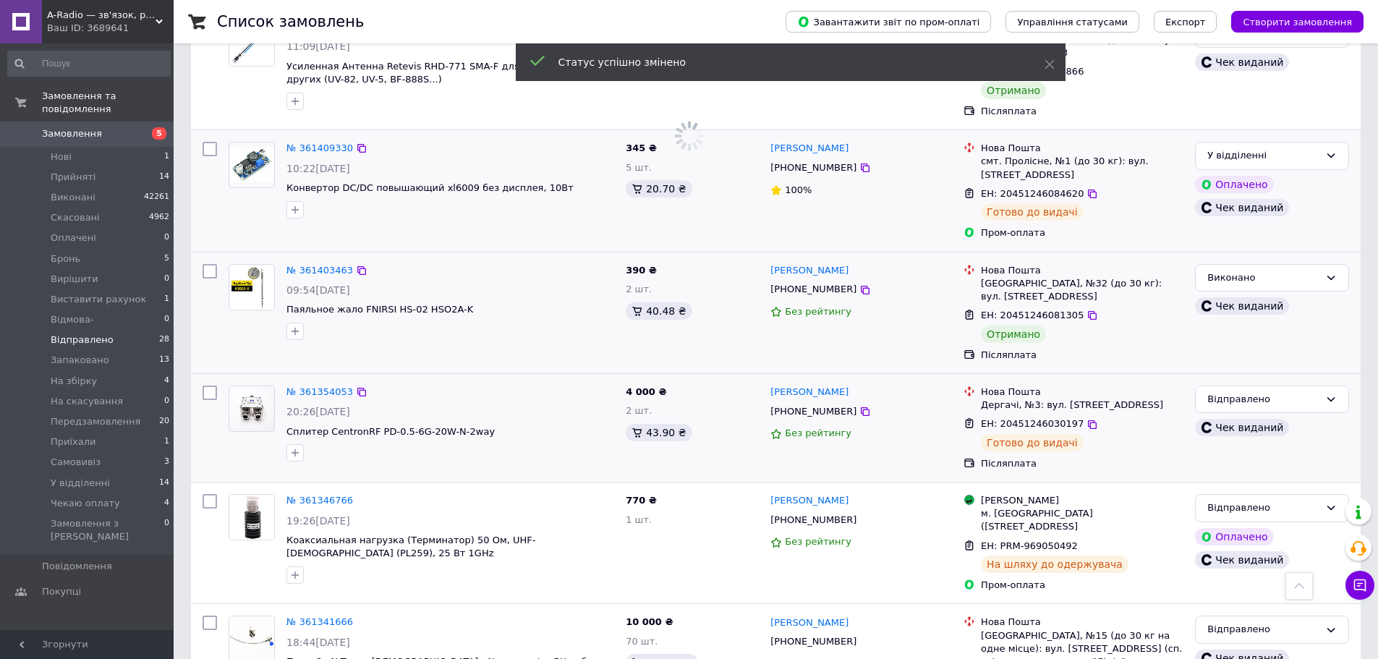
scroll to position [1527, 0]
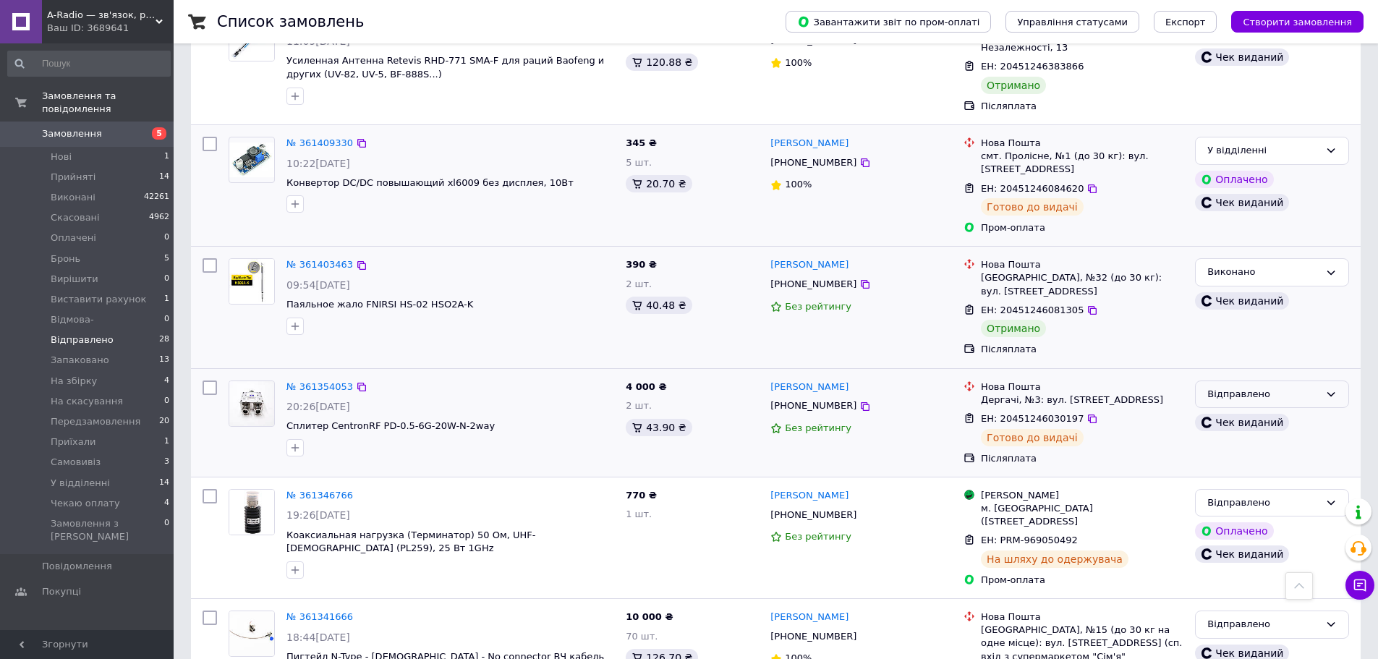
click at [1296, 387] on div "Відправлено" at bounding box center [1263, 394] width 112 height 15
click at [1276, 478] on li "У відділенні" at bounding box center [1272, 491] width 153 height 27
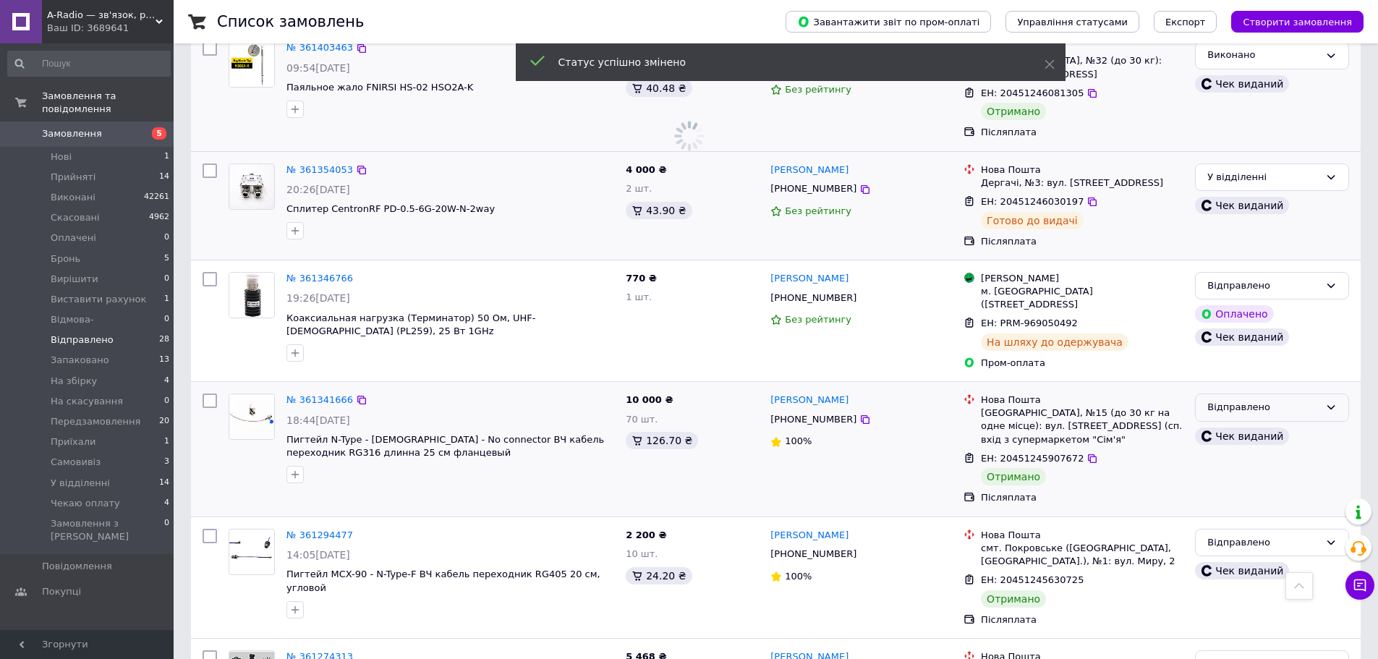
scroll to position [1976, 0]
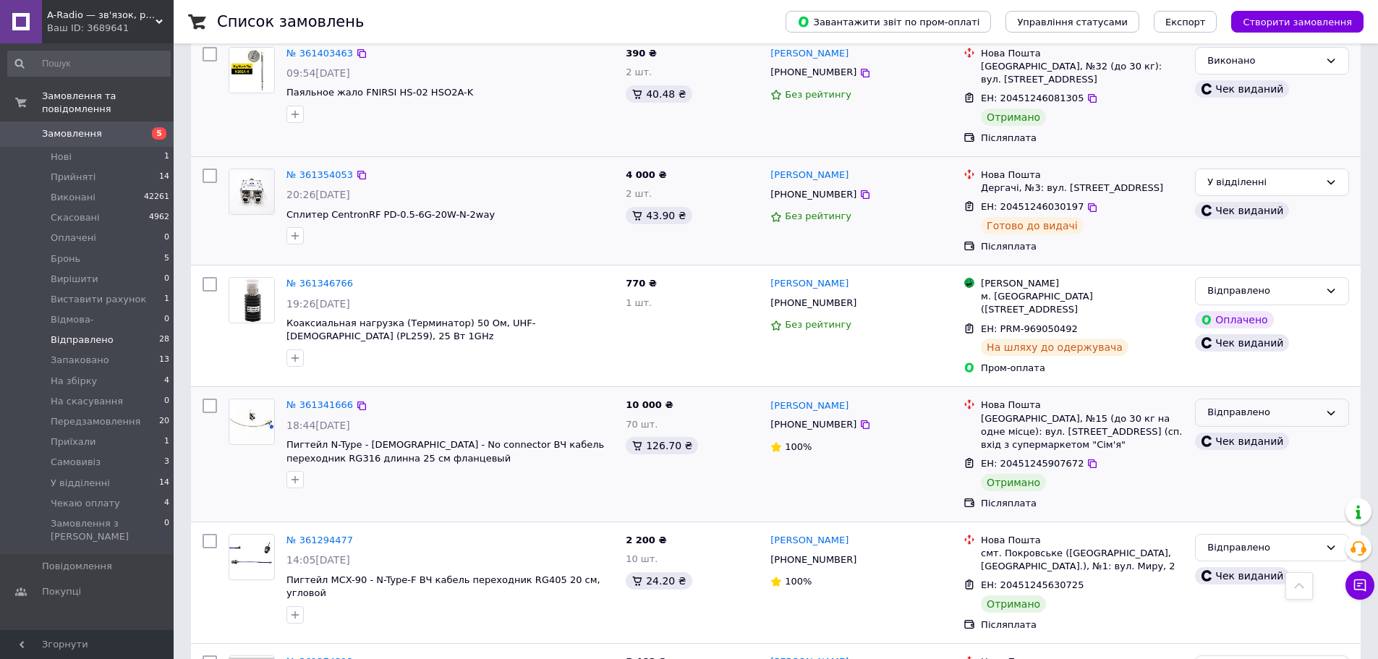
click at [1294, 405] on div "Відправлено" at bounding box center [1263, 412] width 112 height 15
click at [1294, 456] on li "Виконано" at bounding box center [1272, 469] width 153 height 27
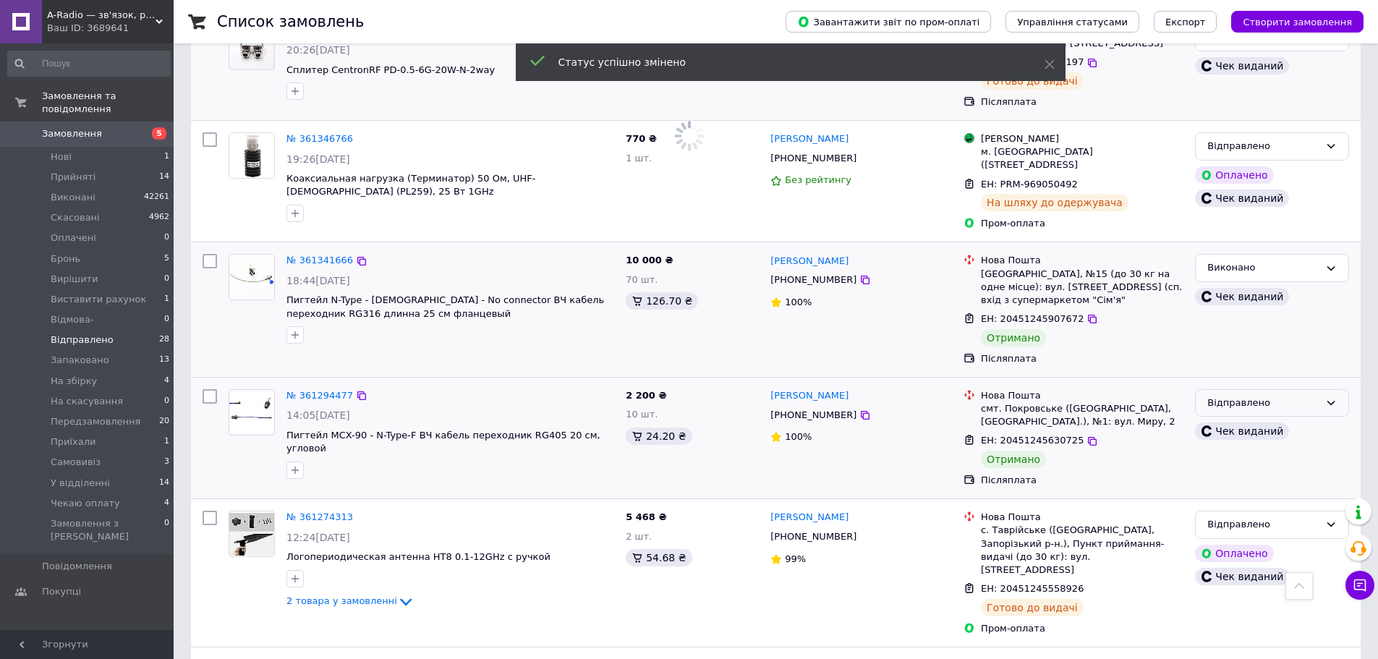
scroll to position [1888, 0]
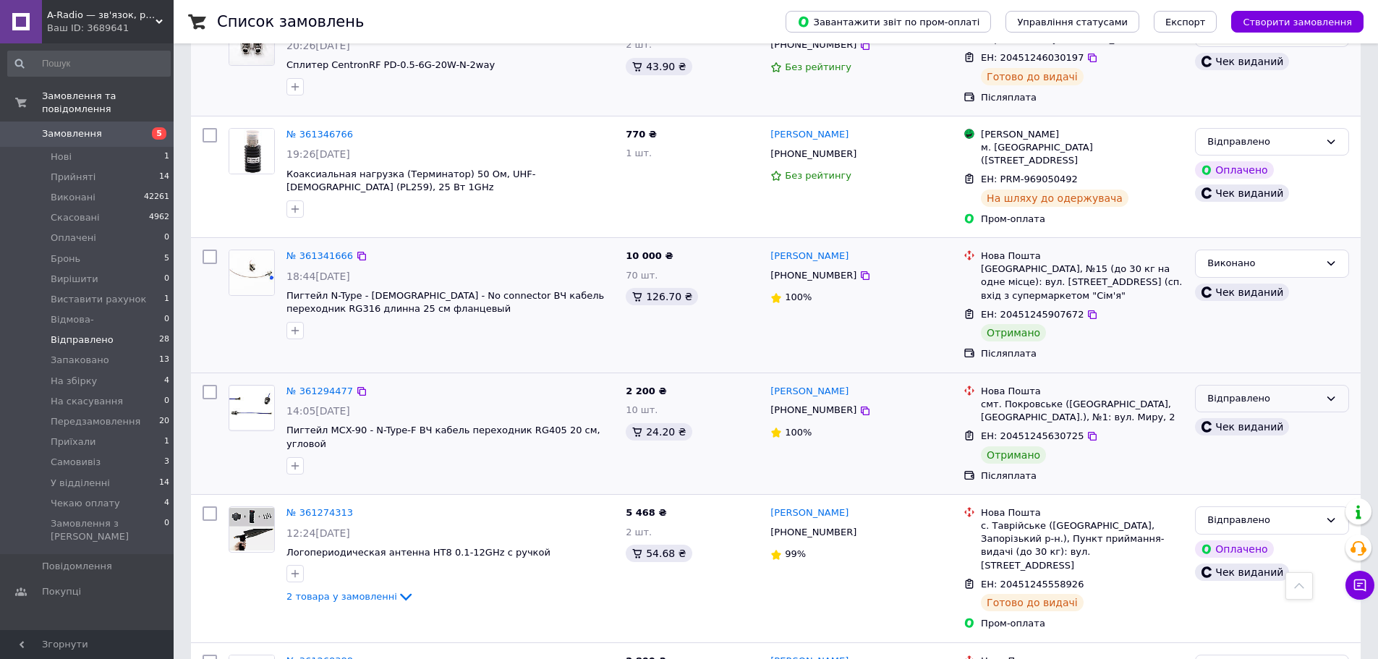
click at [1296, 391] on div "Відправлено" at bounding box center [1263, 398] width 112 height 15
click at [1286, 442] on li "Виконано" at bounding box center [1272, 455] width 153 height 27
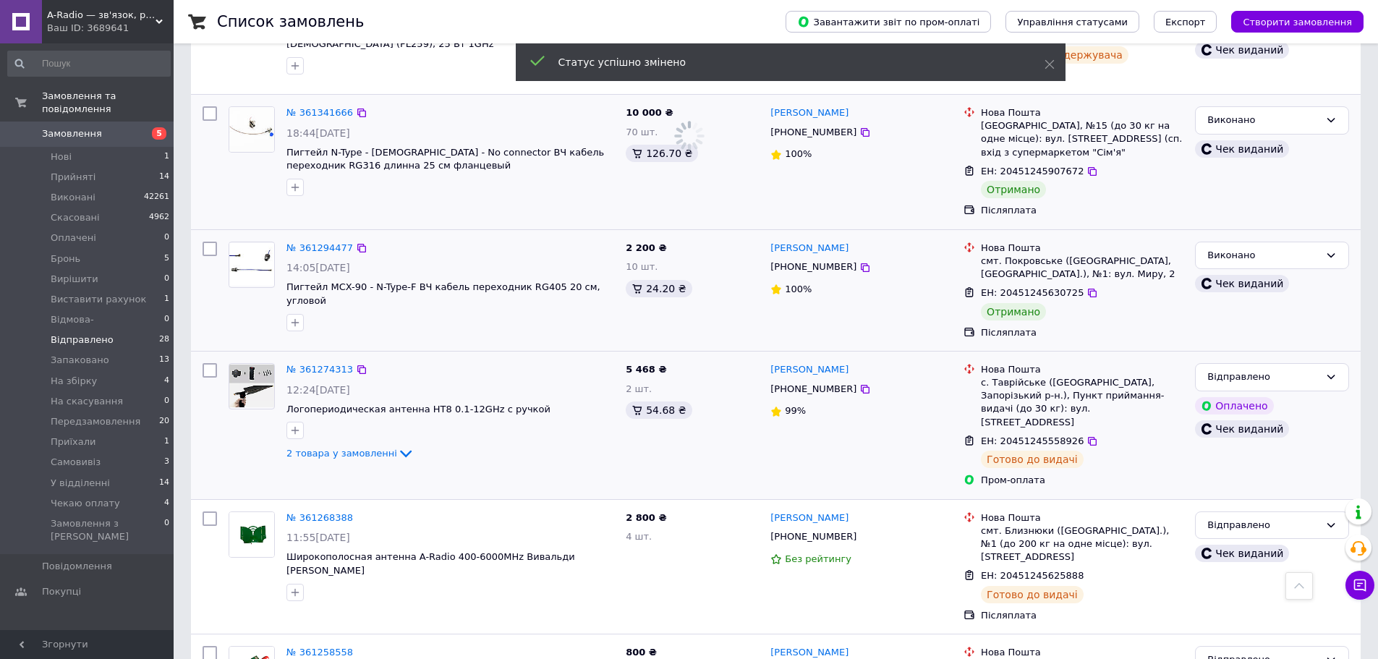
scroll to position [2033, 0]
click at [1299, 368] on div "Відправлено" at bounding box center [1263, 375] width 112 height 15
click at [1294, 460] on li "У відділенні" at bounding box center [1272, 473] width 153 height 27
click at [1299, 517] on div "Відправлено" at bounding box center [1263, 524] width 112 height 15
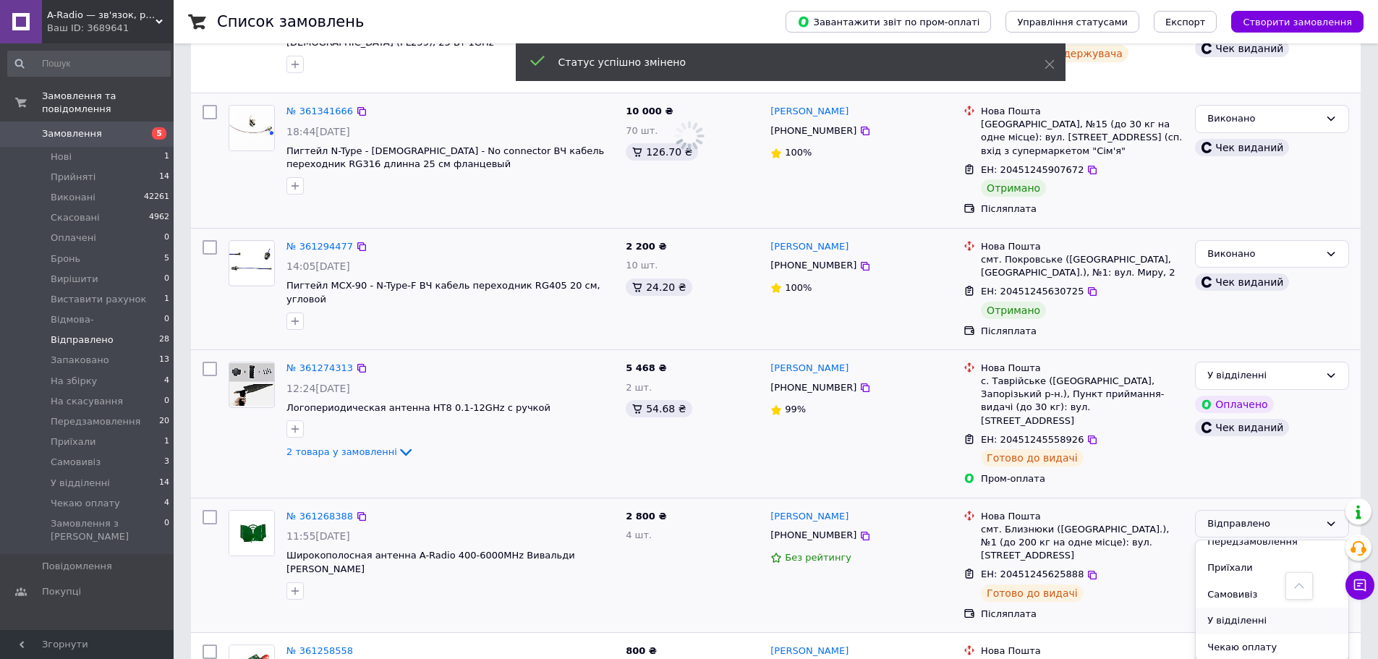
click at [1280, 608] on li "У відділенні" at bounding box center [1272, 621] width 153 height 27
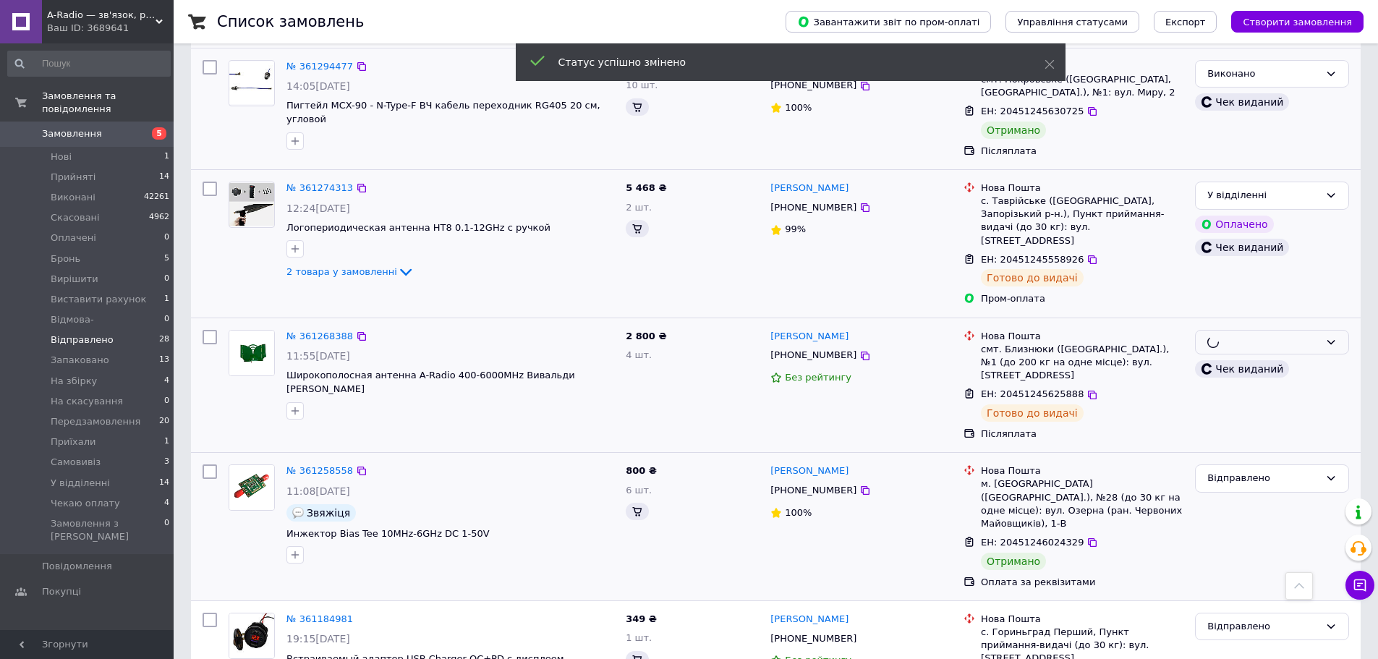
scroll to position [2250, 0]
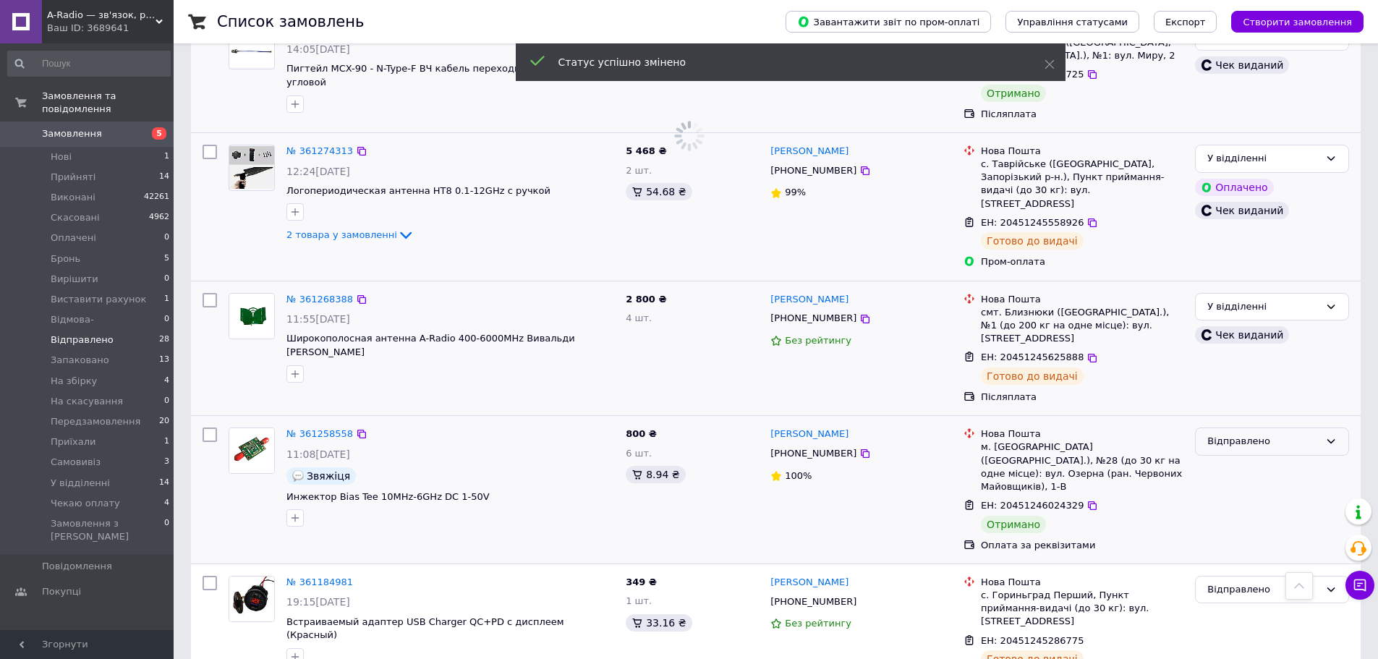
click at [1281, 434] on div "Відправлено" at bounding box center [1263, 441] width 112 height 15
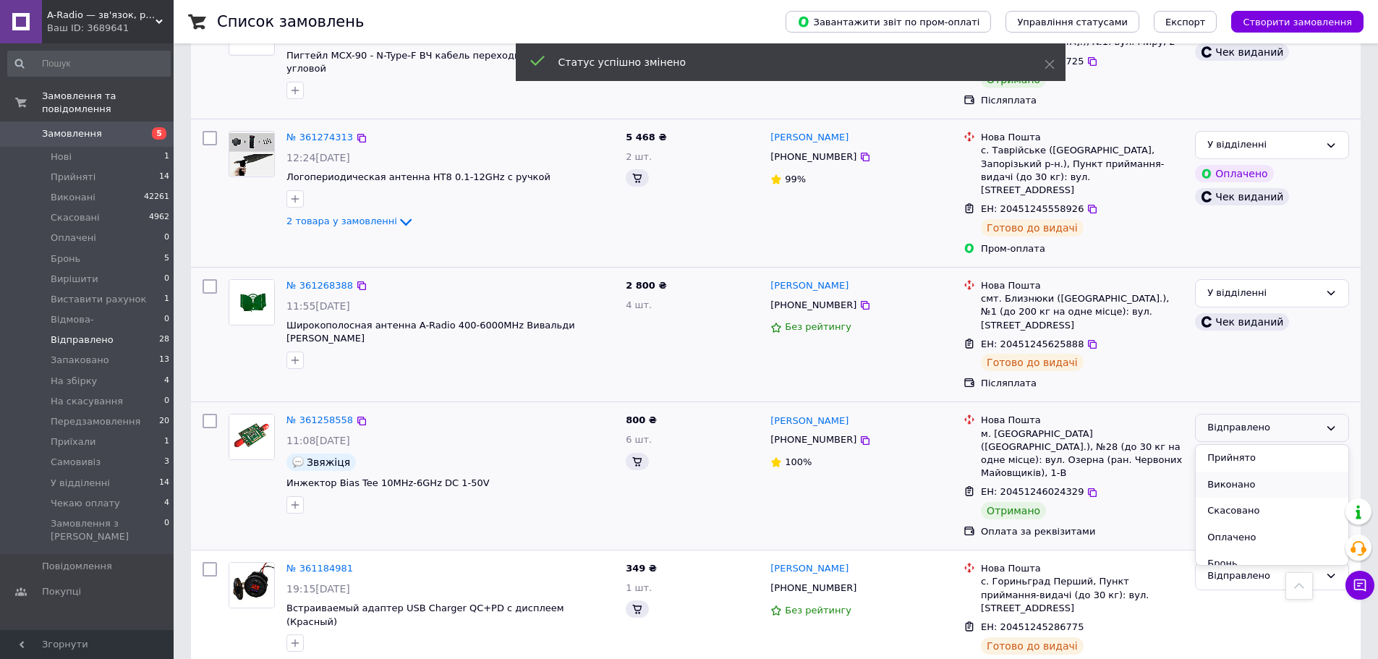
click at [1270, 472] on li "Виконано" at bounding box center [1272, 485] width 153 height 27
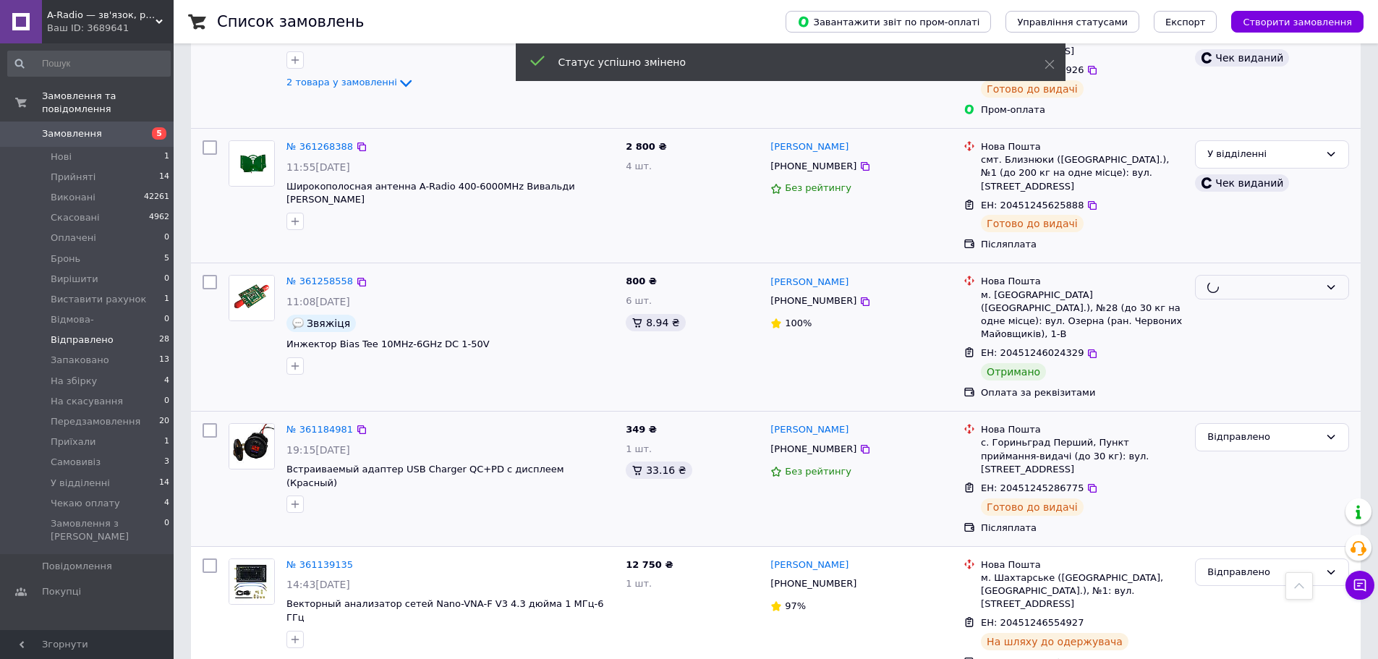
scroll to position [1775, 0]
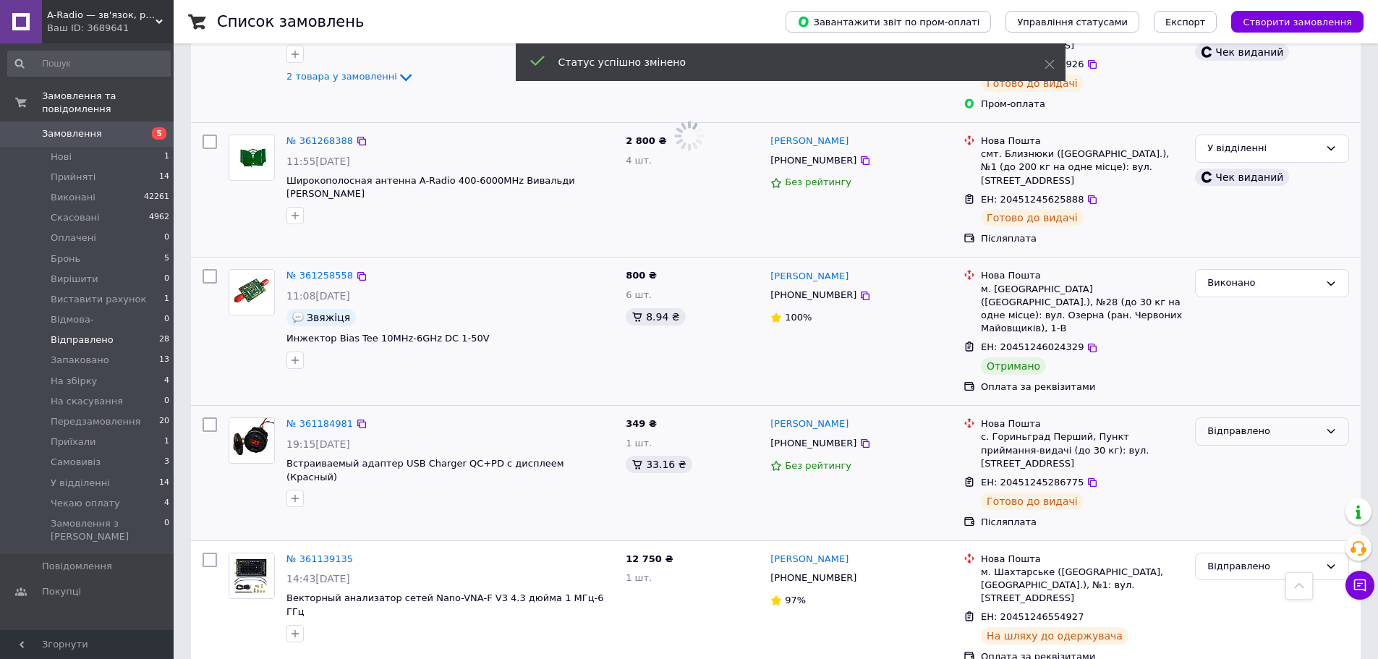
click at [1274, 424] on div "Відправлено" at bounding box center [1263, 431] width 112 height 15
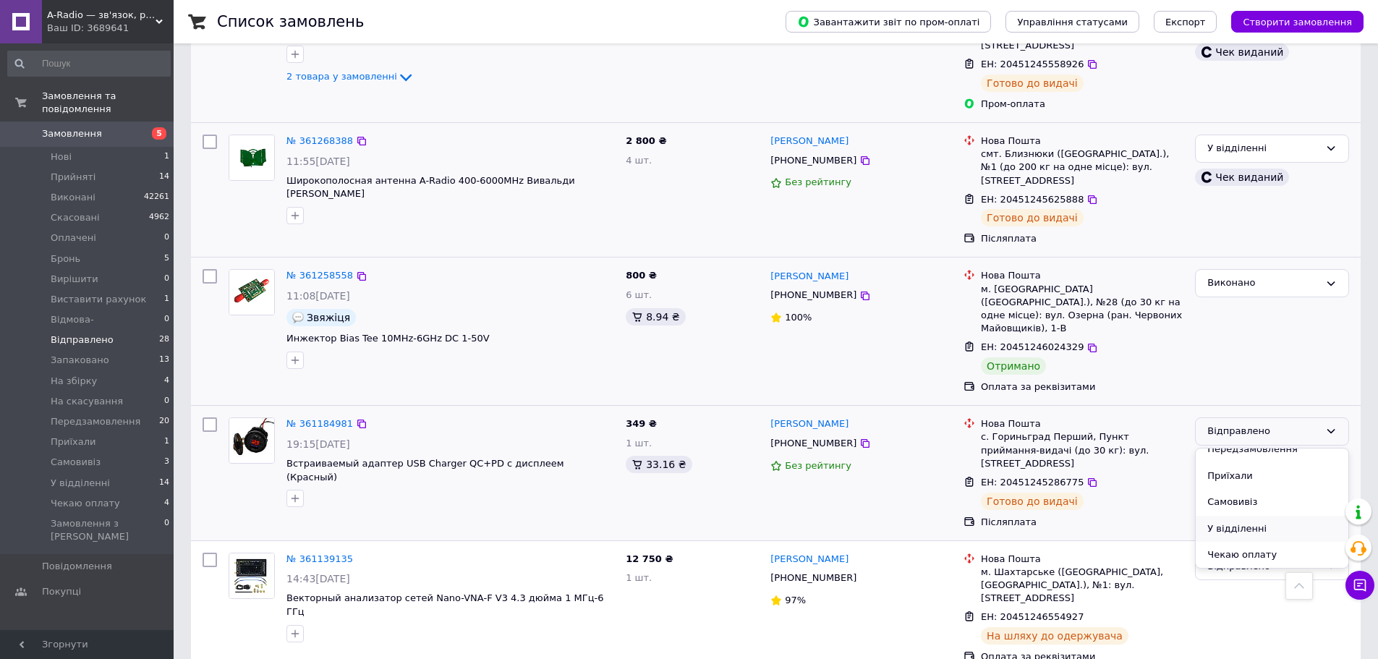
click at [1280, 516] on li "У відділенні" at bounding box center [1272, 529] width 153 height 27
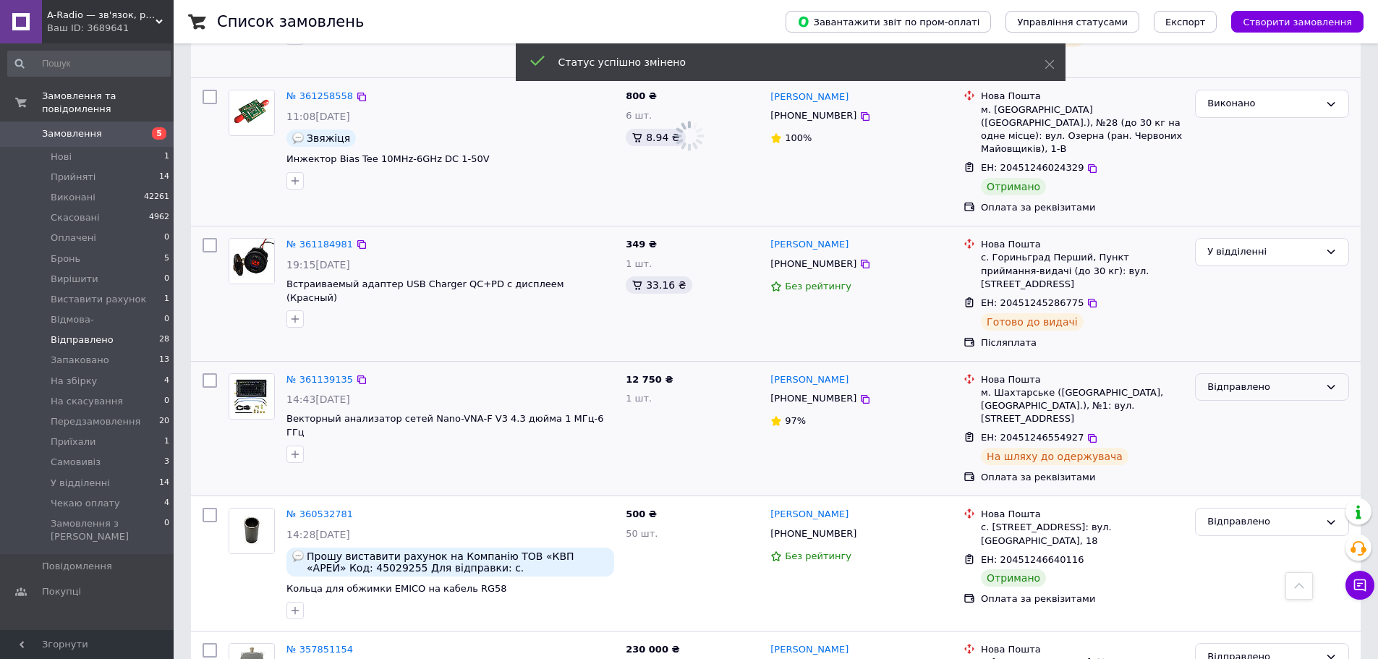
scroll to position [1992, 0]
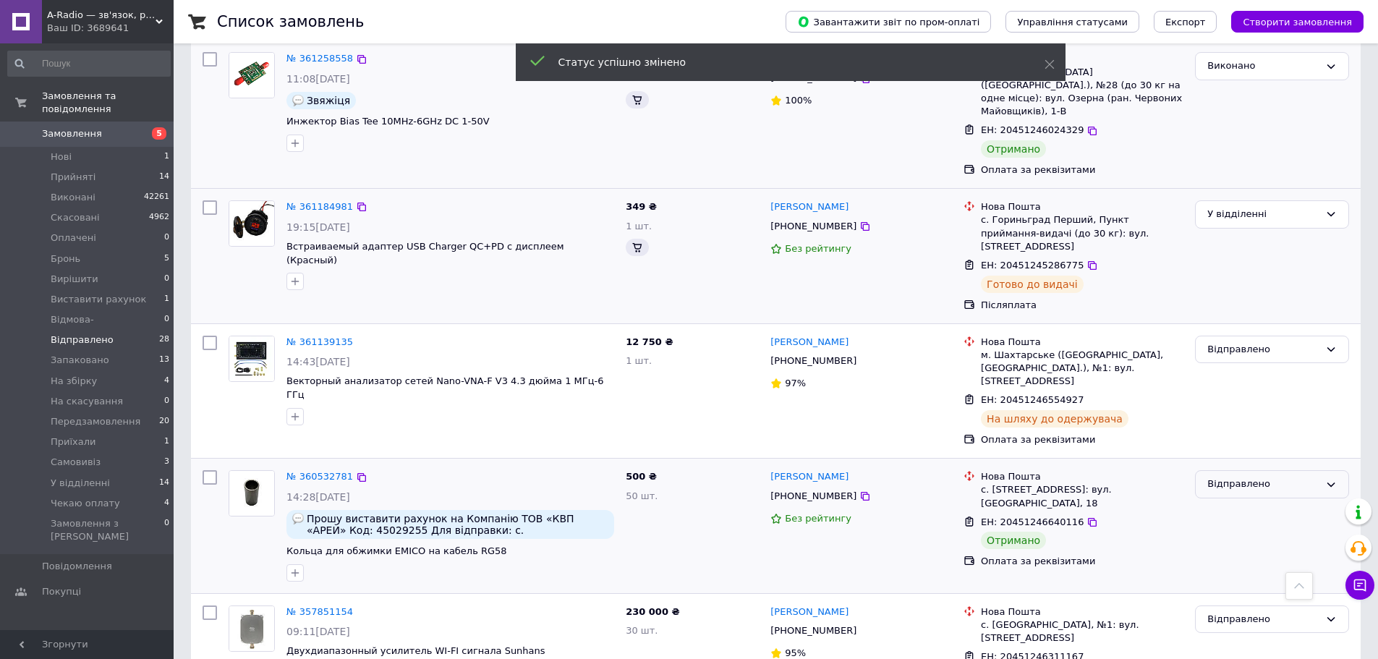
click at [1255, 477] on div "Відправлено" at bounding box center [1263, 484] width 112 height 15
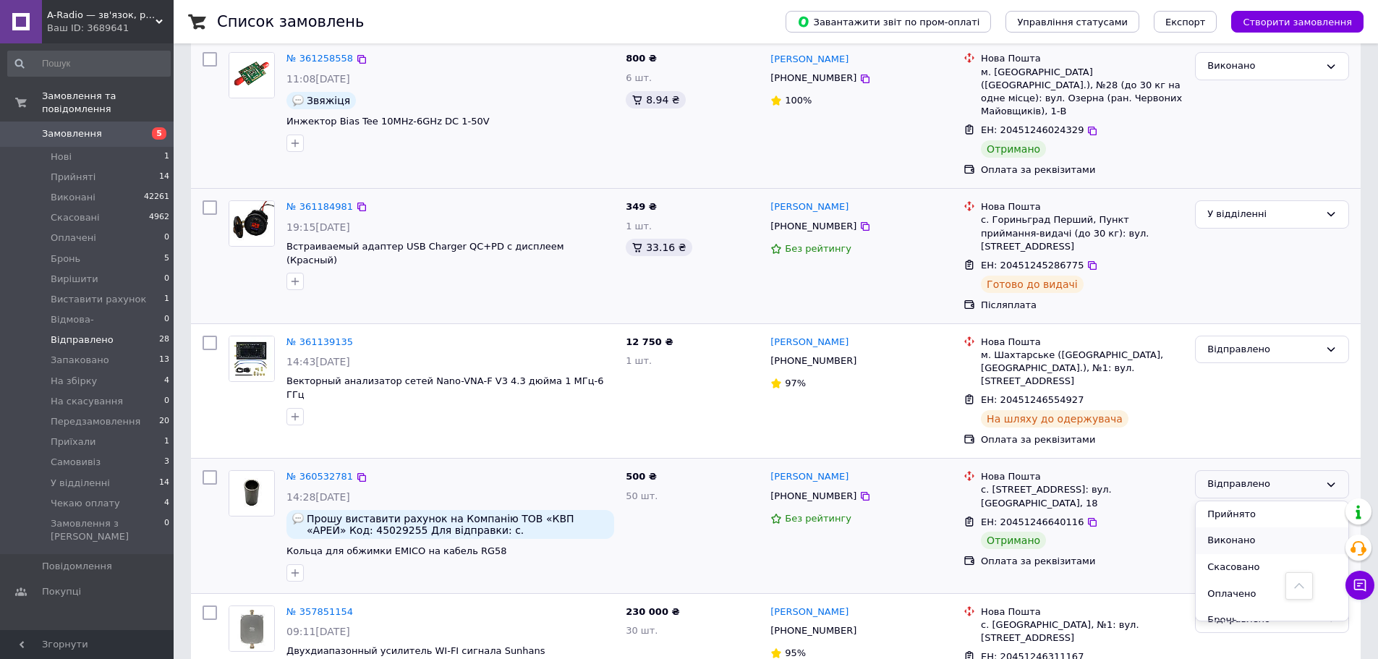
click at [1249, 527] on li "Виконано" at bounding box center [1272, 540] width 153 height 27
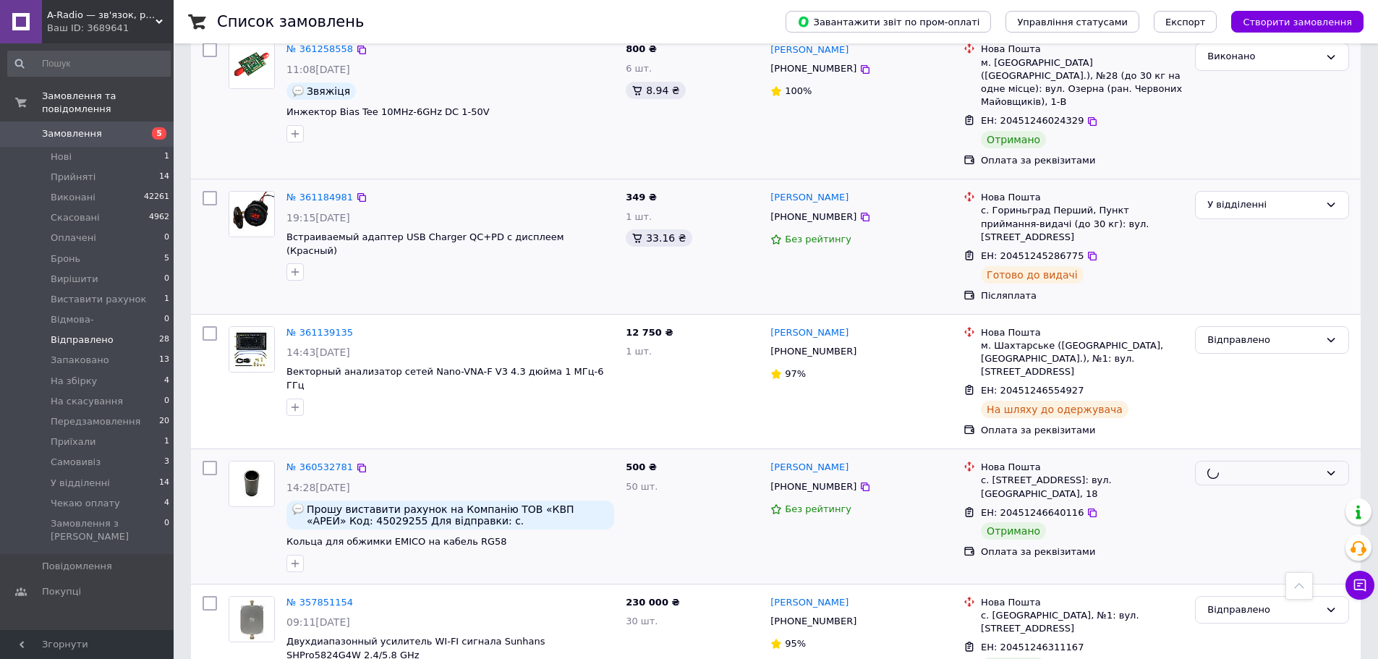
scroll to position [2064, 0]
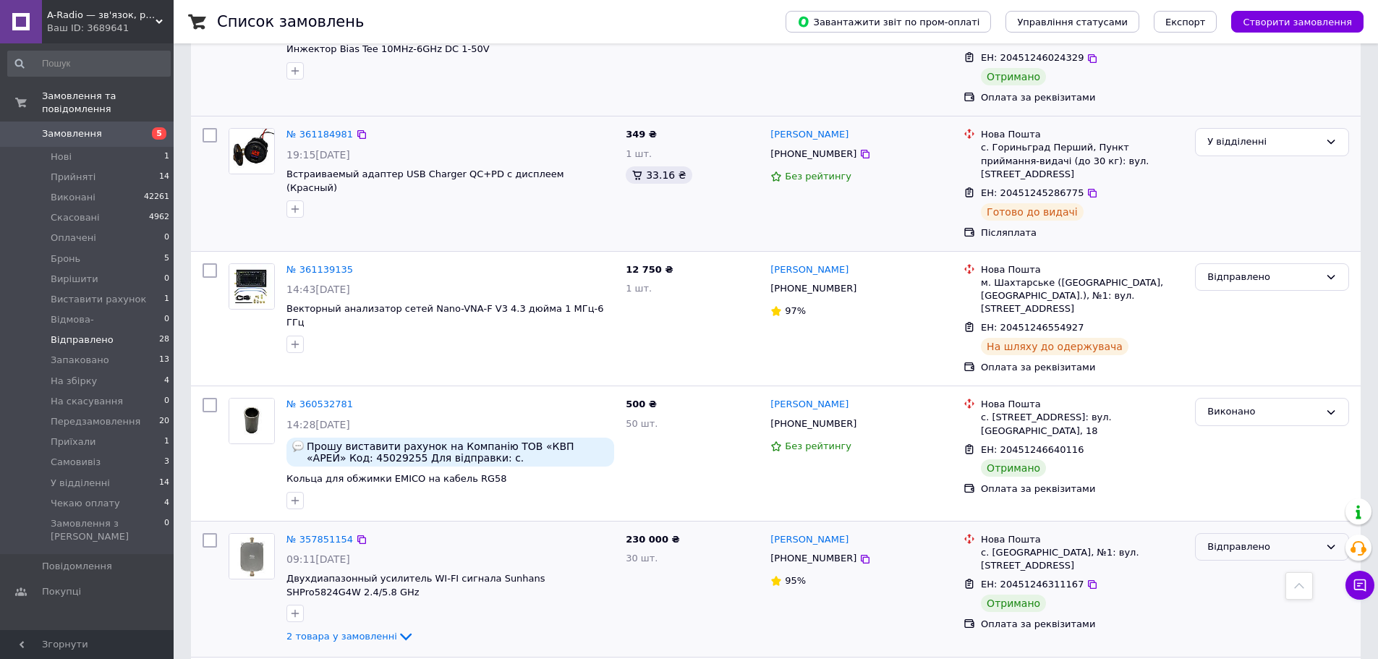
click at [1240, 540] on div "Відправлено" at bounding box center [1263, 547] width 112 height 15
click at [1242, 590] on li "Виконано" at bounding box center [1272, 603] width 153 height 27
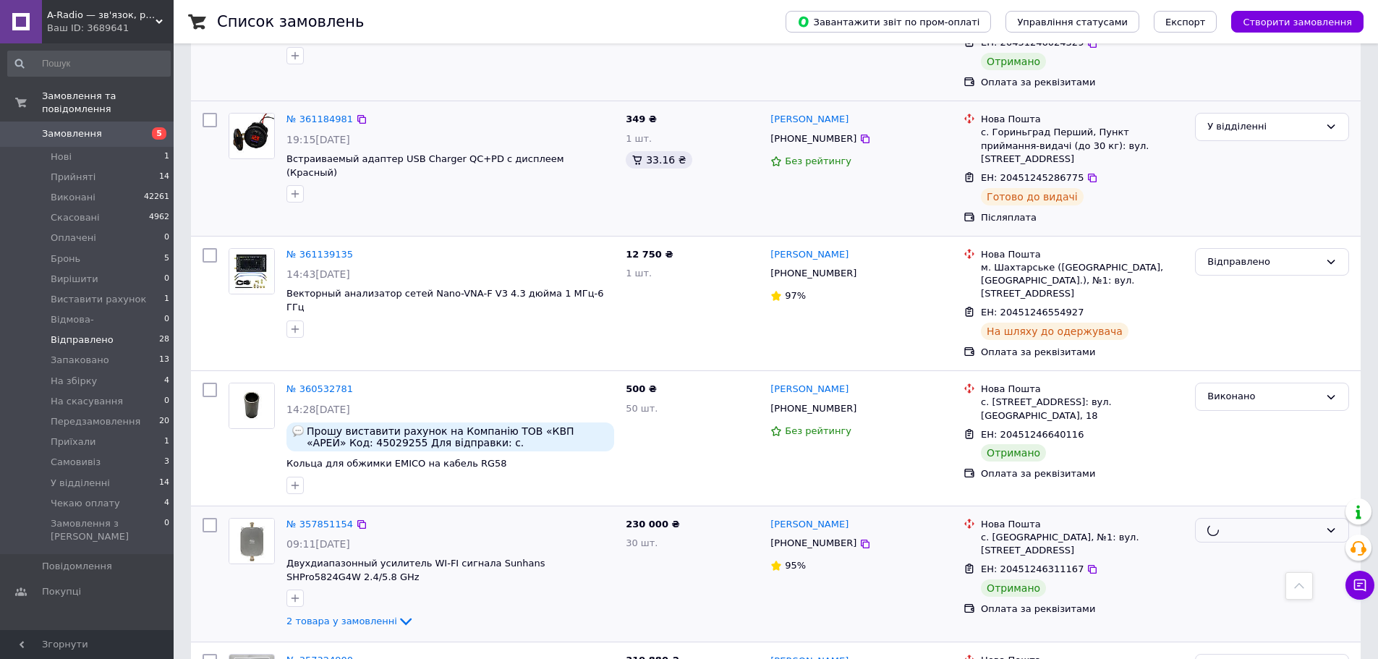
scroll to position [2084, 0]
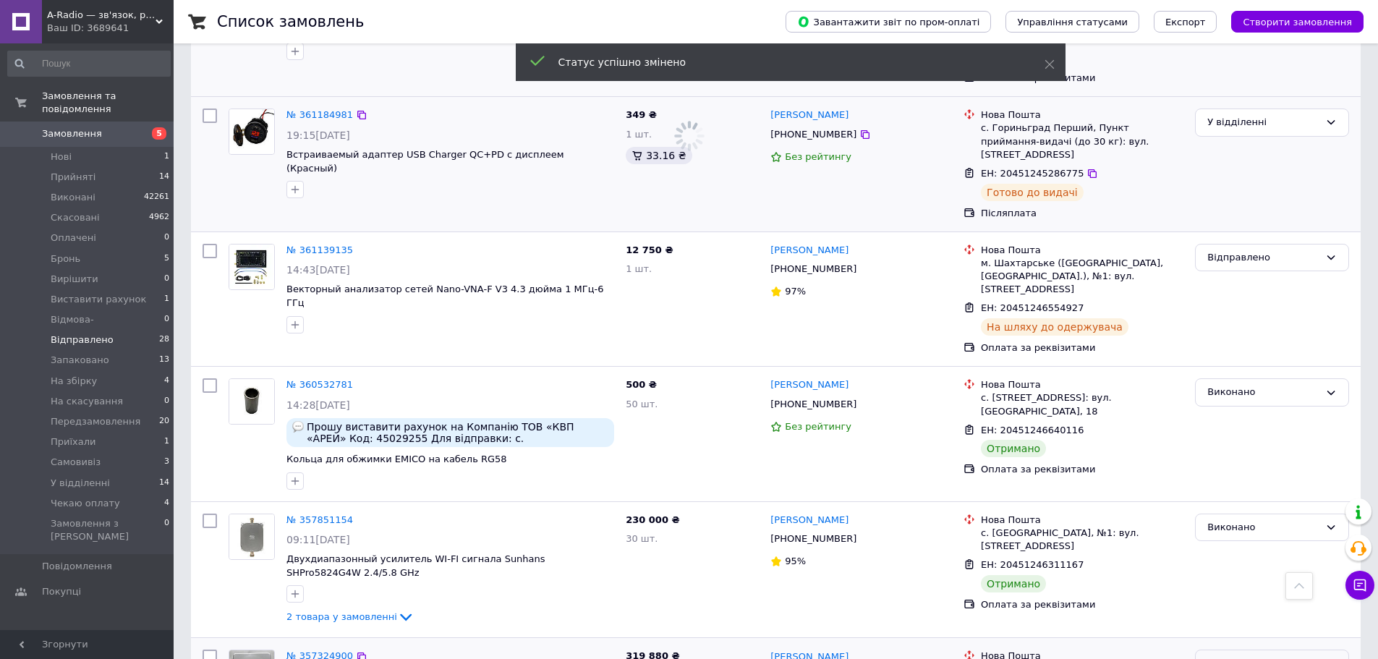
click at [1237, 656] on div "Відправлено" at bounding box center [1263, 663] width 112 height 15
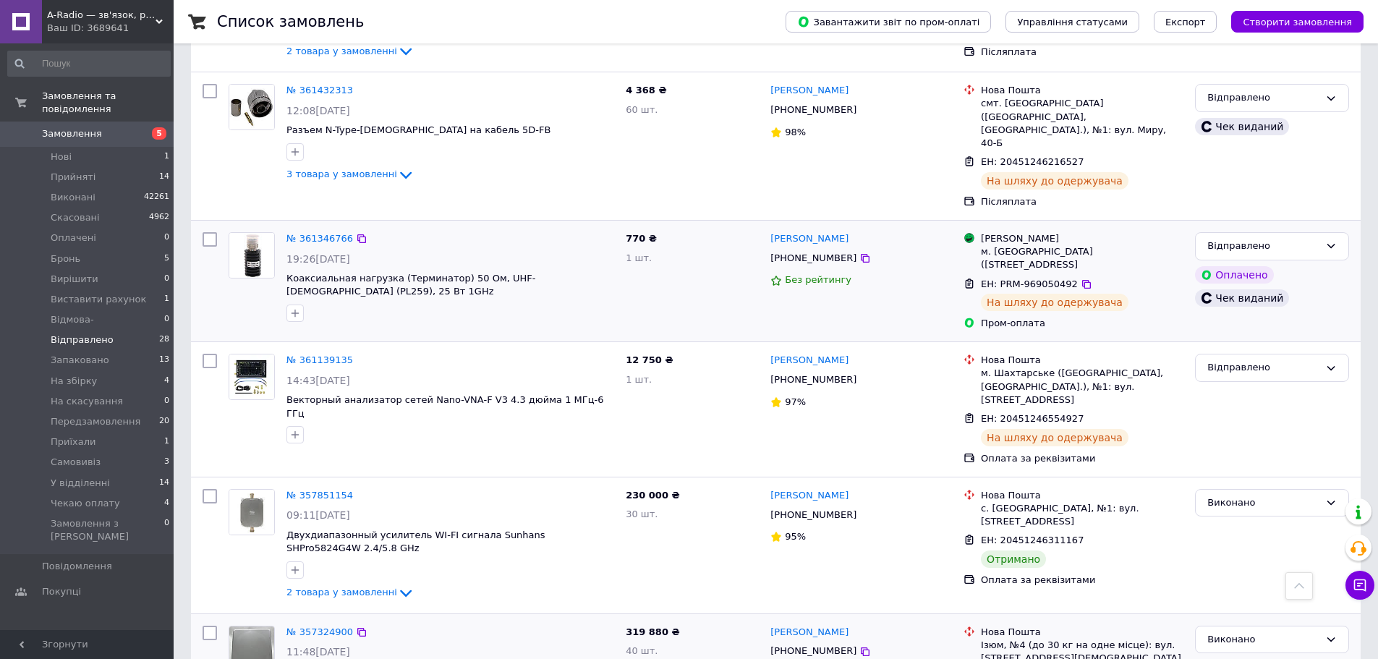
scroll to position [1070, 0]
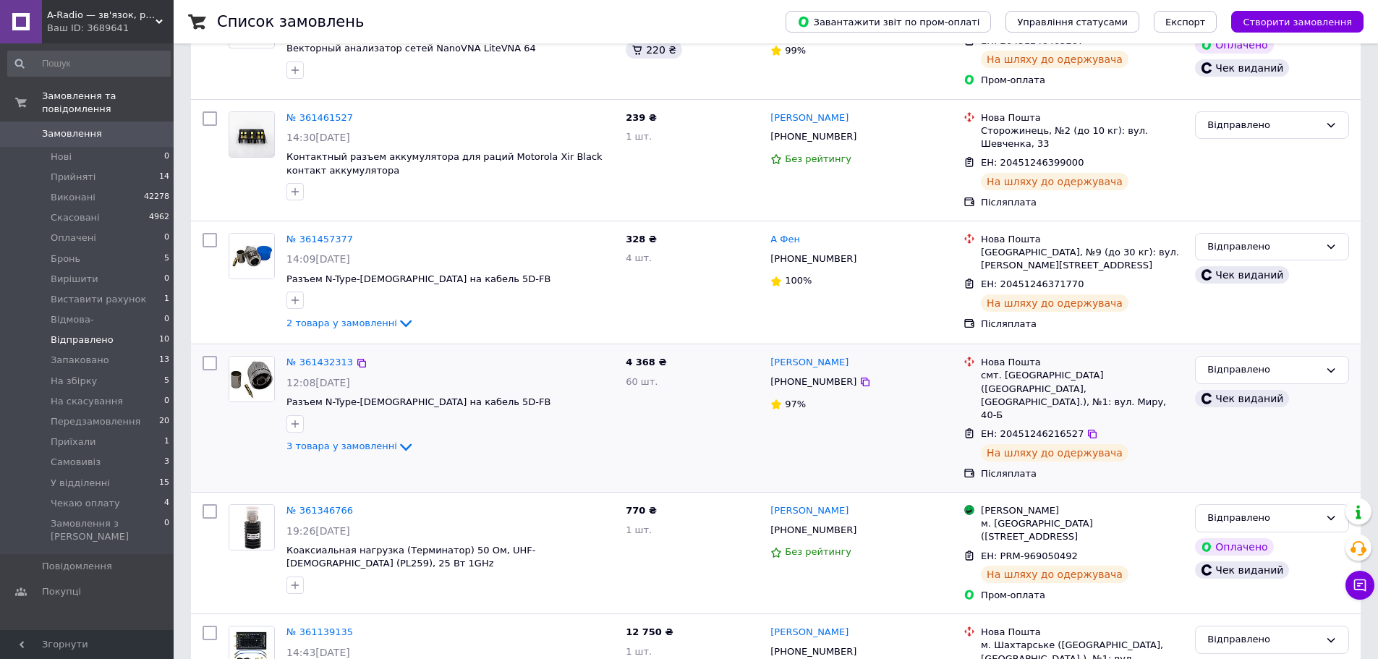
scroll to position [812, 0]
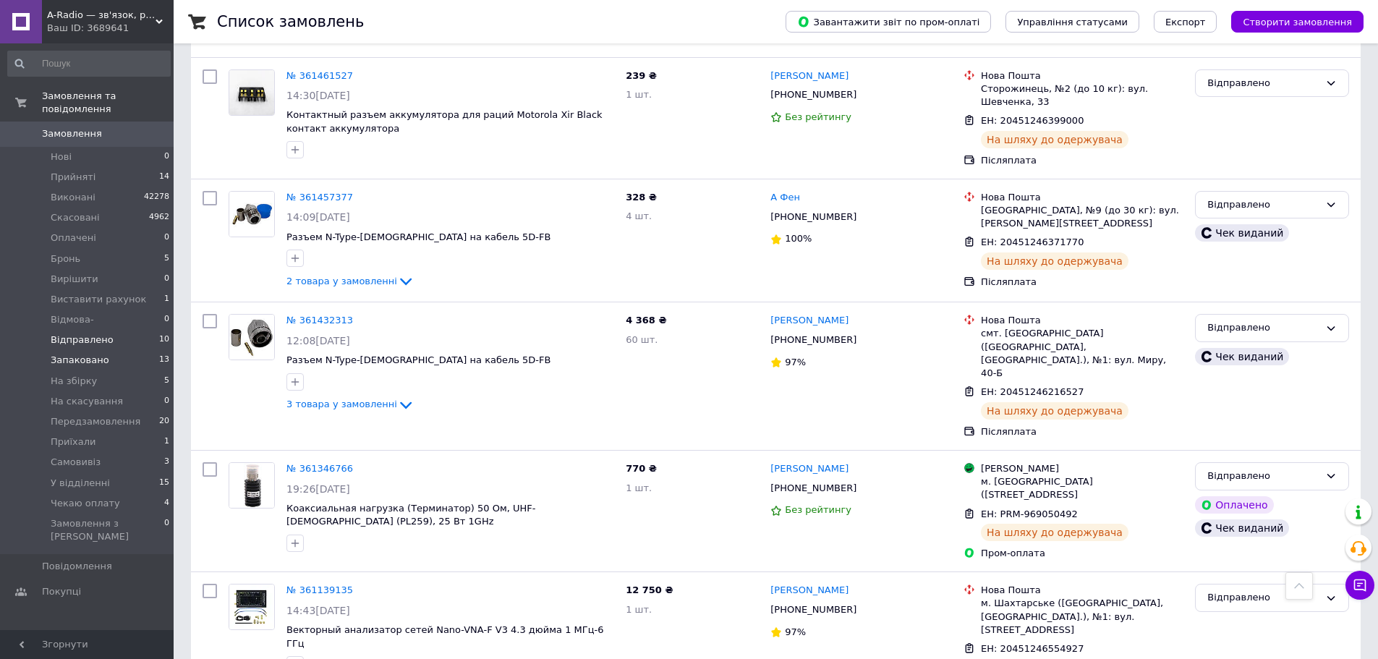
click at [75, 354] on span "Запаковано" at bounding box center [80, 360] width 59 height 13
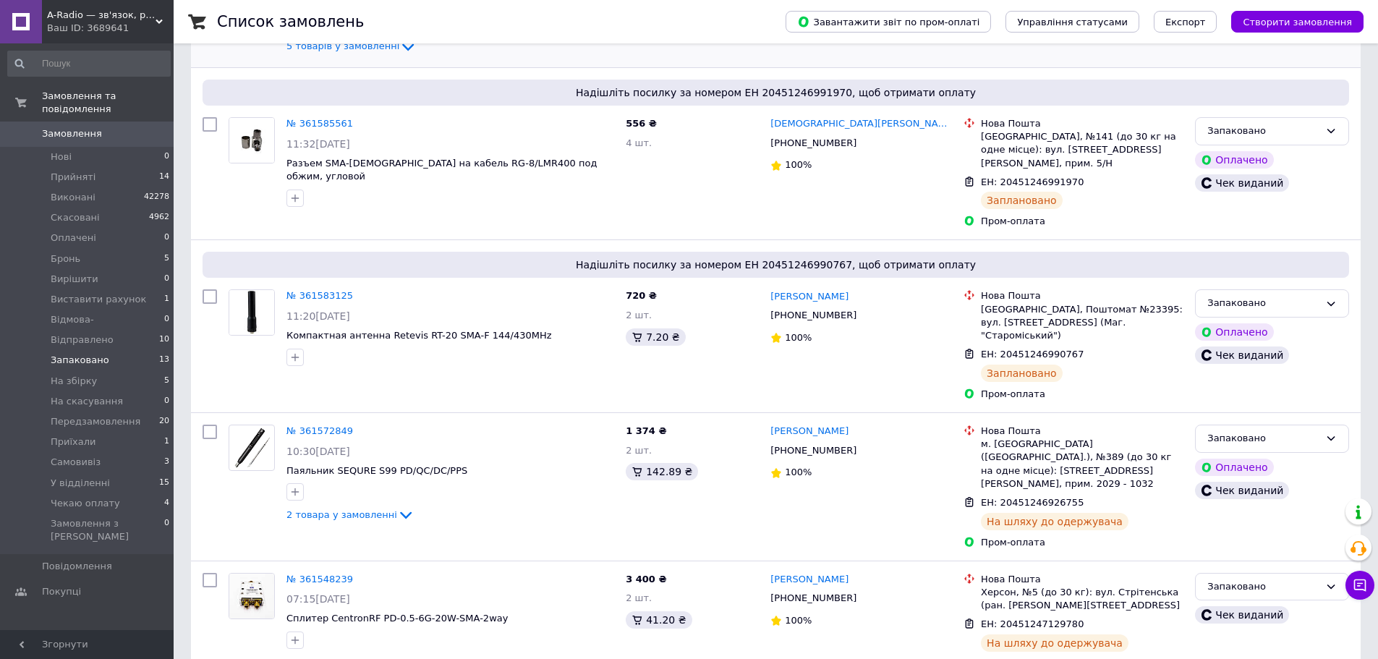
scroll to position [651, 0]
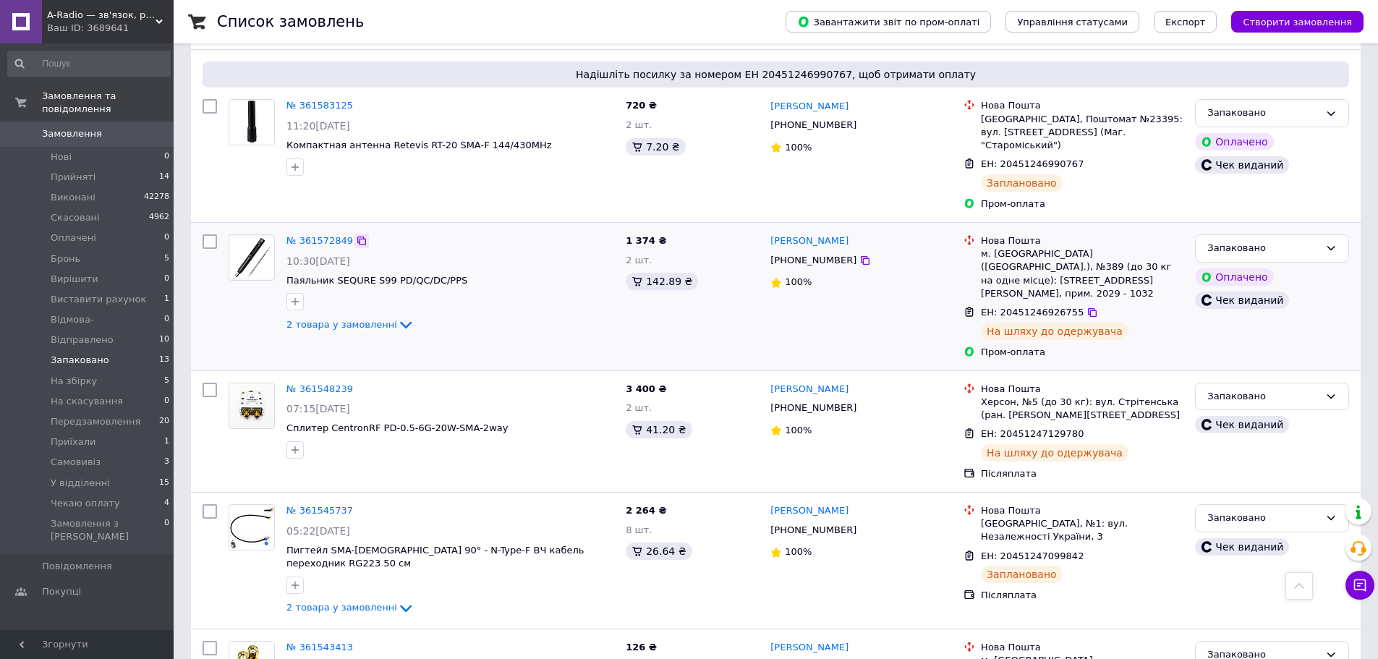
click at [357, 237] on icon at bounding box center [361, 241] width 9 height 9
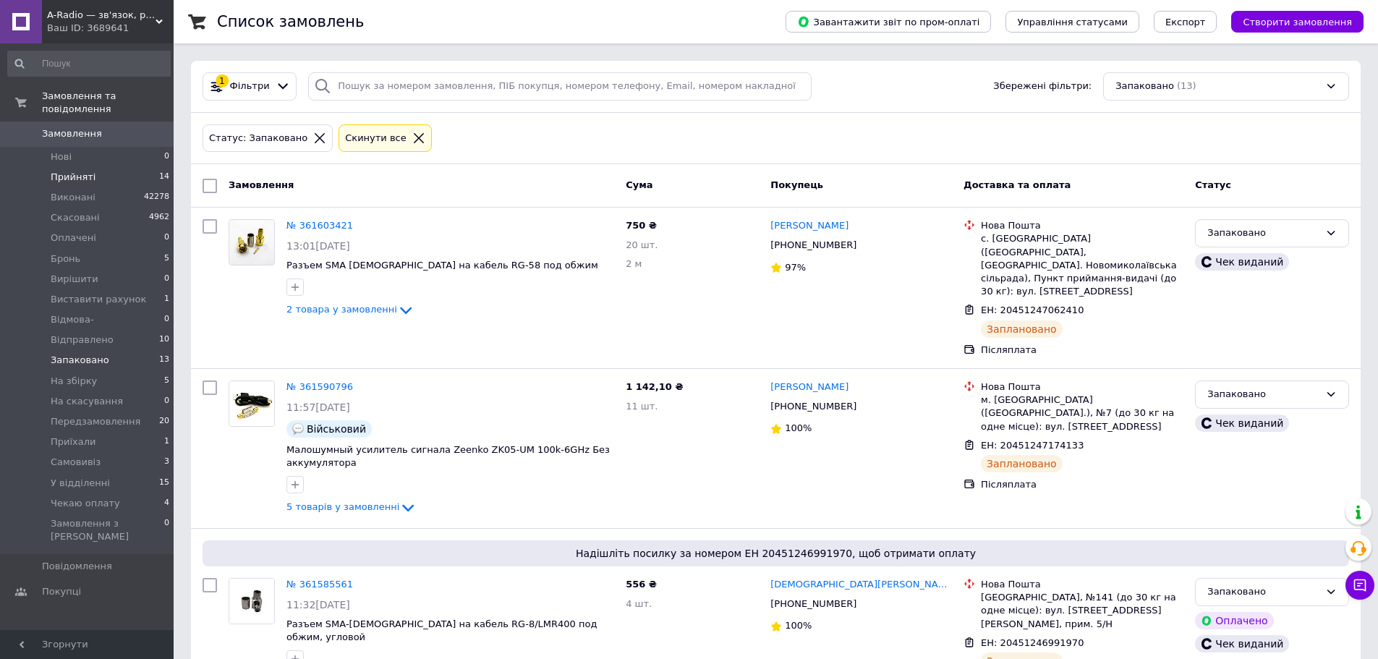
click at [78, 171] on span "Прийняті" at bounding box center [73, 177] width 45 height 13
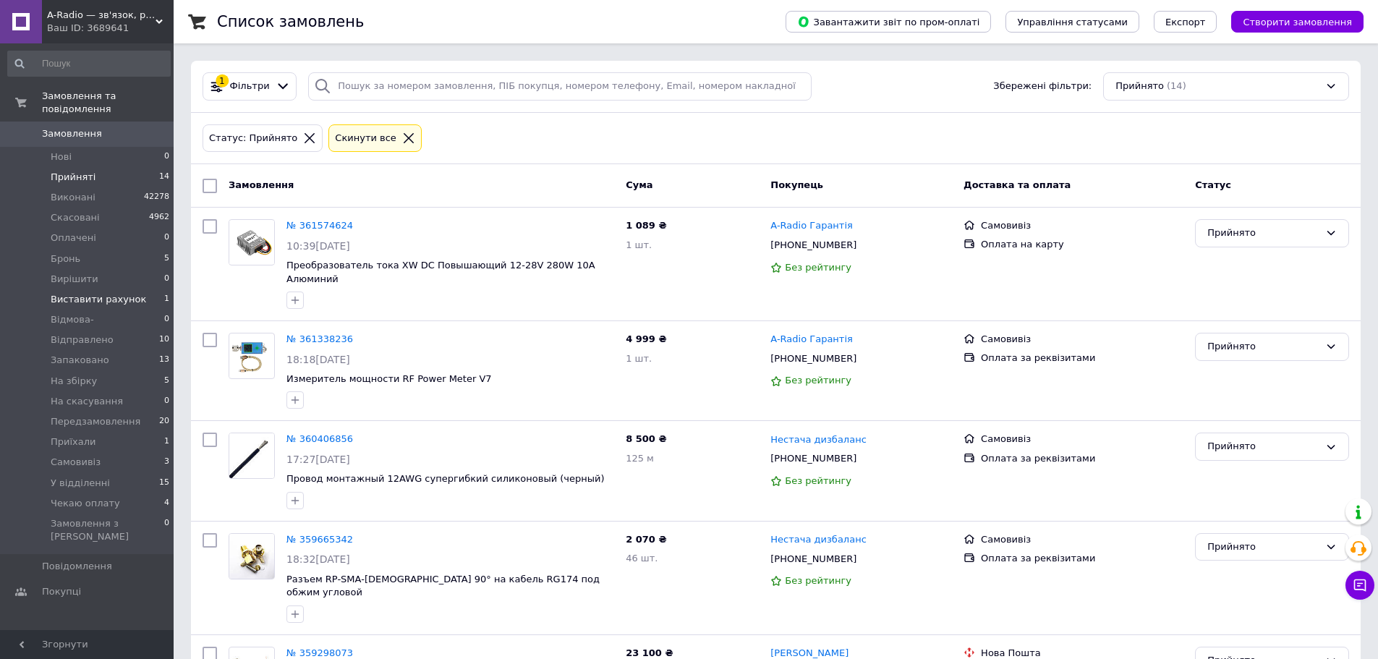
click at [72, 293] on span "Виставити рахунок" at bounding box center [98, 299] width 95 height 13
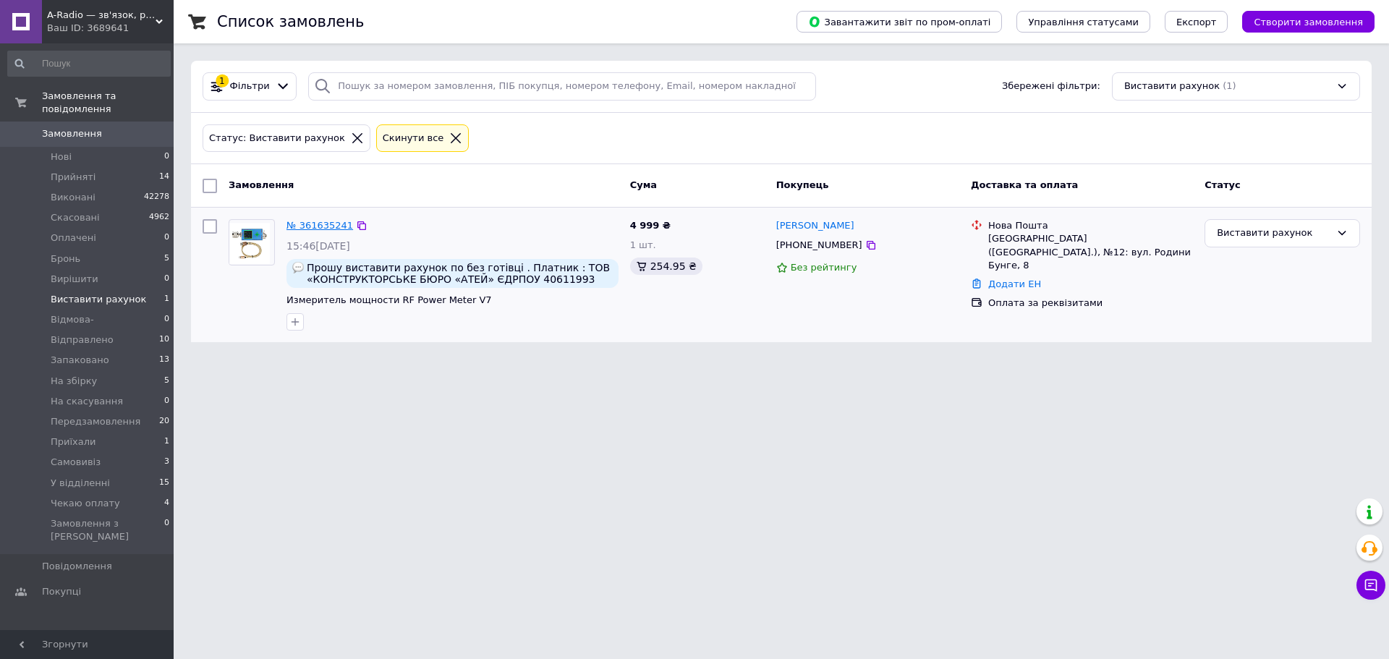
click at [321, 226] on link "№ 361635241" at bounding box center [319, 225] width 67 height 11
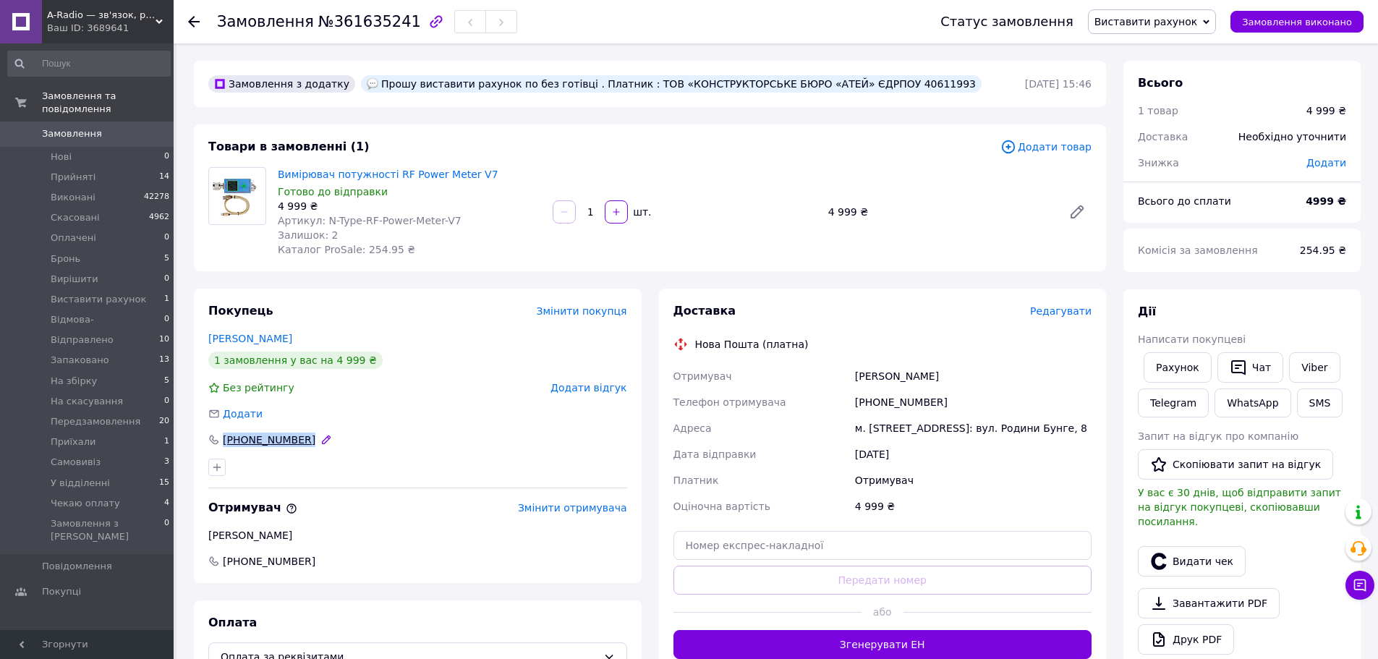
drag, startPoint x: 300, startPoint y: 434, endPoint x: 226, endPoint y: 445, distance: 75.3
click at [226, 445] on div "[PHONE_NUMBER]" at bounding box center [417, 440] width 419 height 14
copy div "[PHONE_NUMBER]"
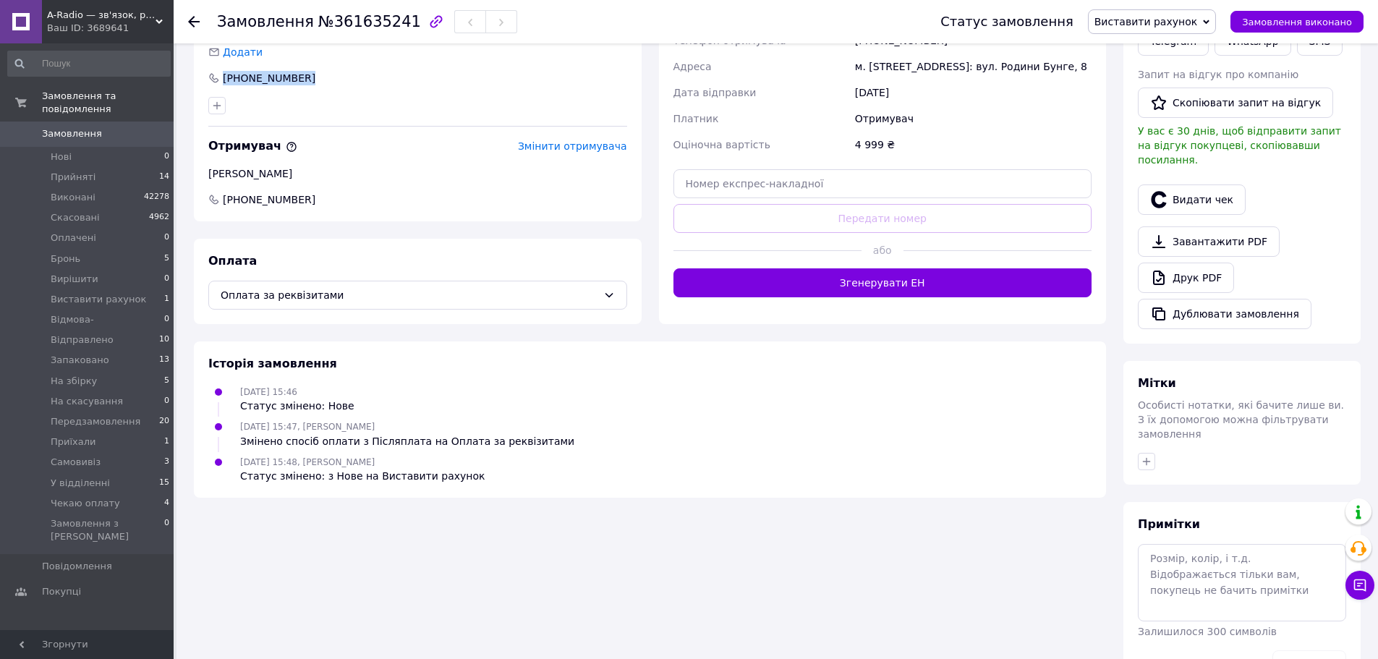
scroll to position [385, 0]
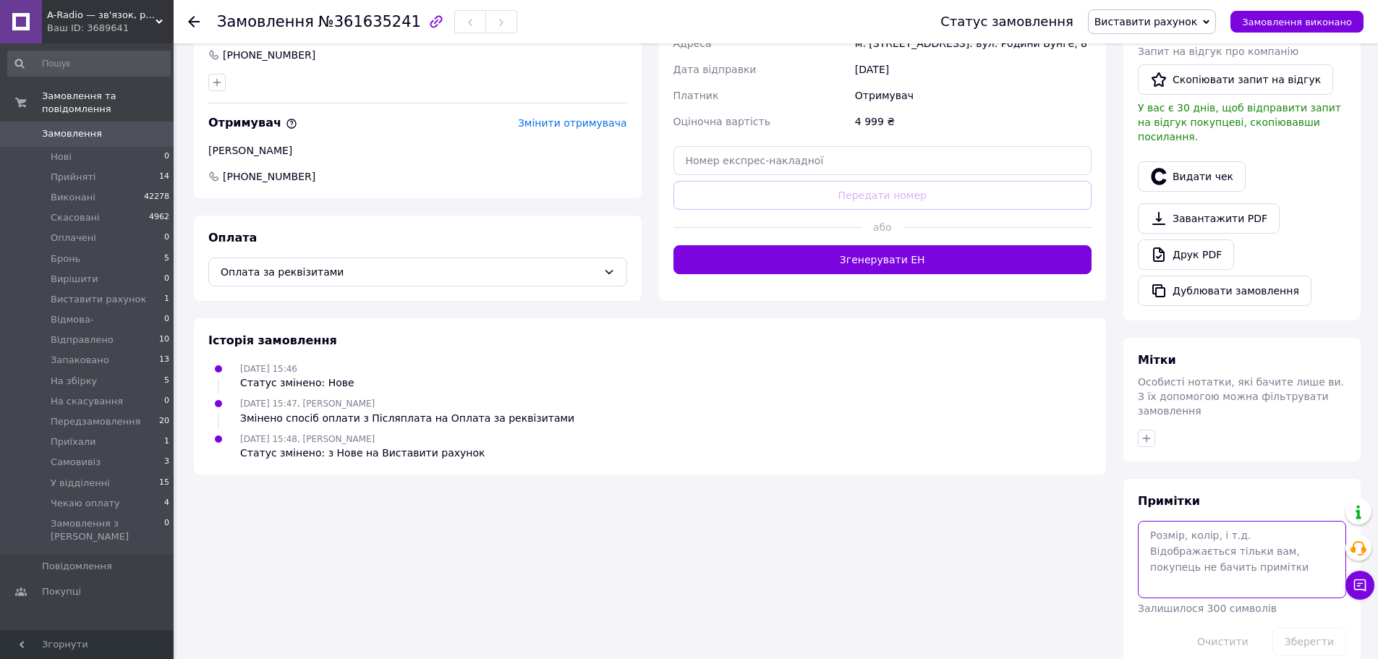
click at [1214, 521] on textarea at bounding box center [1242, 559] width 208 height 77
paste textarea "[PHONE_NUMBER]"
type textarea "рахунок на вайбер [PHONE_NUMBER]"
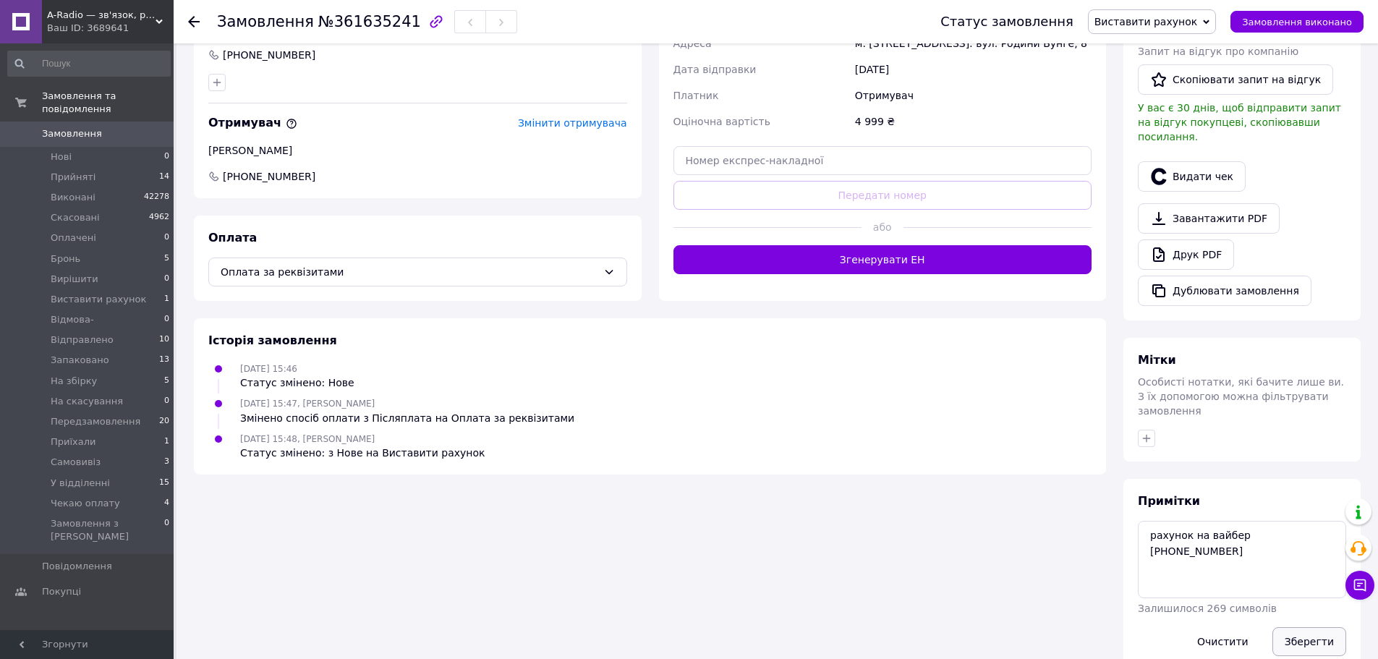
click at [1309, 627] on button "Зберегти" at bounding box center [1310, 641] width 74 height 29
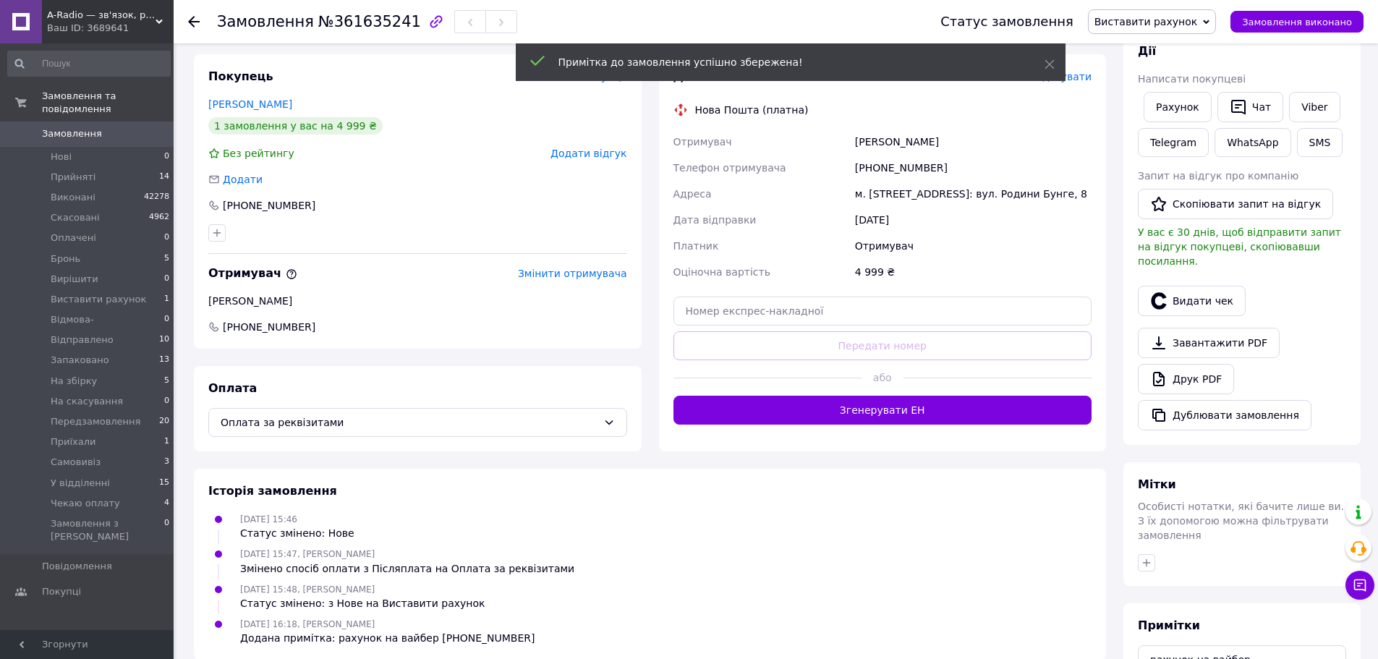
scroll to position [95, 0]
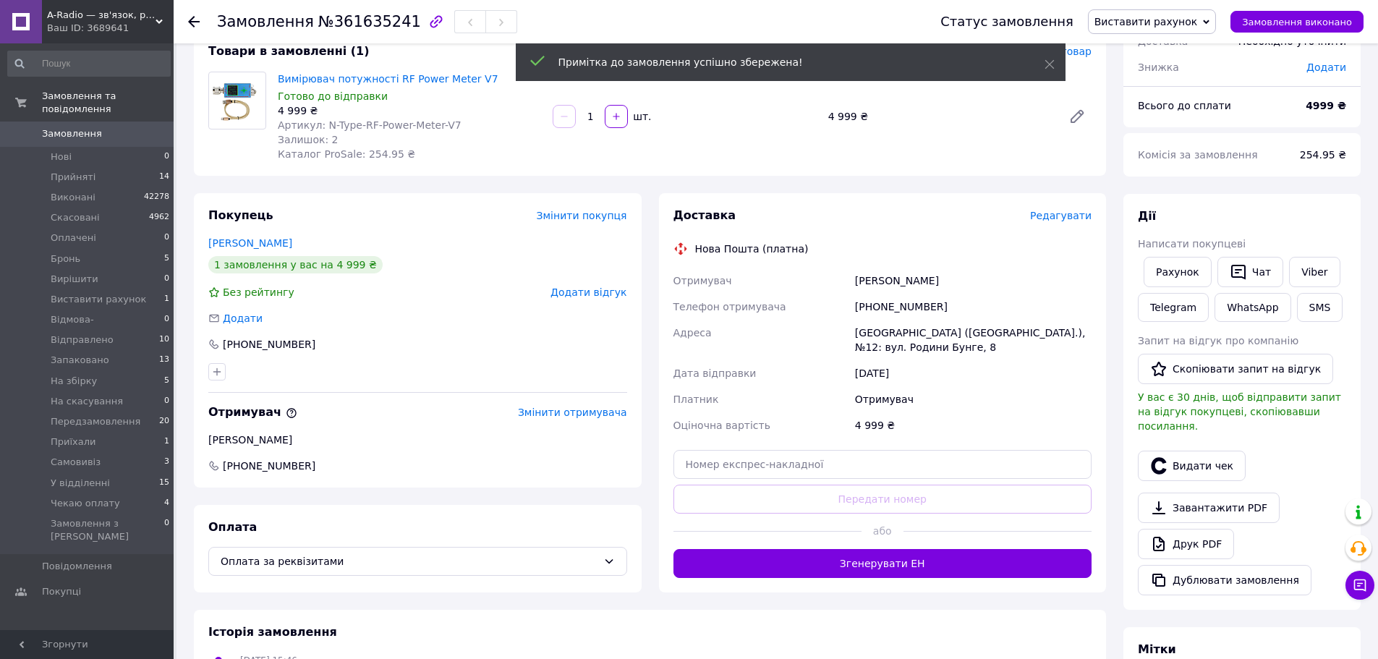
click at [359, 25] on span "№361635241" at bounding box center [369, 21] width 103 height 17
copy span "361635241"
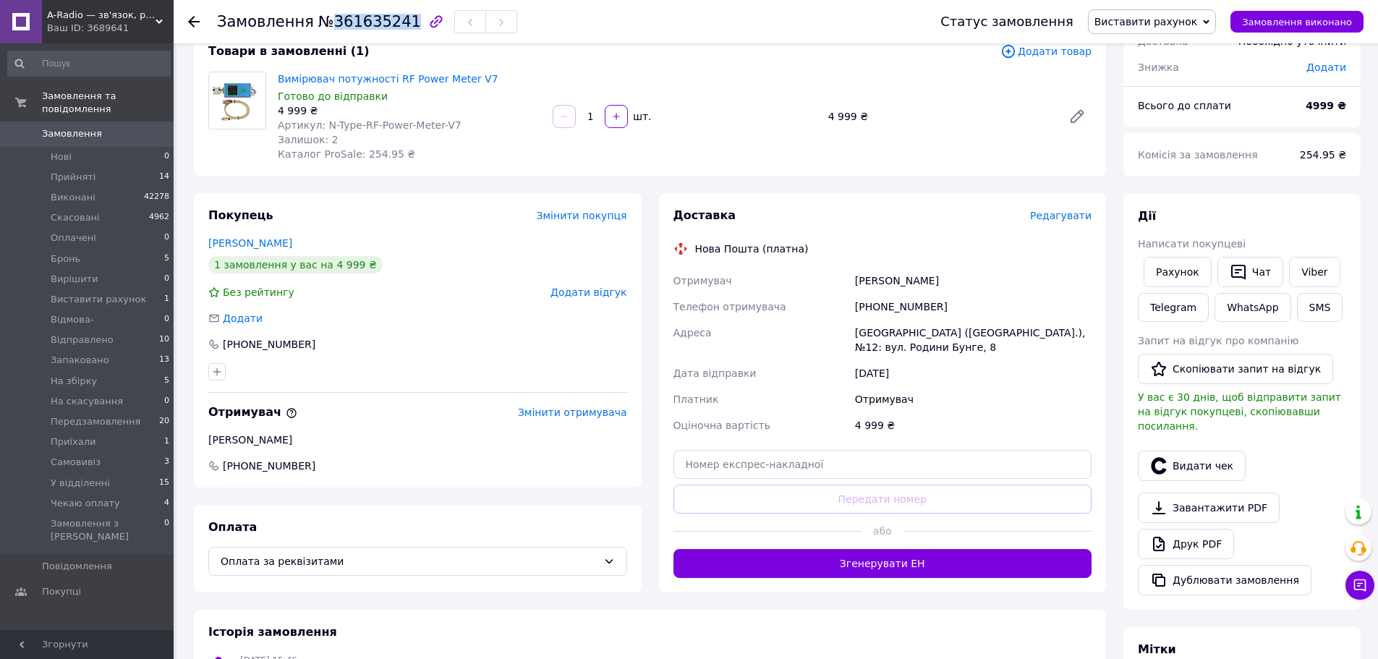
scroll to position [0, 0]
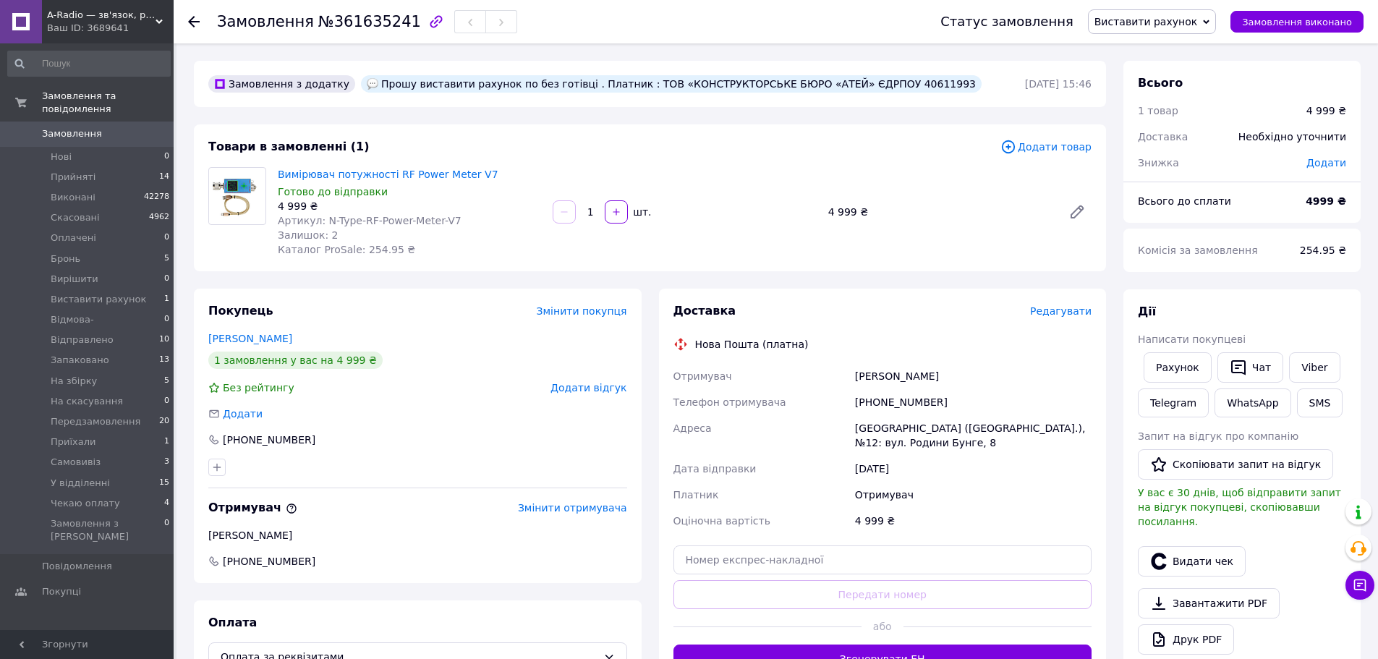
click at [868, 86] on div "Прошу виставити рахунок по без готівці . Платник : ТОВ «КОНСТРУКТОРСЬКЕ БЮРО «А…" at bounding box center [671, 83] width 621 height 17
copy div "40611993"
drag, startPoint x: 604, startPoint y: 82, endPoint x: 791, endPoint y: 88, distance: 186.8
click at [791, 88] on div "Прошу виставити рахунок по без готівці . Платник : ТОВ «КОНСТРУКТОРСЬКЕ БЮРО «А…" at bounding box center [671, 83] width 621 height 17
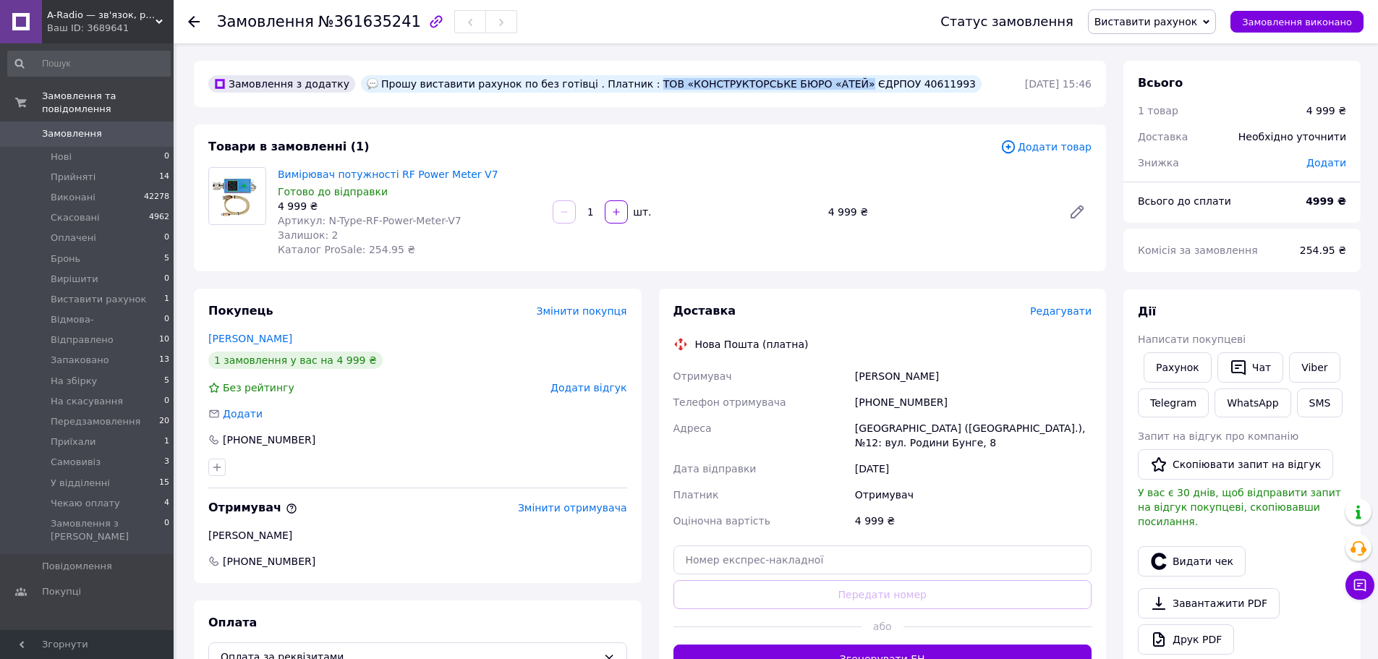
copy div "ТОВ «КОНСТРУКТОРСЬКЕ БЮРО «АТЕЙ»"
click at [1183, 20] on span "Виставити рахунок" at bounding box center [1146, 22] width 103 height 12
click at [1179, 169] on li "Чекаю оплату" at bounding box center [1152, 165] width 127 height 22
click at [72, 436] on span "Приїхали" at bounding box center [74, 442] width 46 height 13
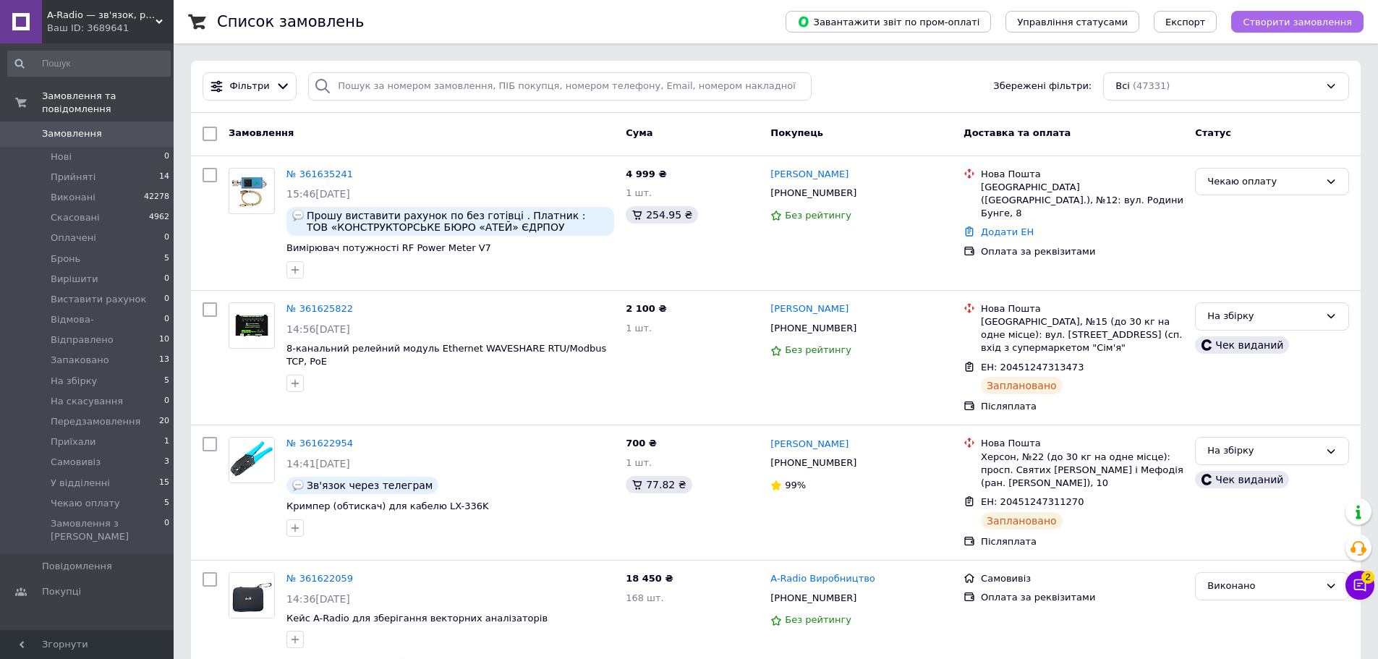
click at [1312, 26] on span "Створити замовлення" at bounding box center [1297, 22] width 109 height 11
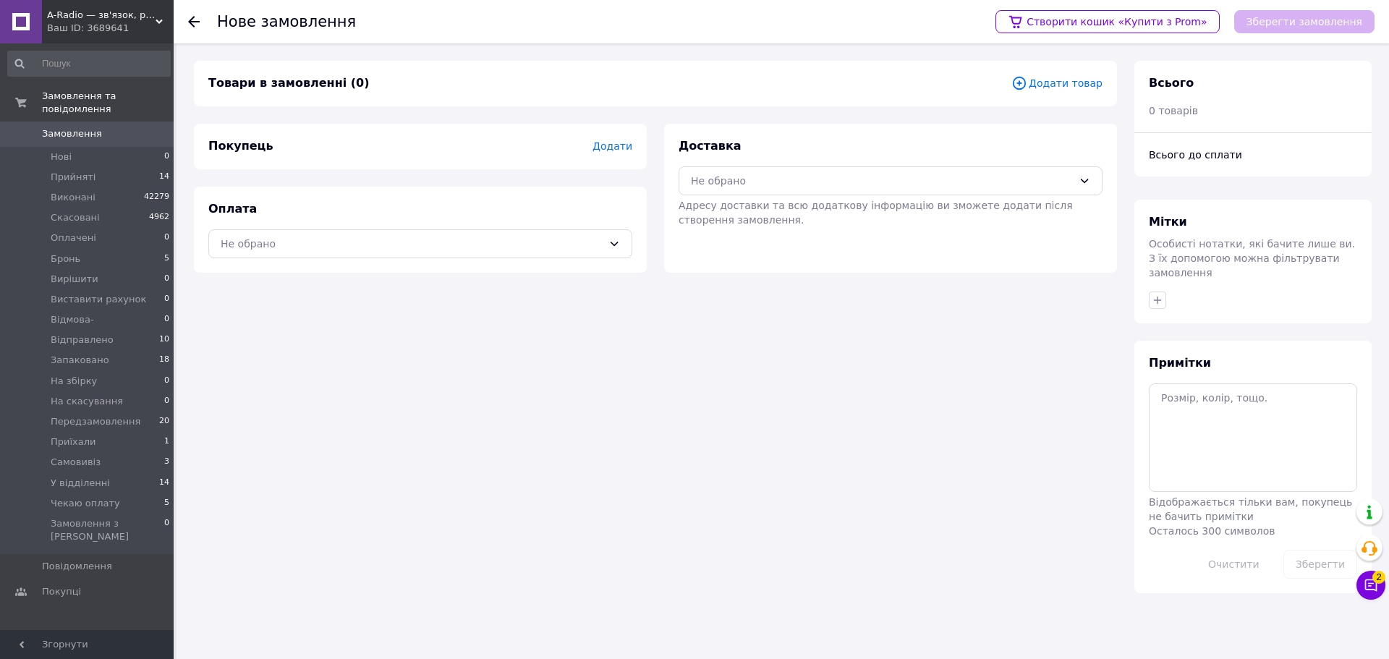
click at [1081, 87] on span "Додати товар" at bounding box center [1056, 83] width 91 height 16
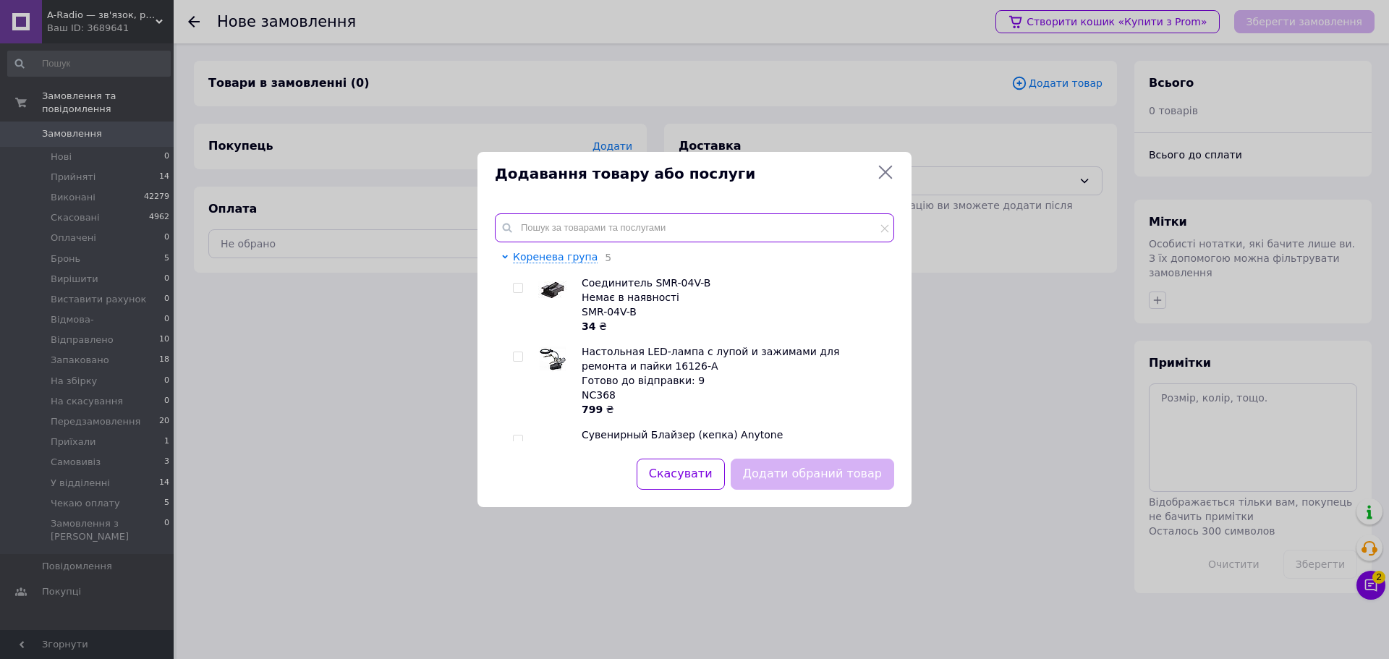
click at [624, 232] on input "text" at bounding box center [694, 227] width 399 height 29
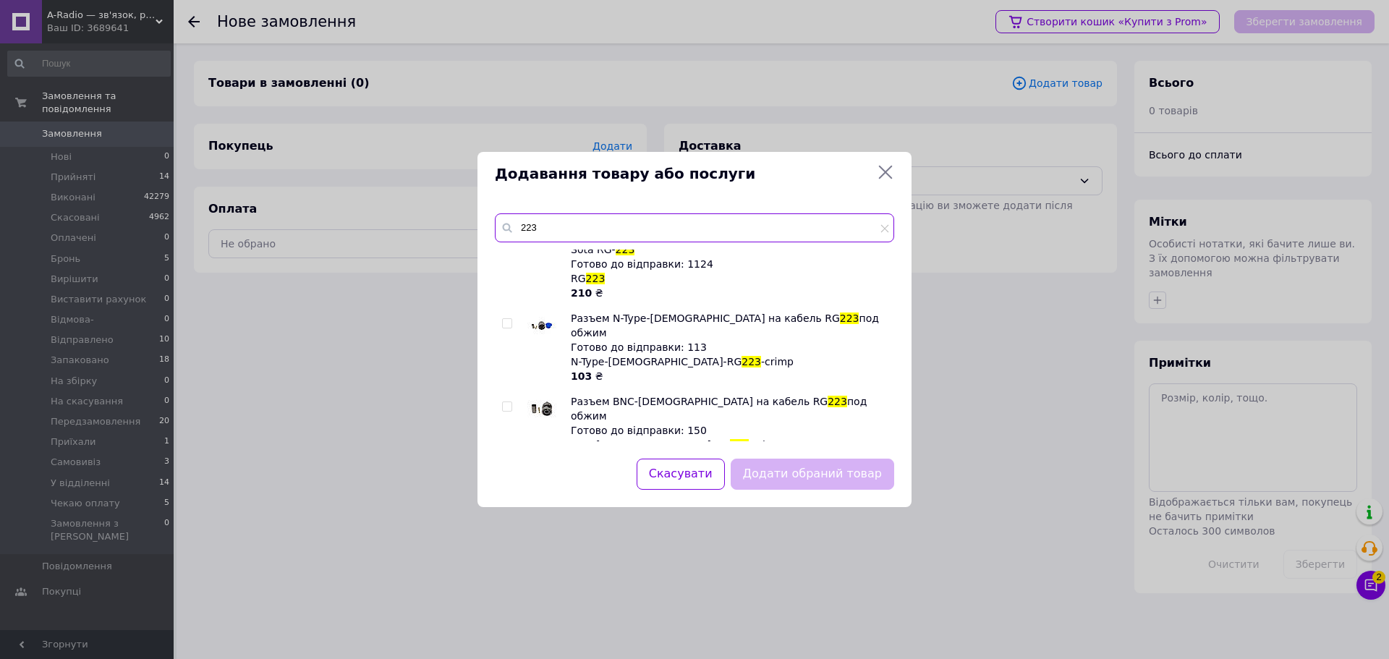
scroll to position [434, 0]
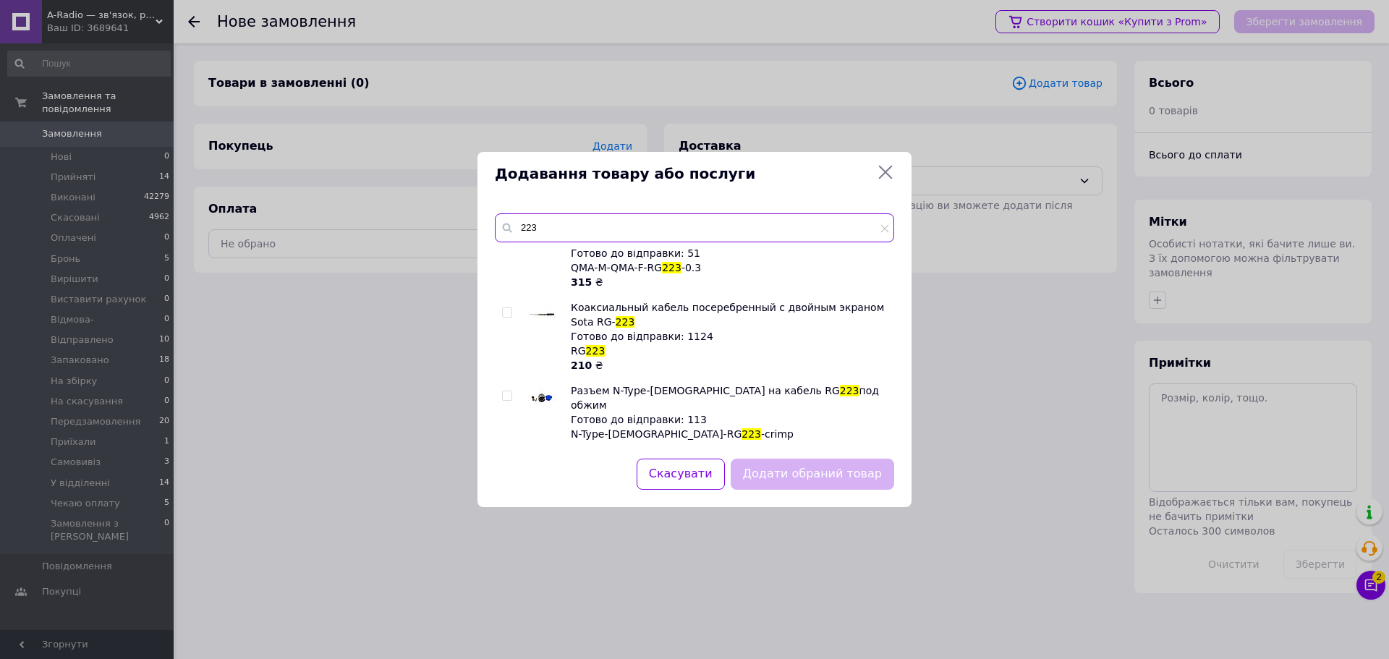
type input "223"
click at [506, 313] on input "checkbox" at bounding box center [506, 312] width 9 height 9
checkbox input "true"
click at [841, 473] on button "Додати обраний товар" at bounding box center [812, 474] width 163 height 31
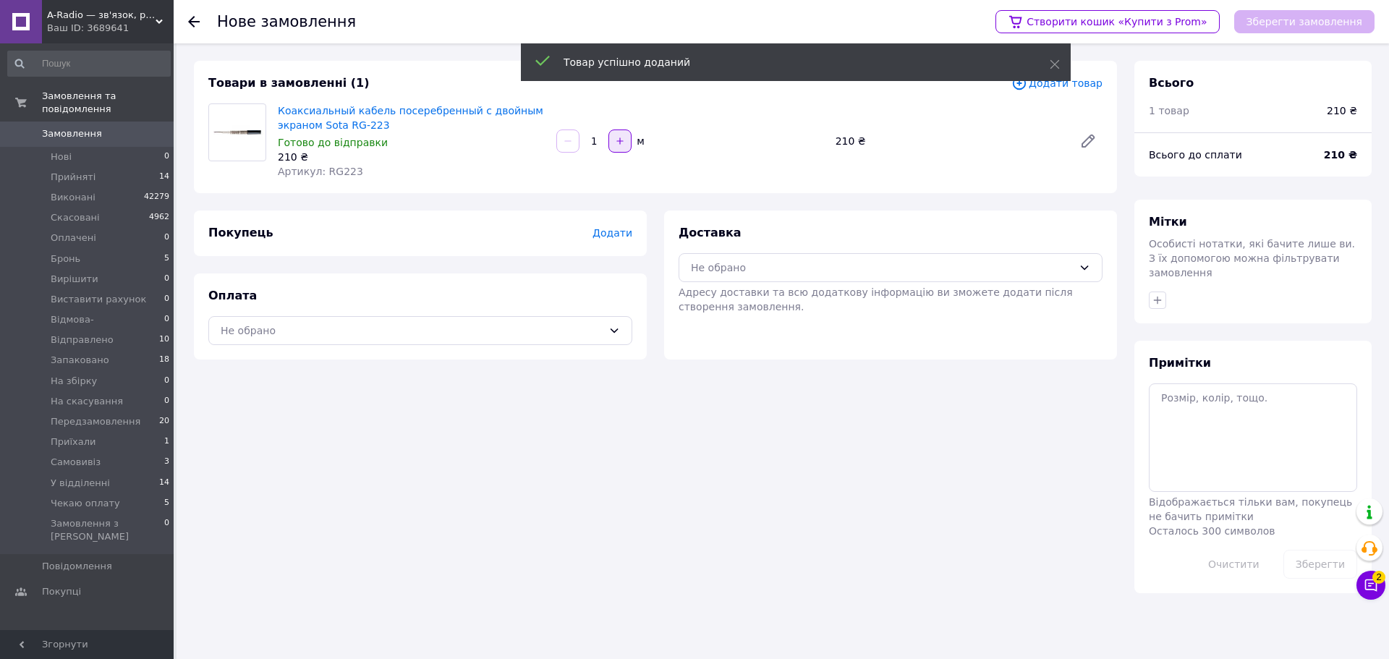
click at [620, 145] on icon "button" at bounding box center [620, 141] width 10 height 10
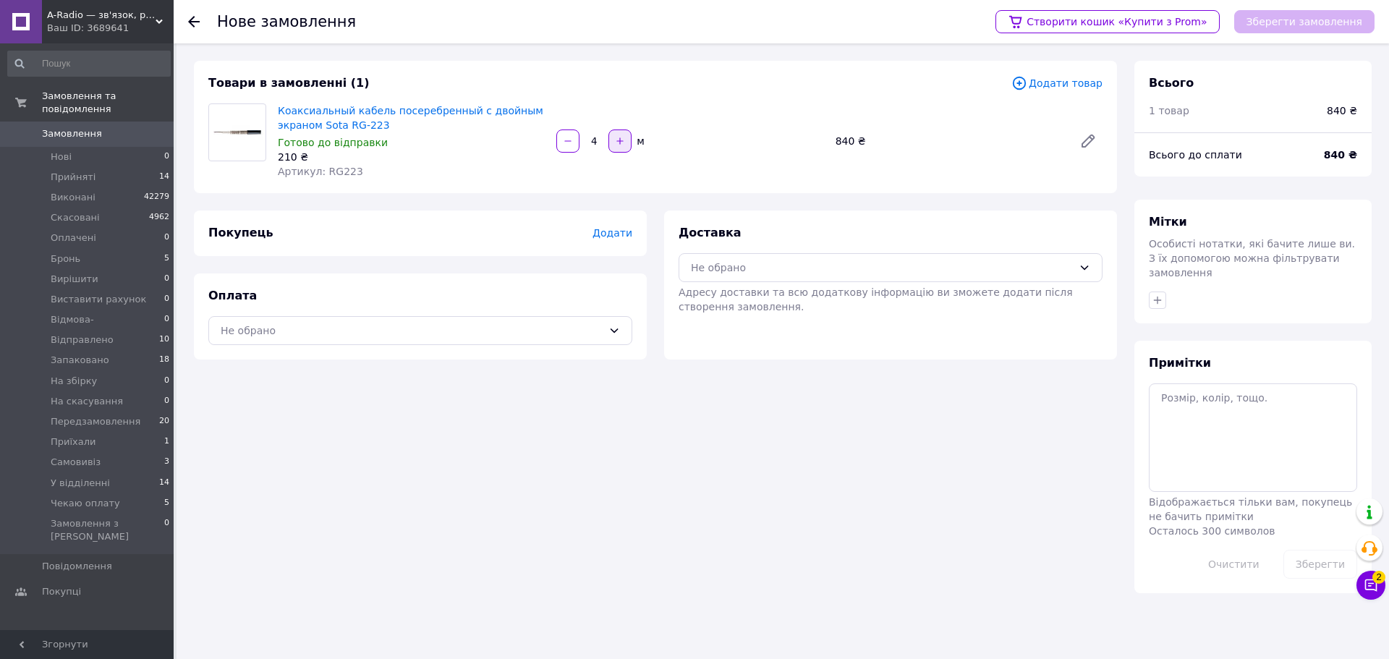
click at [620, 145] on icon "button" at bounding box center [620, 141] width 10 height 10
type input "5"
click at [1089, 84] on span "Додати товар" at bounding box center [1056, 83] width 91 height 16
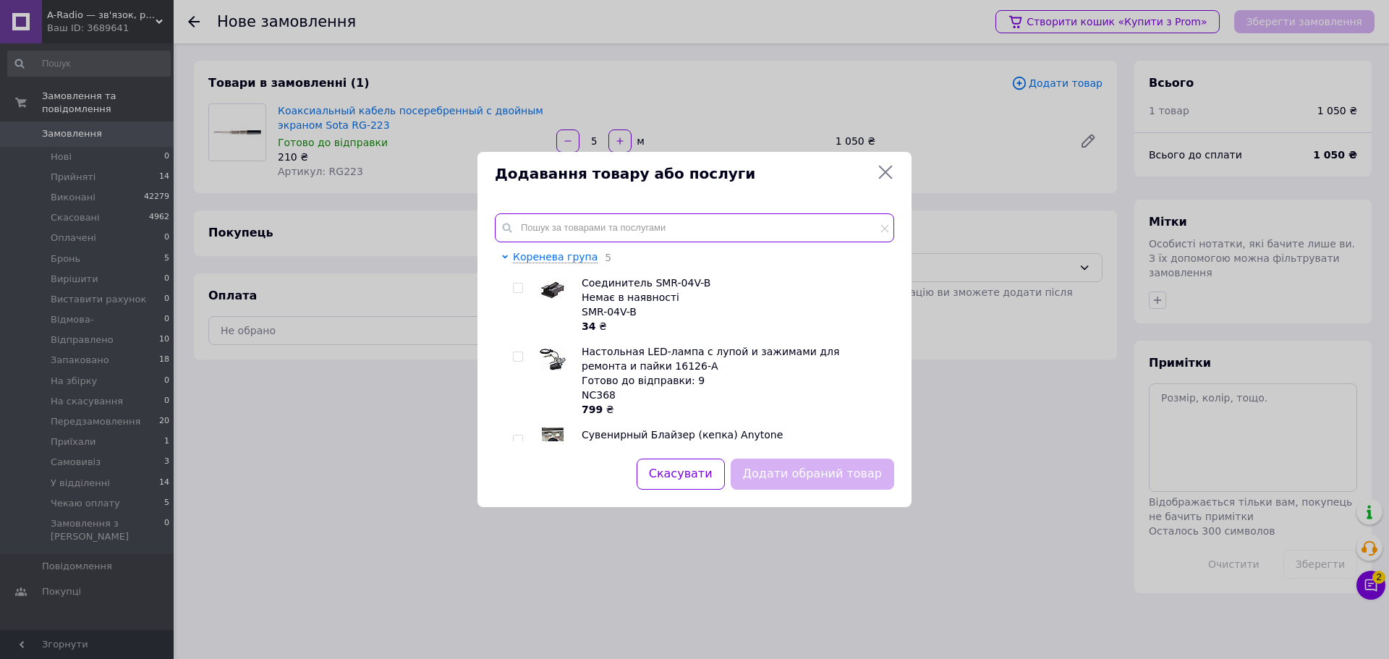
click at [601, 229] on input "text" at bounding box center [694, 227] width 399 height 29
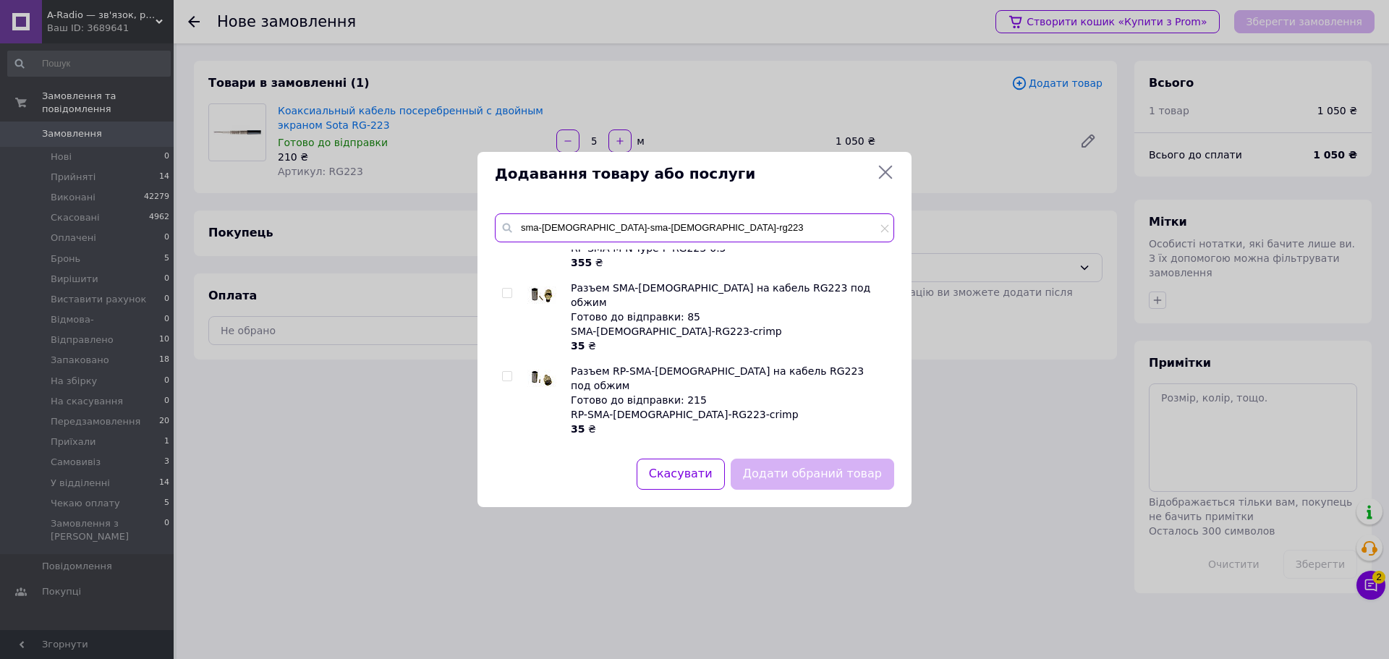
scroll to position [279, 0]
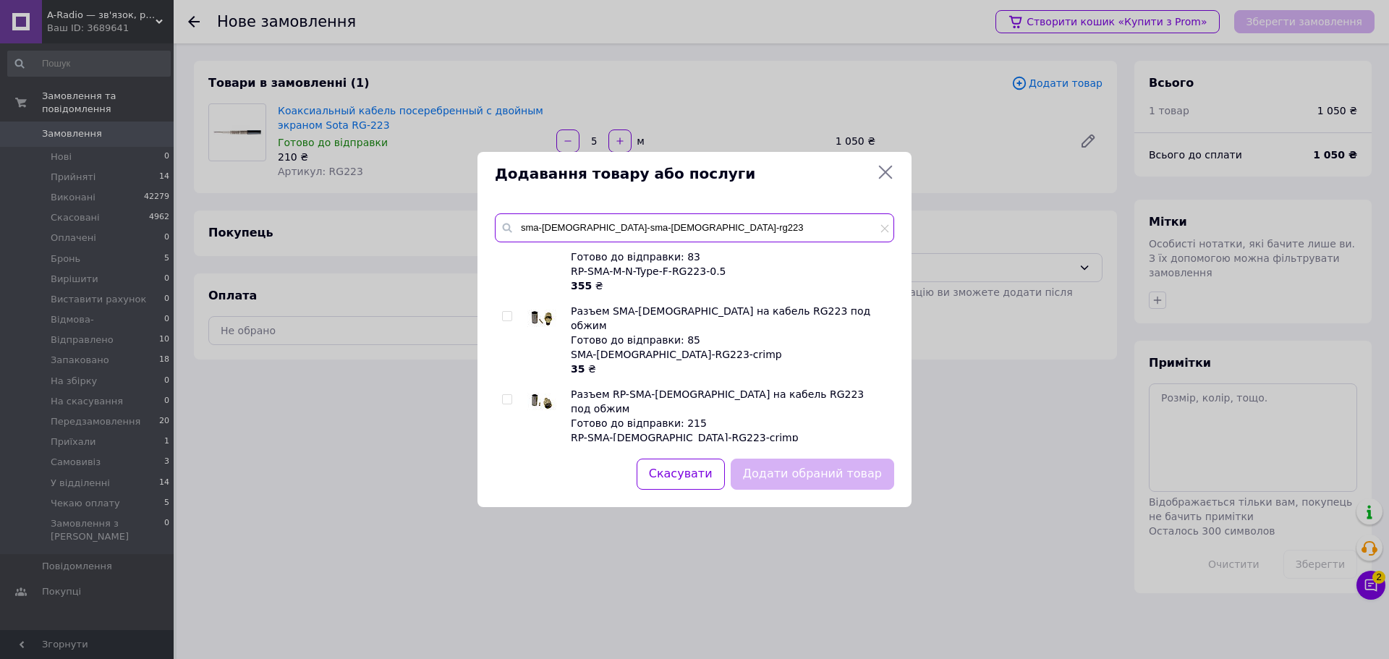
type input "sma-male-sma-male-rg223"
click at [506, 316] on input "checkbox" at bounding box center [506, 316] width 9 height 9
checkbox input "true"
click at [820, 473] on button "Додати обраний товар" at bounding box center [812, 474] width 163 height 31
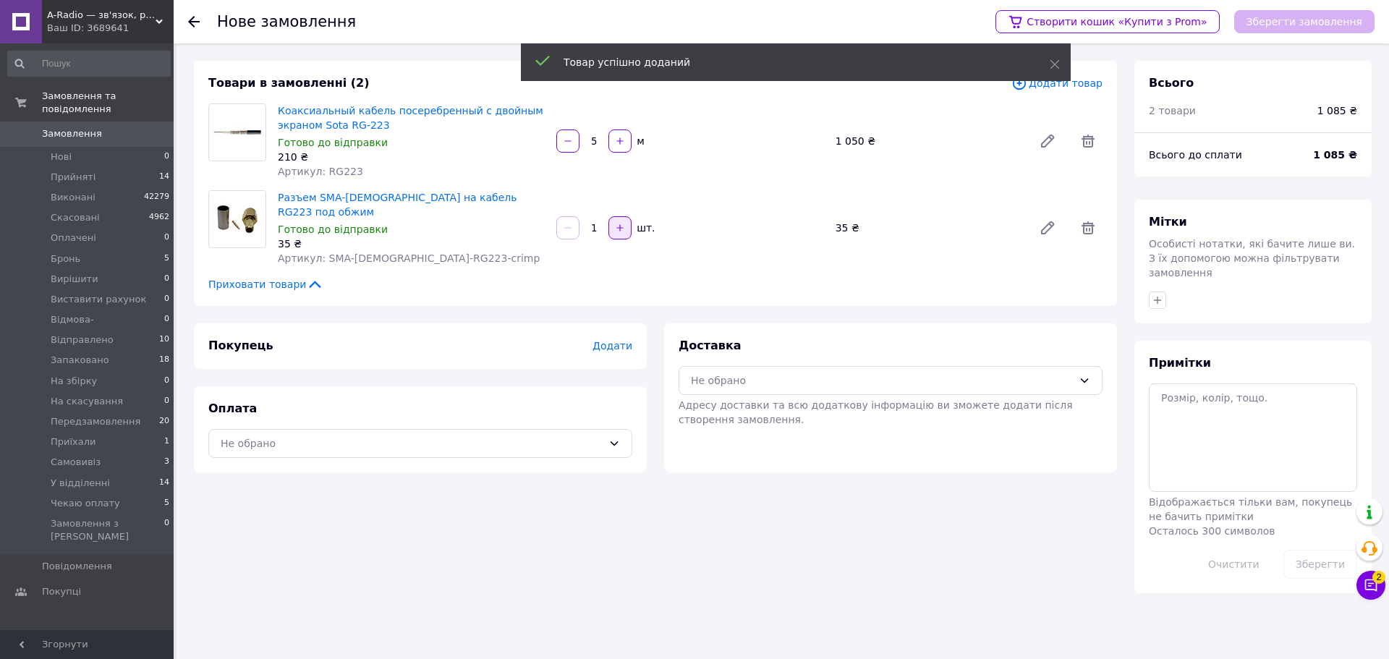
click at [617, 223] on icon "button" at bounding box center [620, 228] width 10 height 10
type input "4"
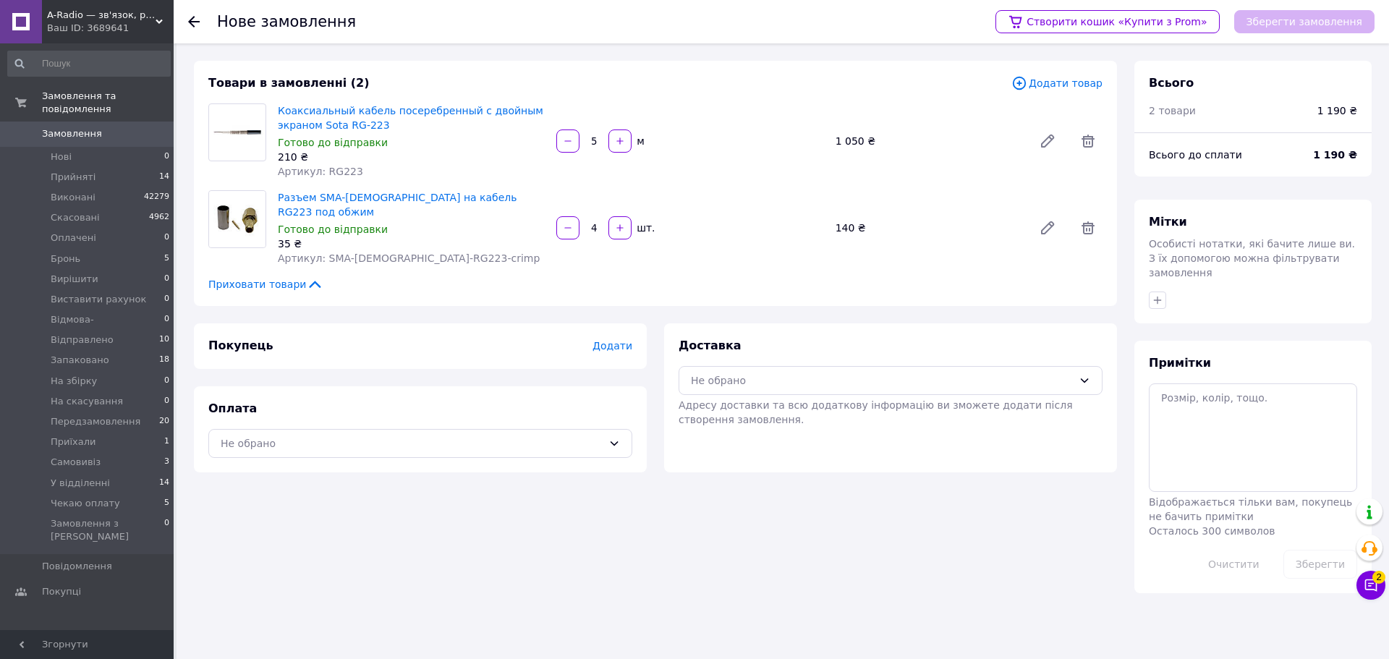
click at [1074, 82] on span "Додати товар" at bounding box center [1056, 83] width 91 height 16
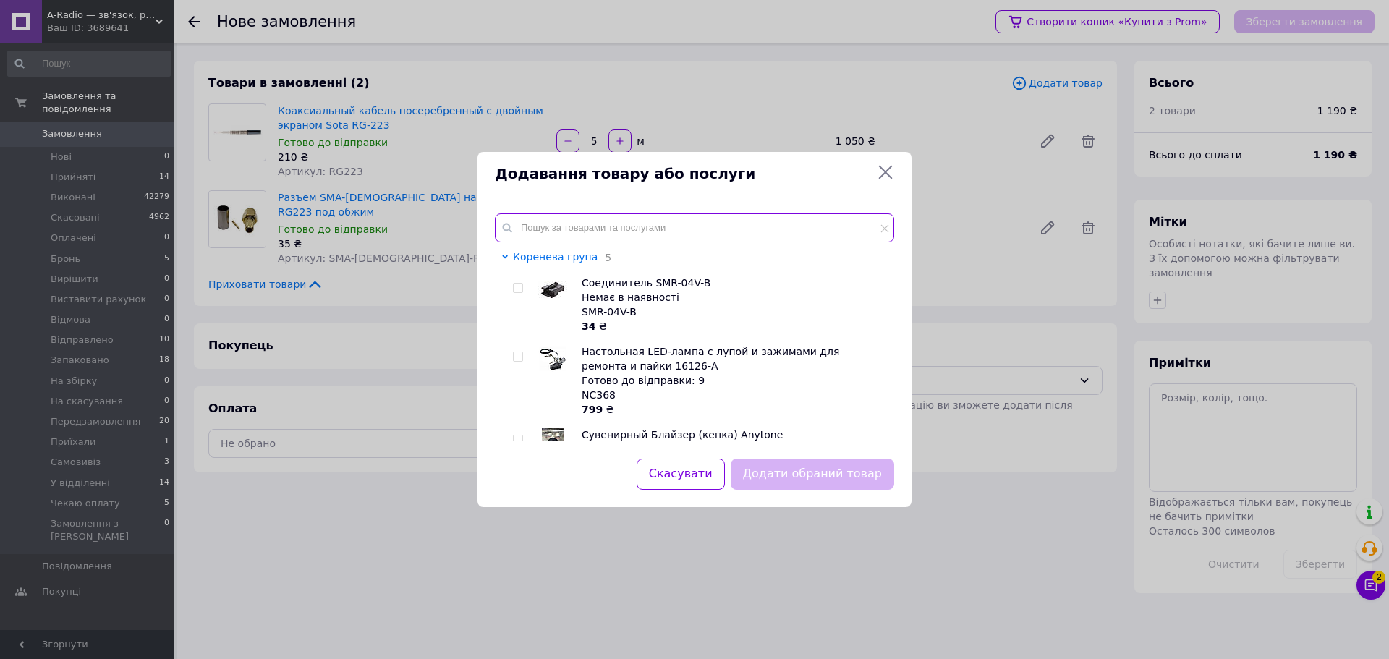
click at [687, 226] on input "text" at bounding box center [694, 227] width 399 height 29
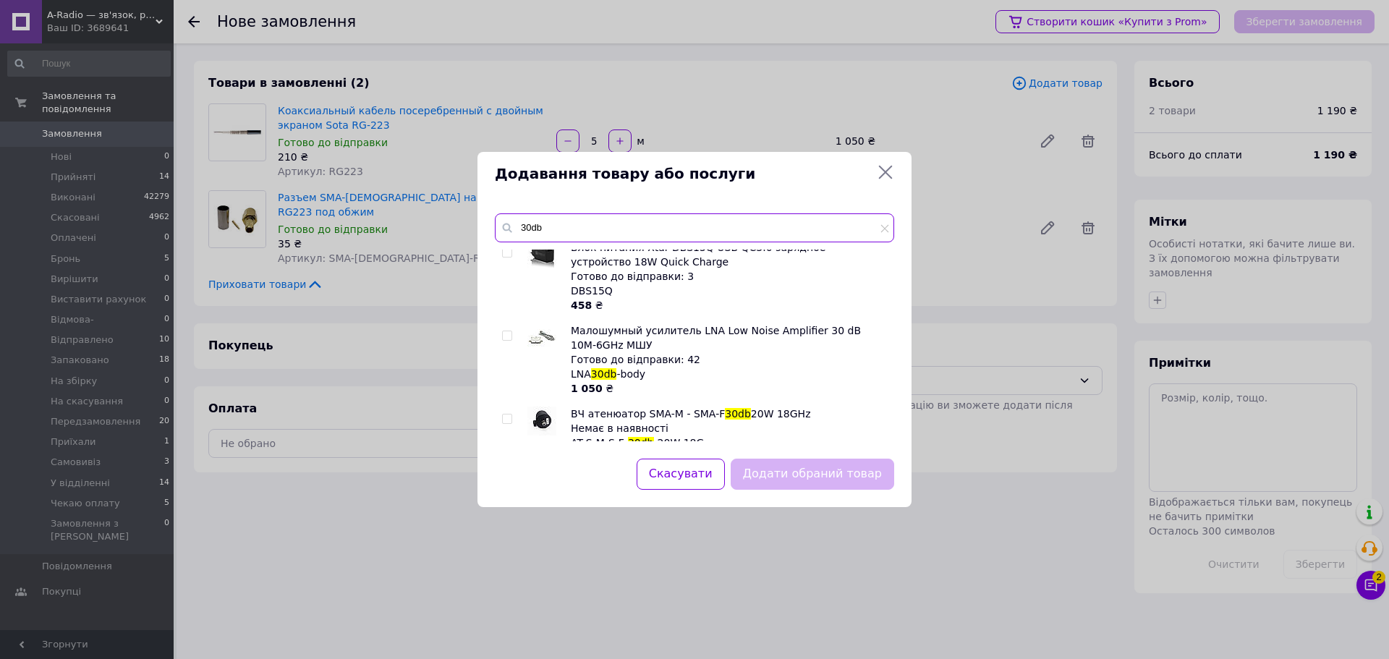
scroll to position [0, 0]
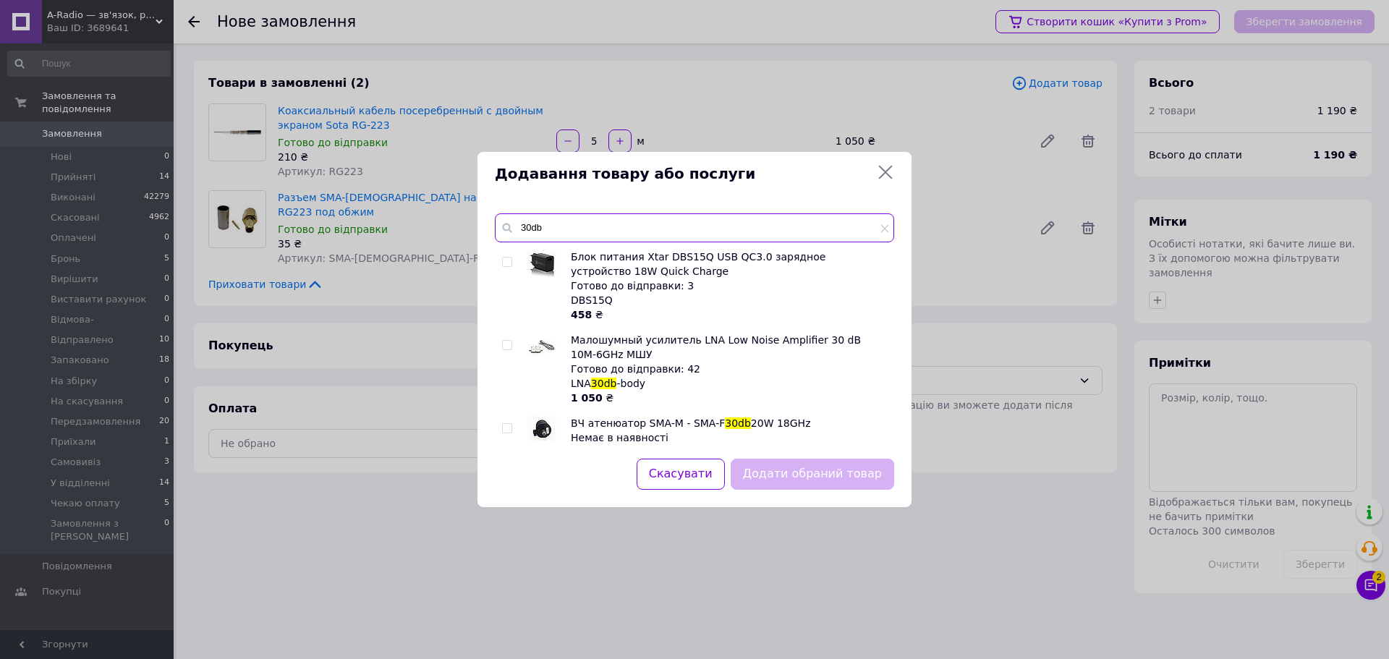
type input "30db"
click at [507, 347] on input "checkbox" at bounding box center [506, 345] width 9 height 9
checkbox input "true"
click at [826, 472] on button "Додати обраний товар" at bounding box center [812, 474] width 163 height 31
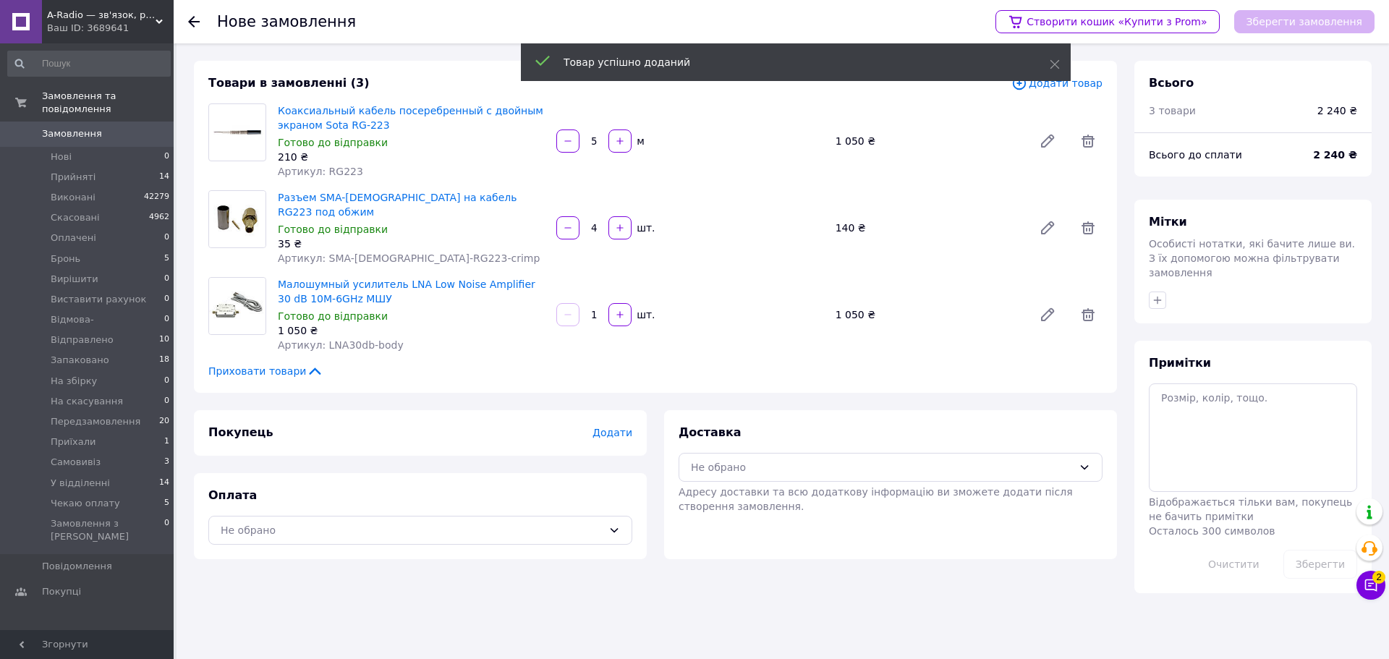
click at [1082, 87] on span "Додати товар" at bounding box center [1056, 83] width 91 height 16
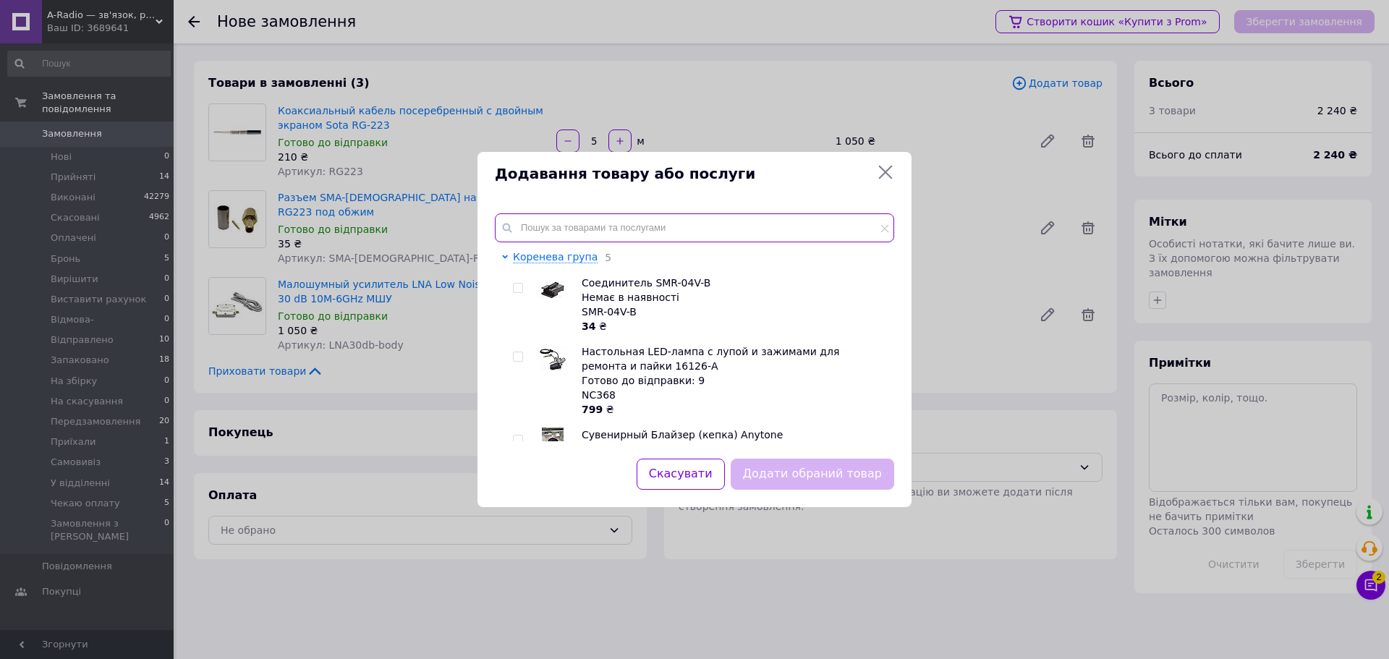
click at [622, 232] on input "text" at bounding box center [694, 227] width 399 height 29
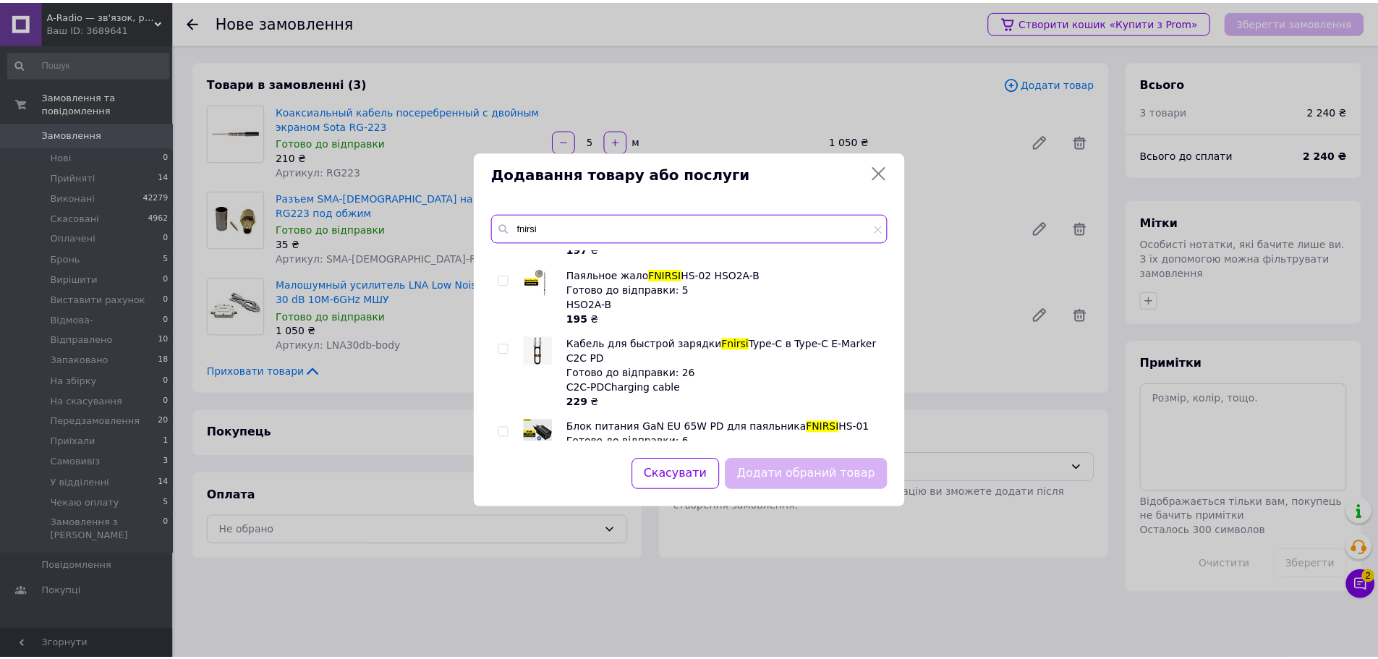
scroll to position [3158, 0]
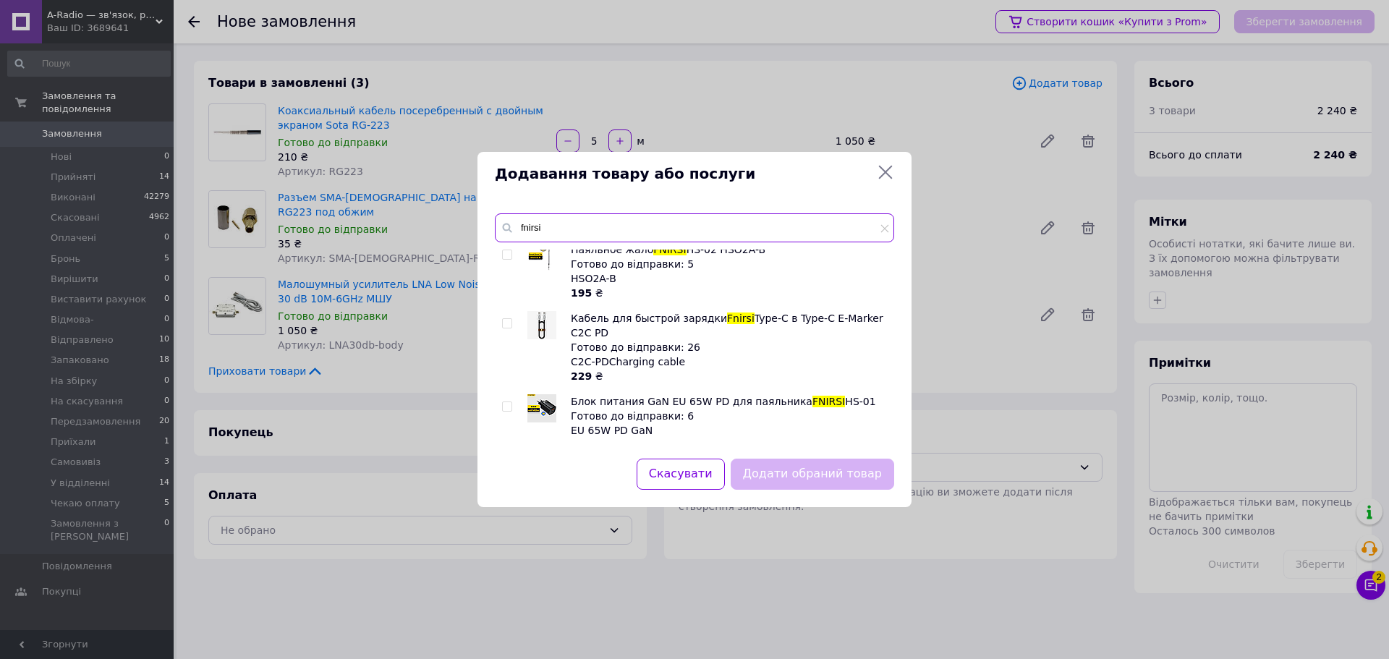
type input "fnirsi"
click at [510, 323] on input "checkbox" at bounding box center [506, 323] width 9 height 9
checkbox input "true"
click at [827, 472] on button "Додати обраний товар" at bounding box center [812, 474] width 163 height 31
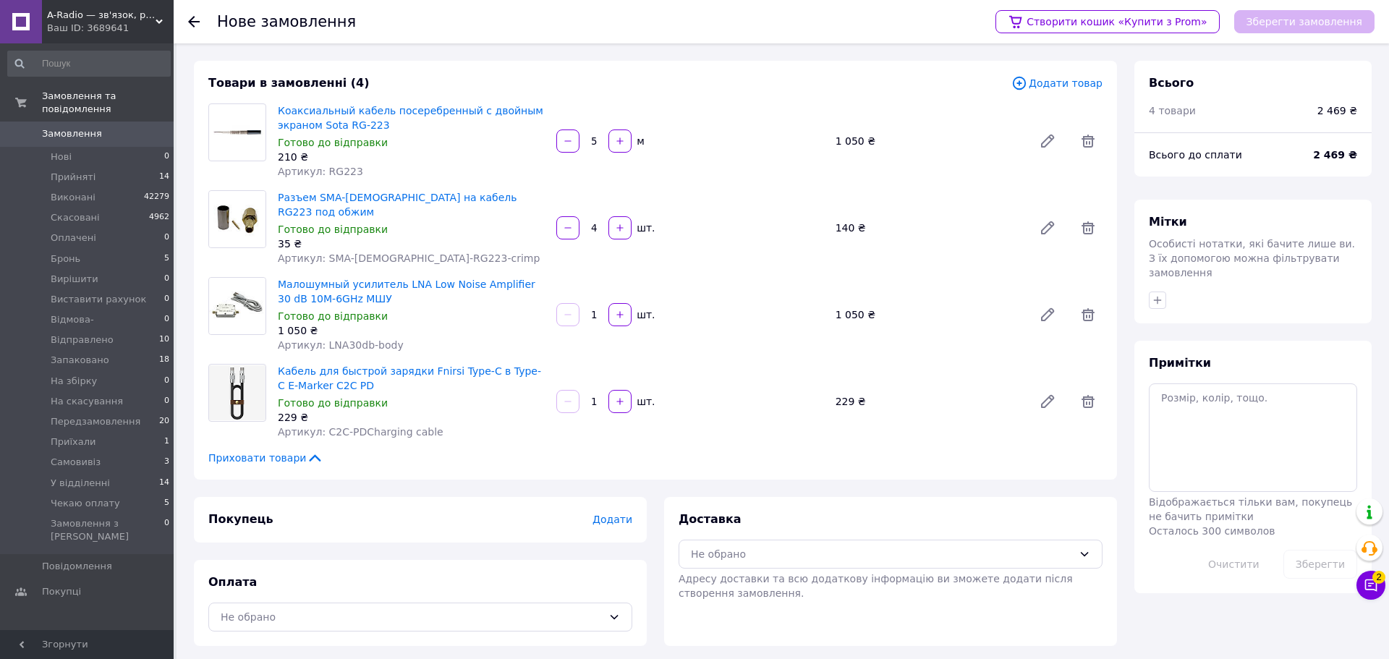
click at [624, 514] on span "Додати" at bounding box center [613, 520] width 40 height 12
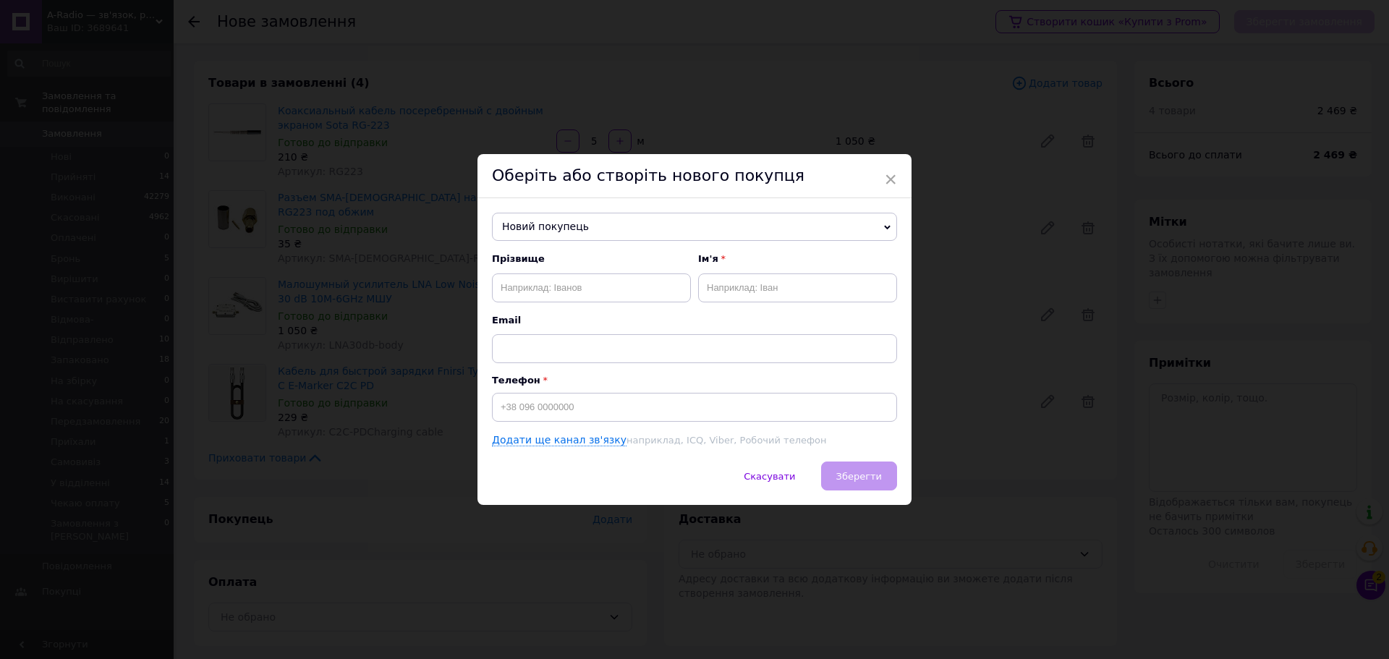
click at [611, 213] on span "Новий покупець" at bounding box center [694, 227] width 405 height 29
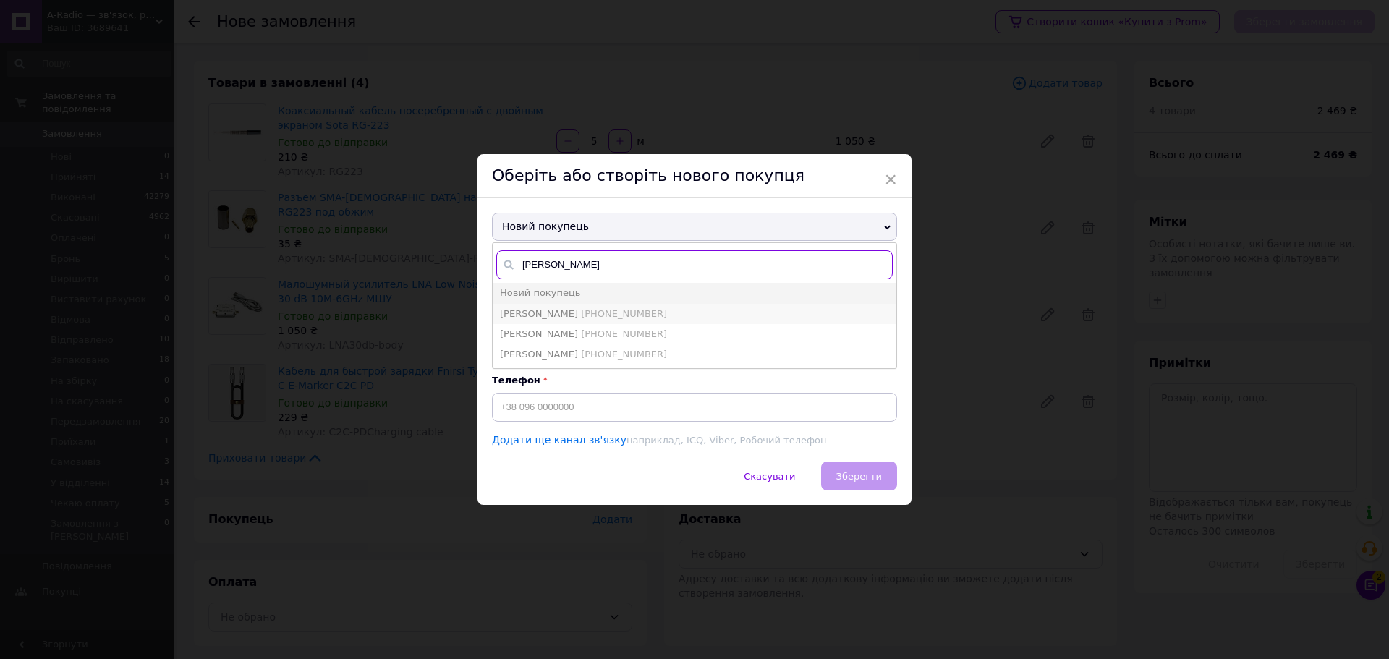
type input "мазуренко"
click at [578, 317] on span "Мазуренко Володимир" at bounding box center [539, 313] width 78 height 11
type input "Мазуренко Володимир"
type input "+380631955917"
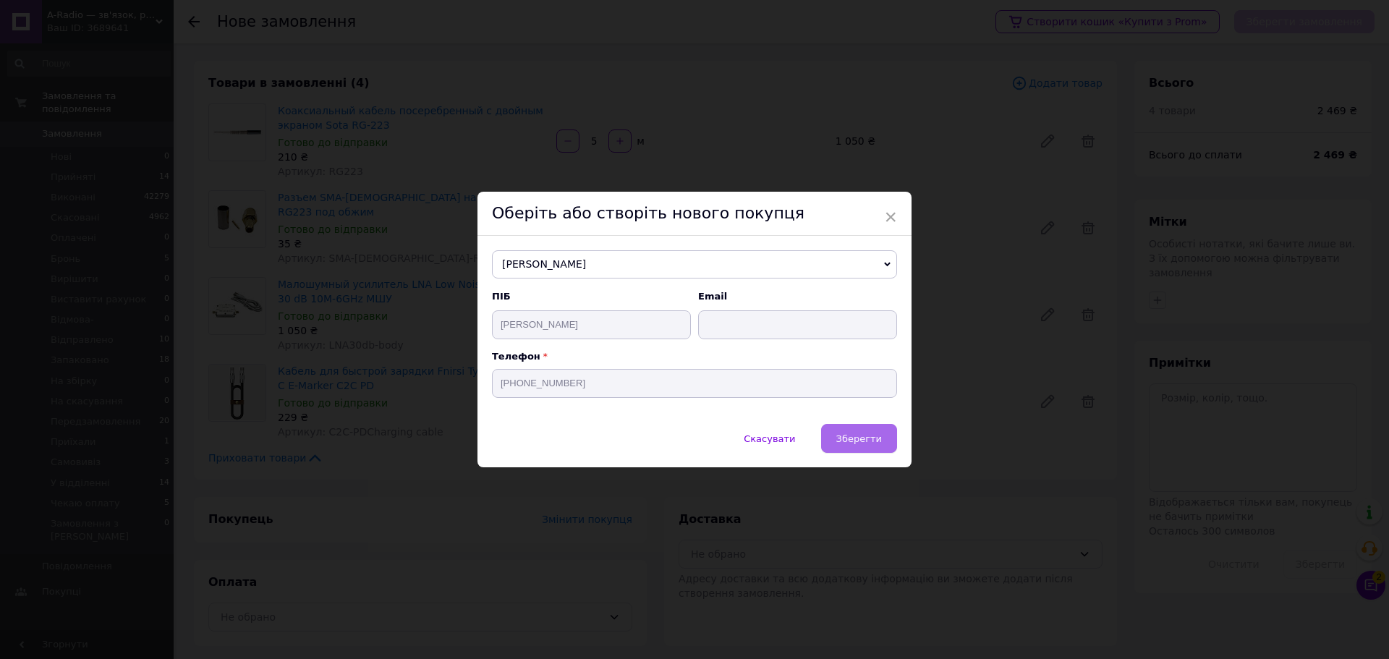
click at [884, 436] on button "Зберегти" at bounding box center [859, 438] width 76 height 29
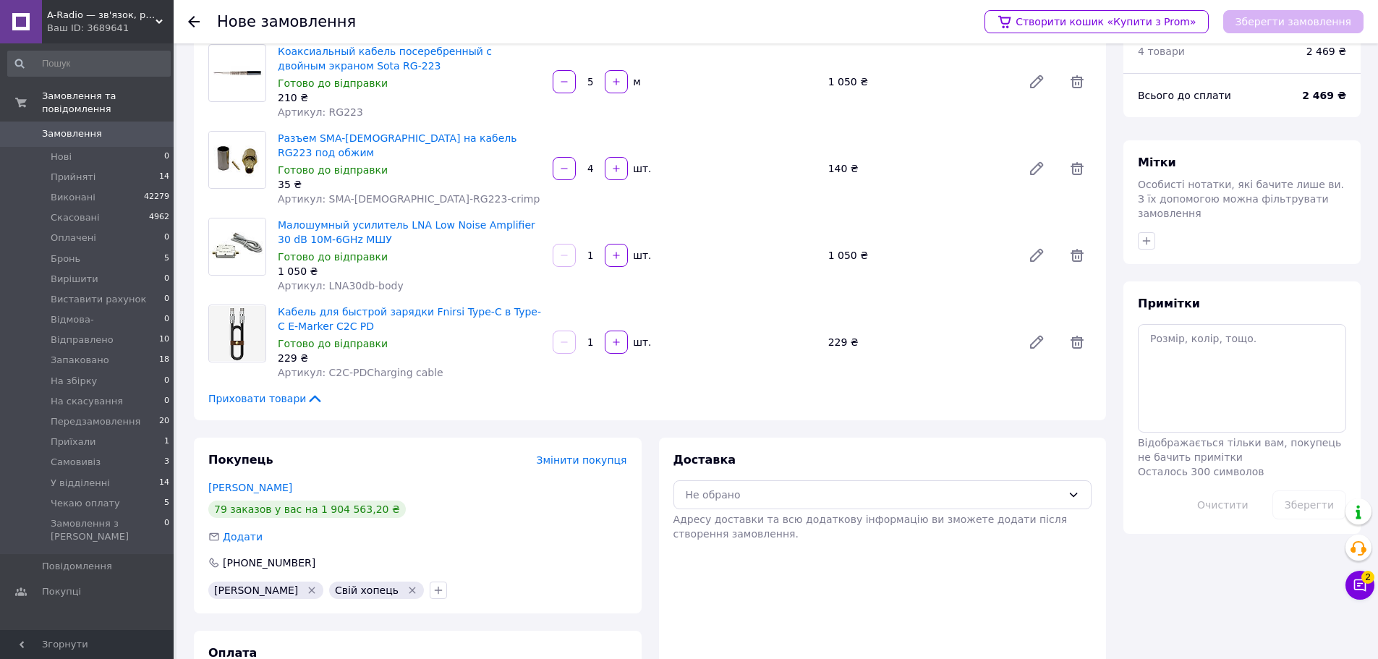
scroll to position [120, 0]
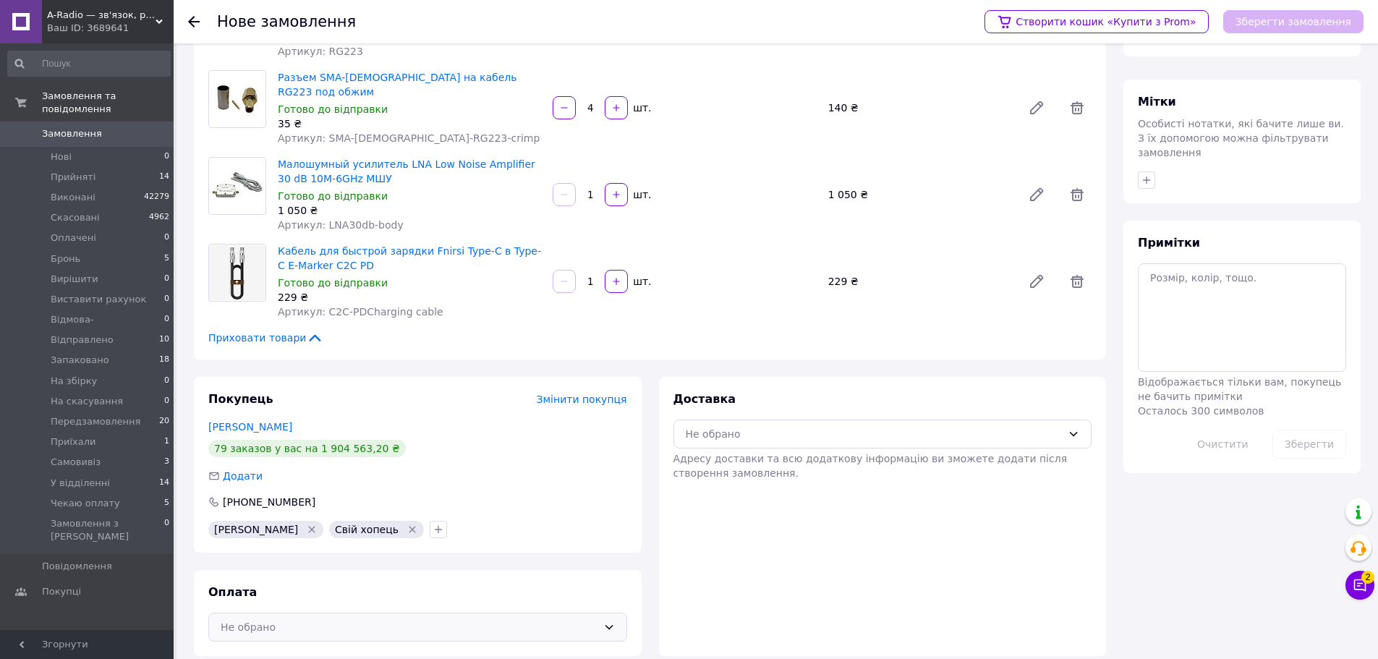
click at [304, 619] on div "Не обрано" at bounding box center [409, 627] width 377 height 16
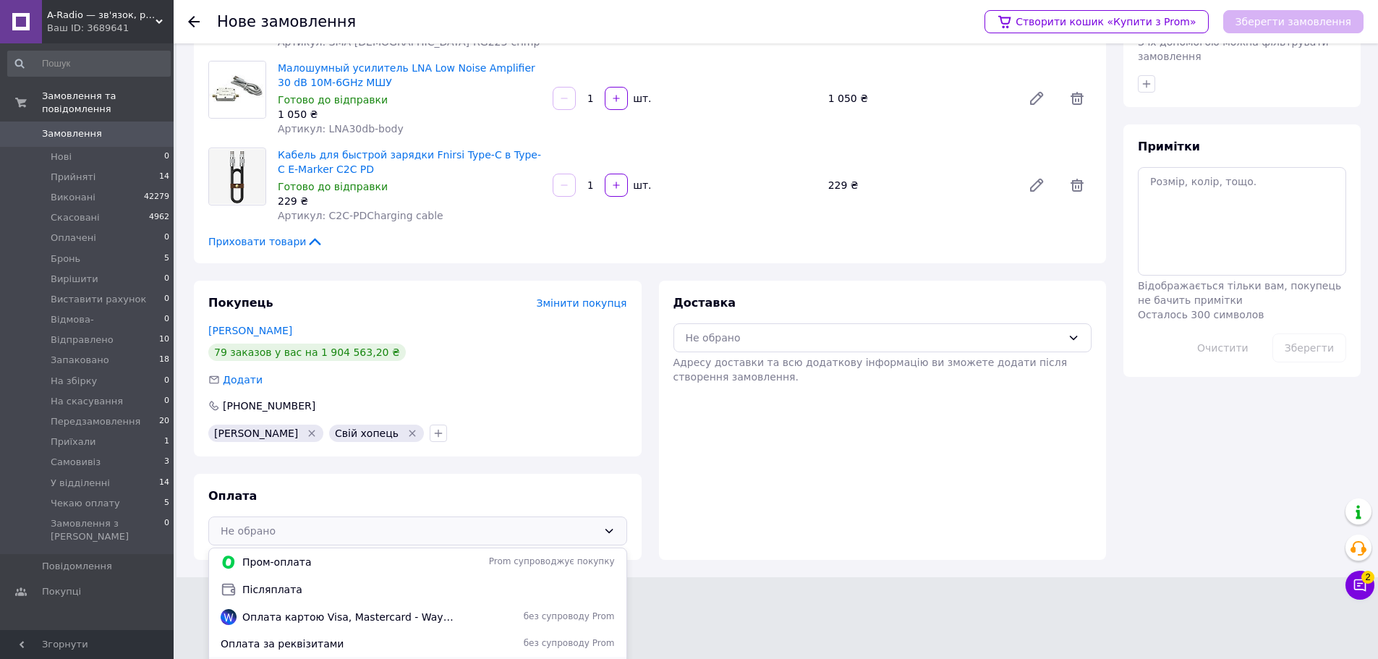
click at [366, 658] on span "Оплата на карту" at bounding box center [338, 670] width 234 height 14
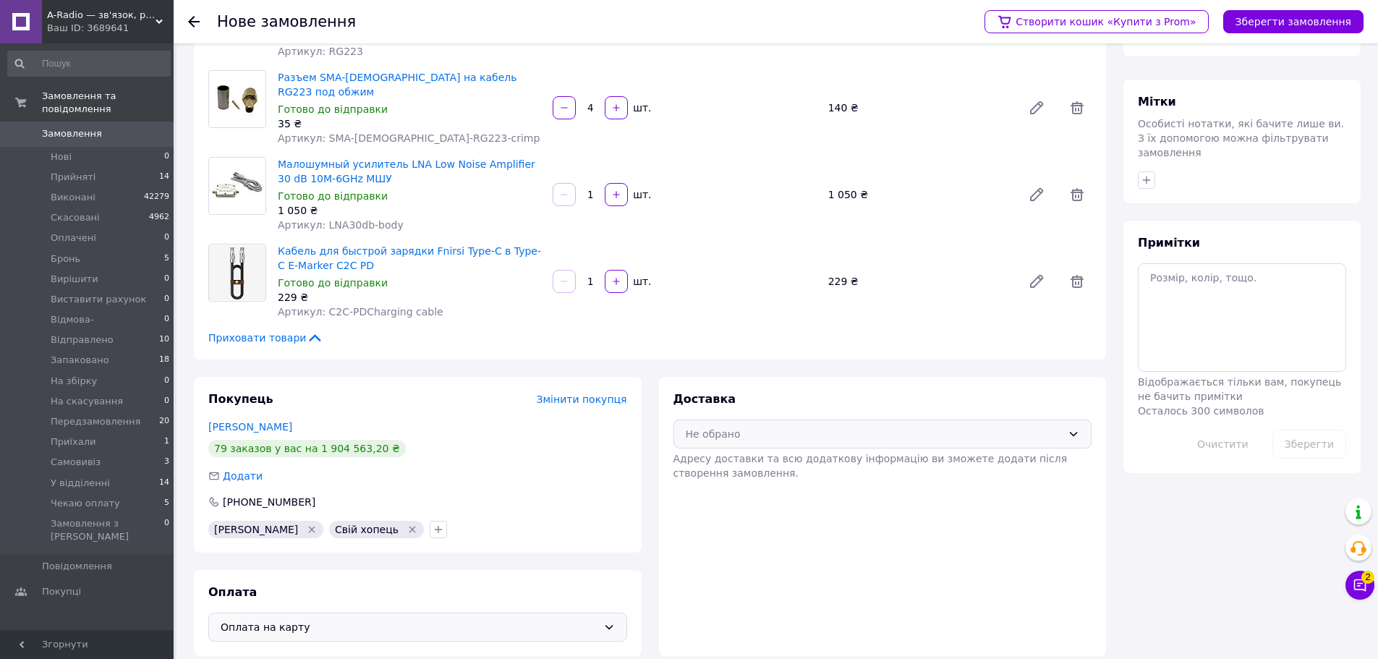
click at [748, 426] on div "Не обрано" at bounding box center [874, 434] width 377 height 16
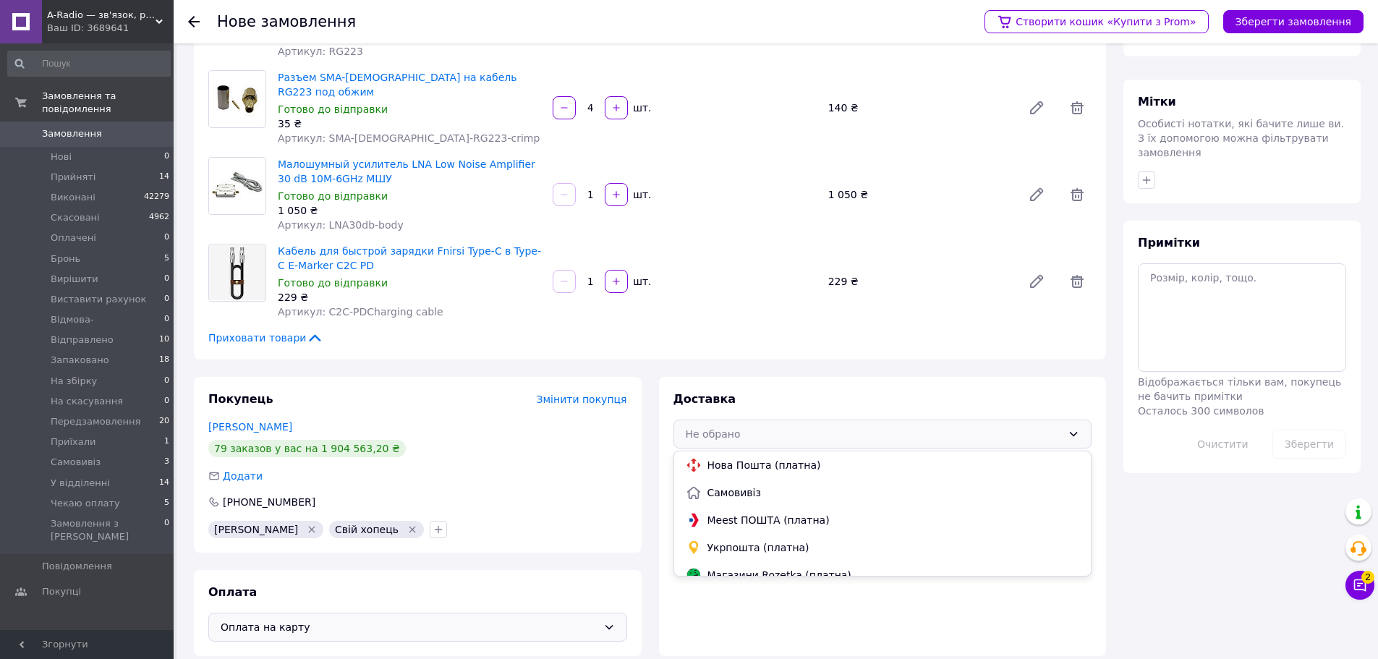
click at [773, 458] on span "Нова Пошта (платна)" at bounding box center [894, 465] width 373 height 14
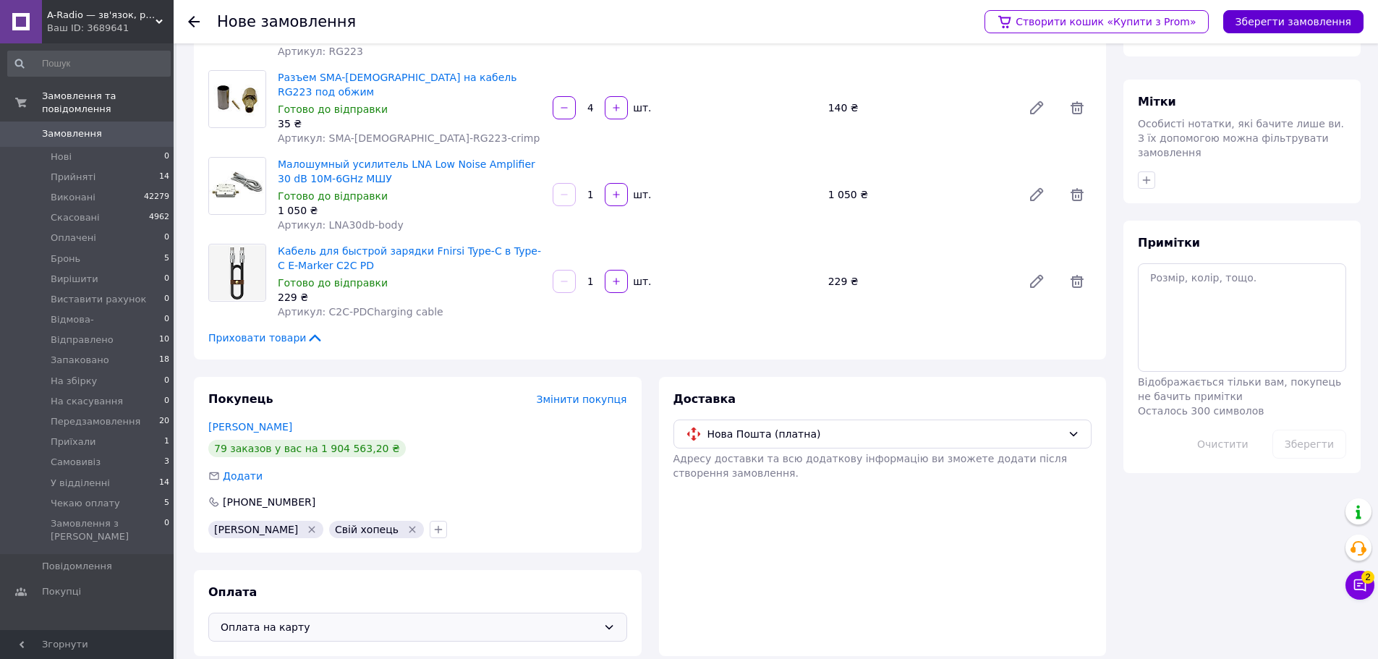
click at [1307, 22] on button "Зберегти замовлення" at bounding box center [1293, 21] width 140 height 23
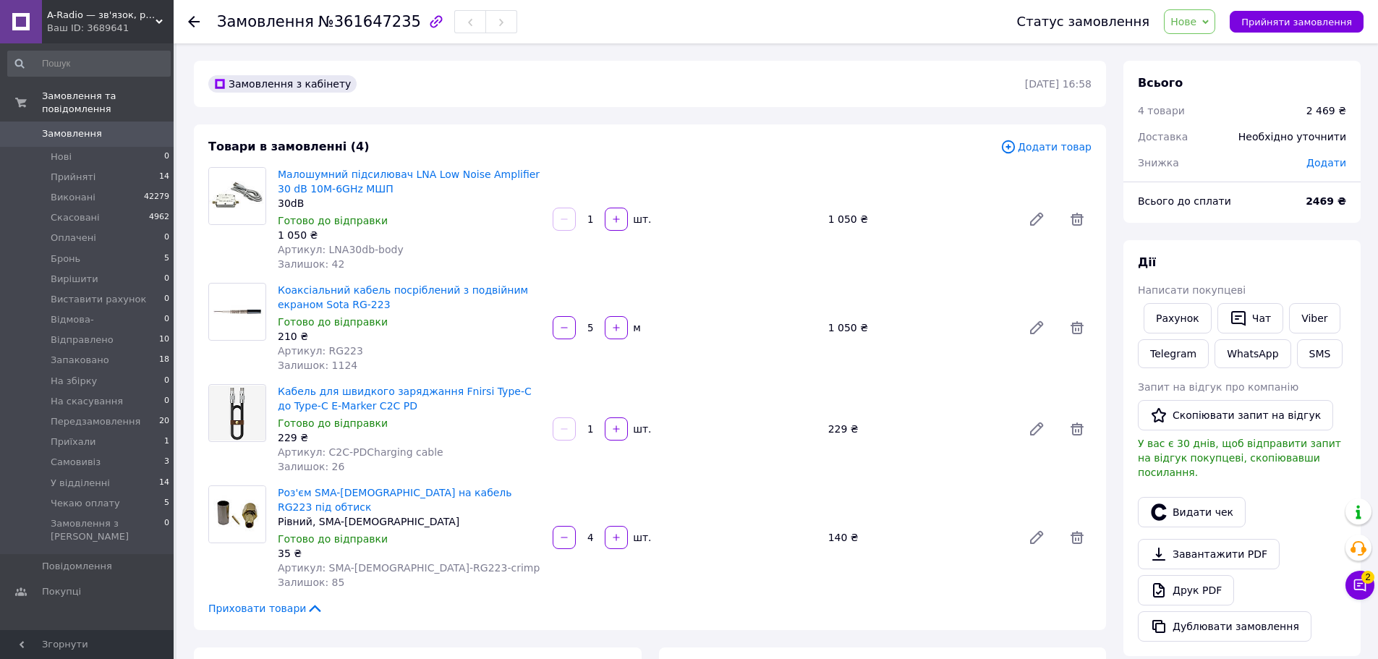
click at [1336, 165] on span "Додати" at bounding box center [1327, 163] width 40 height 12
click at [1228, 234] on input "text" at bounding box center [1226, 221] width 85 height 29
type input "969"
click at [1313, 258] on button "Зберегти" at bounding box center [1298, 261] width 72 height 29
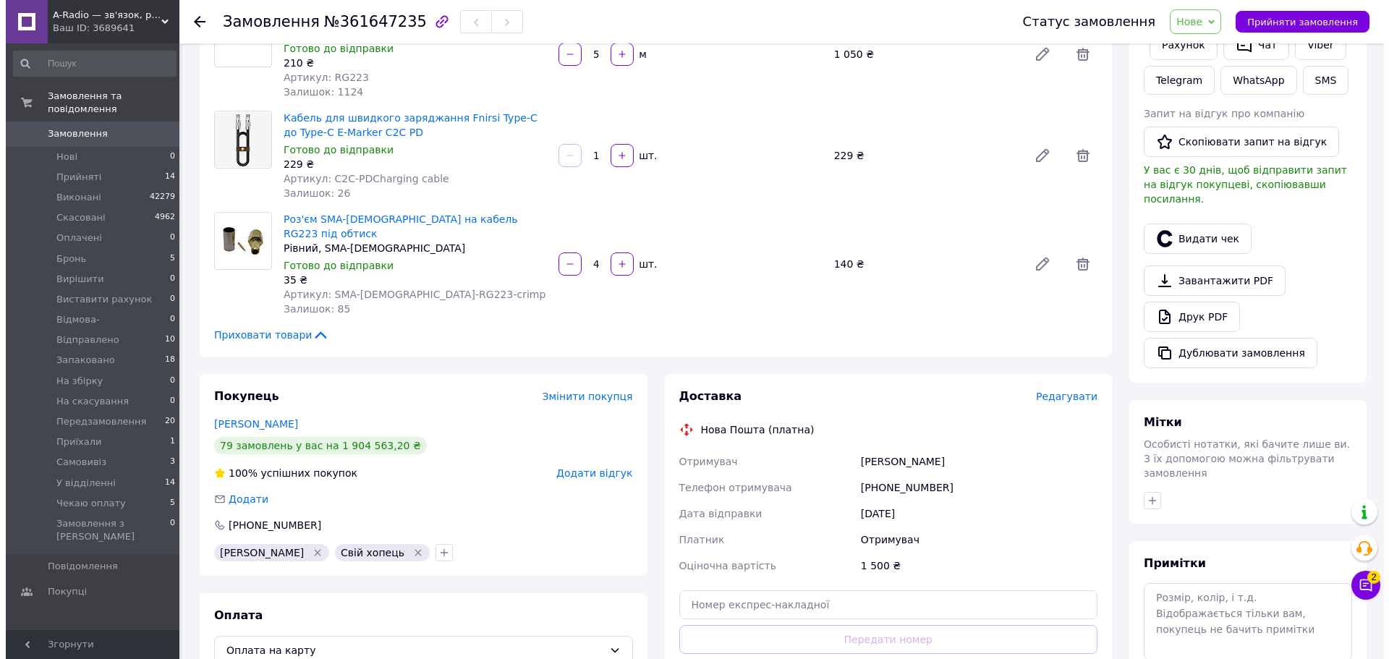
scroll to position [434, 0]
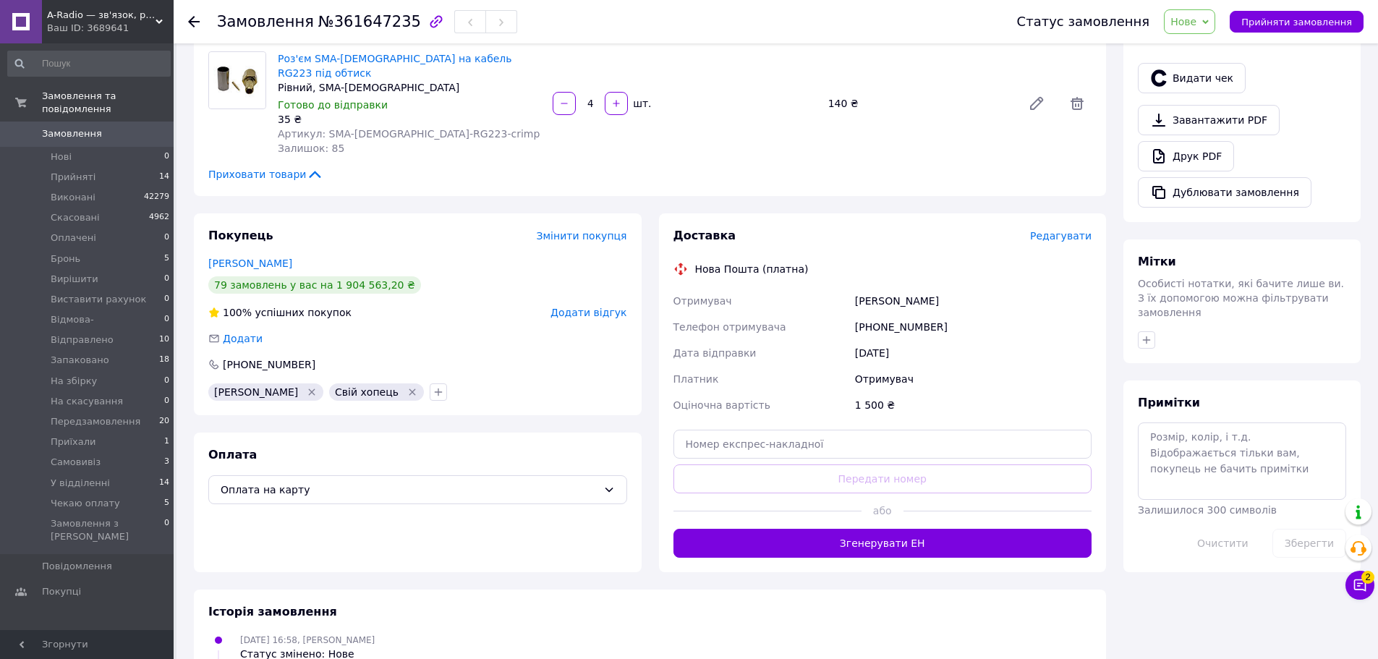
click at [1071, 230] on span "Редагувати" at bounding box center [1060, 236] width 61 height 12
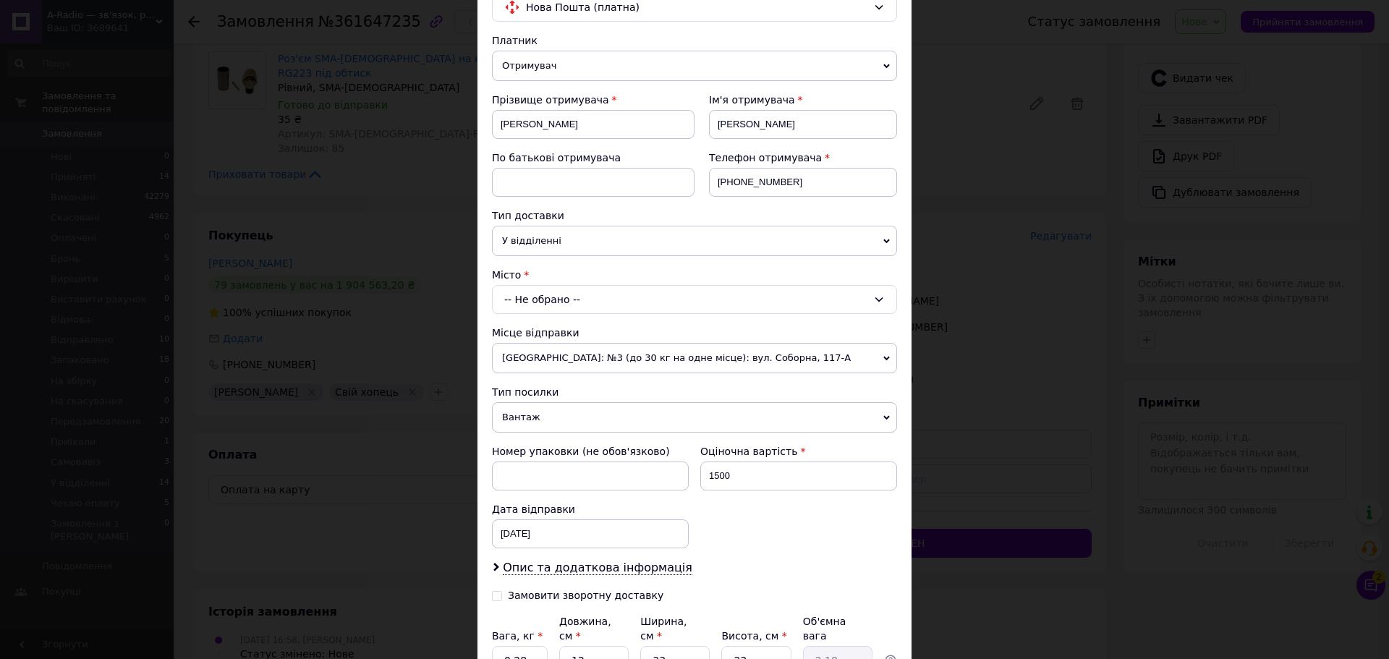
scroll to position [0, 0]
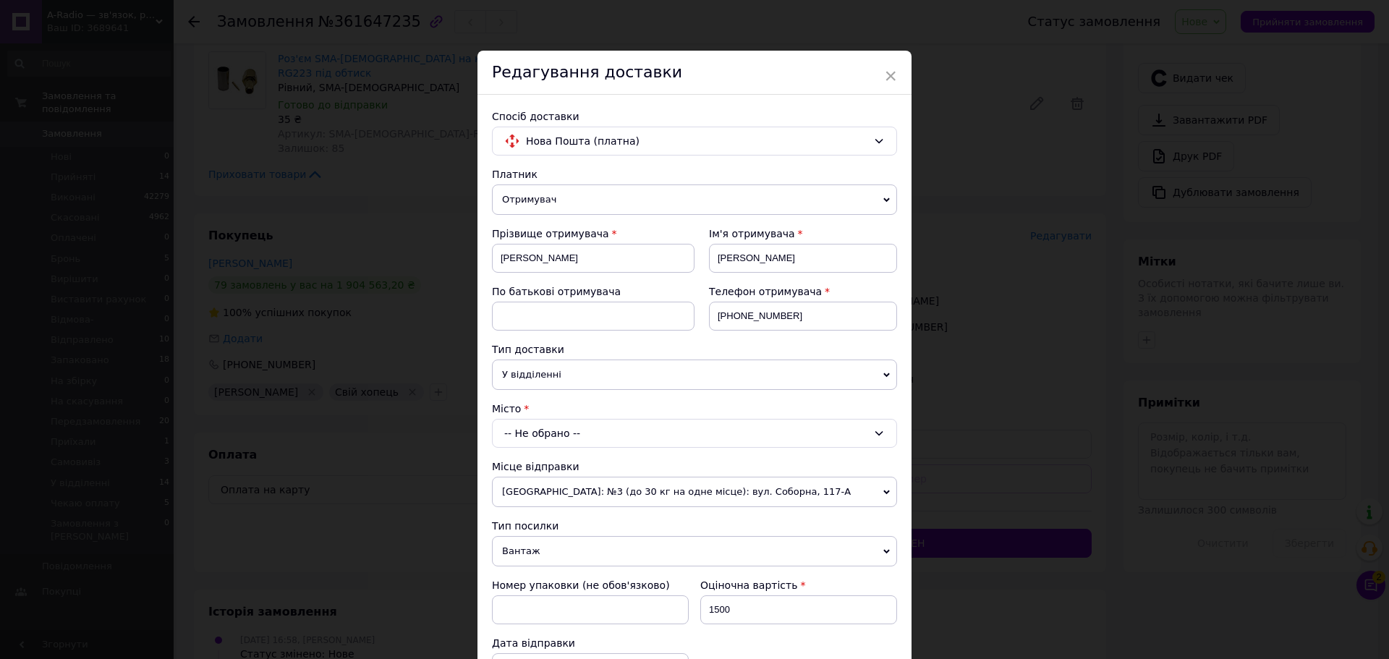
click at [538, 438] on div "-- Не обрано --" at bounding box center [694, 433] width 405 height 29
click at [514, 466] on input "пеопавлівка" at bounding box center [694, 466] width 396 height 26
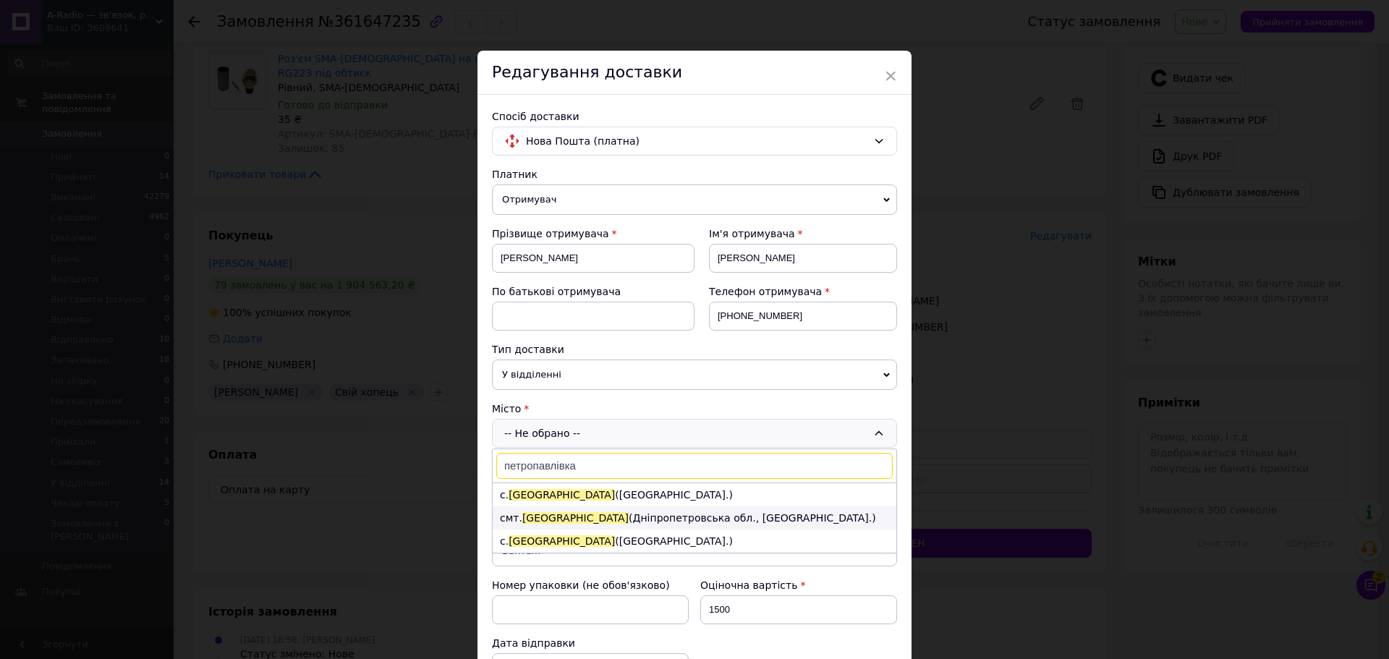
type input "петропавлівка"
click at [599, 513] on li "смт. Петропавлівка (Дніпропетровська обл., Синельниківський р-н.)" at bounding box center [695, 517] width 404 height 23
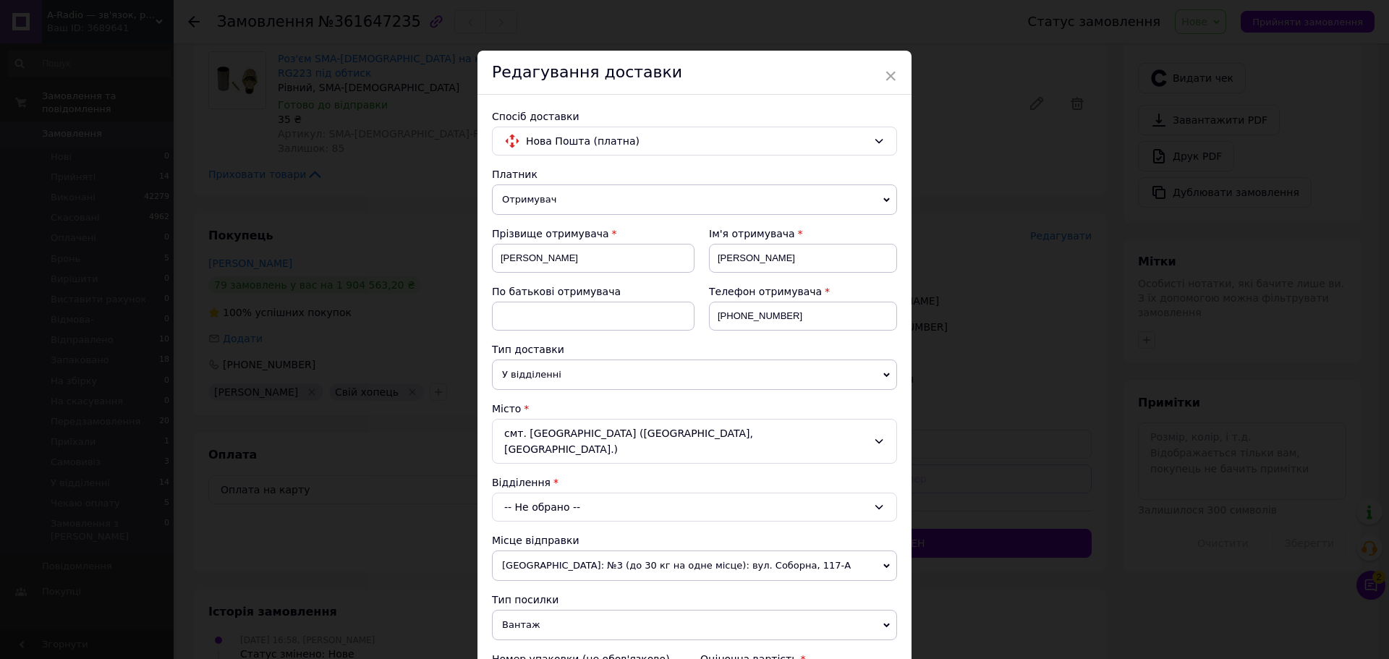
click at [586, 493] on div "-- Не обрано --" at bounding box center [694, 507] width 405 height 29
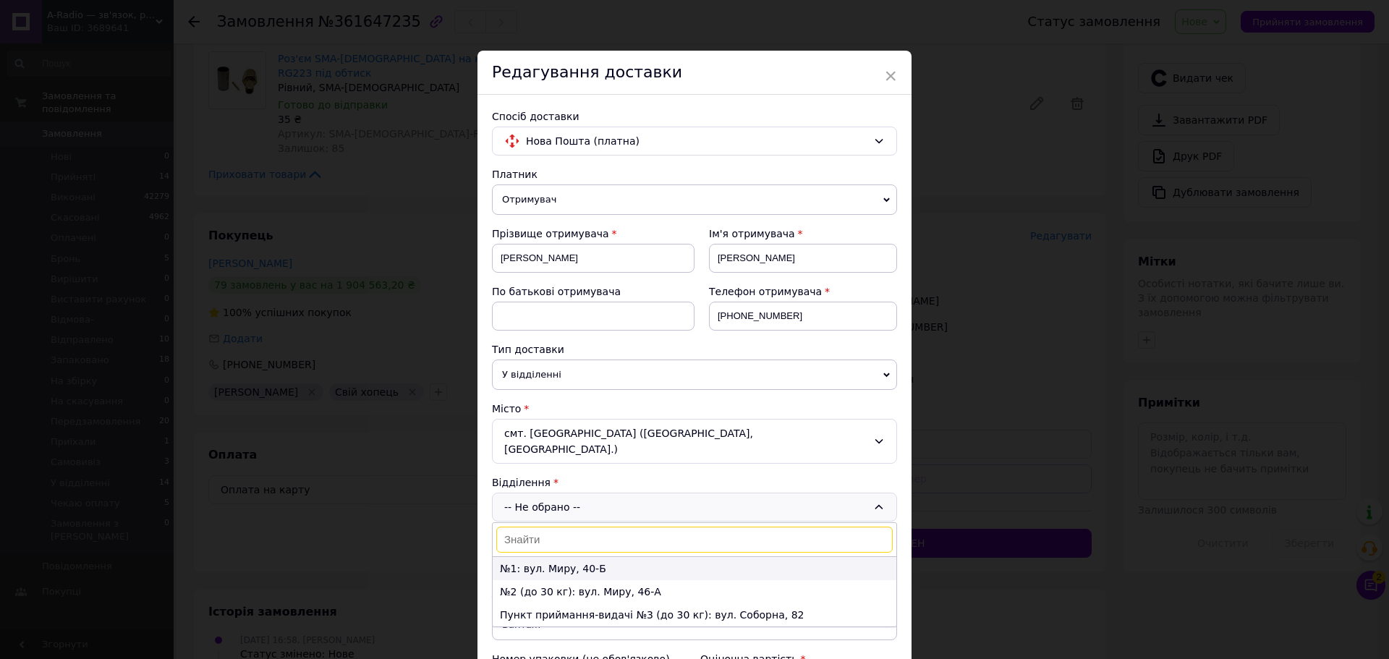
click at [587, 557] on li "№1: вул. Миру, 40-Б" at bounding box center [695, 568] width 404 height 23
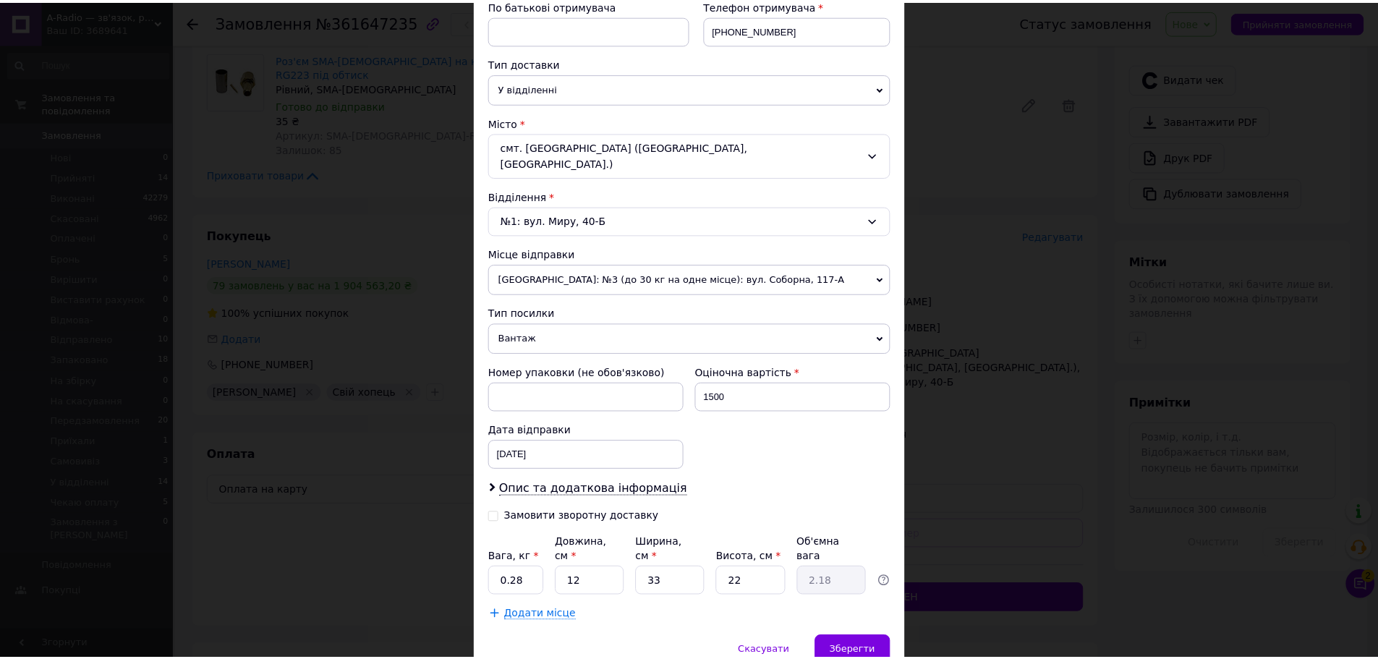
scroll to position [289, 0]
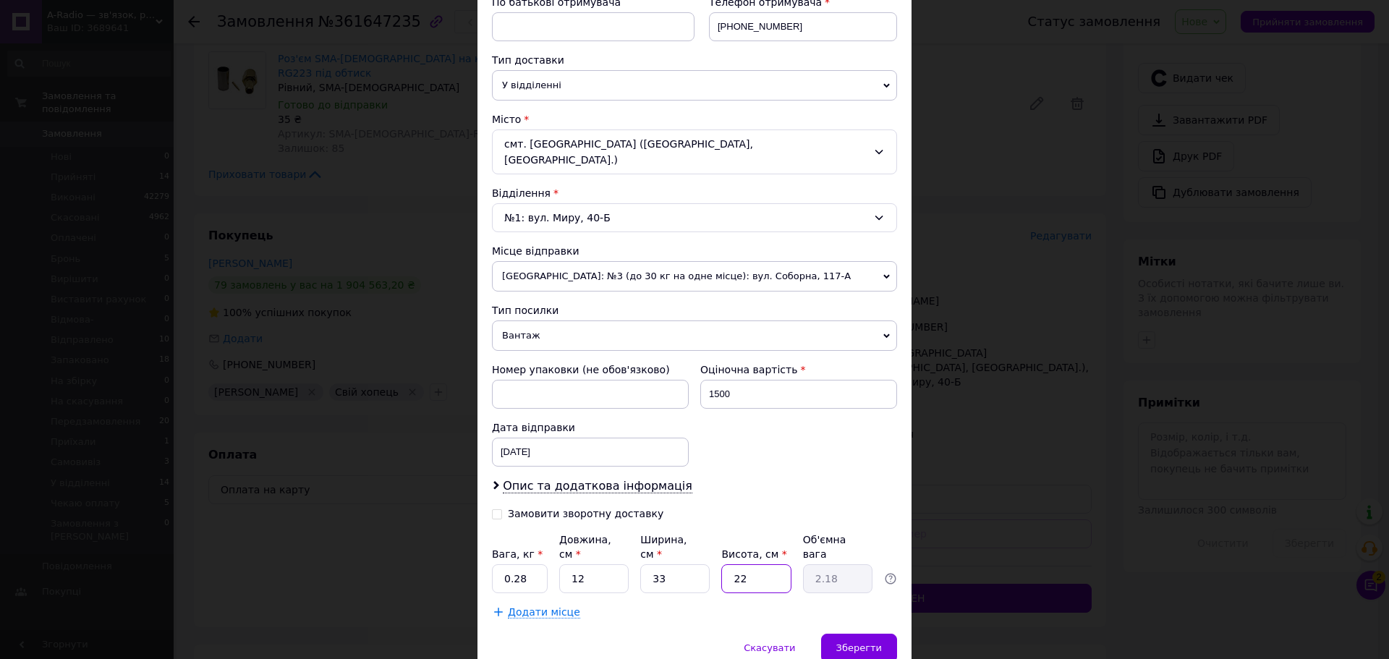
drag, startPoint x: 749, startPoint y: 547, endPoint x: 732, endPoint y: 554, distance: 18.8
click at [732, 564] on input "22" at bounding box center [755, 578] width 69 height 29
type input "5"
type input "0.5"
type input "5"
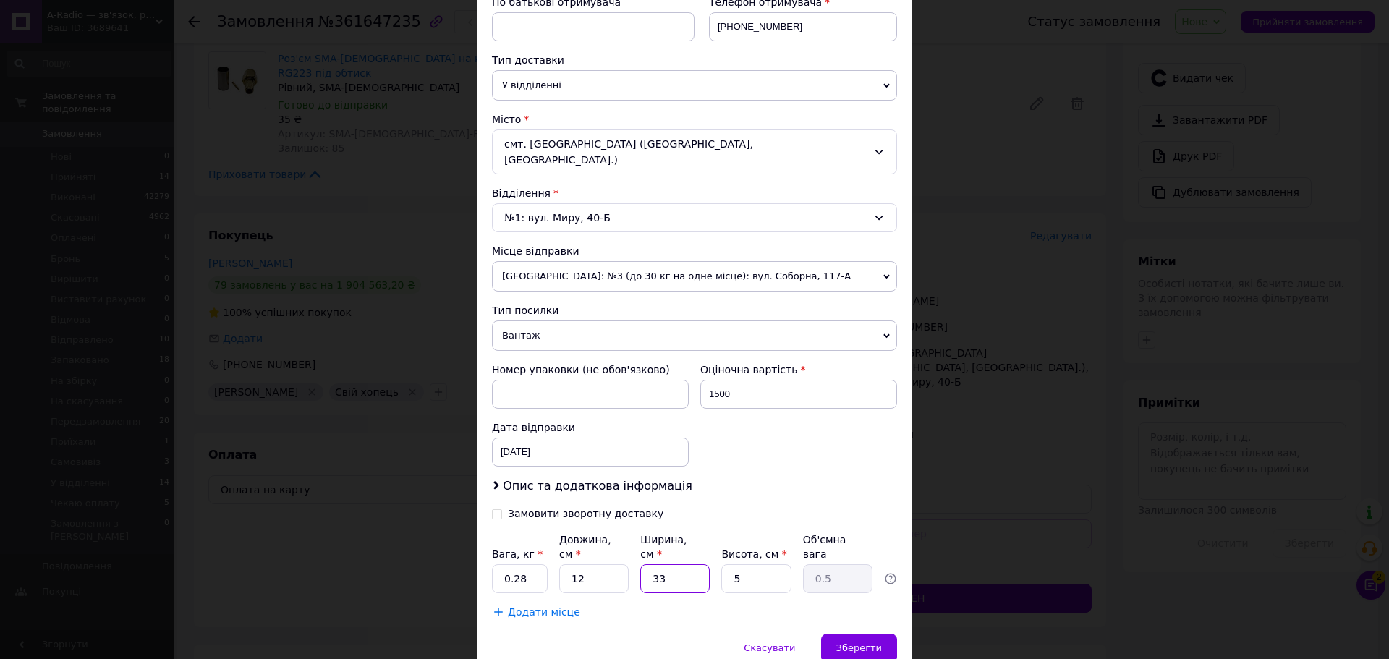
drag, startPoint x: 668, startPoint y: 553, endPoint x: 653, endPoint y: 556, distance: 15.6
click at [653, 564] on input "33" at bounding box center [674, 578] width 69 height 29
type input "2"
type input "0.1"
type input "20"
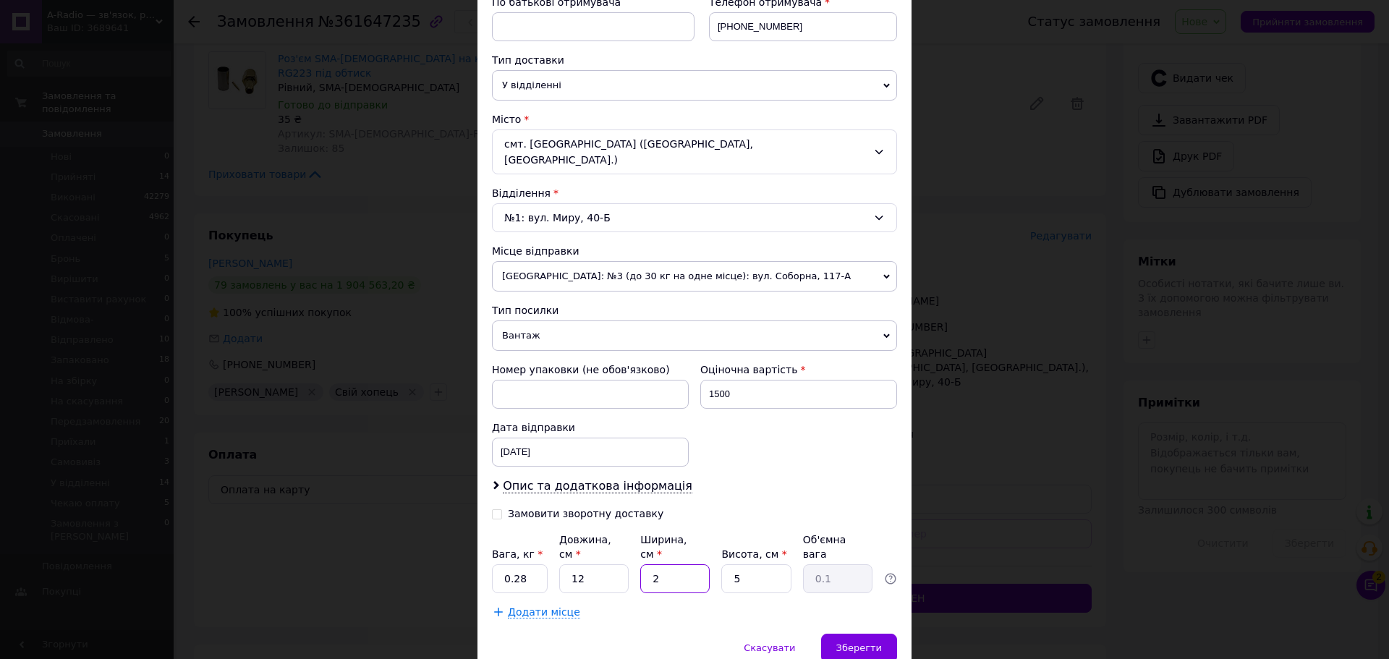
type input "0.3"
type input "20"
drag, startPoint x: 593, startPoint y: 556, endPoint x: 570, endPoint y: 559, distance: 22.6
click at [570, 564] on input "12" at bounding box center [593, 578] width 69 height 29
type input "1"
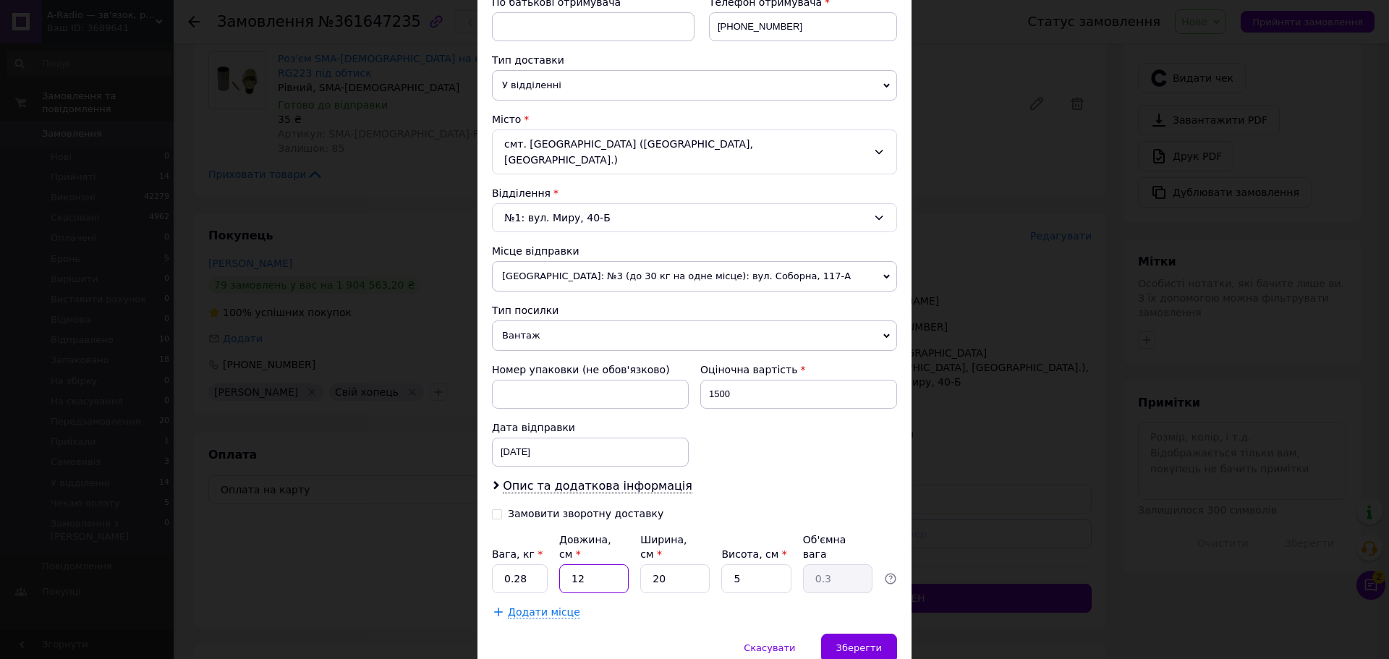
type input "0.1"
type input "15"
type input "0.38"
type input "15"
drag, startPoint x: 528, startPoint y: 553, endPoint x: 503, endPoint y: 557, distance: 25.7
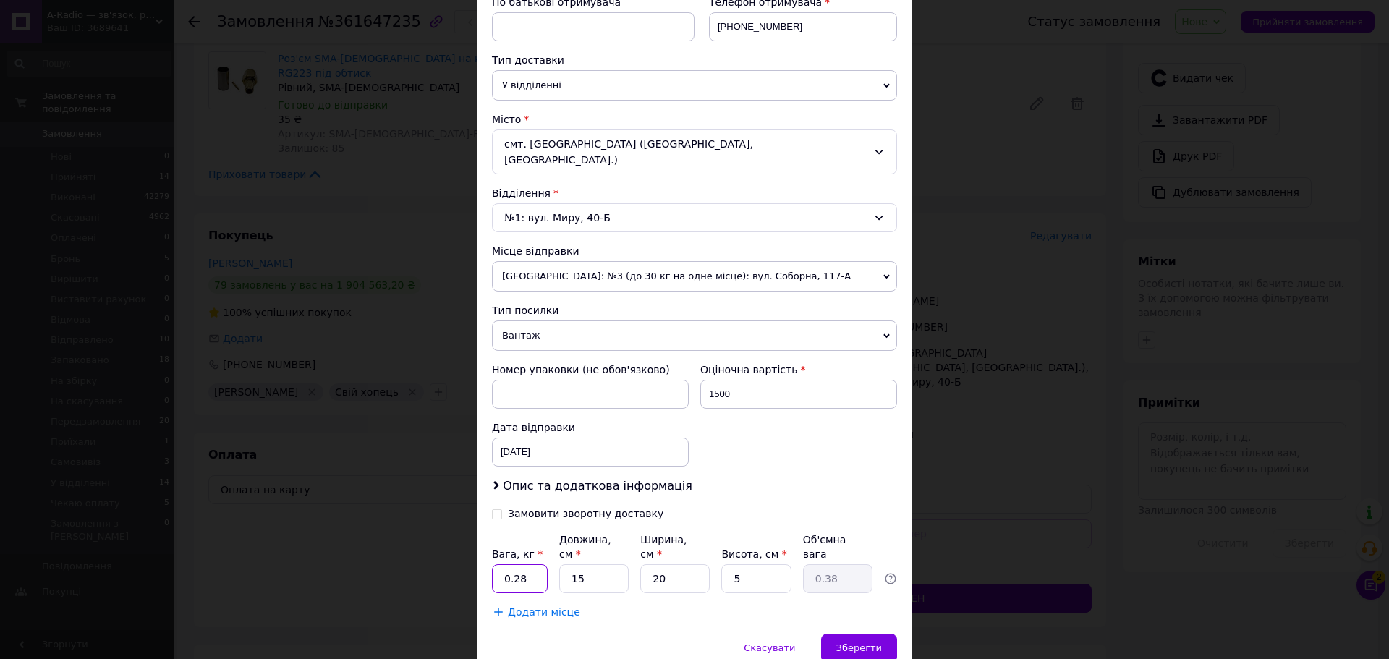
click at [503, 564] on input "0.28" at bounding box center [520, 578] width 56 height 29
type input "0.5"
click at [852, 642] on span "Зберегти" at bounding box center [859, 647] width 46 height 11
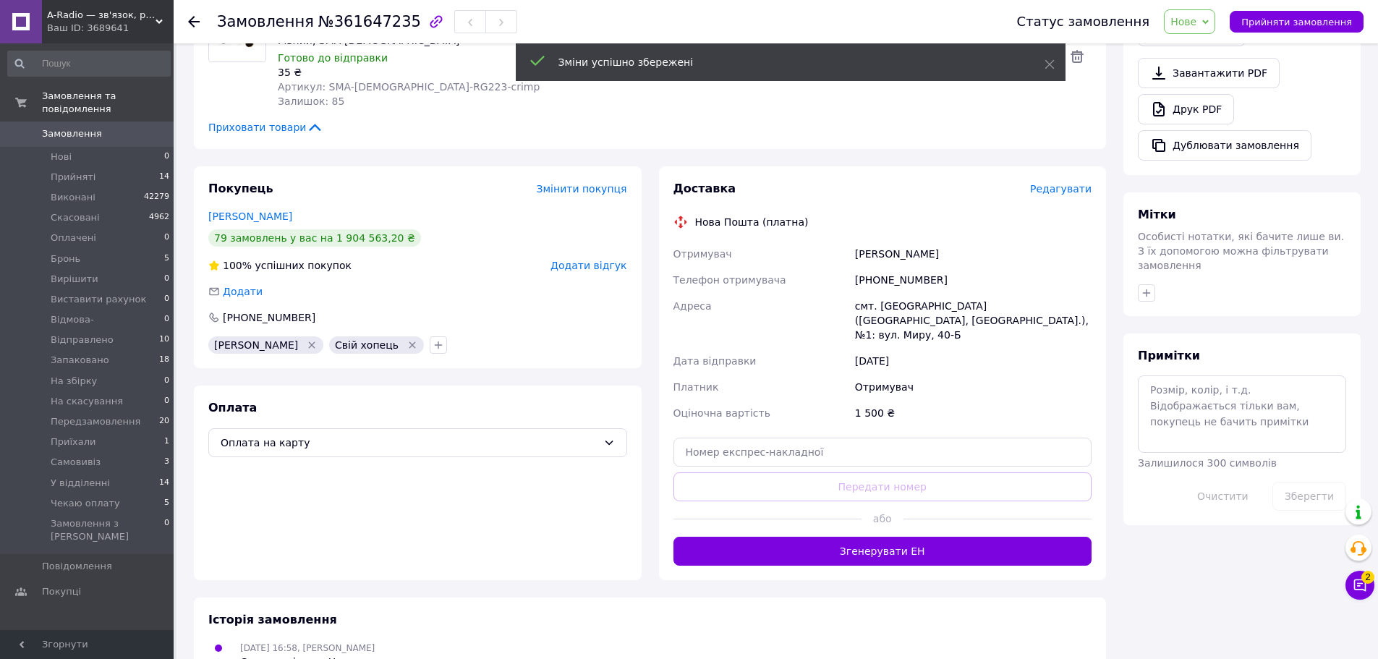
scroll to position [506, 0]
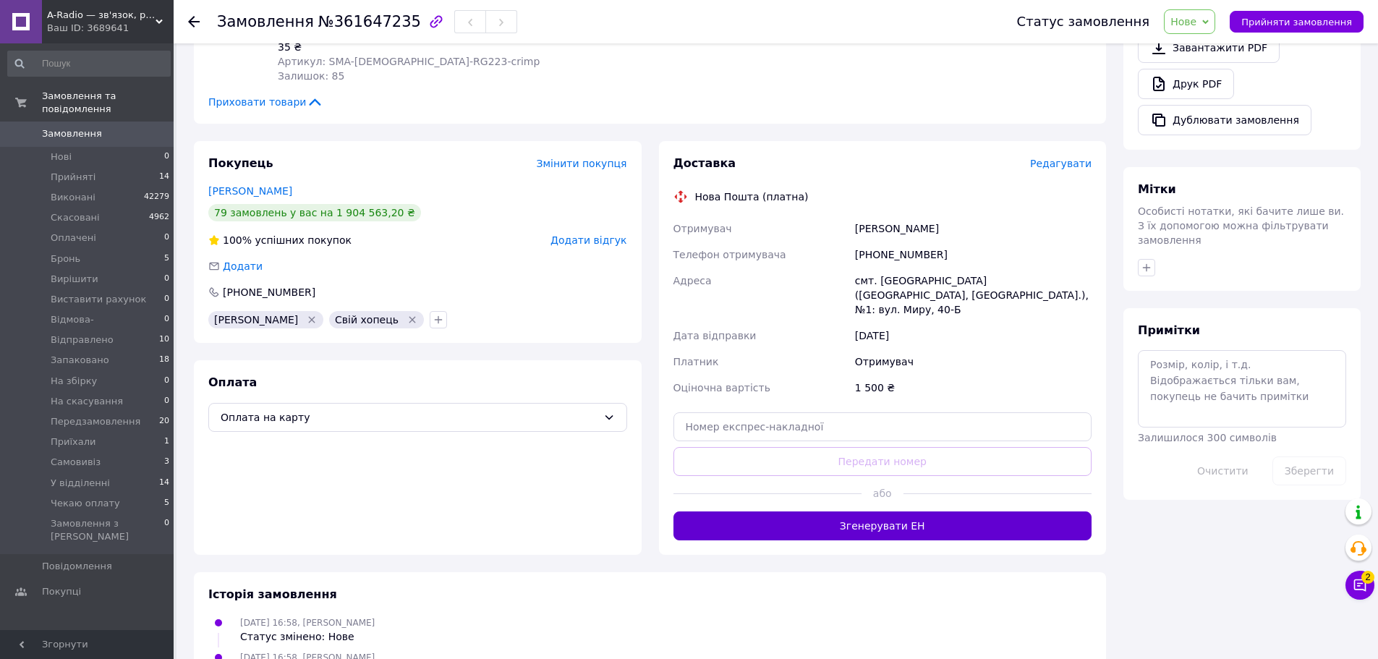
click at [896, 511] on button "Згенерувати ЕН" at bounding box center [883, 525] width 419 height 29
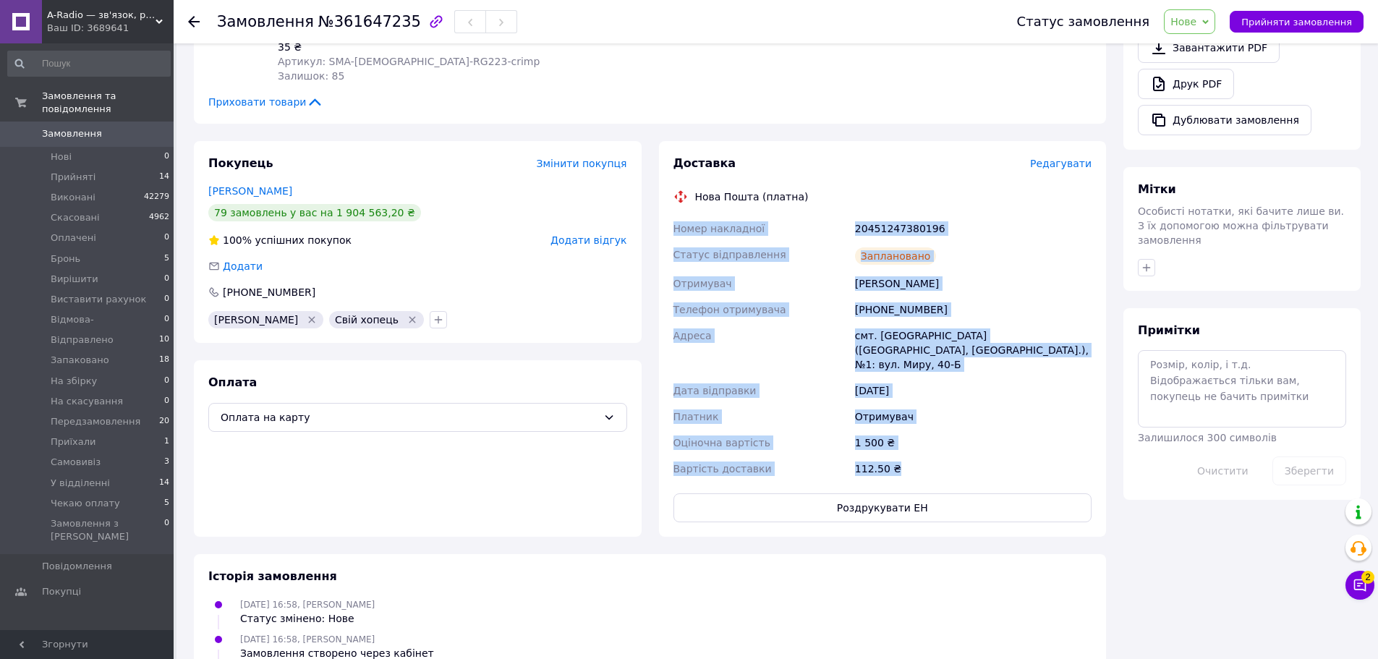
drag, startPoint x: 674, startPoint y: 214, endPoint x: 912, endPoint y: 433, distance: 323.0
click at [912, 433] on div "Номер накладної 20451247380196 Статус відправлення Заплановано Отримувач Мазуре…" at bounding box center [883, 349] width 425 height 266
copy div "Номер накладної 20451247380196 Статус відправлення Заплановано Отримувач Мазуре…"
click at [1197, 23] on span "Нове" at bounding box center [1184, 22] width 26 height 12
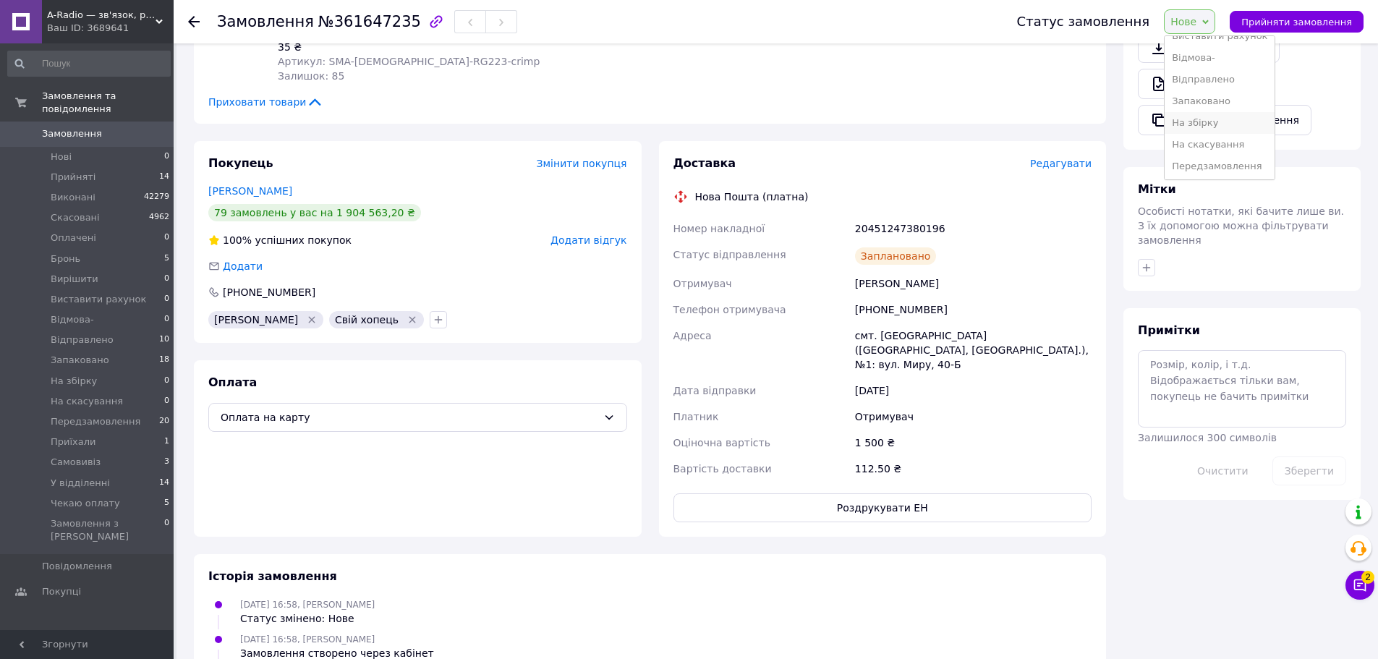
click at [1226, 124] on li "На збірку" at bounding box center [1220, 123] width 110 height 22
click at [79, 171] on span "Прийняті" at bounding box center [73, 177] width 45 height 13
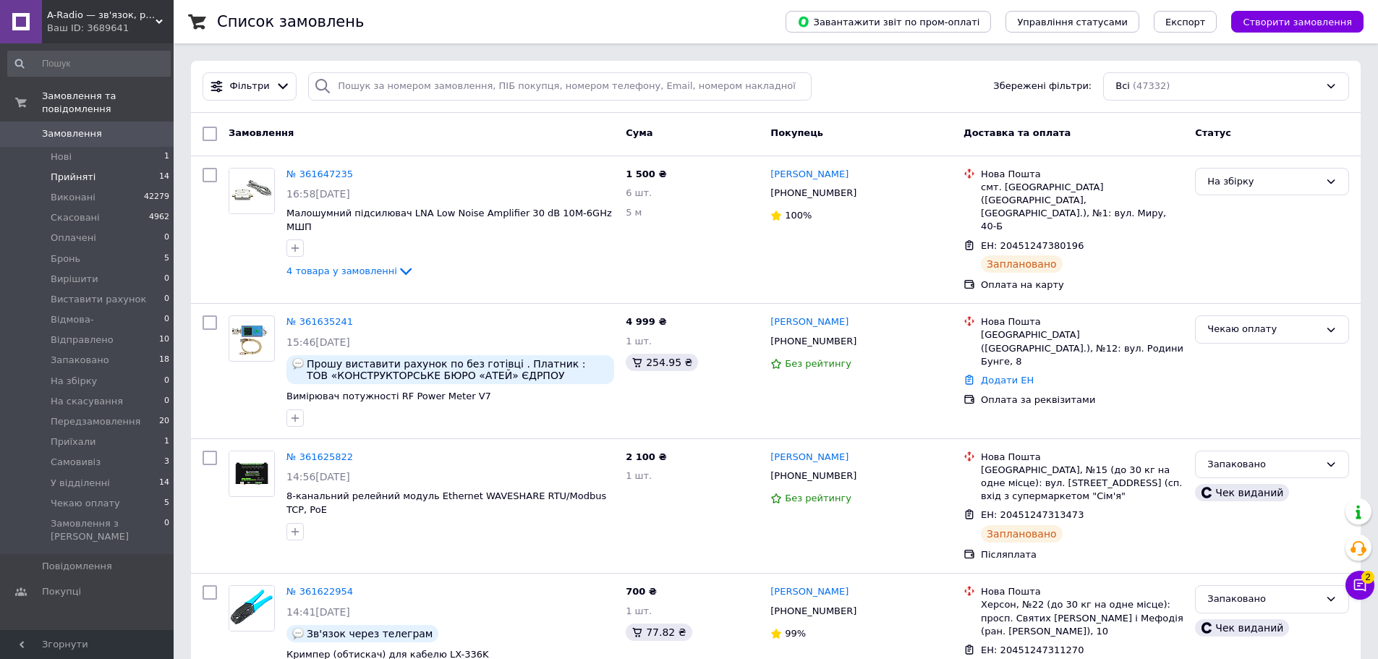
click at [68, 171] on span "Прийняті" at bounding box center [73, 177] width 45 height 13
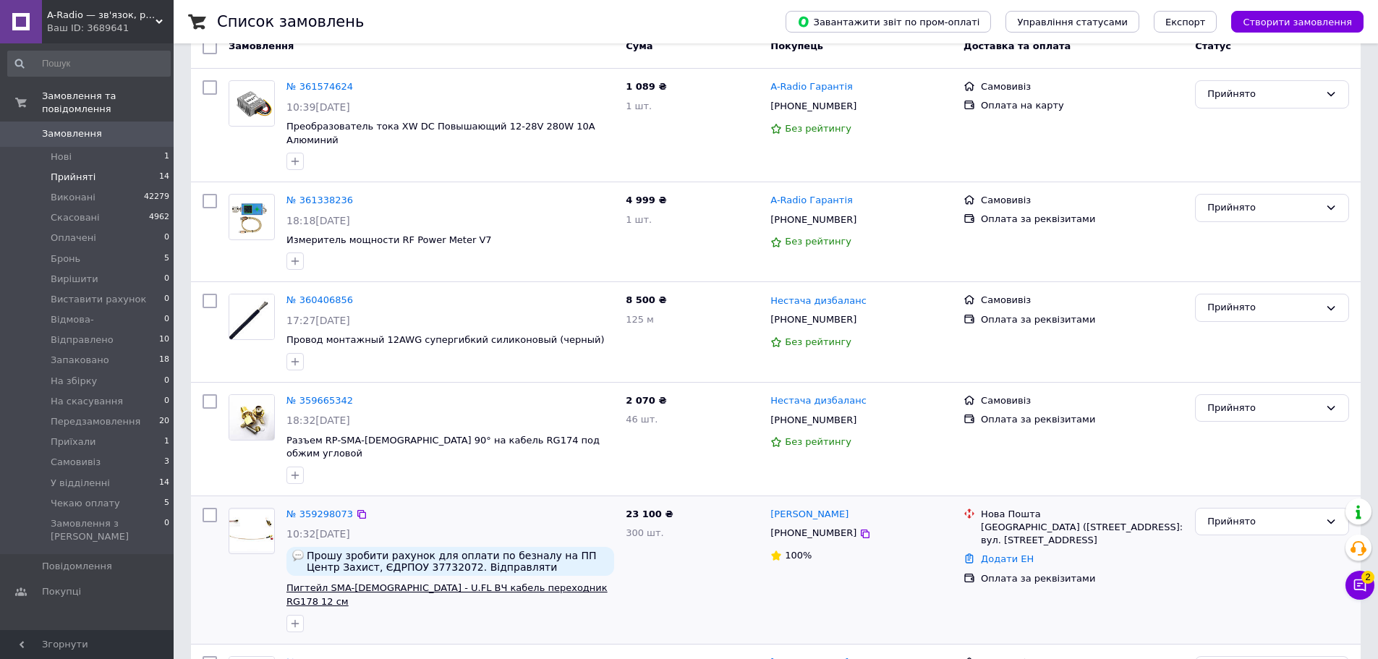
scroll to position [362, 0]
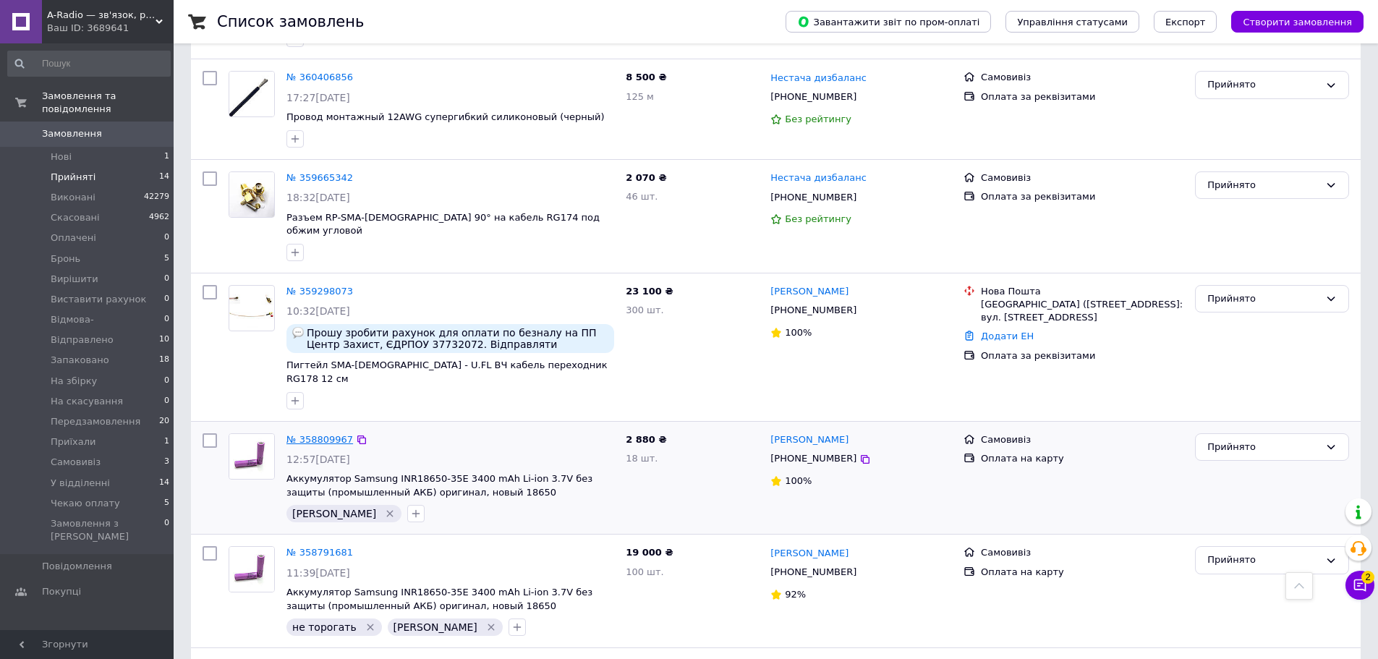
click at [320, 434] on link "№ 358809967" at bounding box center [319, 439] width 67 height 11
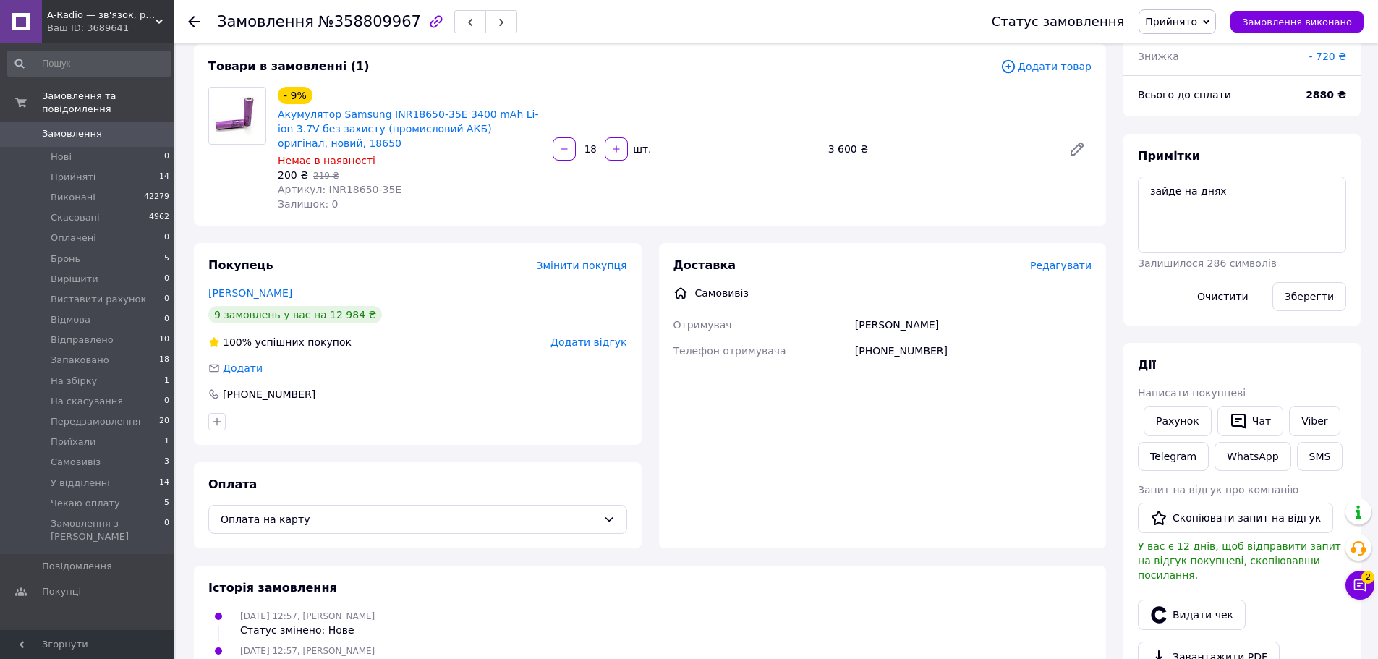
scroll to position [43, 0]
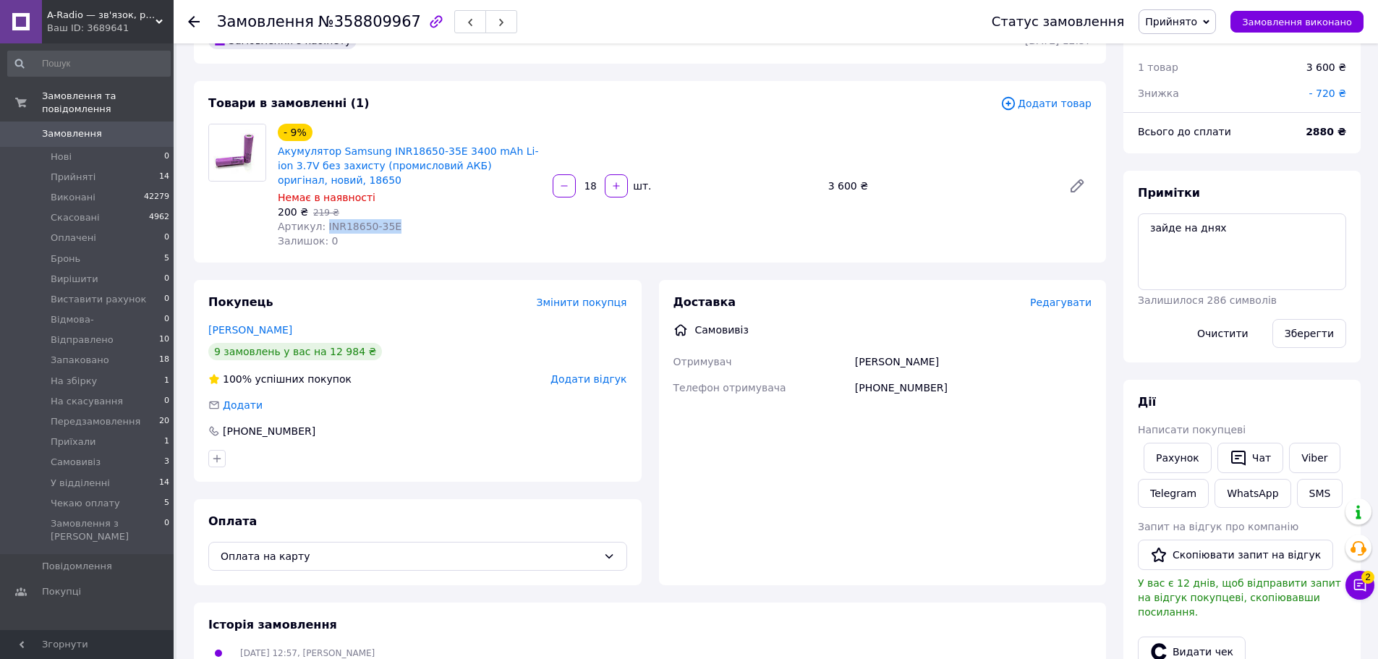
drag, startPoint x: 384, startPoint y: 226, endPoint x: 321, endPoint y: 231, distance: 63.1
click at [321, 231] on div "Артикул: INR18650-35E" at bounding box center [409, 226] width 263 height 14
copy span "INR18650-35E"
drag, startPoint x: 596, startPoint y: 186, endPoint x: 585, endPoint y: 193, distance: 13.6
click at [585, 193] on div "18   шт." at bounding box center [684, 185] width 266 height 23
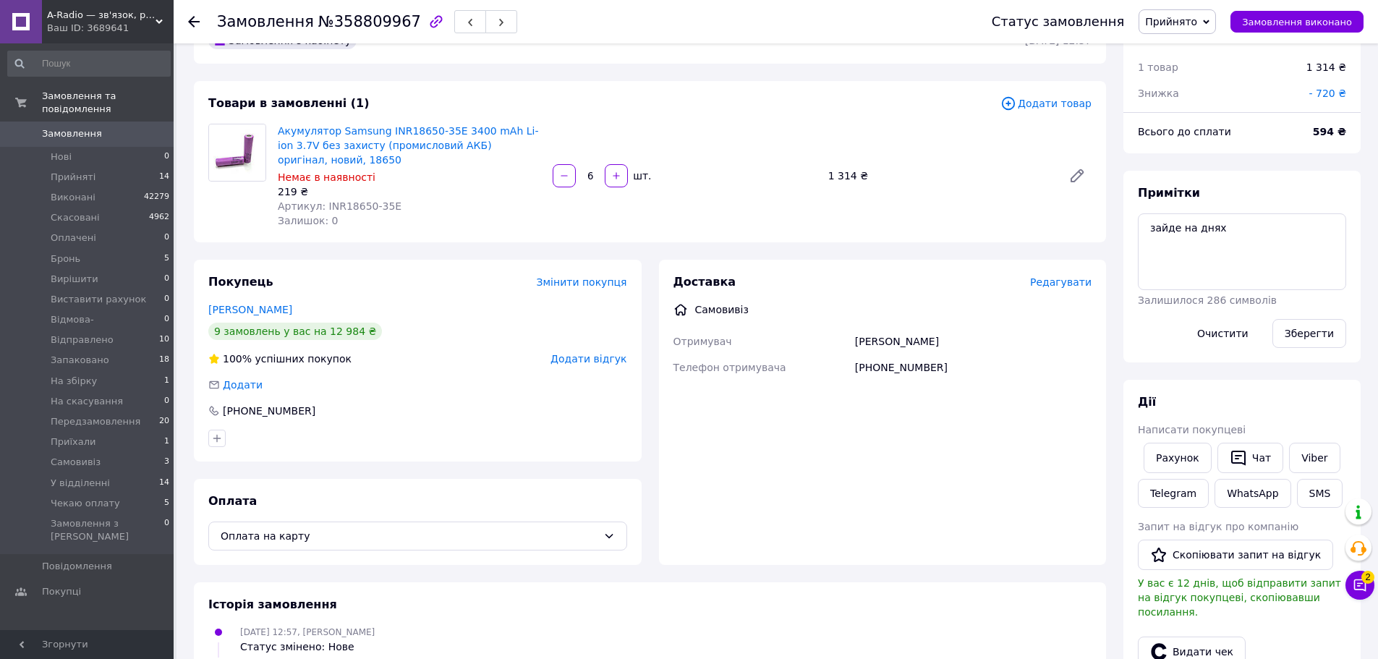
type input "6"
click at [725, 195] on div "Акумулятор Samsung INR18650-35E 3400 mAh Li-ion 3.7V без захисту (промисловий А…" at bounding box center [684, 176] width 825 height 110
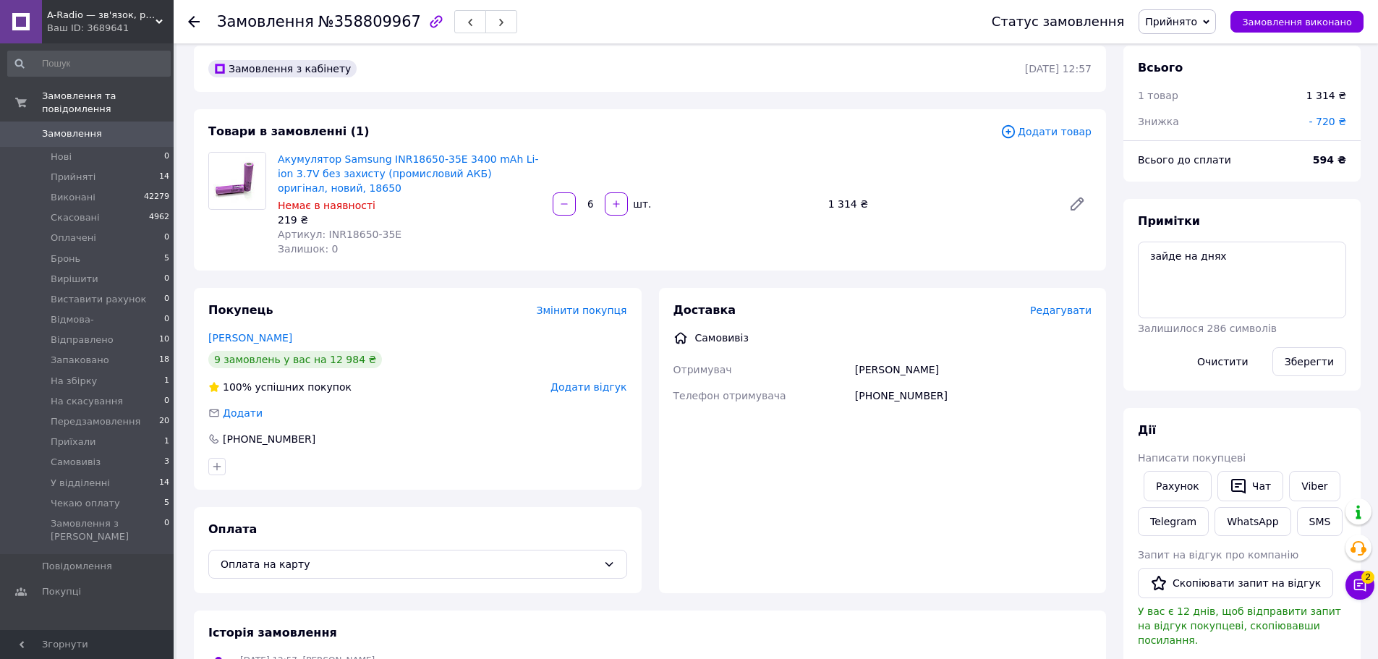
scroll to position [0, 0]
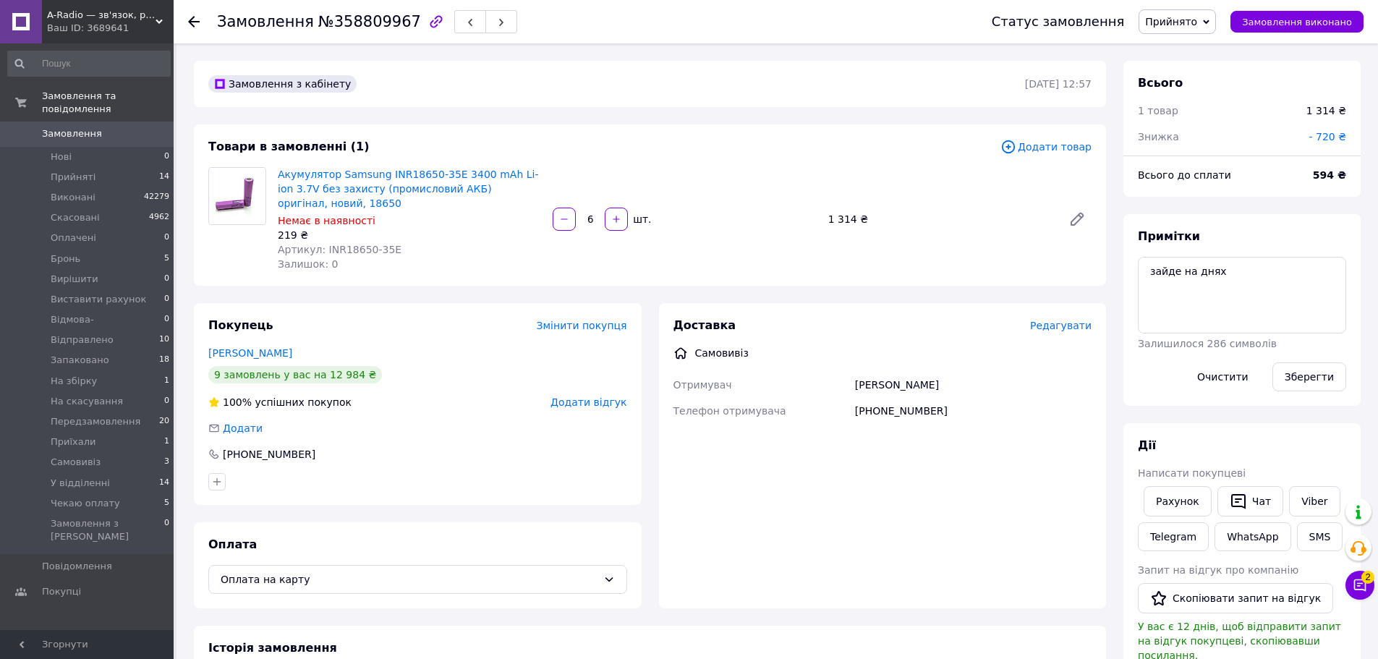
click at [1330, 136] on span "- 720 ₴" at bounding box center [1328, 137] width 38 height 12
click at [1239, 233] on button "Скинути" at bounding box center [1220, 235] width 72 height 29
click at [1332, 137] on span "Додати" at bounding box center [1327, 137] width 40 height 12
click at [1260, 197] on input "text" at bounding box center [1226, 195] width 85 height 29
type input "414"
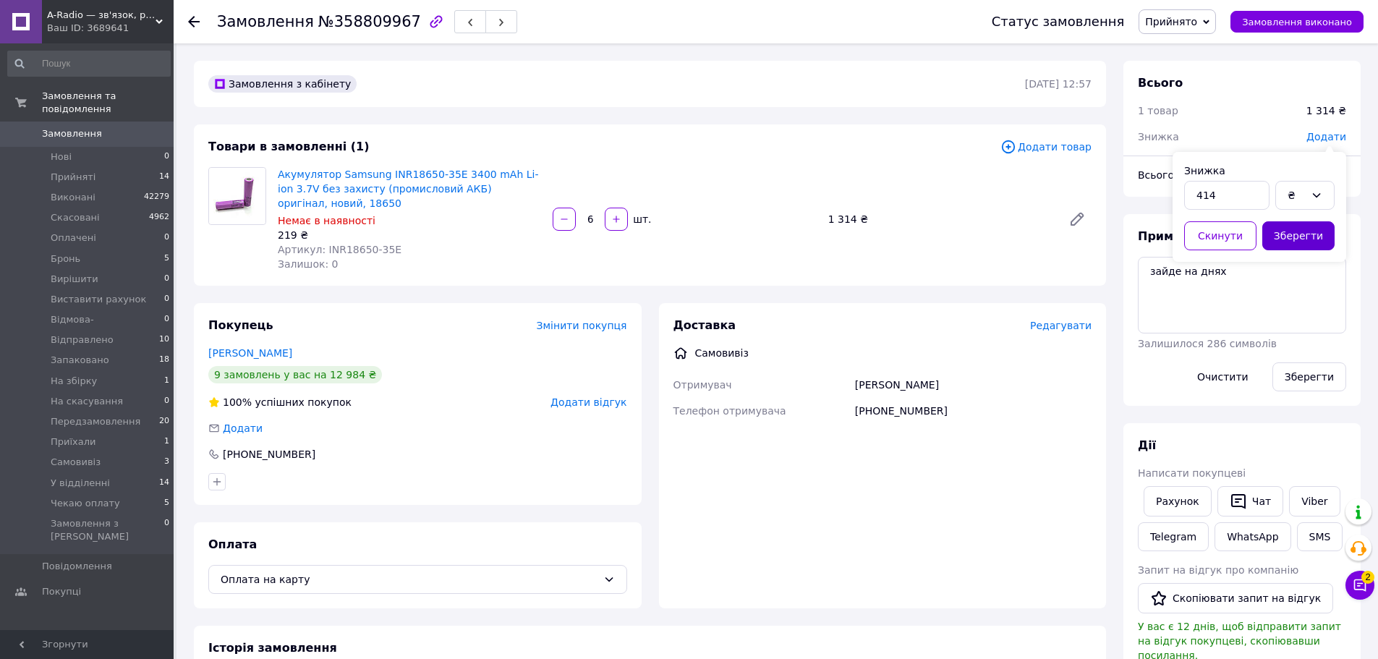
click at [1301, 231] on button "Зберегти" at bounding box center [1298, 235] width 72 height 29
click at [1197, 19] on span "Прийнято" at bounding box center [1171, 22] width 52 height 12
click at [1209, 58] on li "Виконано" at bounding box center [1194, 51] width 110 height 22
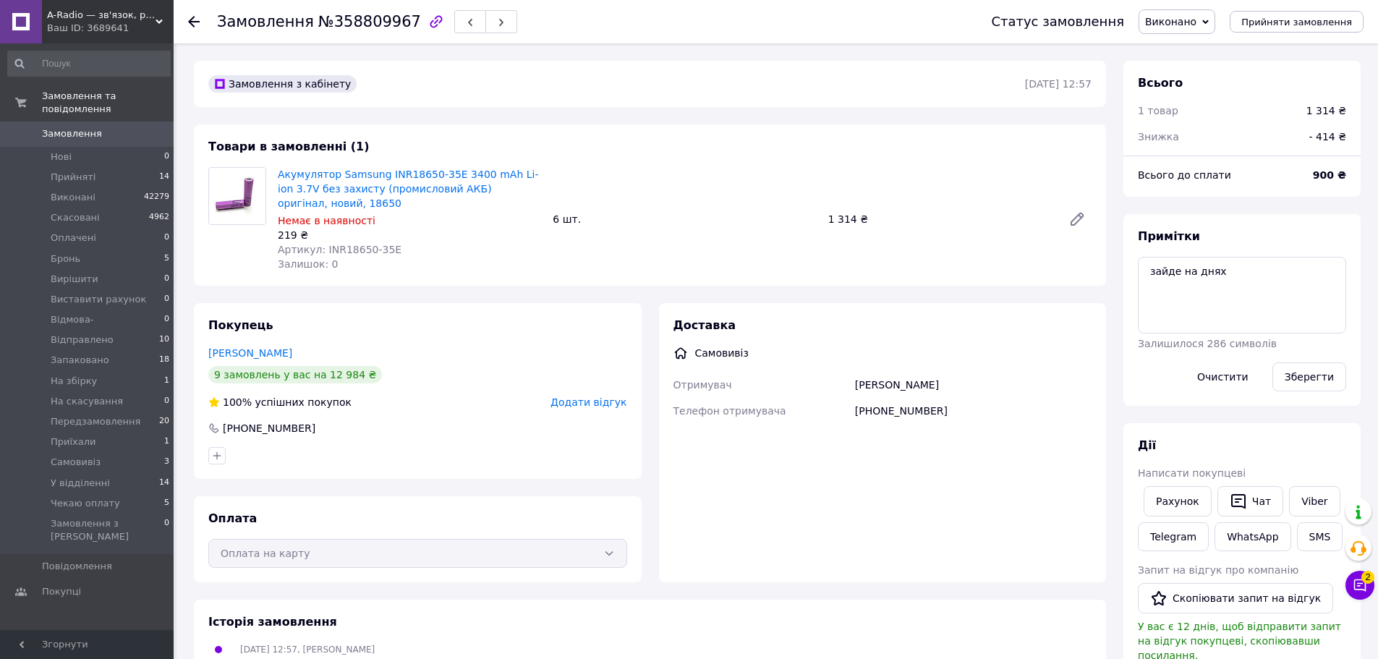
click at [653, 294] on div "Замовлення з кабінету 25.08.2025 | 12:57 Товари в замовленні (1) Акумулятор Sam…" at bounding box center [650, 532] width 930 height 943
